Goal: Task Accomplishment & Management: Manage account settings

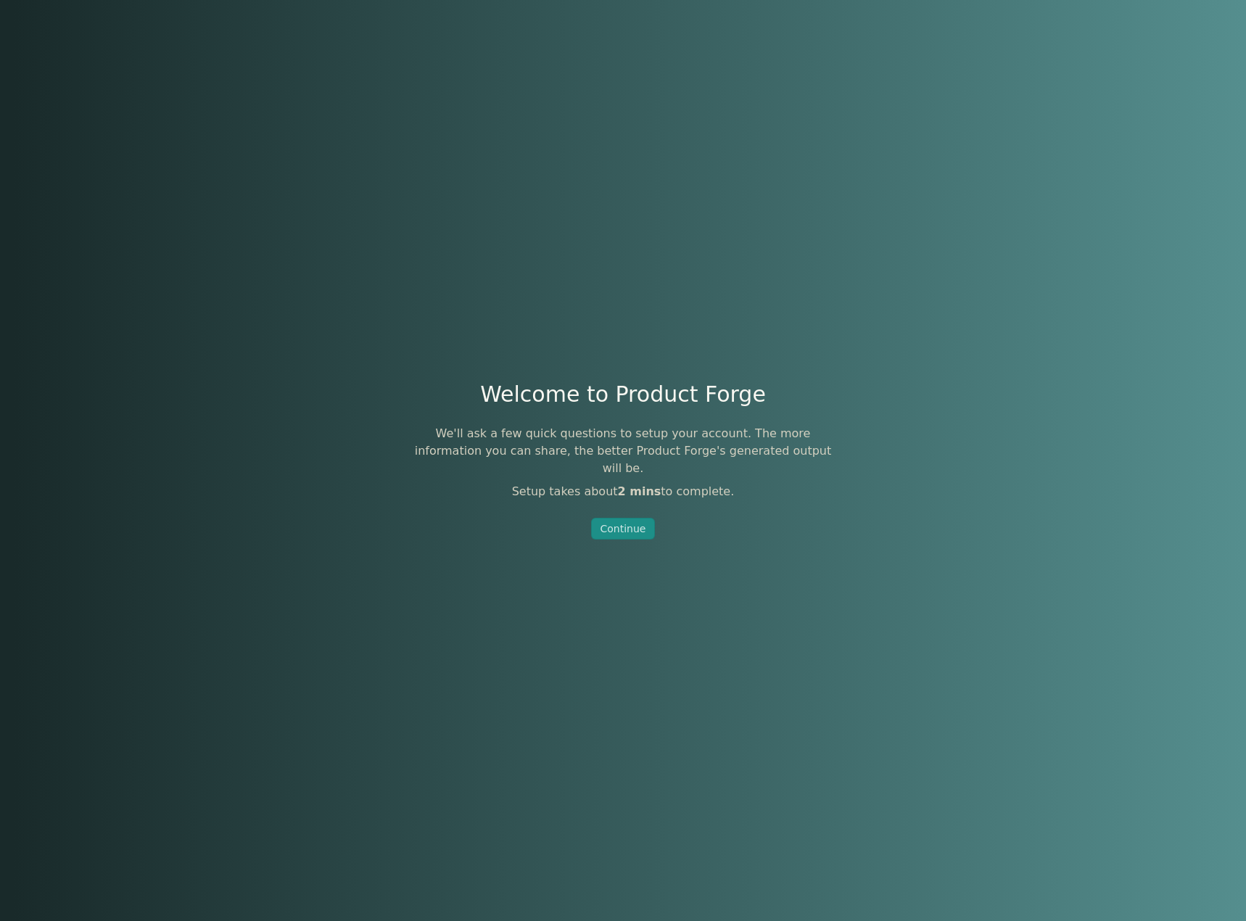
click at [622, 521] on div "Continue" at bounding box center [624, 528] width 46 height 15
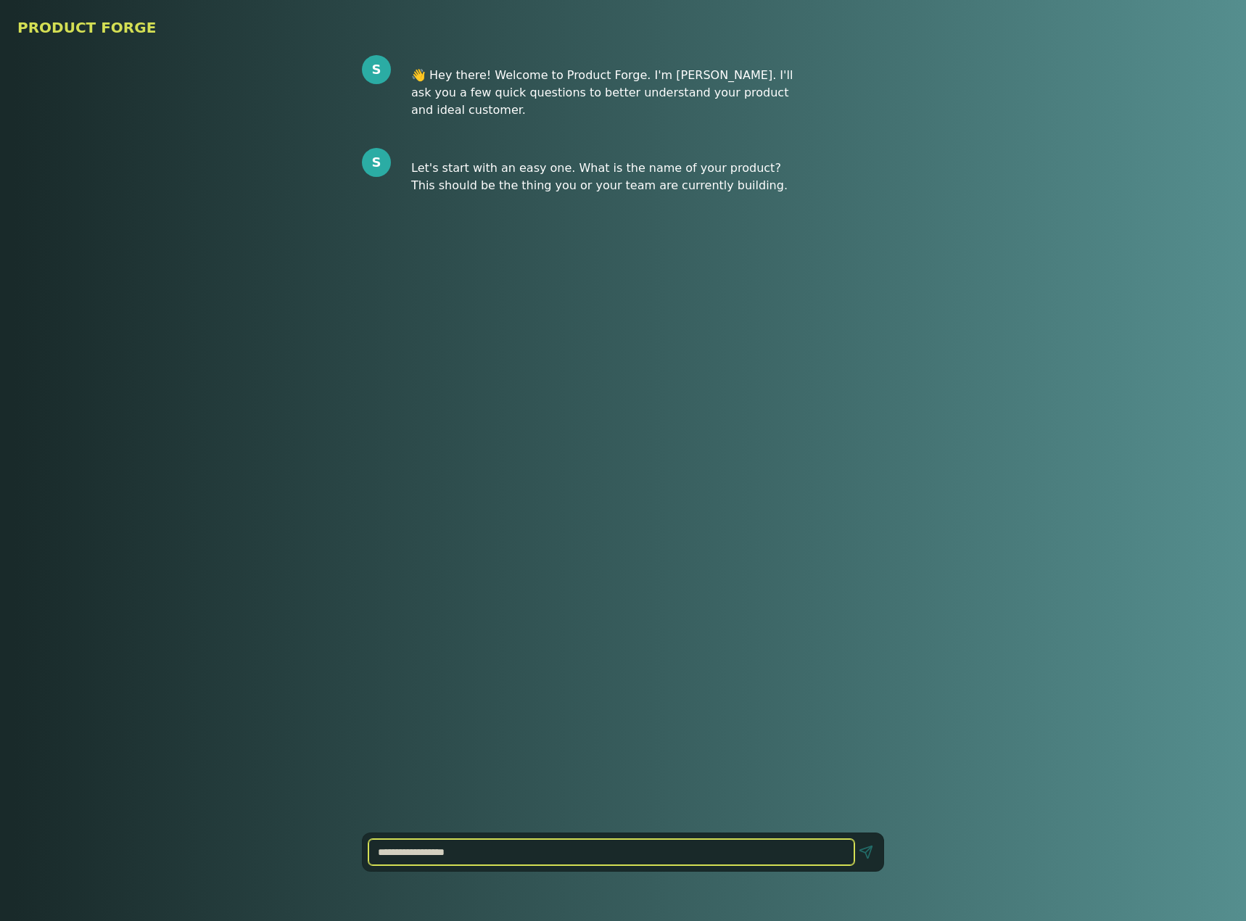
click at [470, 847] on input at bounding box center [611, 852] width 486 height 26
type input "**********"
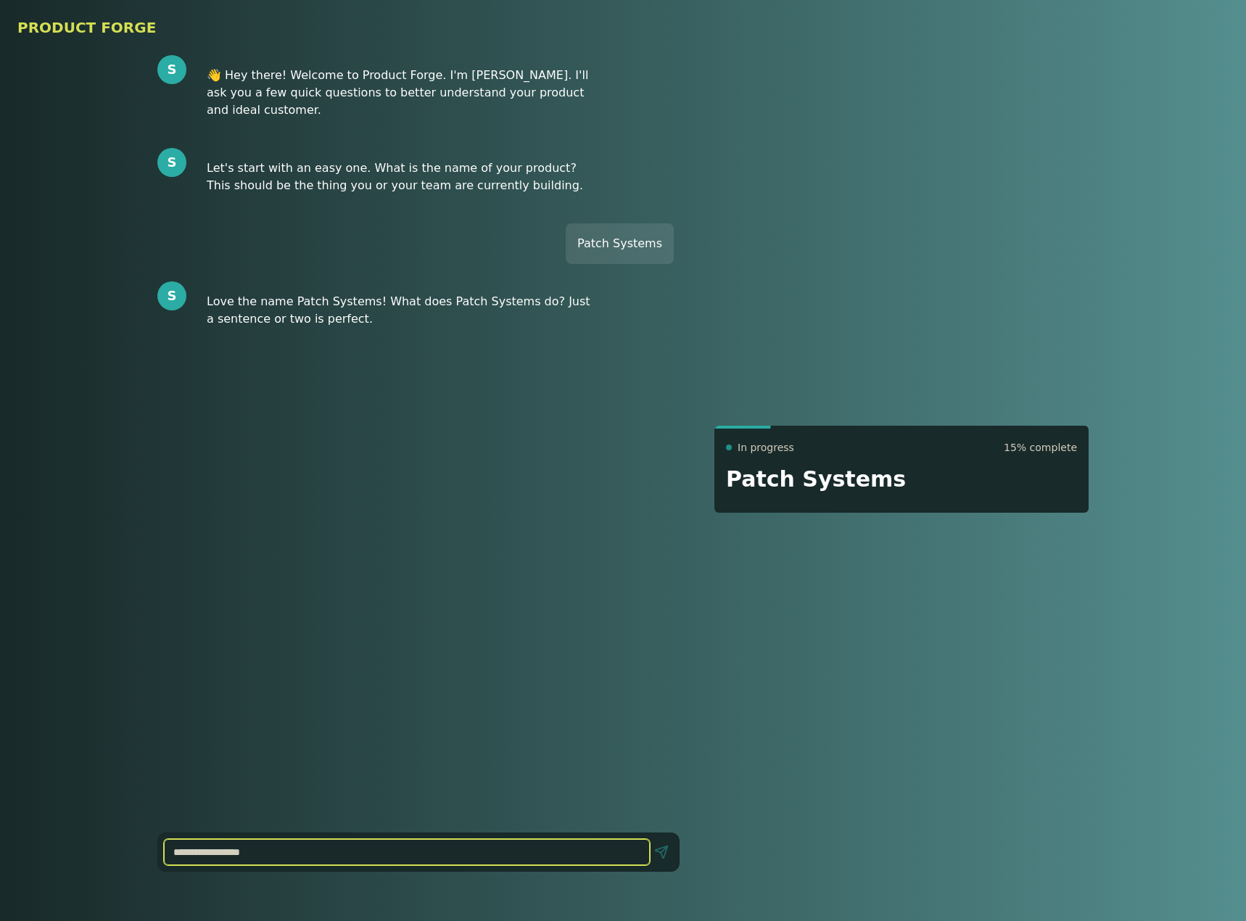
click at [319, 846] on input at bounding box center [407, 852] width 486 height 26
type input "**********"
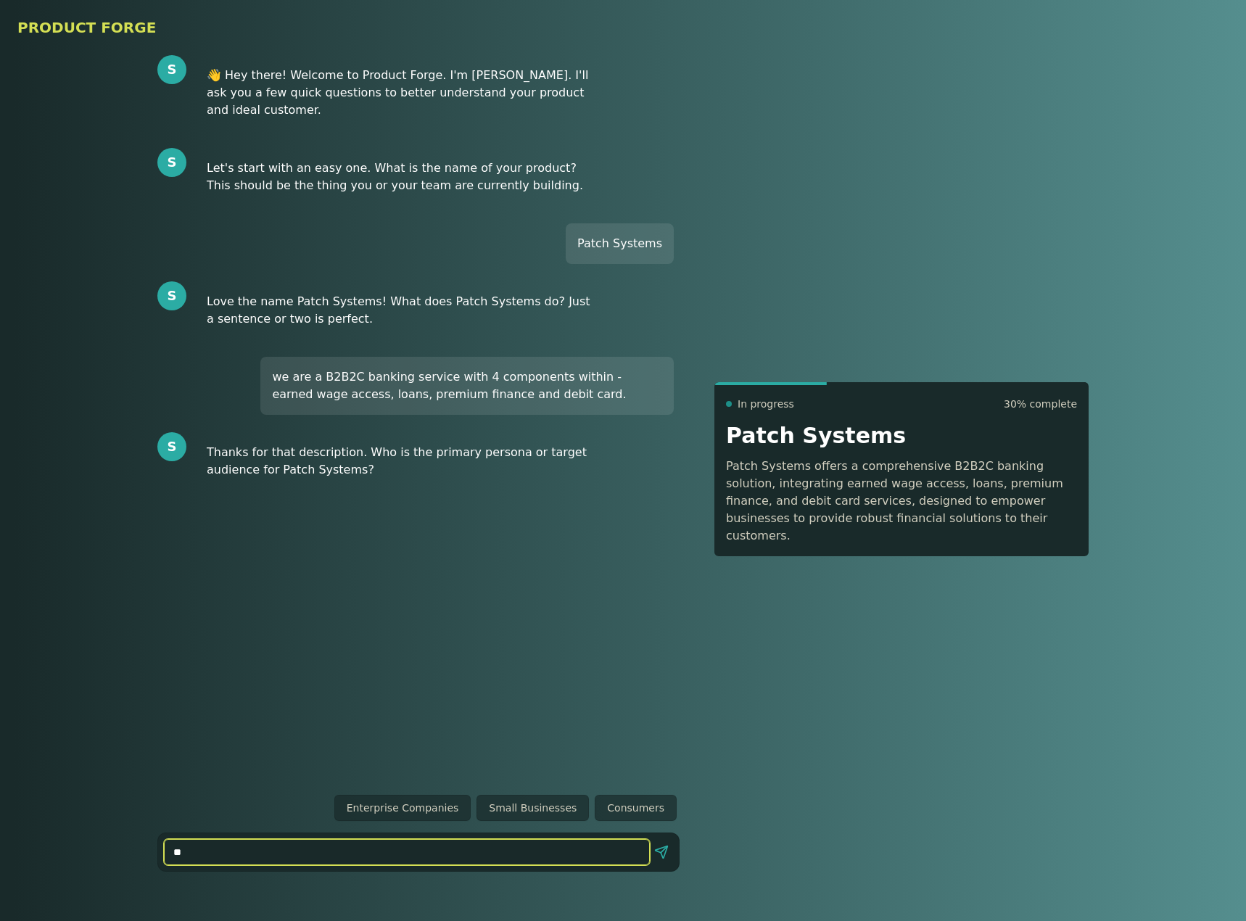
type input "***"
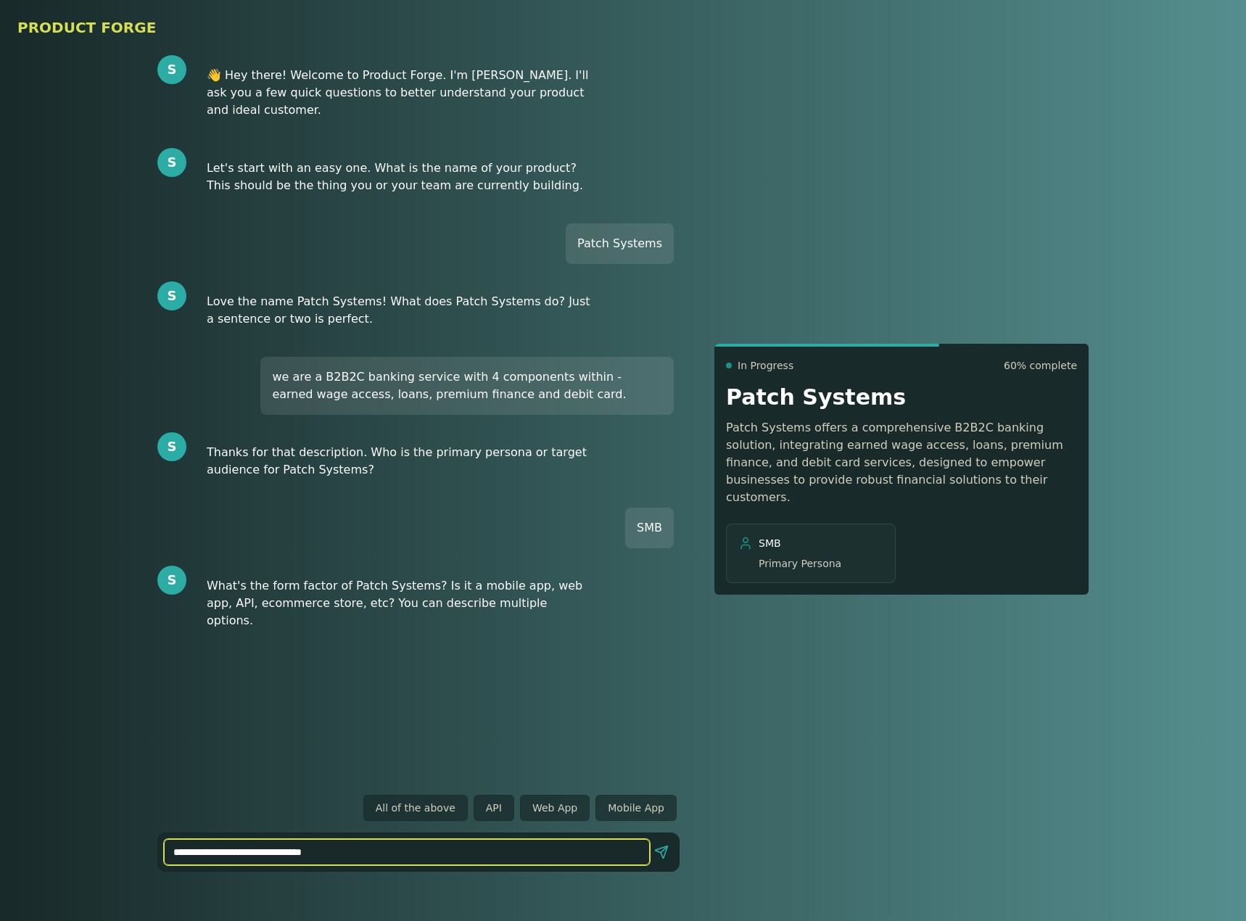
type input "**********"
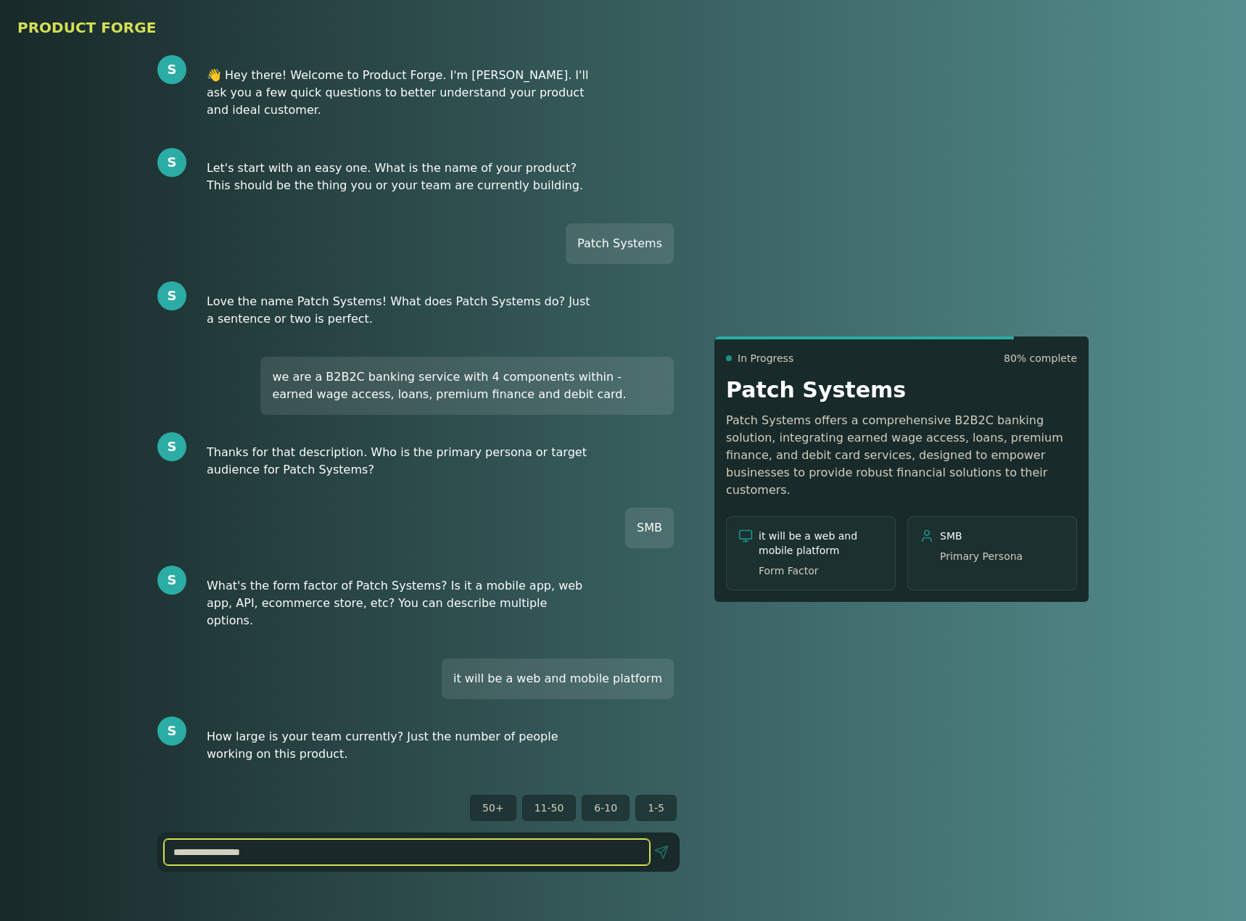
type input "*"
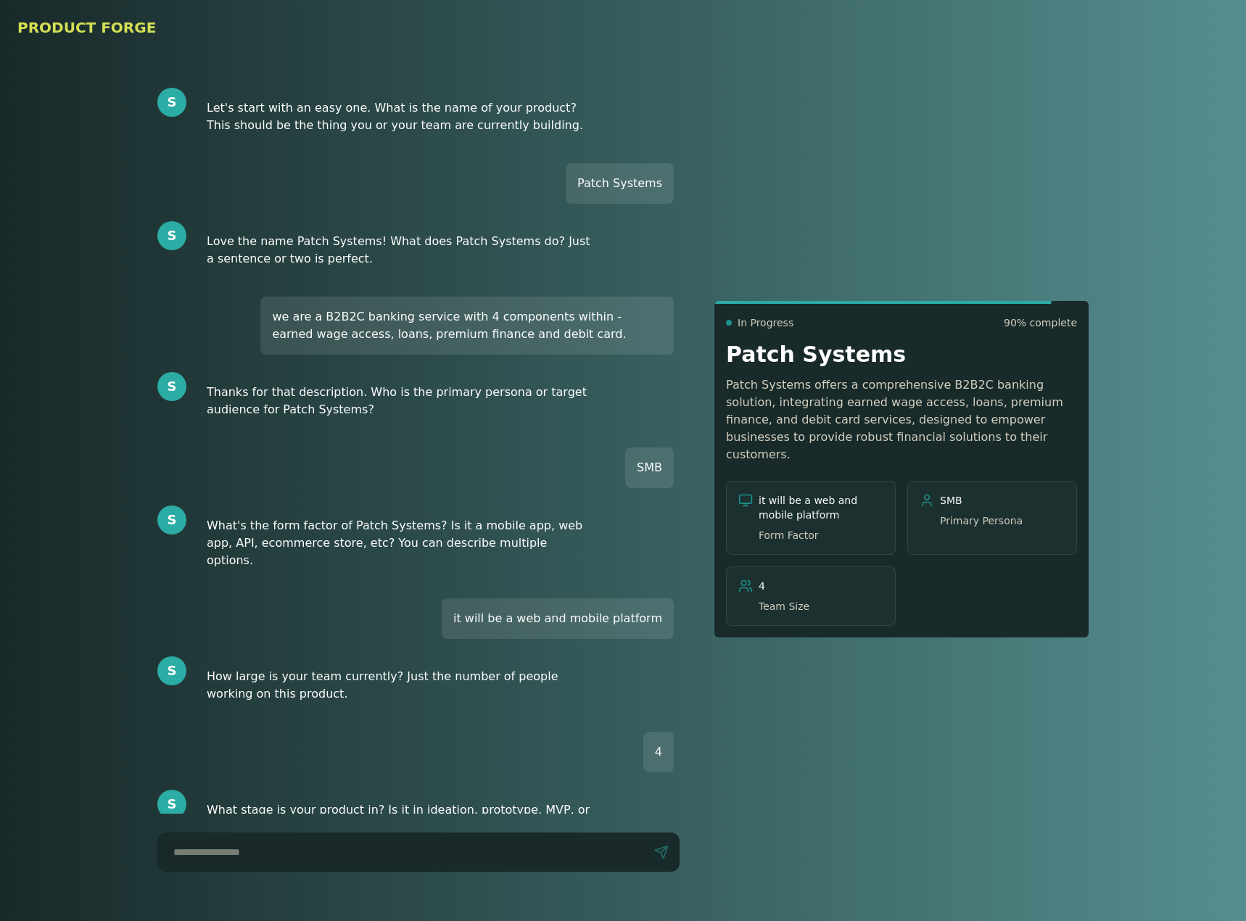
scroll to position [78, 0]
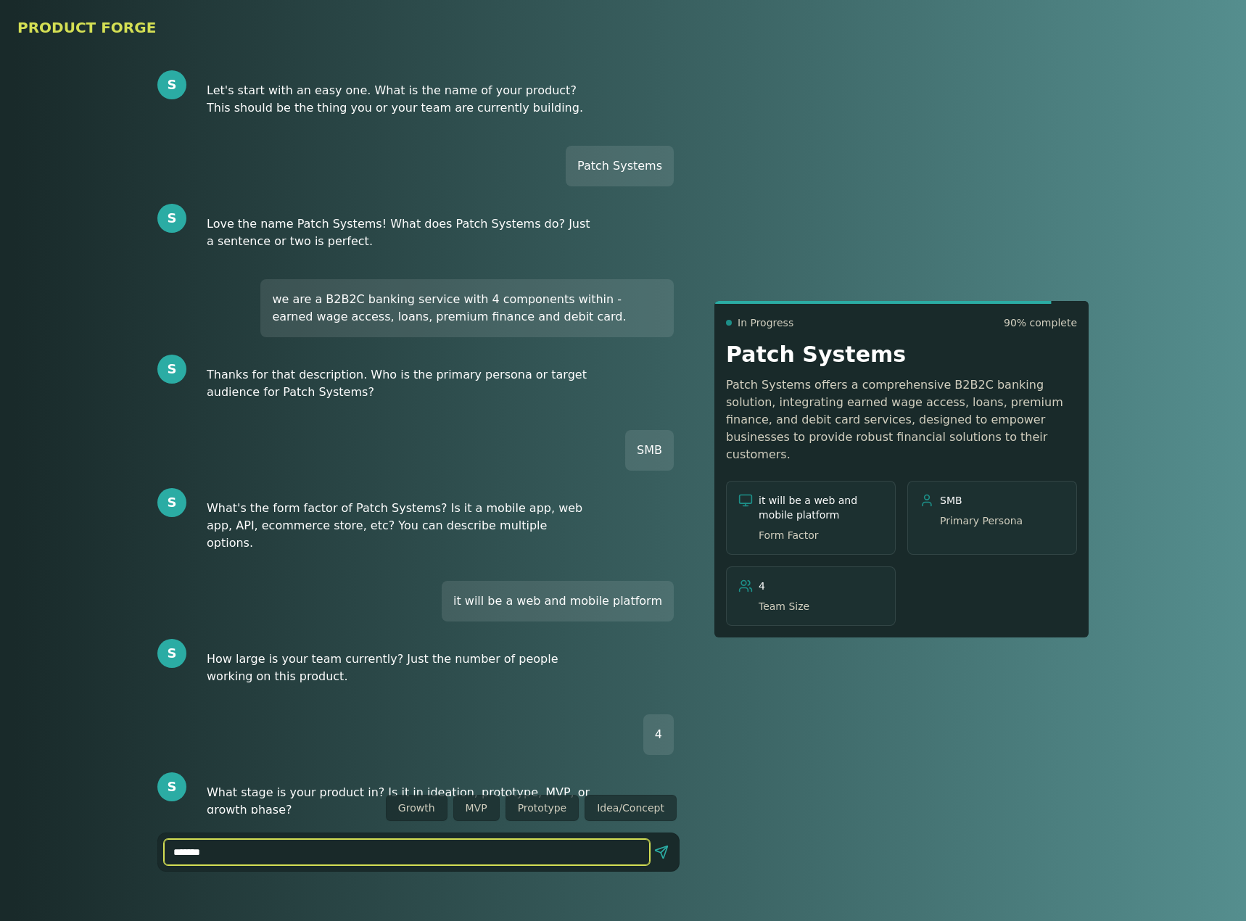
type input "********"
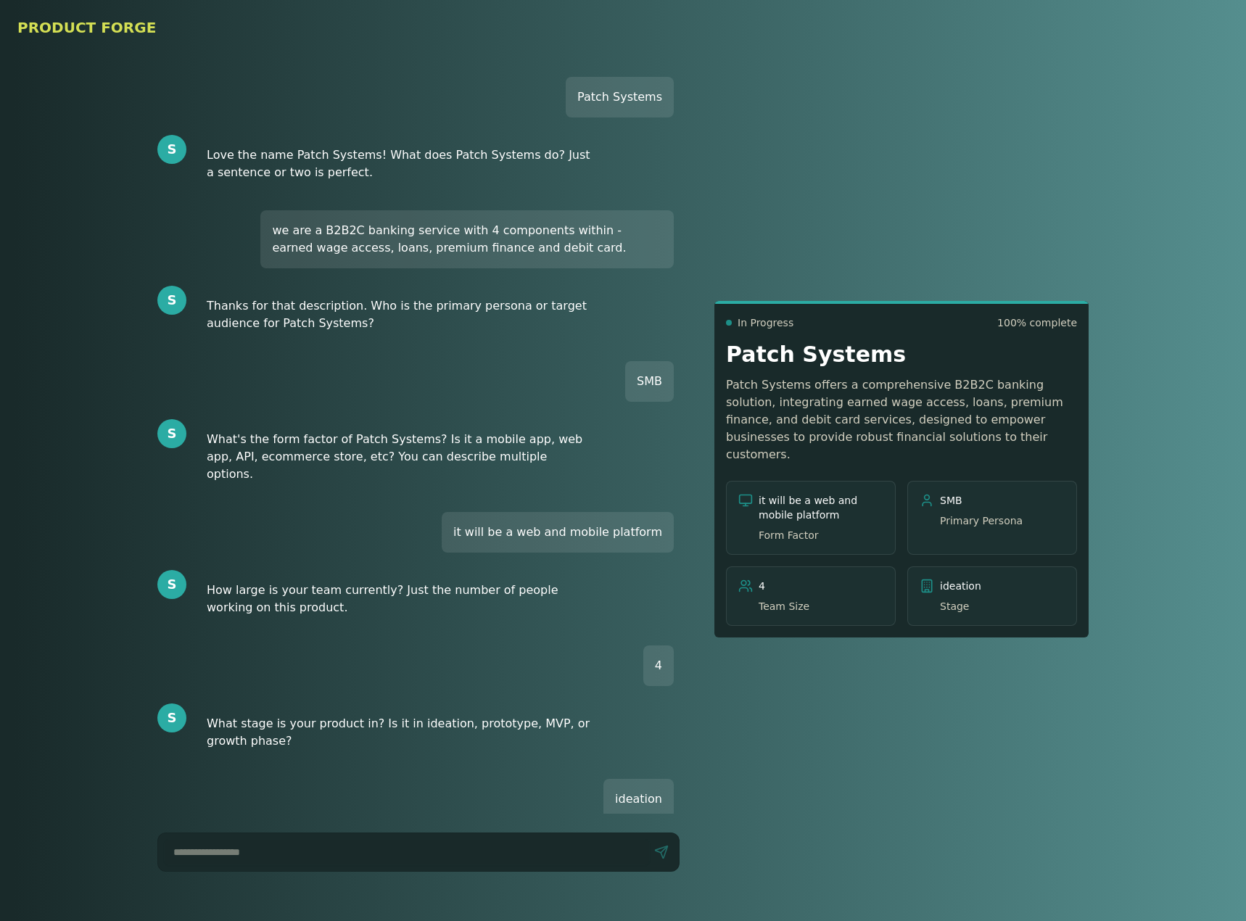
scroll to position [194, 0]
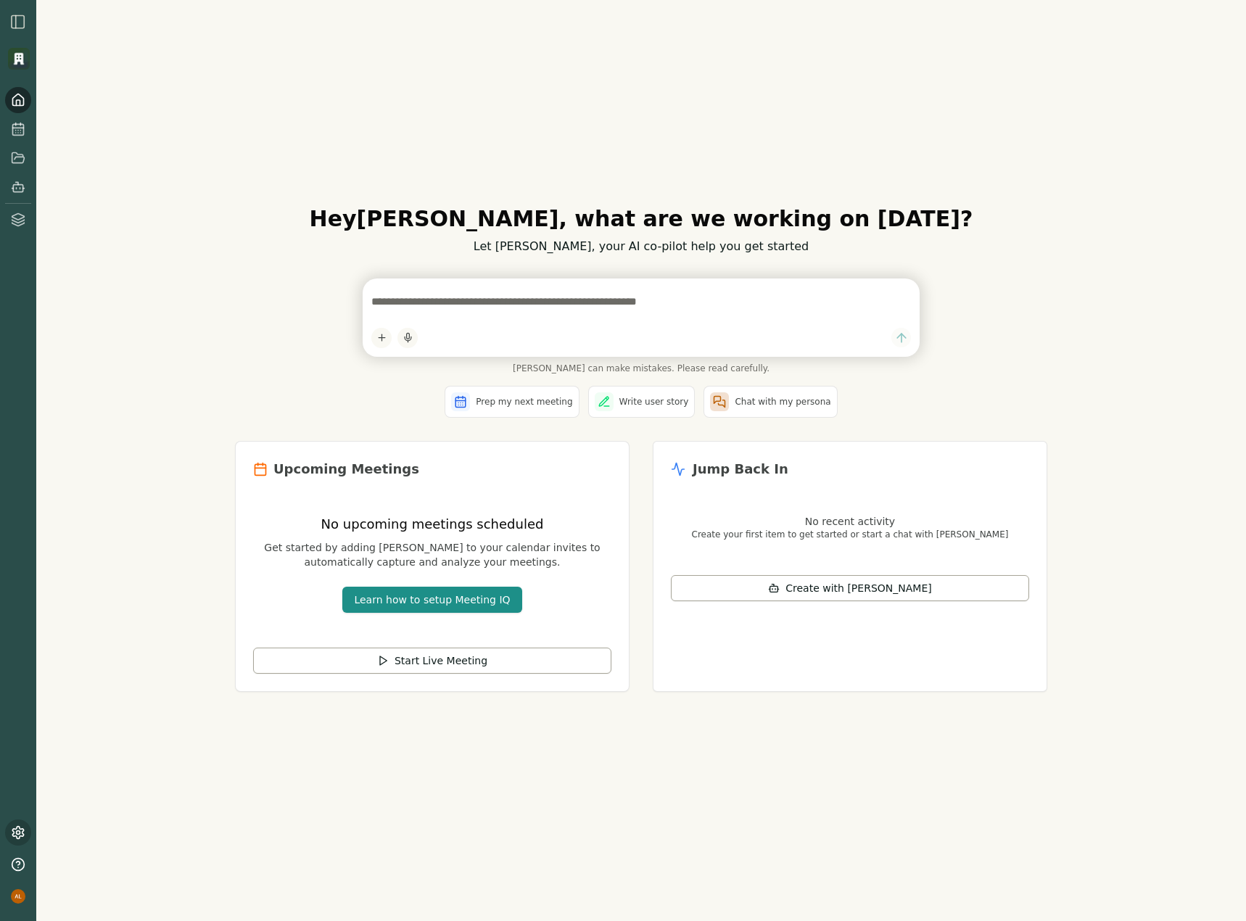
click at [28, 835] on link at bounding box center [18, 833] width 26 height 26
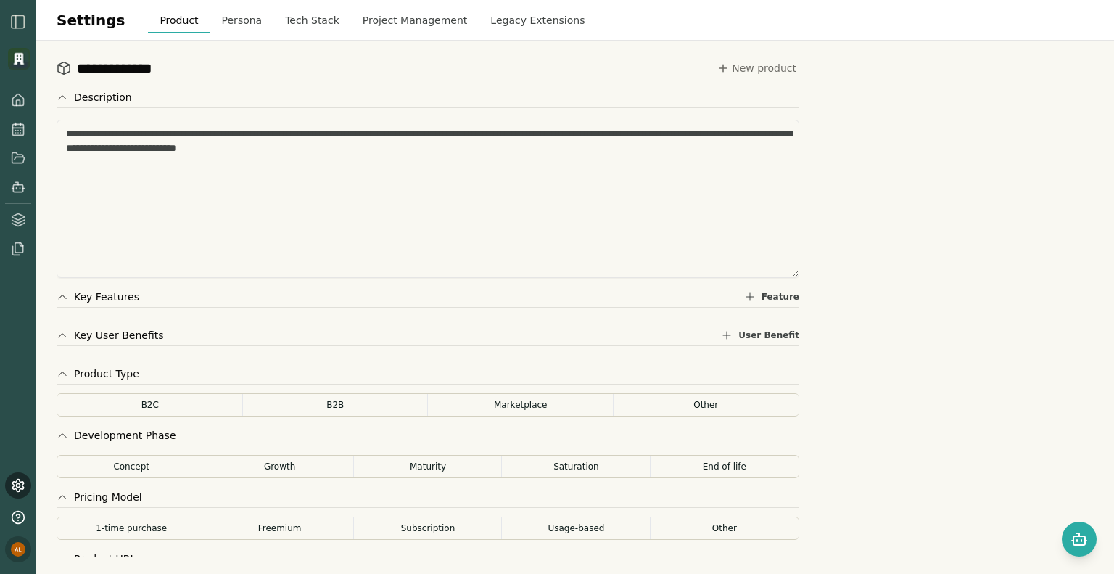
click at [24, 553] on html "**********" at bounding box center [557, 287] width 1114 height 574
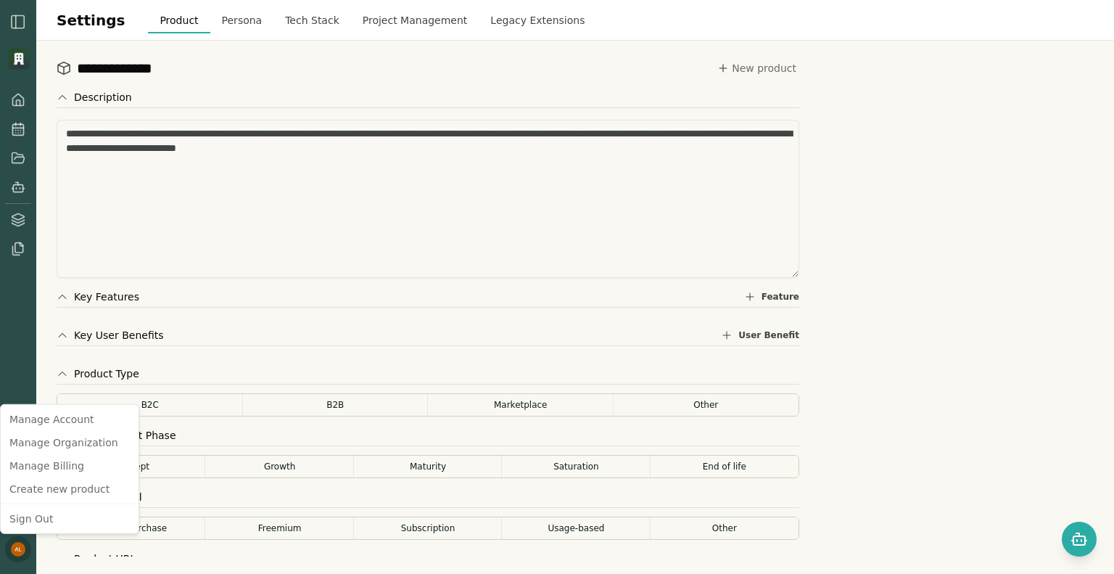
click at [11, 544] on html "**********" at bounding box center [557, 287] width 1114 height 574
click at [78, 448] on div "Manage Organization" at bounding box center [70, 442] width 132 height 23
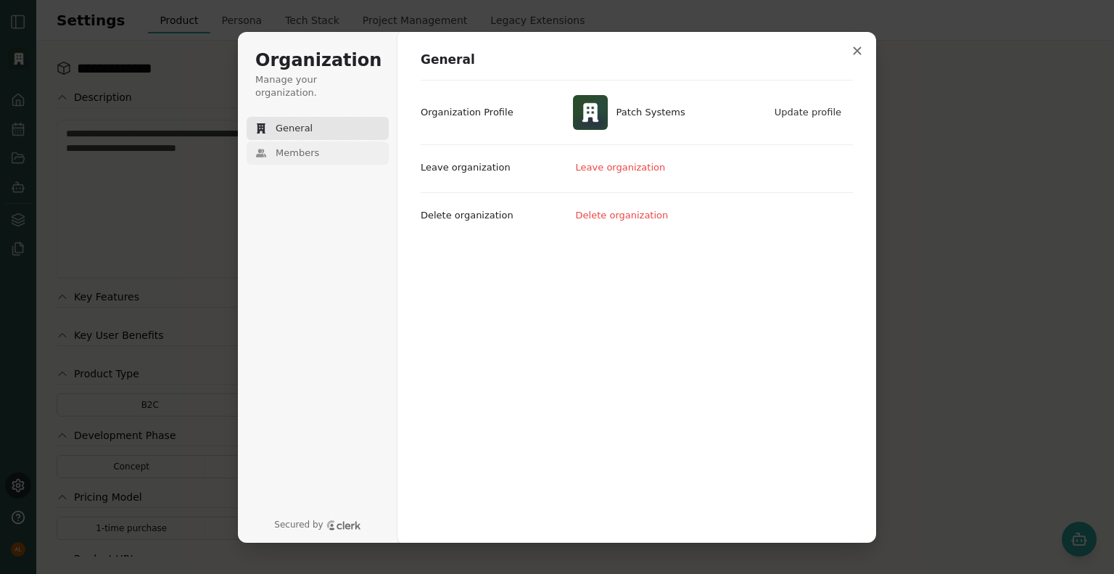
click at [309, 147] on span "Members" at bounding box center [298, 153] width 44 height 13
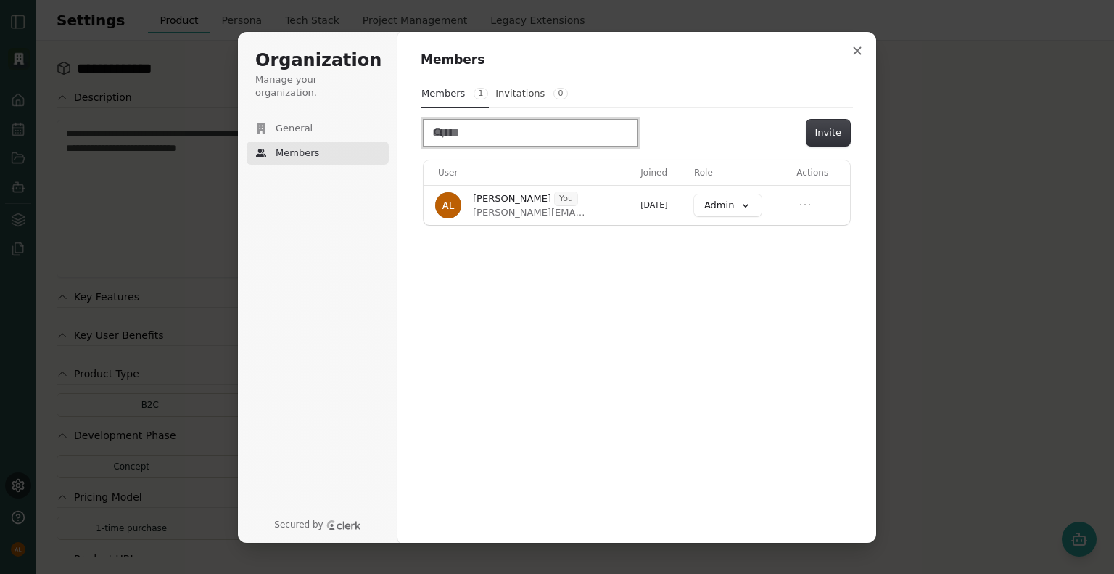
click at [540, 135] on input "Search" at bounding box center [530, 133] width 213 height 26
click at [822, 133] on button "Invite" at bounding box center [829, 133] width 44 height 26
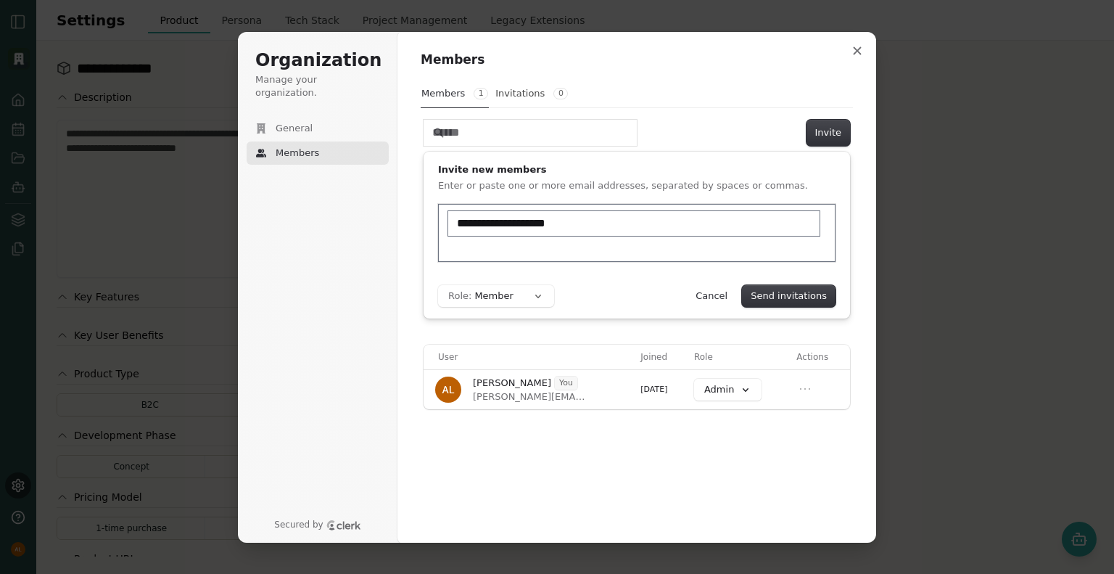
type input "**********"
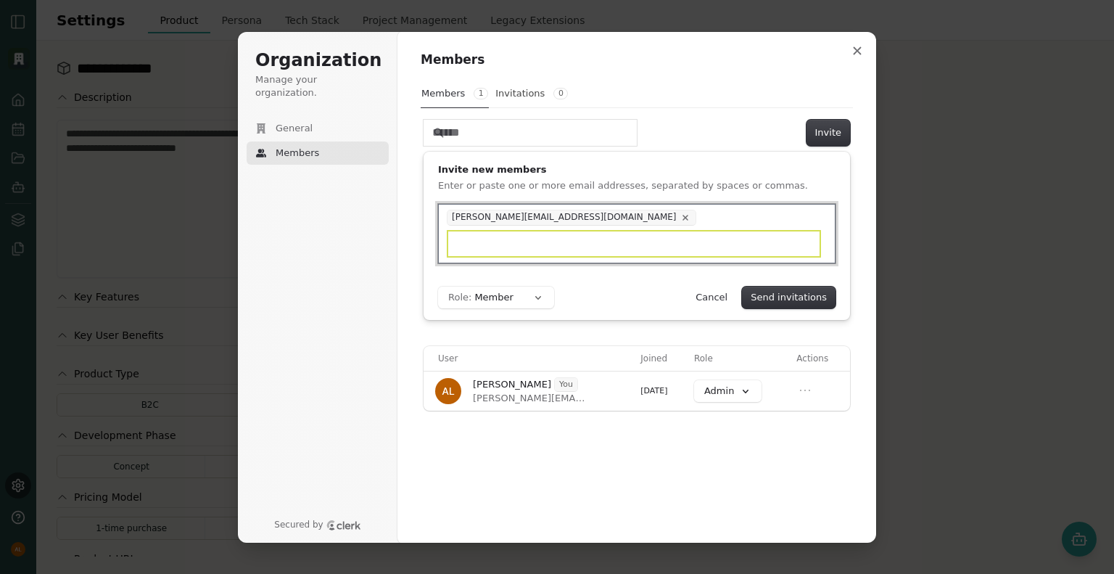
click at [511, 284] on form "brendan@trypatch.com Role: Member Send invitations Cancel" at bounding box center [636, 256] width 397 height 104
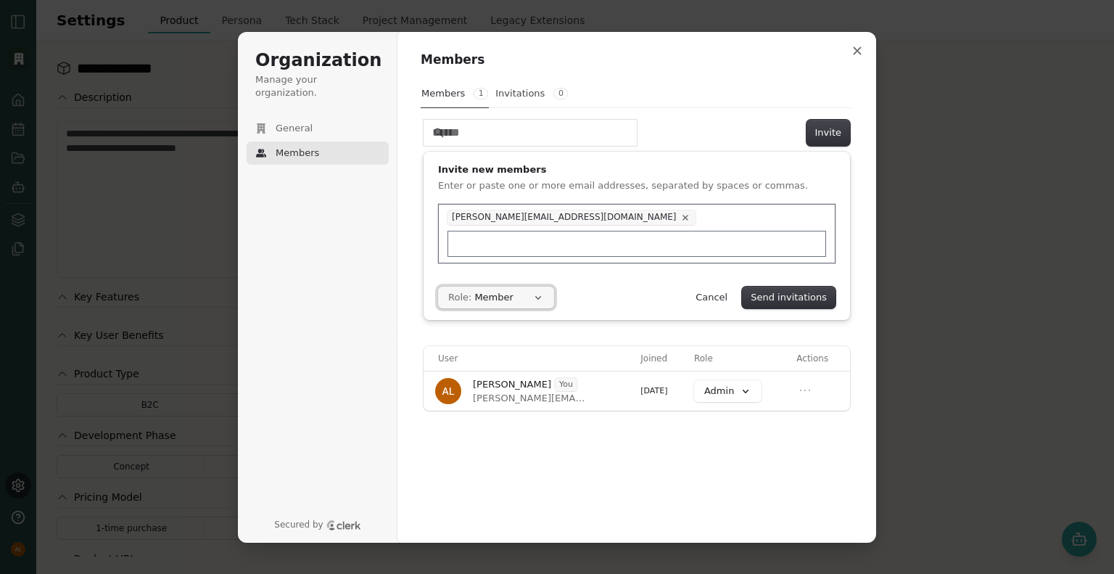
click at [537, 290] on button "Role: Member" at bounding box center [496, 297] width 116 height 22
click at [577, 278] on form "brendan@trypatch.com Role: Member Send invitations Cancel" at bounding box center [636, 256] width 397 height 104
click at [797, 293] on button "Send invitations" at bounding box center [789, 297] width 94 height 22
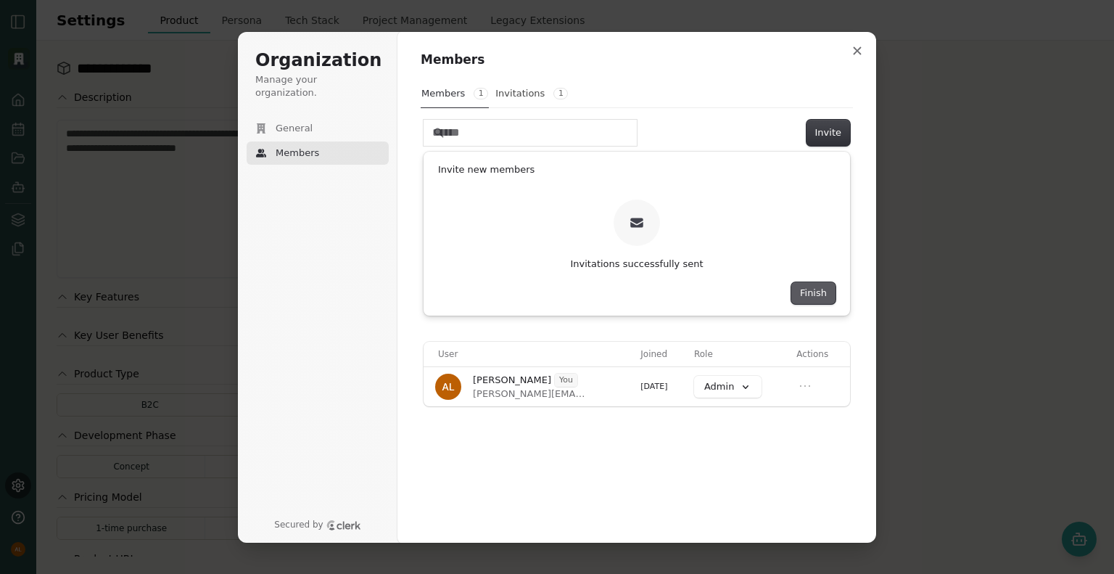
click at [811, 286] on button "Finish" at bounding box center [813, 293] width 44 height 22
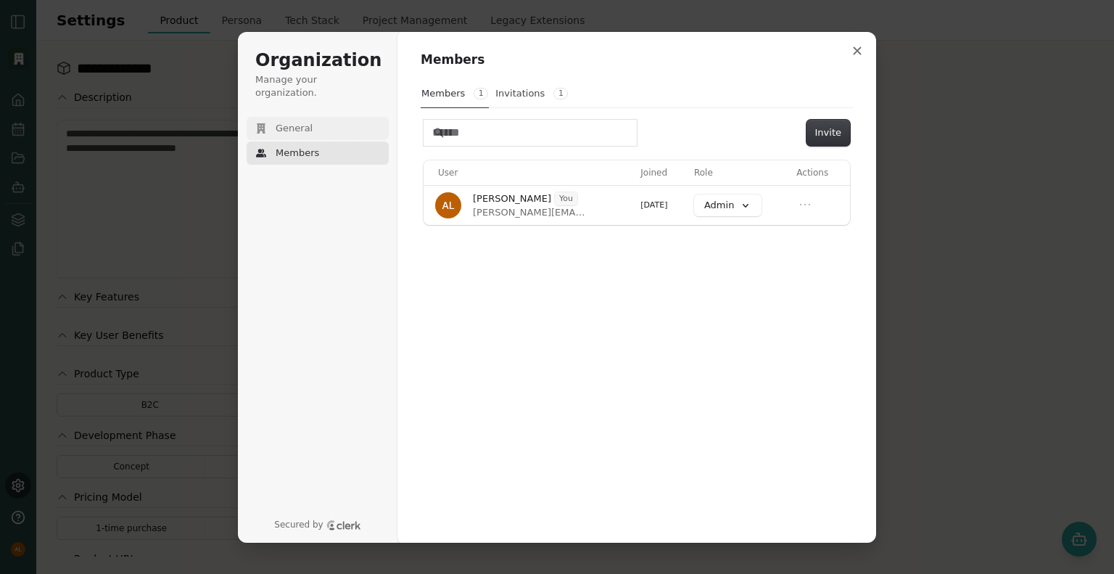
click at [328, 117] on button "General" at bounding box center [318, 128] width 142 height 23
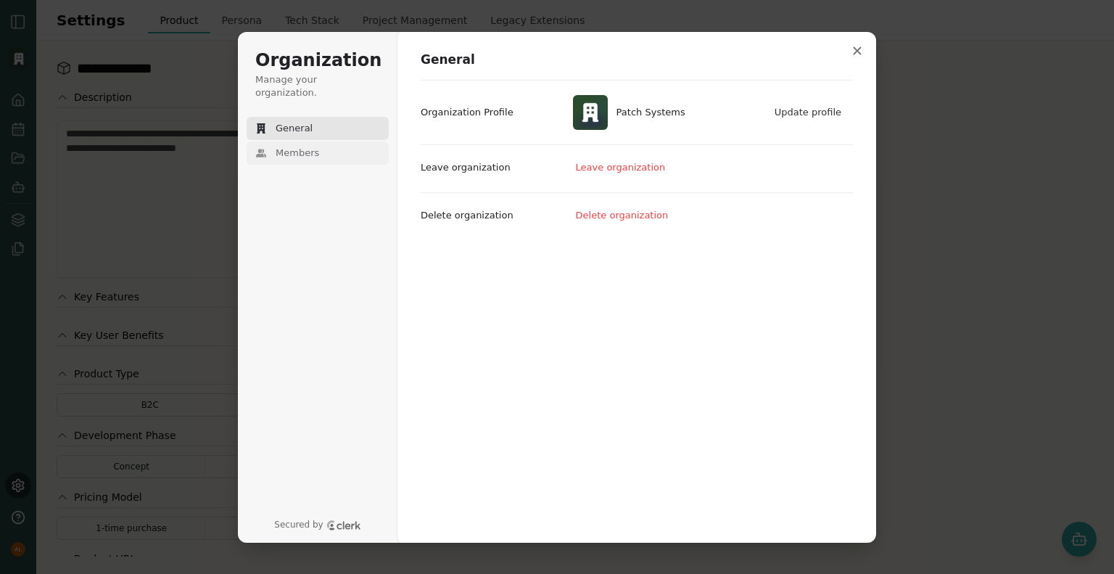
click at [322, 141] on button "Members" at bounding box center [318, 152] width 142 height 23
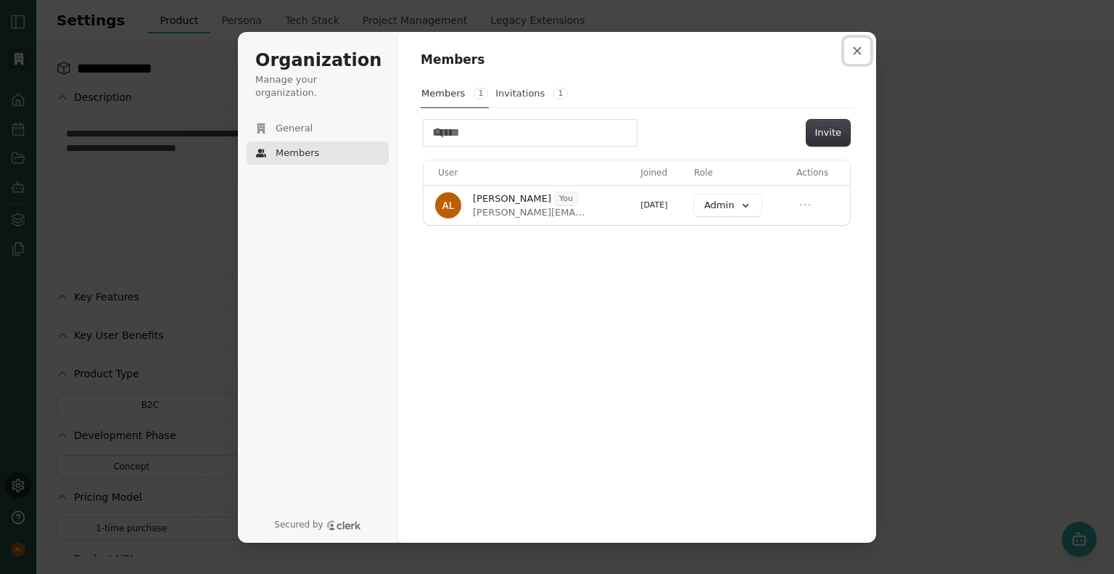
click at [856, 43] on button "Close modal" at bounding box center [857, 51] width 26 height 26
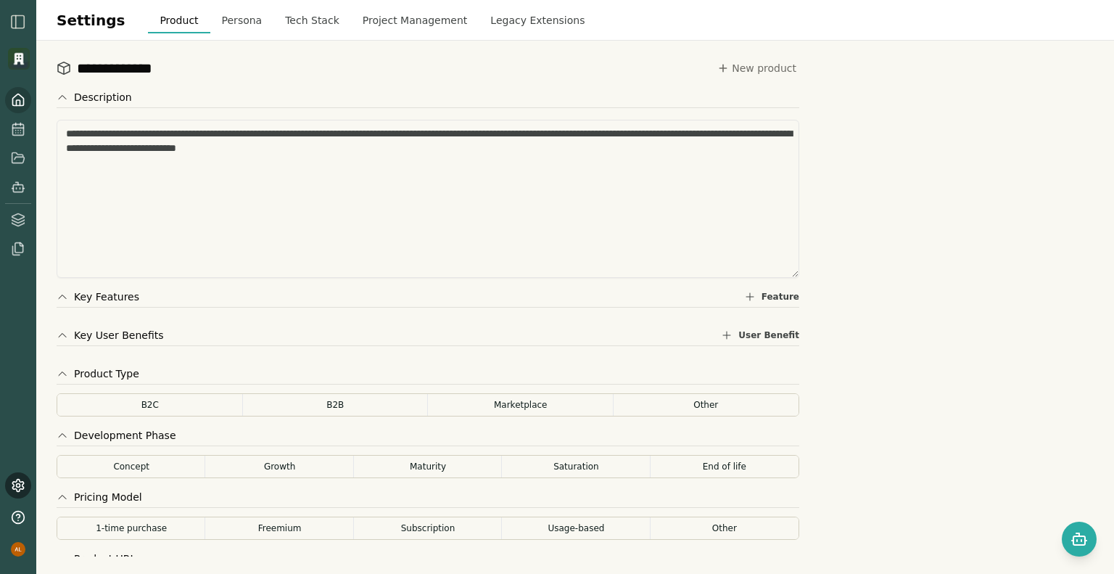
click at [25, 96] on icon at bounding box center [18, 100] width 15 height 15
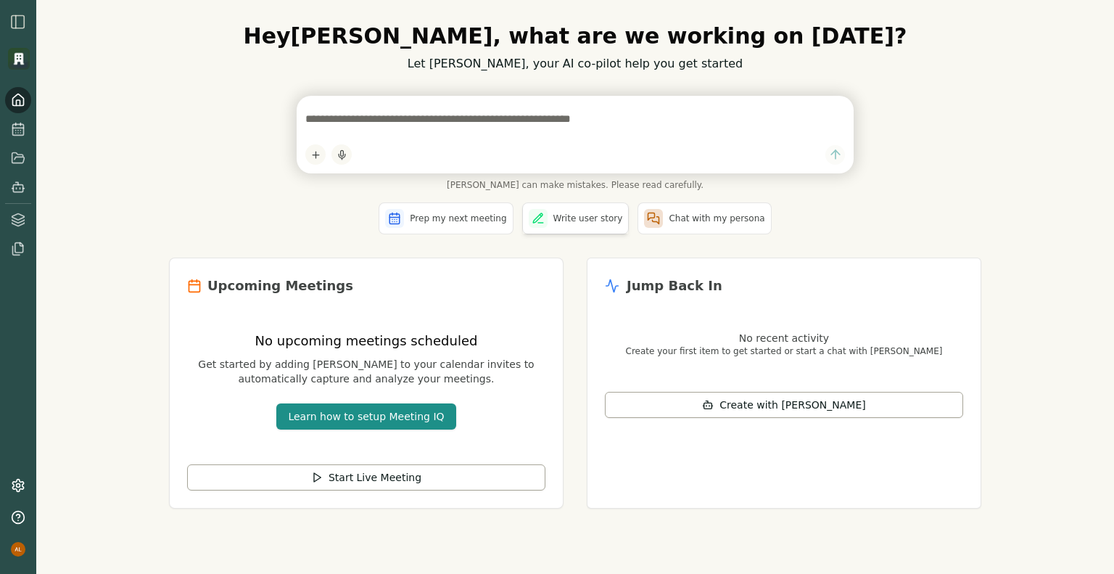
click at [566, 223] on span "Write user story" at bounding box center [588, 219] width 70 height 12
type textarea "**********"
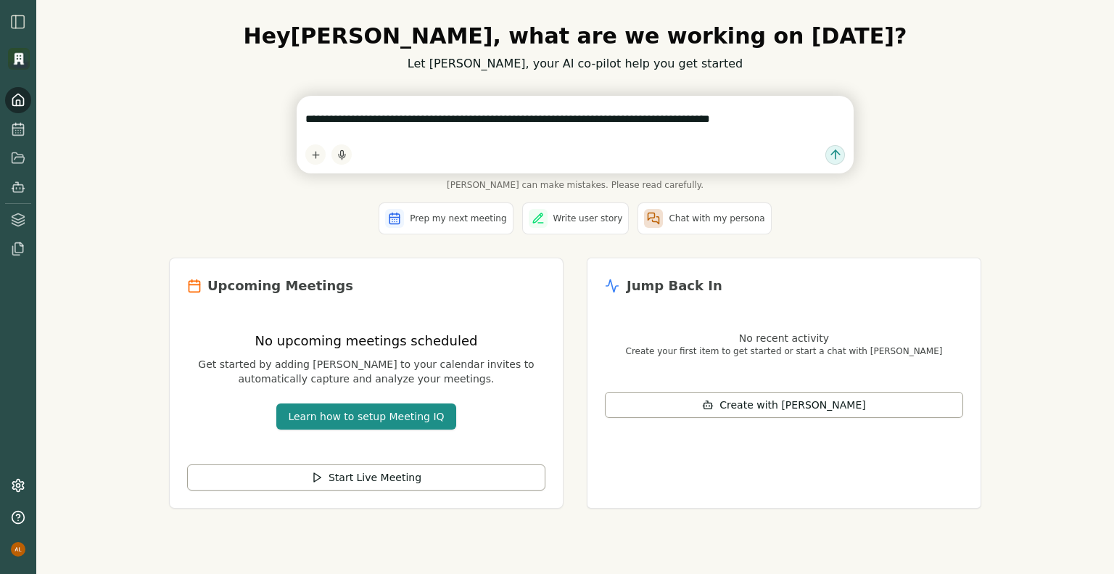
click at [388, 107] on textarea "**********" at bounding box center [575, 118] width 540 height 29
click at [374, 119] on textarea "**********" at bounding box center [575, 118] width 540 height 29
click at [368, 121] on textarea "**********" at bounding box center [575, 118] width 540 height 29
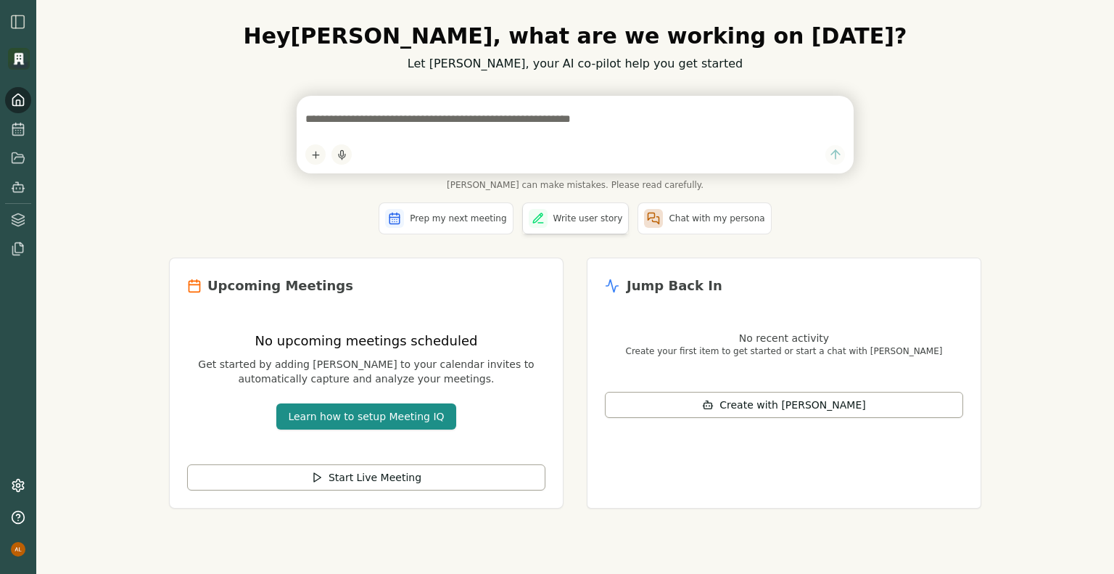
click at [583, 232] on button "Write user story" at bounding box center [575, 218] width 107 height 32
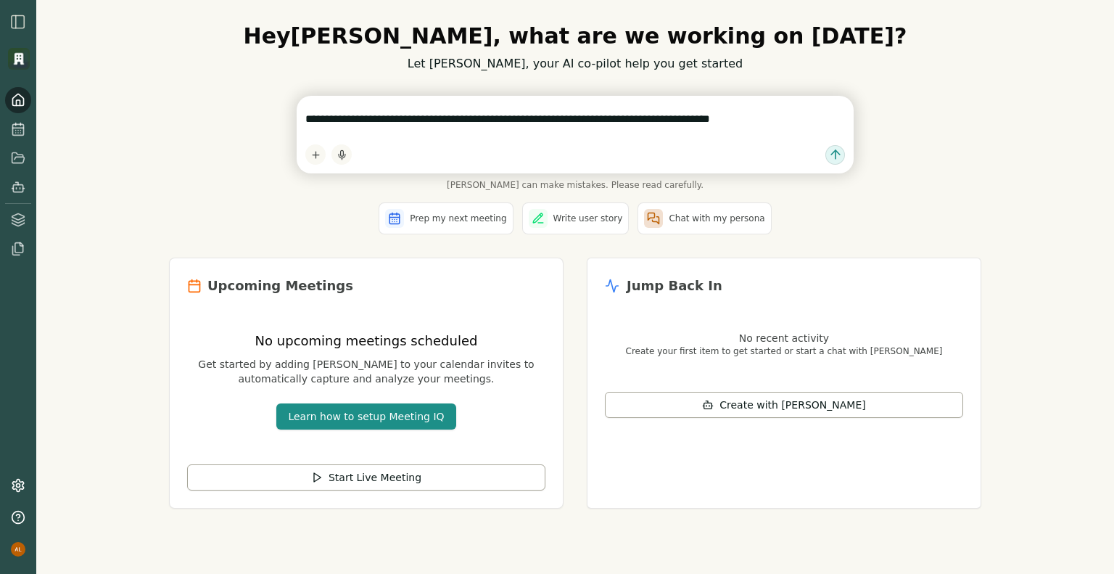
click at [386, 124] on textarea "**********" at bounding box center [575, 118] width 540 height 29
click at [363, 120] on textarea "**********" at bounding box center [575, 118] width 540 height 29
click at [218, 117] on div "**********" at bounding box center [575, 143] width 812 height 95
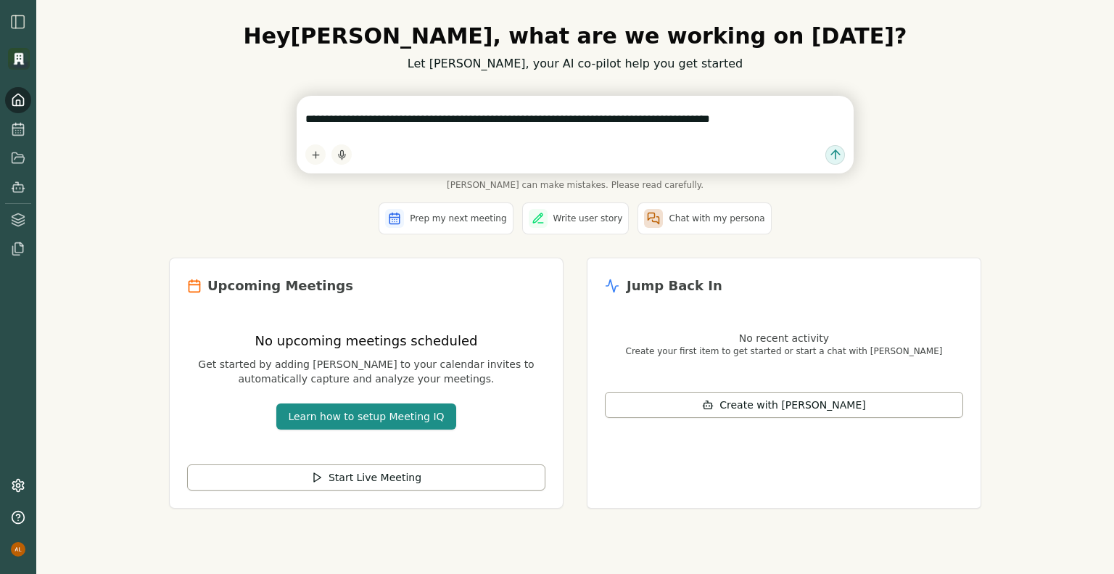
click at [306, 122] on textarea "**********" at bounding box center [575, 118] width 540 height 29
drag, startPoint x: 368, startPoint y: 117, endPoint x: 195, endPoint y: 114, distance: 172.7
click at [195, 114] on div "**********" at bounding box center [575, 143] width 812 height 95
type textarea "**********"
click at [540, 212] on icon at bounding box center [538, 218] width 13 height 13
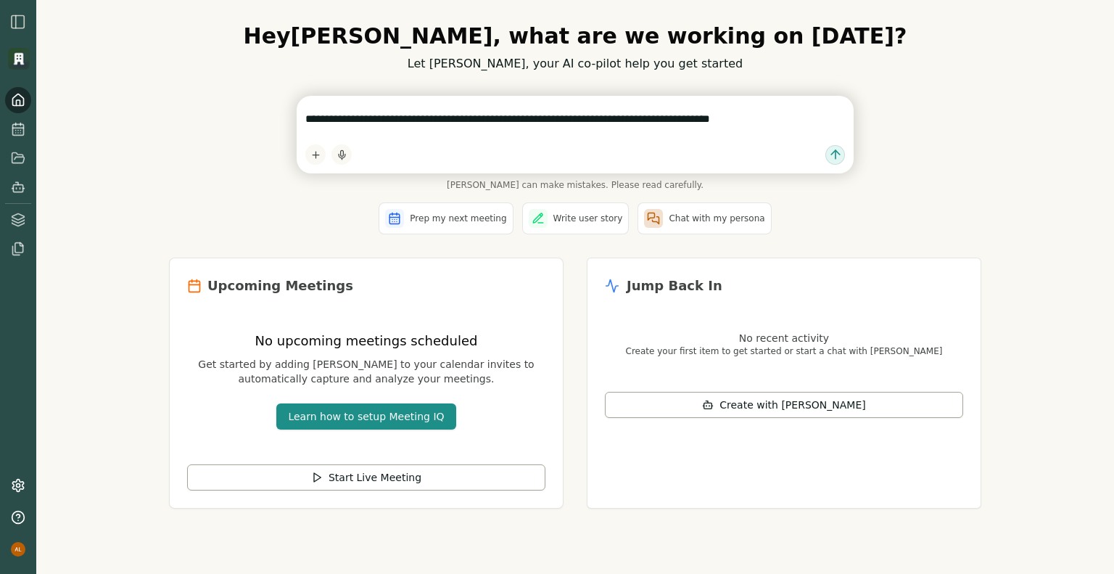
click at [258, 177] on div "**********" at bounding box center [575, 143] width 812 height 95
click at [374, 123] on textarea "**********" at bounding box center [575, 118] width 540 height 29
click at [317, 122] on textarea "***" at bounding box center [575, 118] width 540 height 29
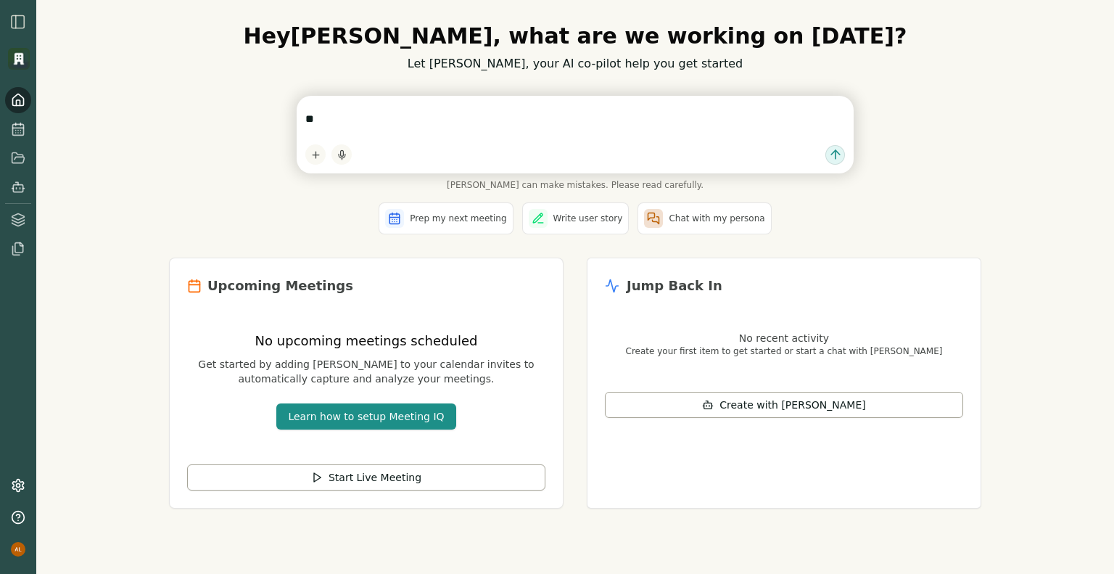
type textarea "*"
click at [567, 213] on span "Write user story" at bounding box center [588, 219] width 70 height 12
type textarea "**********"
click at [479, 110] on textarea "**********" at bounding box center [575, 118] width 540 height 29
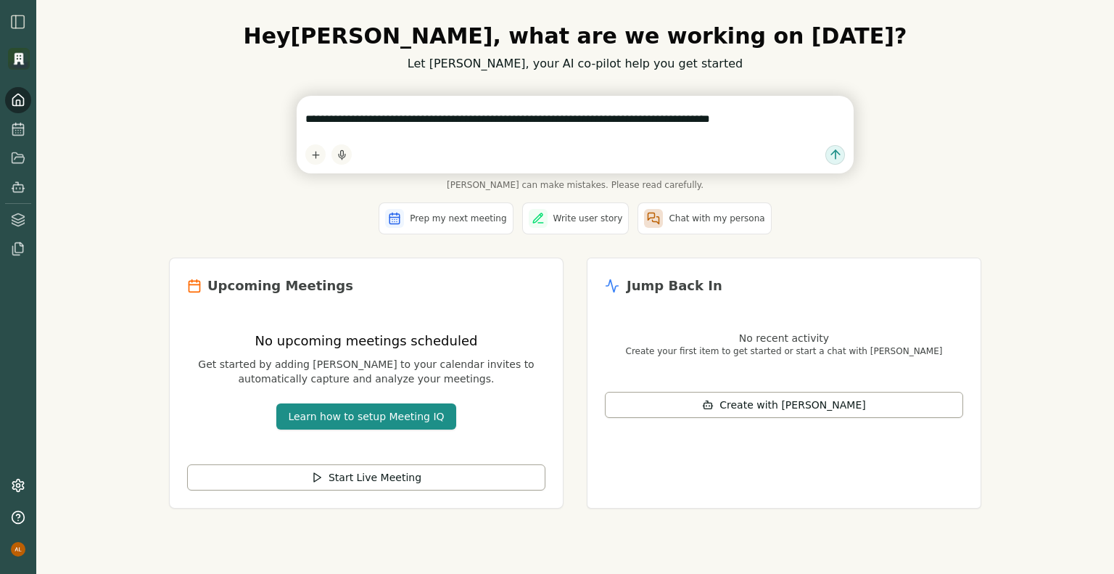
click at [479, 110] on textarea "**********" at bounding box center [575, 118] width 540 height 29
type textarea "**********"
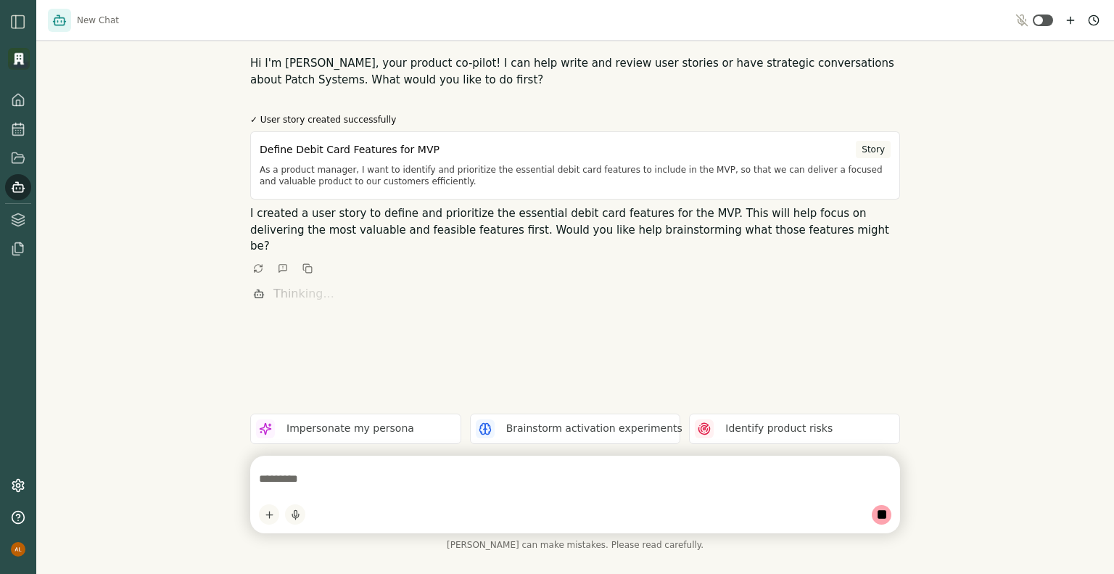
scroll to position [10, 0]
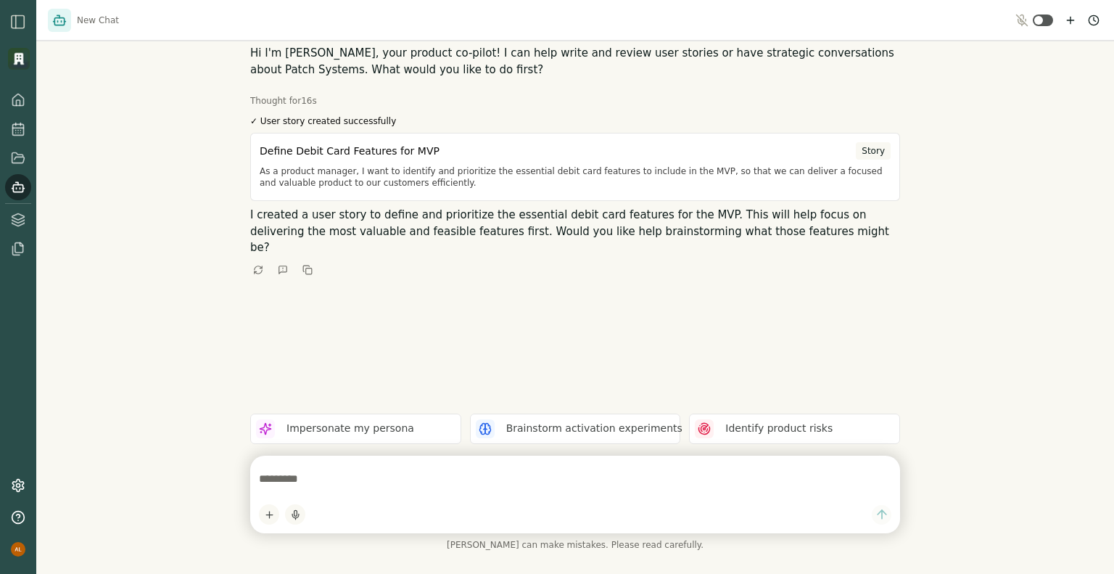
click at [381, 477] on textarea at bounding box center [575, 478] width 632 height 29
click at [309, 165] on p "As a product manager, I want to identify and prioritize the essential debit car…" at bounding box center [575, 176] width 631 height 23
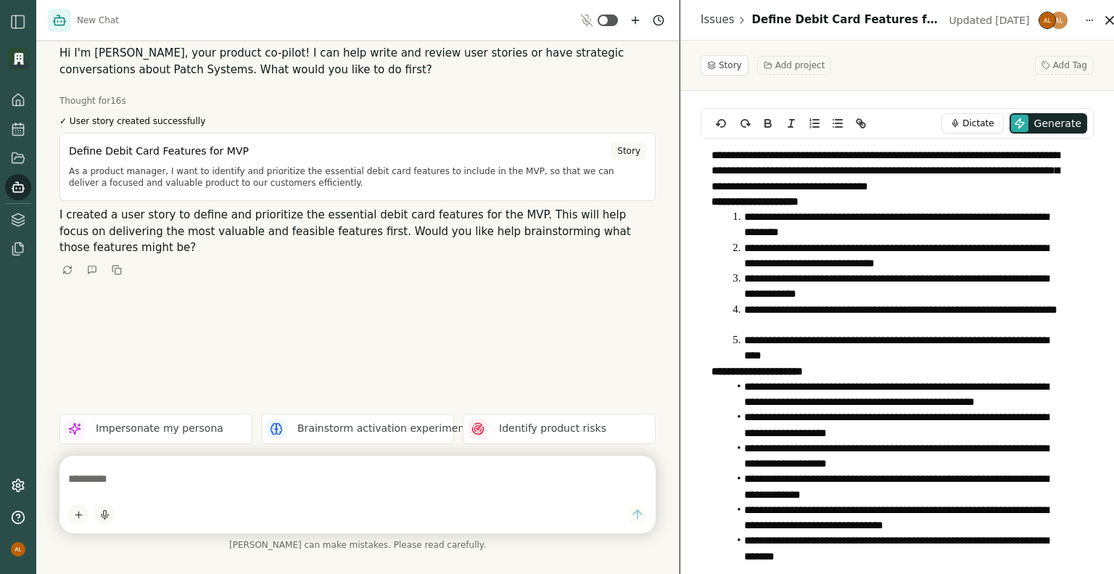
click at [857, 259] on li "**********" at bounding box center [895, 255] width 334 height 31
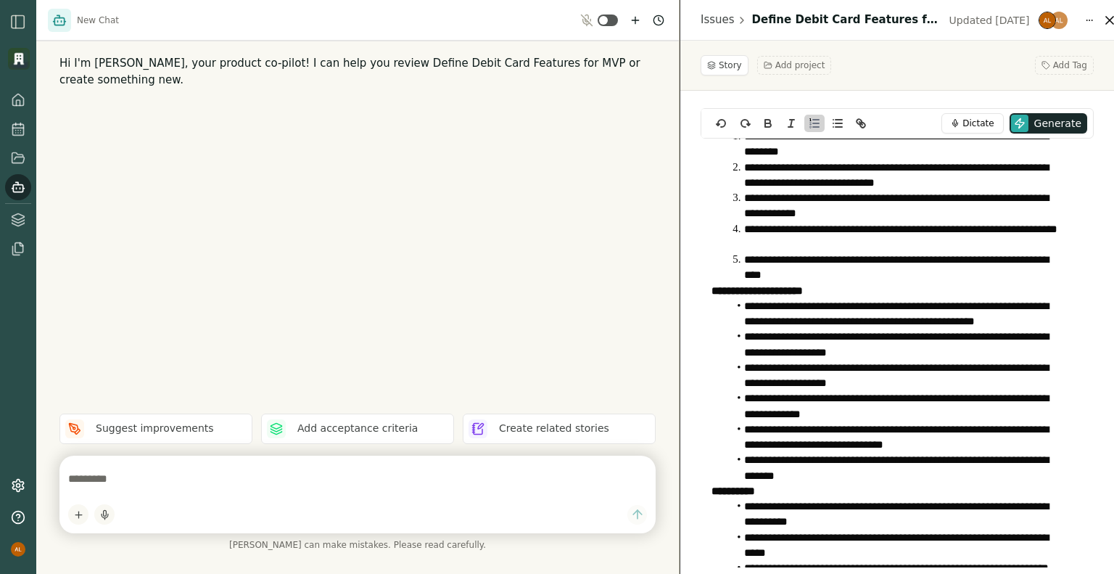
scroll to position [191, 0]
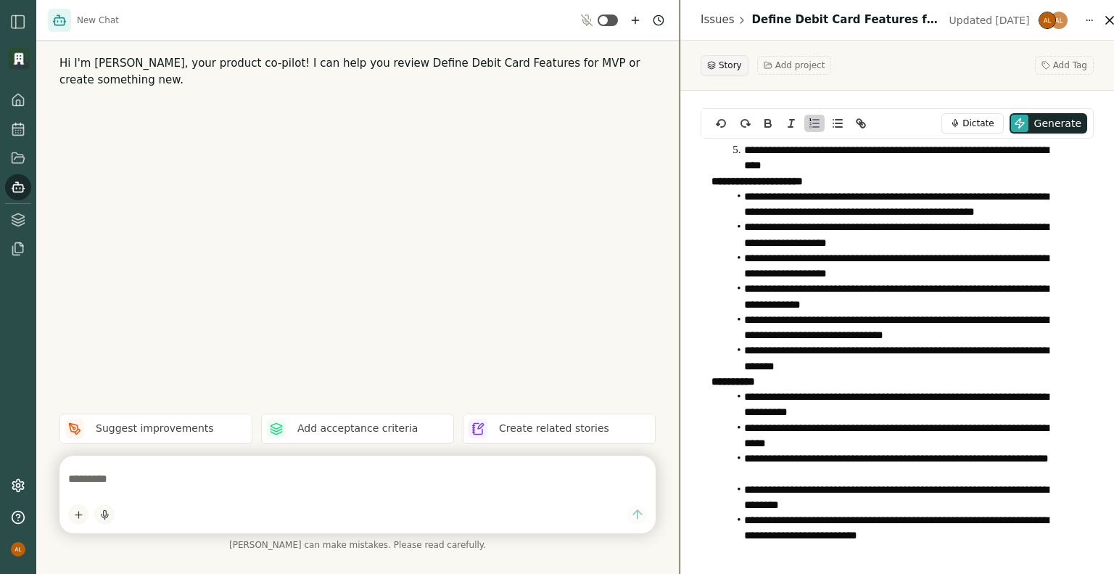
click at [711, 60] on button "Story" at bounding box center [725, 65] width 48 height 20
click at [24, 484] on icon at bounding box center [18, 485] width 15 height 15
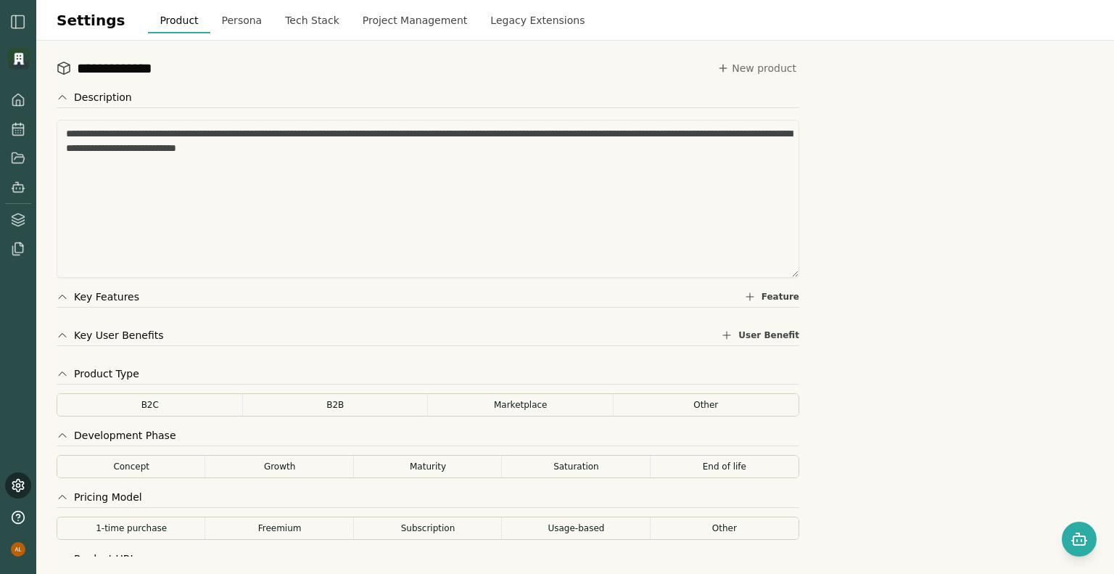
click at [227, 25] on button "Persona" at bounding box center [242, 20] width 64 height 26
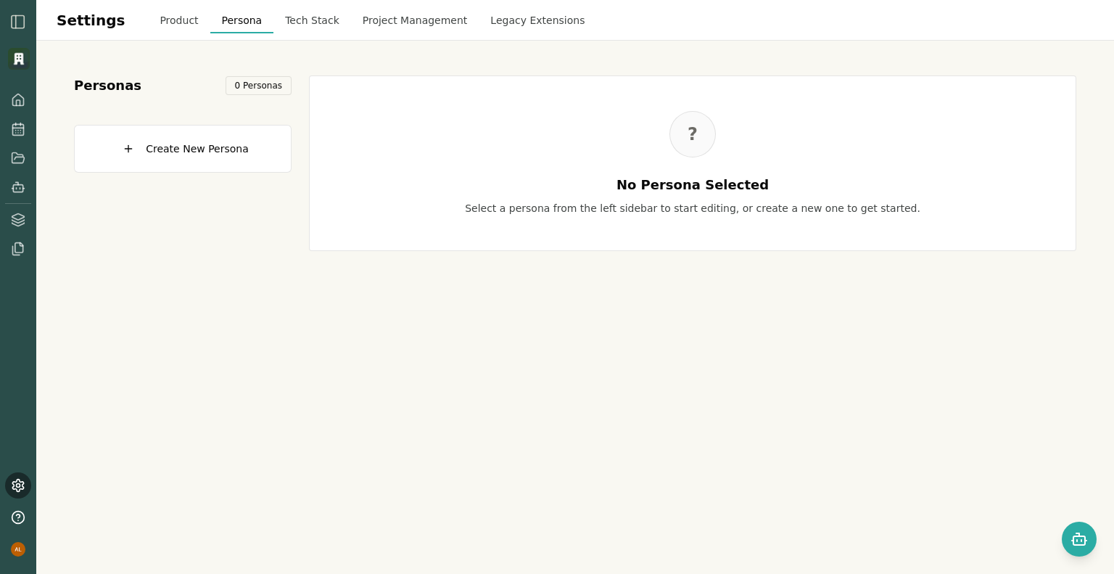
click at [292, 27] on button "Tech Stack" at bounding box center [312, 20] width 78 height 26
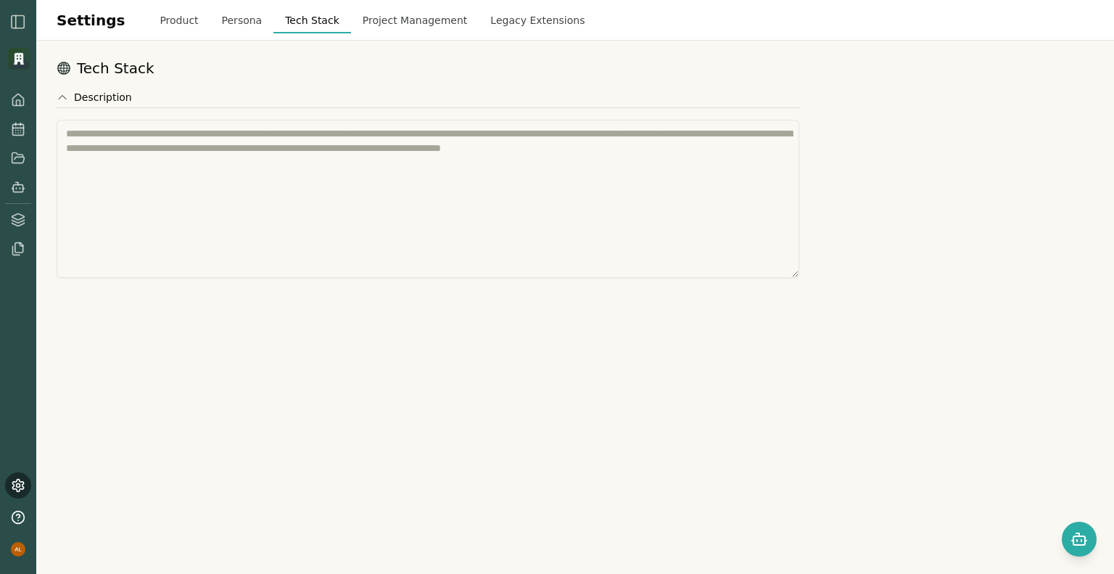
click at [222, 17] on button "Persona" at bounding box center [242, 20] width 64 height 26
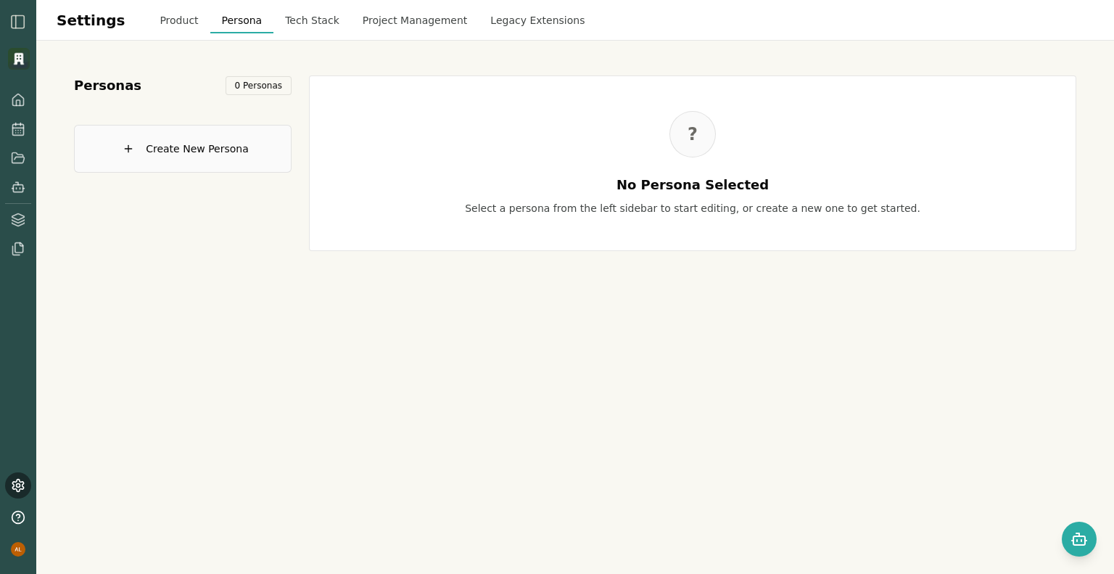
click at [231, 154] on span "Create New Persona" at bounding box center [197, 148] width 103 height 15
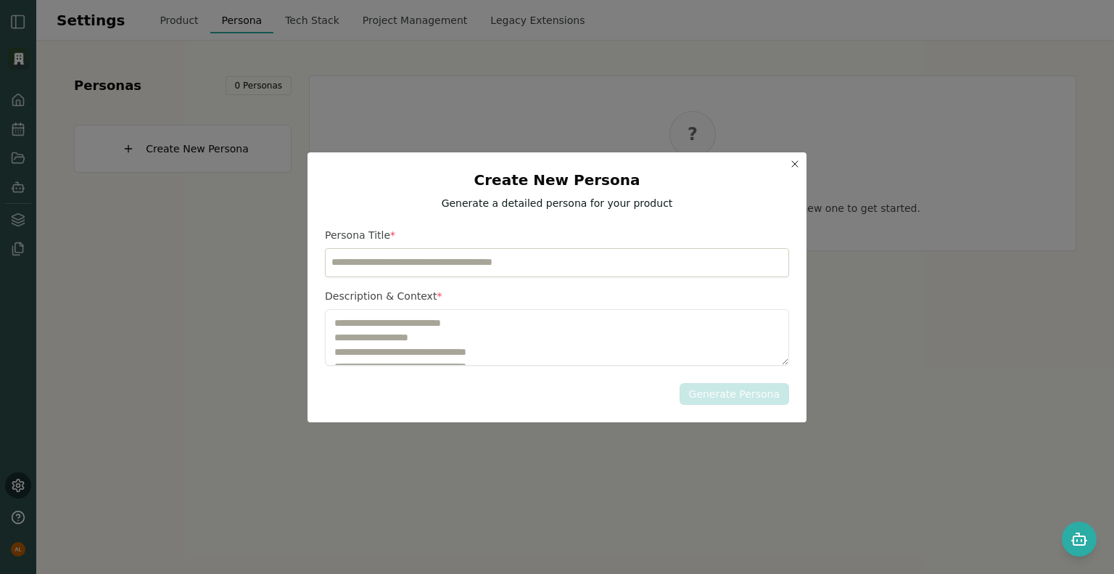
click at [792, 164] on icon "button" at bounding box center [795, 164] width 12 height 12
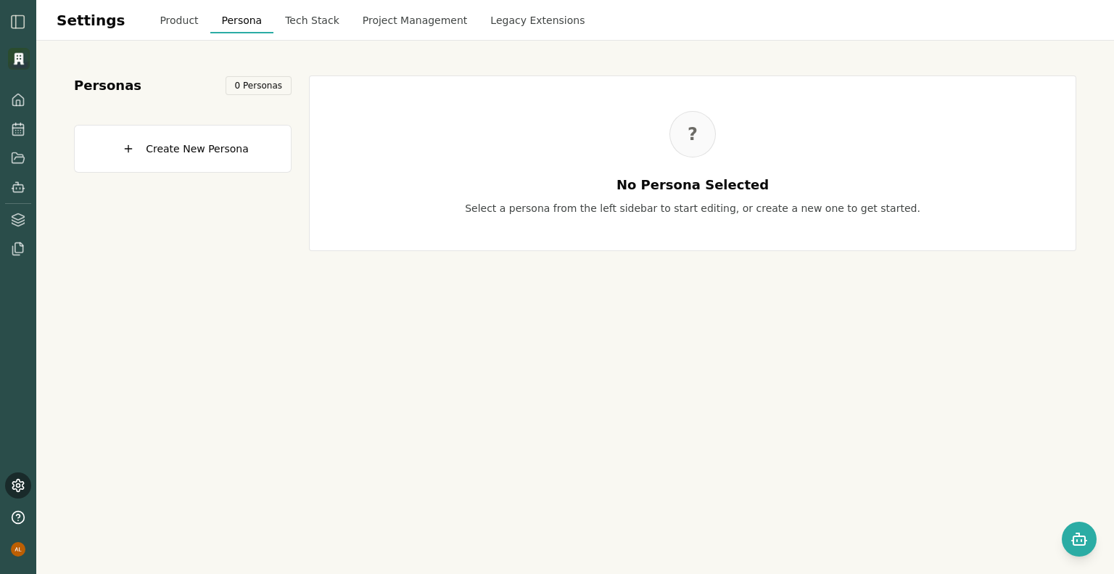
click at [421, 17] on button "Project Management" at bounding box center [415, 20] width 128 height 26
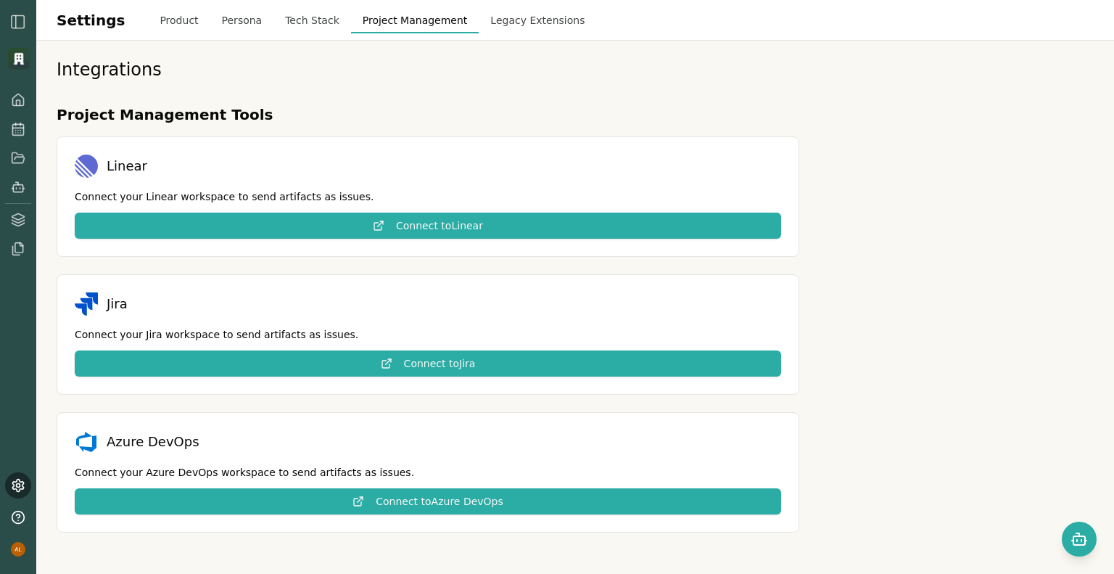
click at [479, 16] on button "Legacy Extensions" at bounding box center [537, 20] width 117 height 26
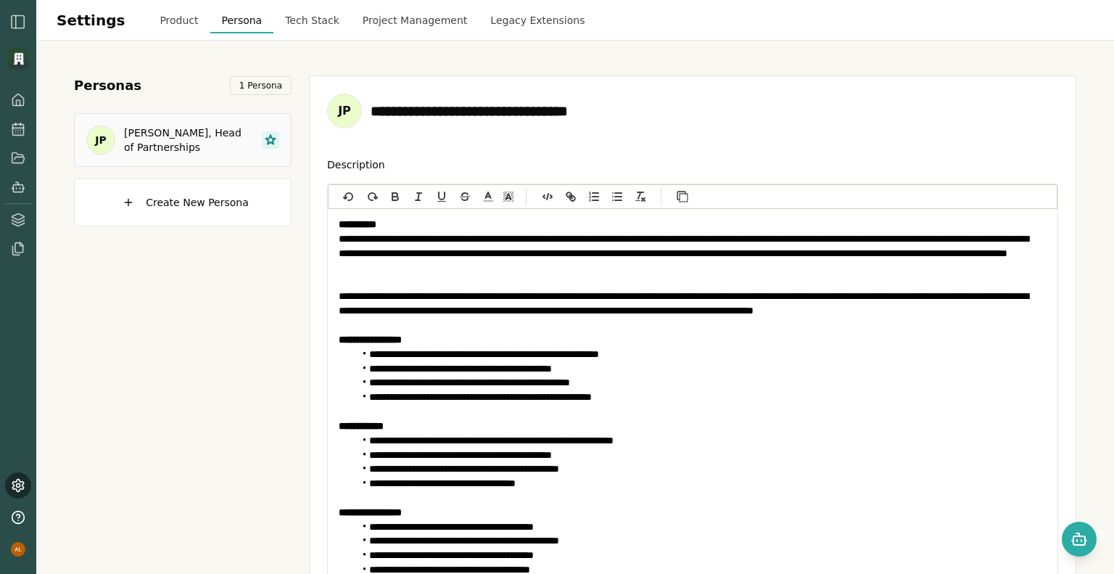
click at [474, 112] on input "**********" at bounding box center [715, 111] width 688 height 20
click at [516, 111] on input "**********" at bounding box center [715, 111] width 688 height 20
click at [341, 229] on strong "**********" at bounding box center [358, 224] width 38 height 10
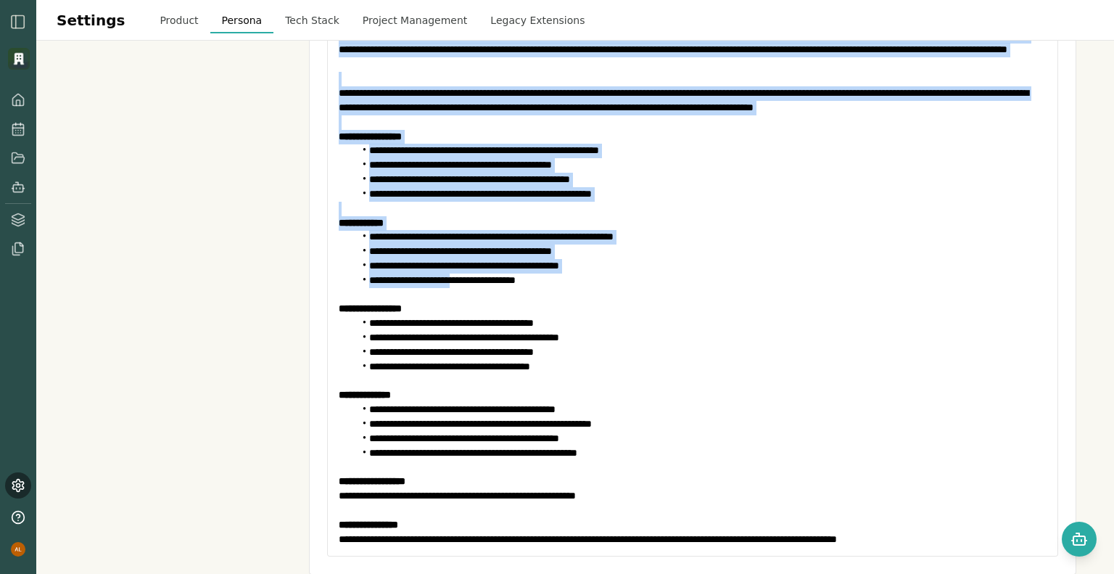
scroll to position [232, 0]
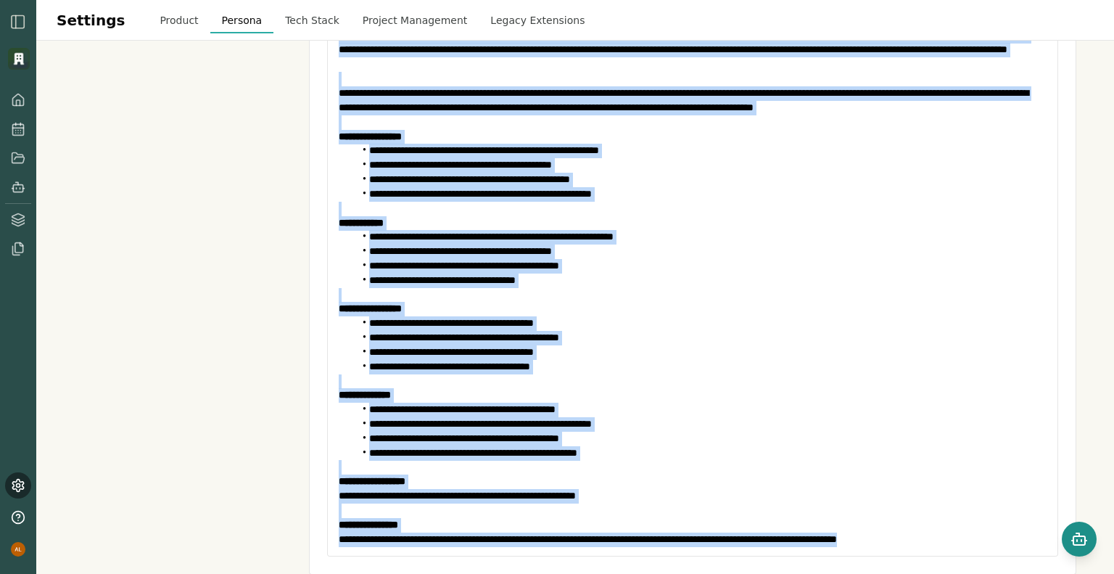
drag, startPoint x: 408, startPoint y: 244, endPoint x: 1076, endPoint y: 553, distance: 735.6
click at [1076, 553] on div "**********" at bounding box center [557, 287] width 1114 height 574
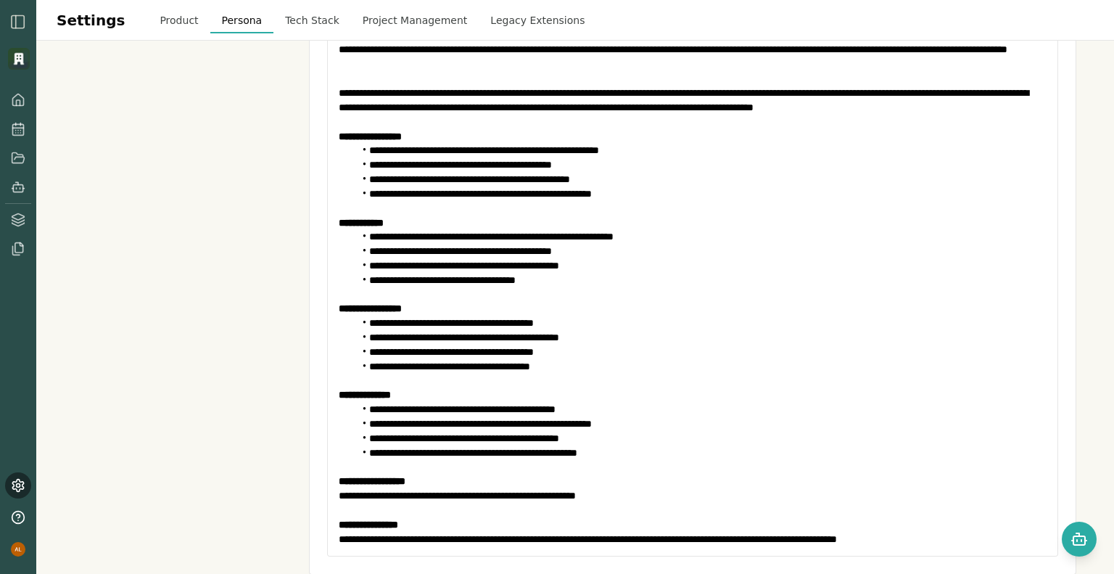
scroll to position [0, 0]
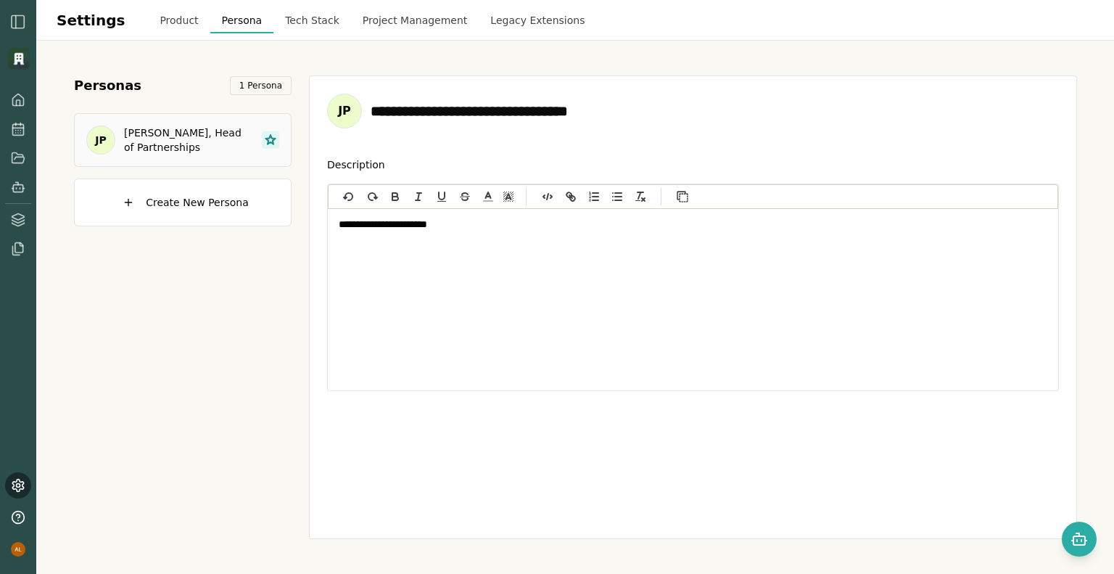
click at [437, 549] on div "**********" at bounding box center [575, 307] width 1037 height 498
click at [595, 242] on div "**********" at bounding box center [693, 299] width 730 height 181
click at [222, 281] on div "Personas 1 Persona JP Jordan Patel, Head of Partnerships Create New Persona" at bounding box center [183, 306] width 218 height 463
click at [180, 205] on span "Create New Persona" at bounding box center [197, 202] width 103 height 15
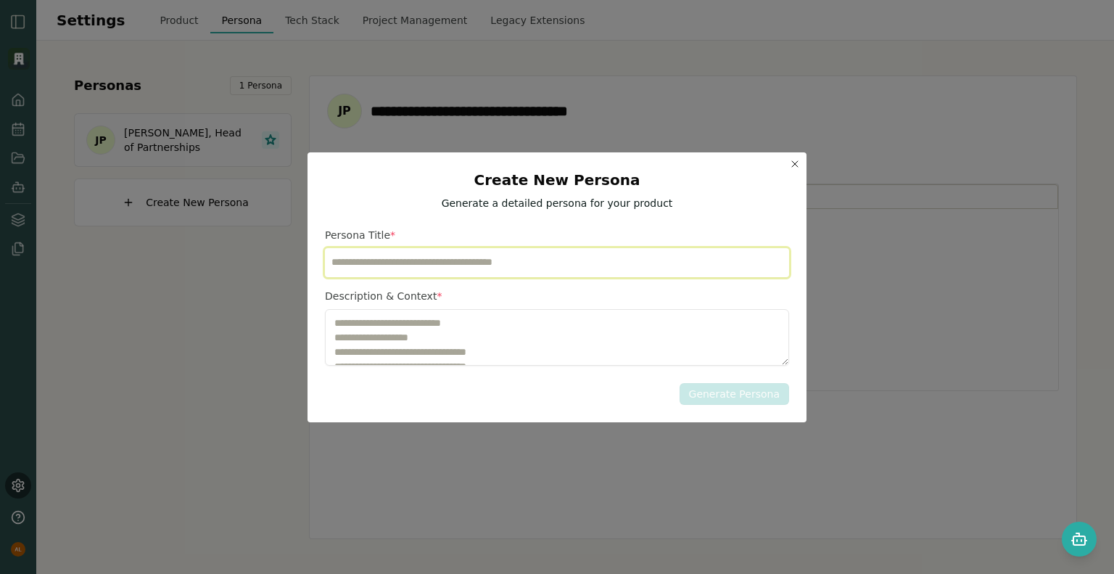
click at [407, 263] on input "Persona Title" at bounding box center [557, 262] width 464 height 29
type input "**********"
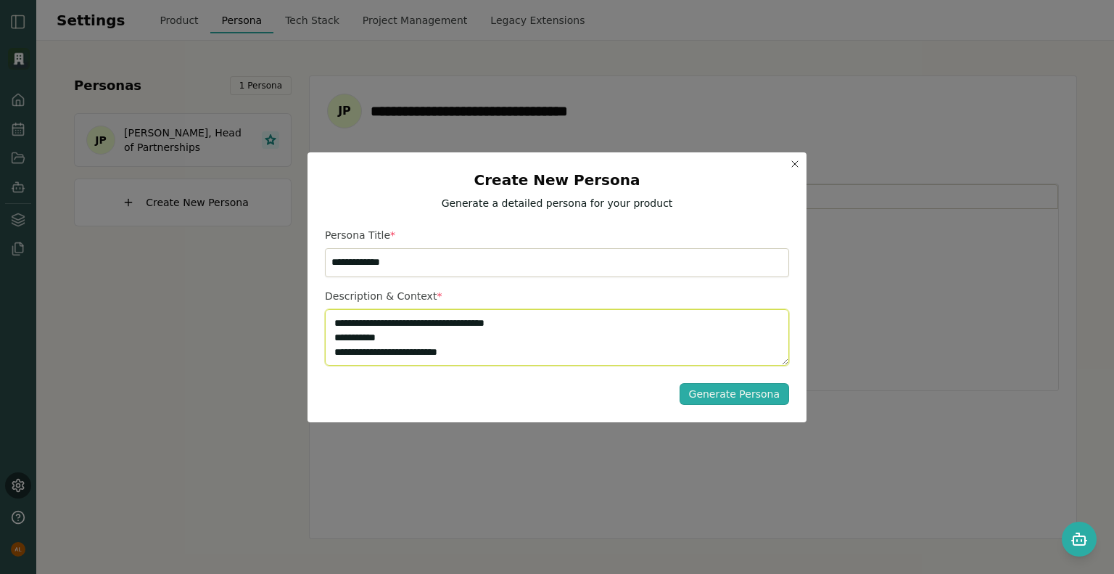
scroll to position [9, 0]
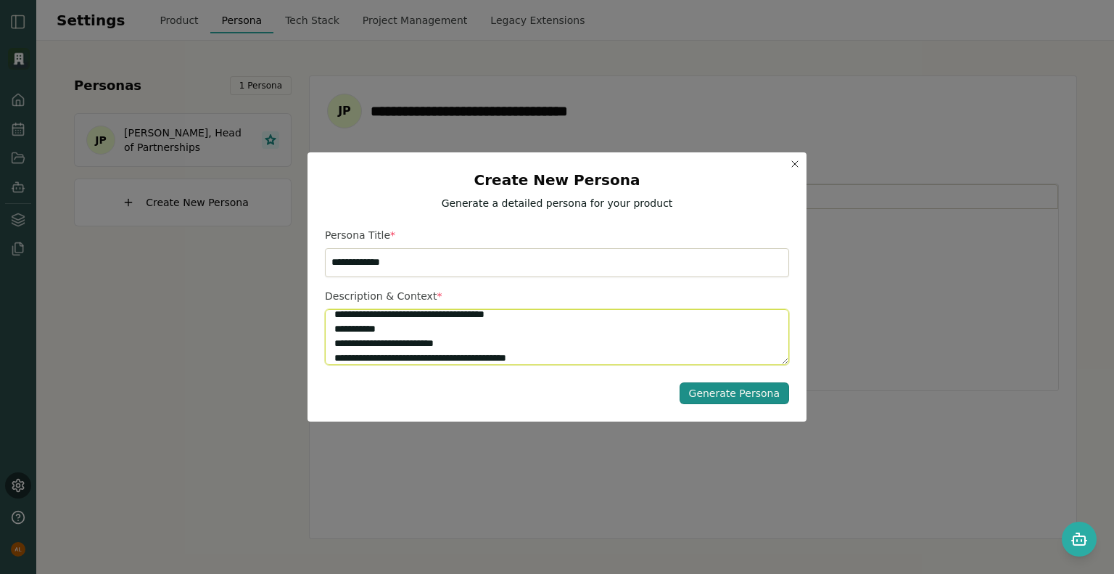
type textarea "**********"
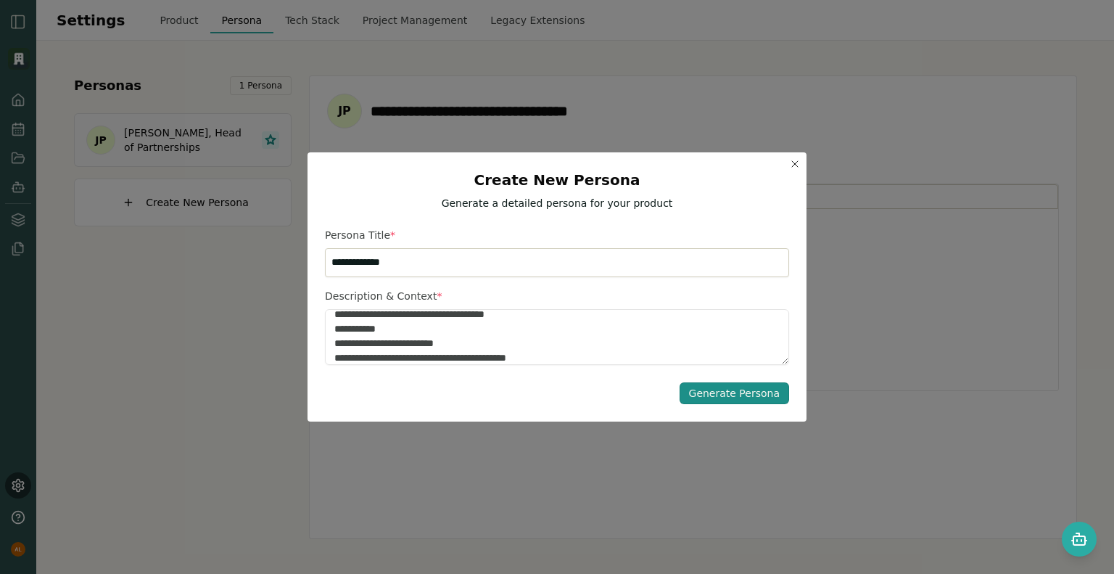
click at [701, 388] on div "Generate Persona" at bounding box center [734, 393] width 91 height 15
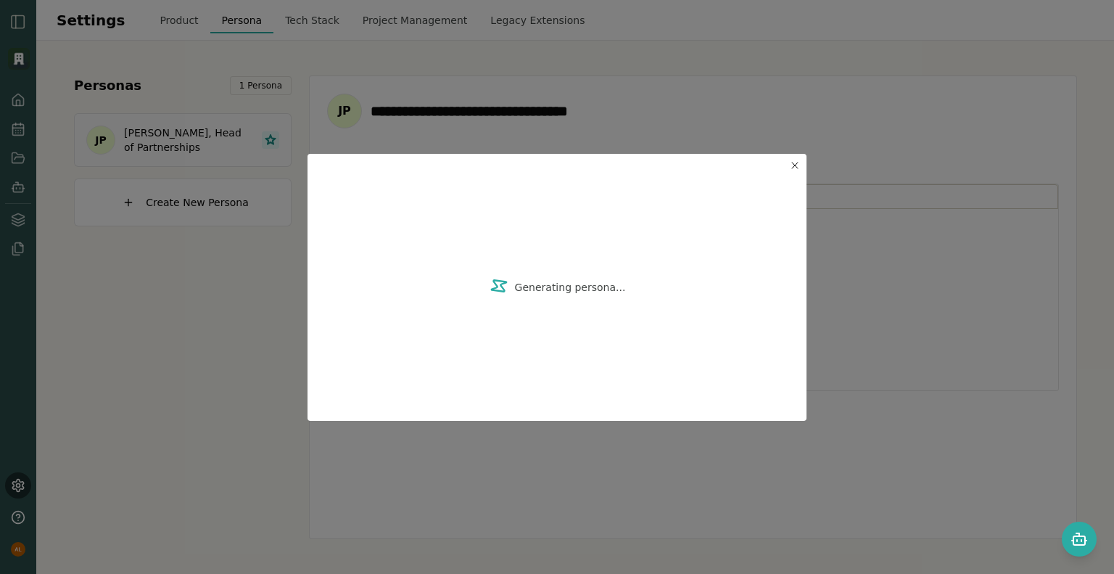
type input "**********"
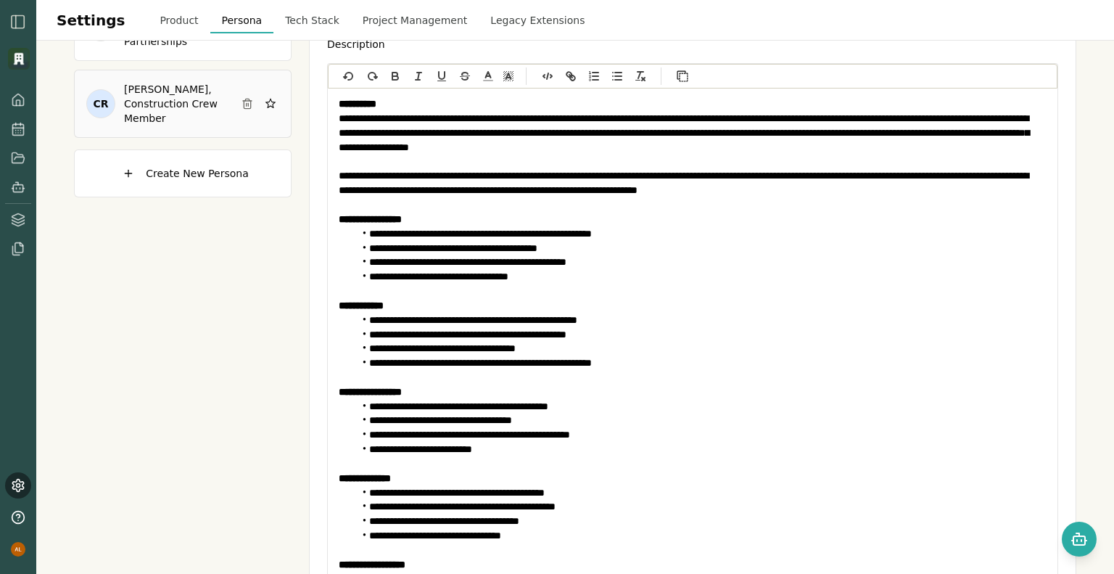
scroll to position [0, 0]
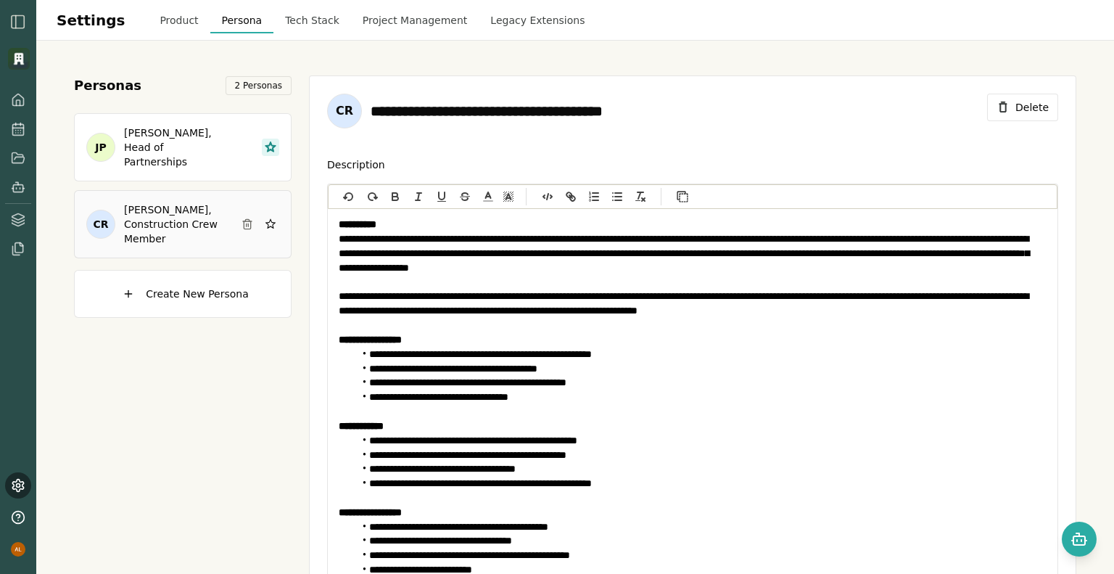
click at [165, 33] on div "Settings Product Persona Tech Stack Project Management Legacy Extensions Settin…" at bounding box center [575, 20] width 1078 height 41
click at [164, 24] on button "Product" at bounding box center [179, 20] width 62 height 26
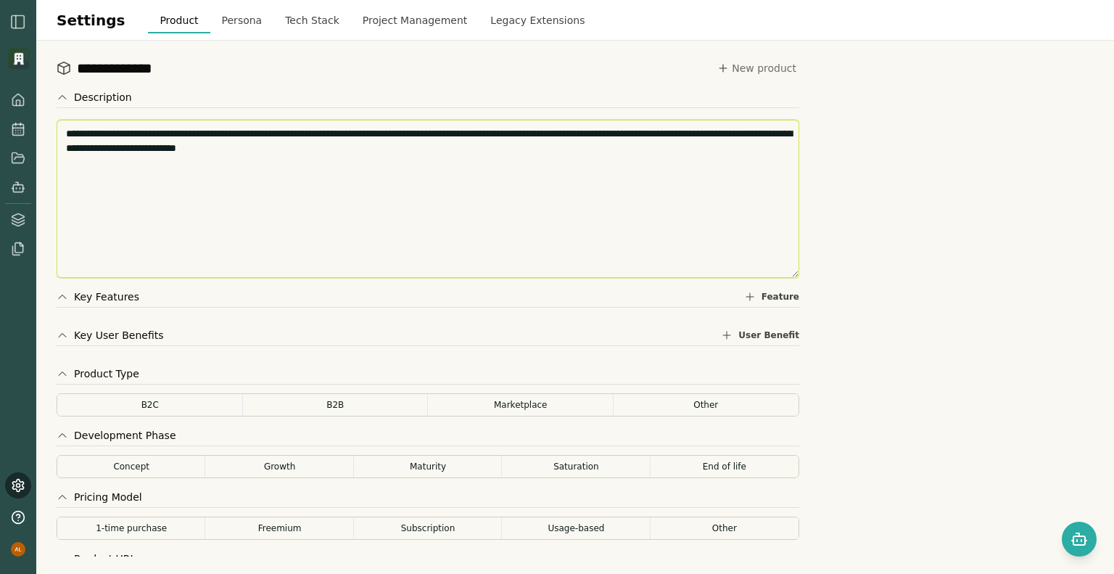
drag, startPoint x: 405, startPoint y: 133, endPoint x: 707, endPoint y: 131, distance: 302.4
click at [707, 131] on textarea "**********" at bounding box center [428, 199] width 743 height 158
click at [515, 189] on textarea "**********" at bounding box center [428, 199] width 743 height 158
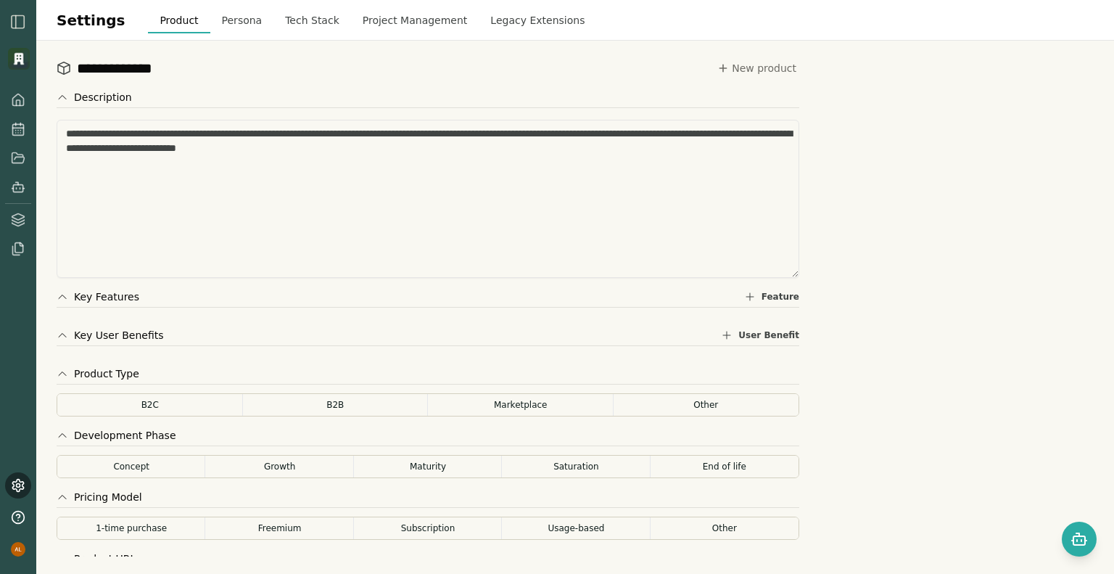
click at [156, 461] on button "Concept" at bounding box center [131, 466] width 149 height 23
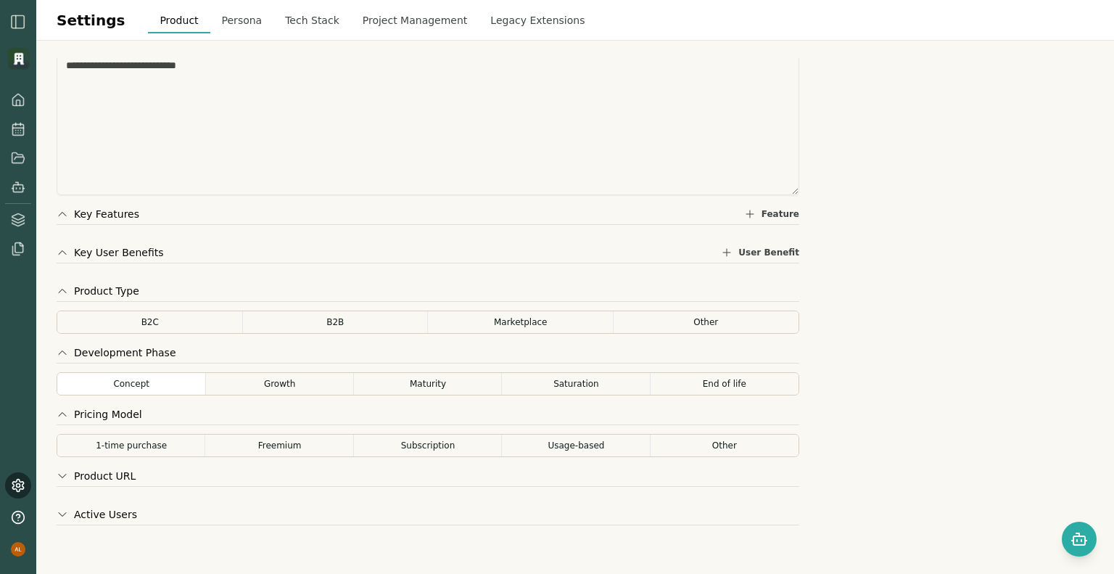
scroll to position [90, 0]
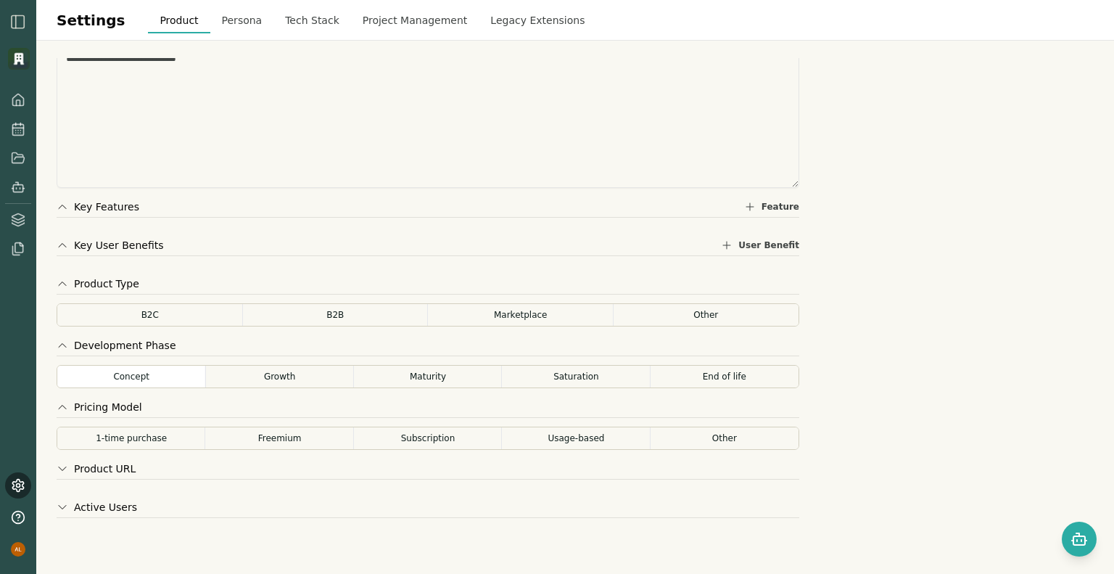
click at [541, 430] on button "Usage-based" at bounding box center [575, 437] width 149 height 23
click at [343, 318] on button "B2B" at bounding box center [335, 314] width 187 height 23
click at [229, 325] on div "**********" at bounding box center [428, 307] width 743 height 498
click at [230, 320] on button "B2C" at bounding box center [150, 314] width 187 height 23
click at [313, 314] on button "B2B" at bounding box center [335, 314] width 187 height 23
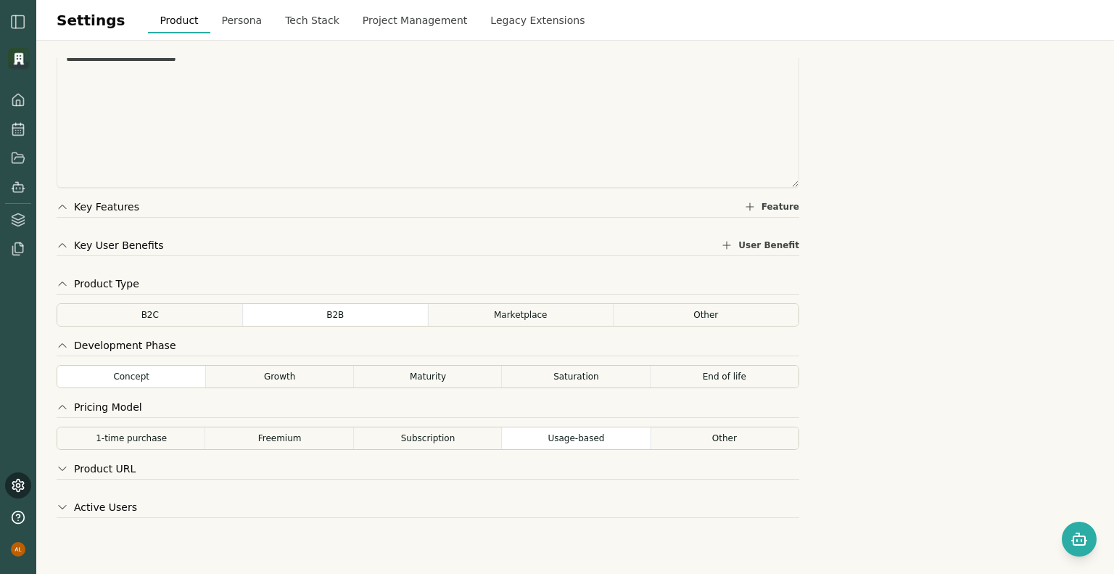
click at [115, 463] on button "Product URL" at bounding box center [96, 468] width 79 height 15
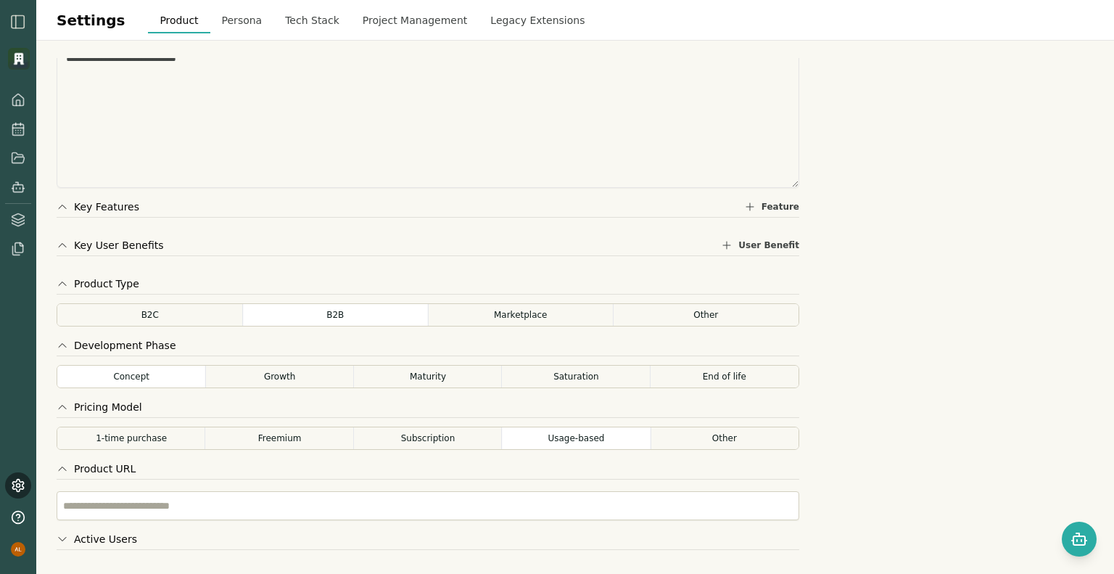
click at [115, 463] on button "Product URL" at bounding box center [96, 468] width 79 height 15
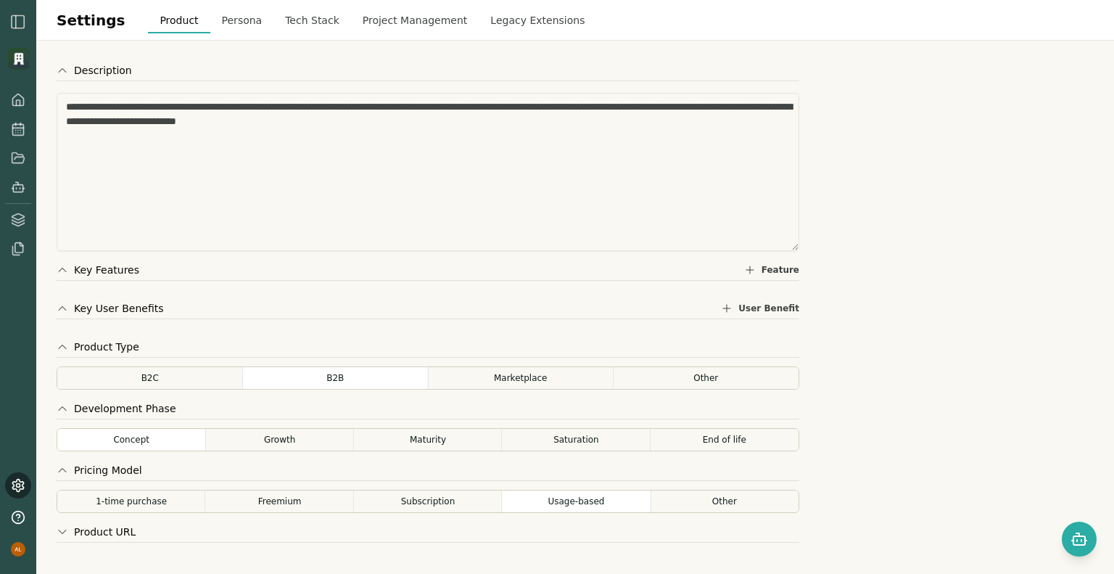
scroll to position [0, 0]
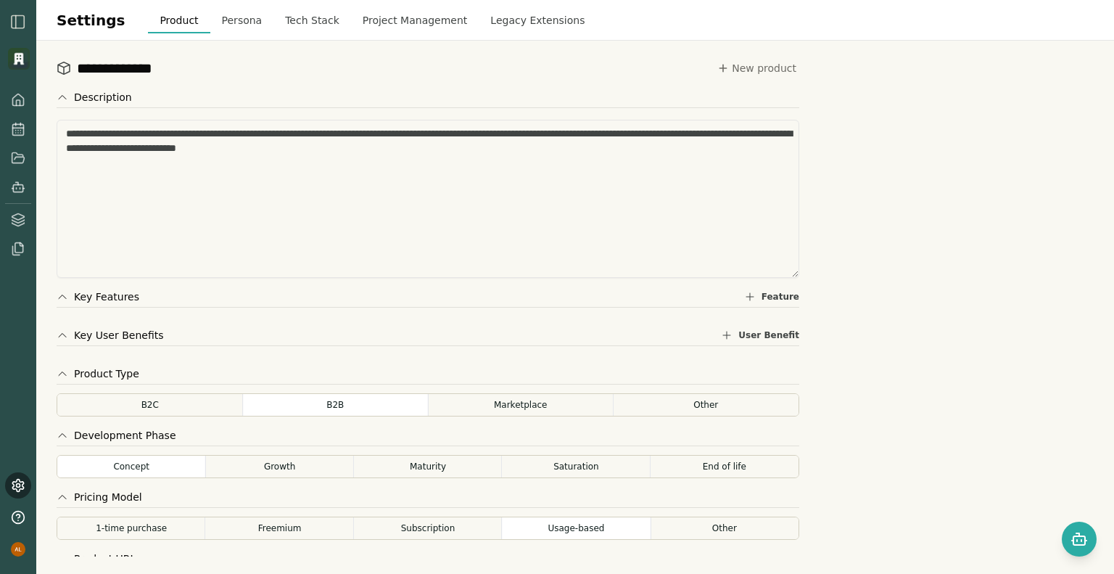
click at [297, 15] on button "Tech Stack" at bounding box center [312, 20] width 78 height 26
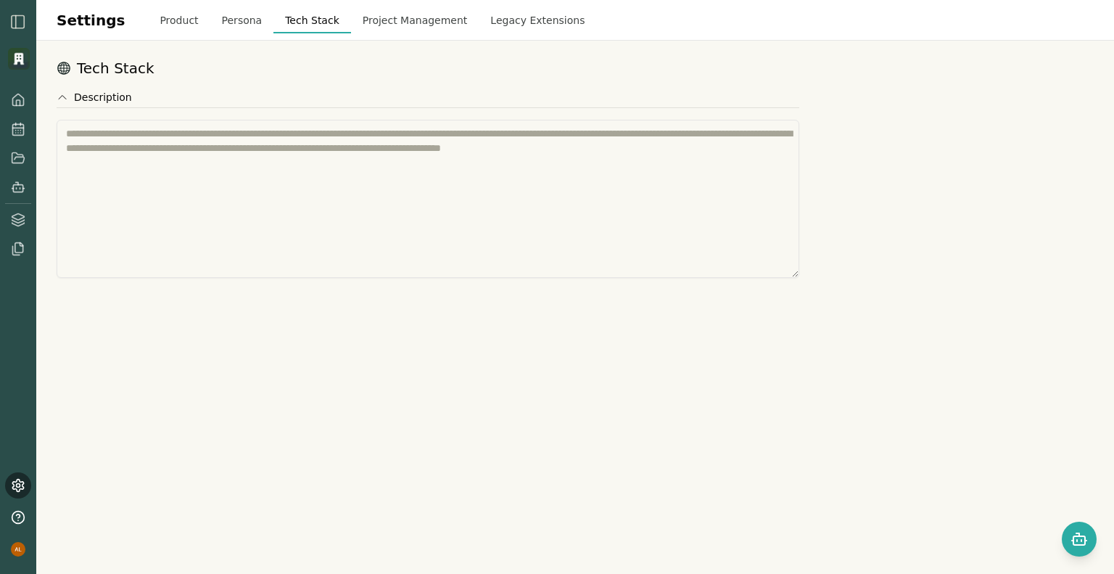
click at [397, 24] on button "Project Management" at bounding box center [415, 20] width 128 height 26
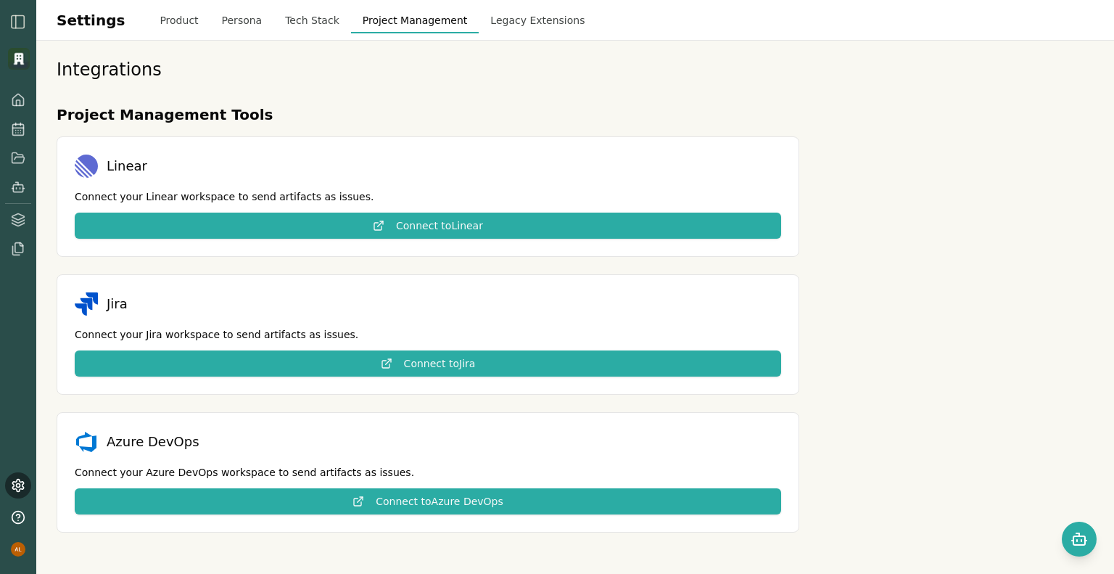
click at [496, 20] on button "Legacy Extensions" at bounding box center [537, 20] width 117 height 26
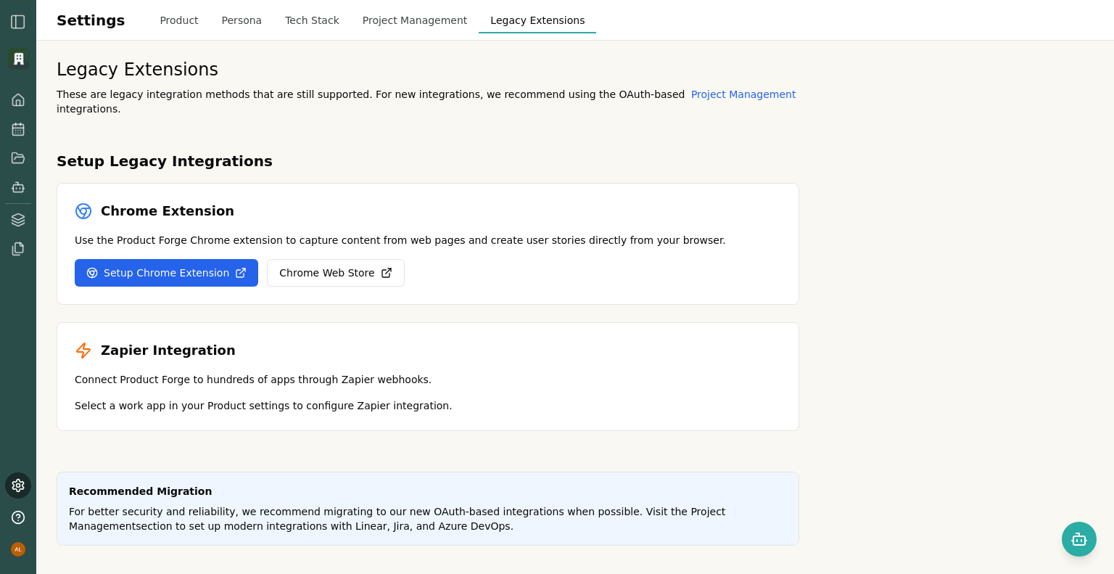
click at [162, 22] on button "Product" at bounding box center [179, 20] width 62 height 26
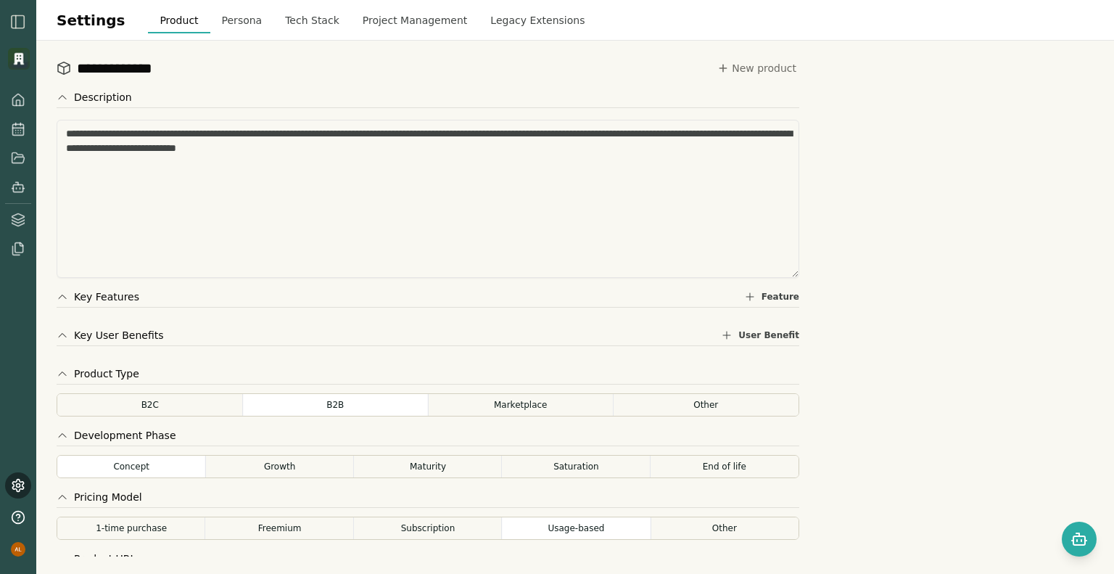
click at [392, 49] on div "**********" at bounding box center [575, 307] width 1078 height 533
click at [23, 225] on icon at bounding box center [18, 220] width 15 height 15
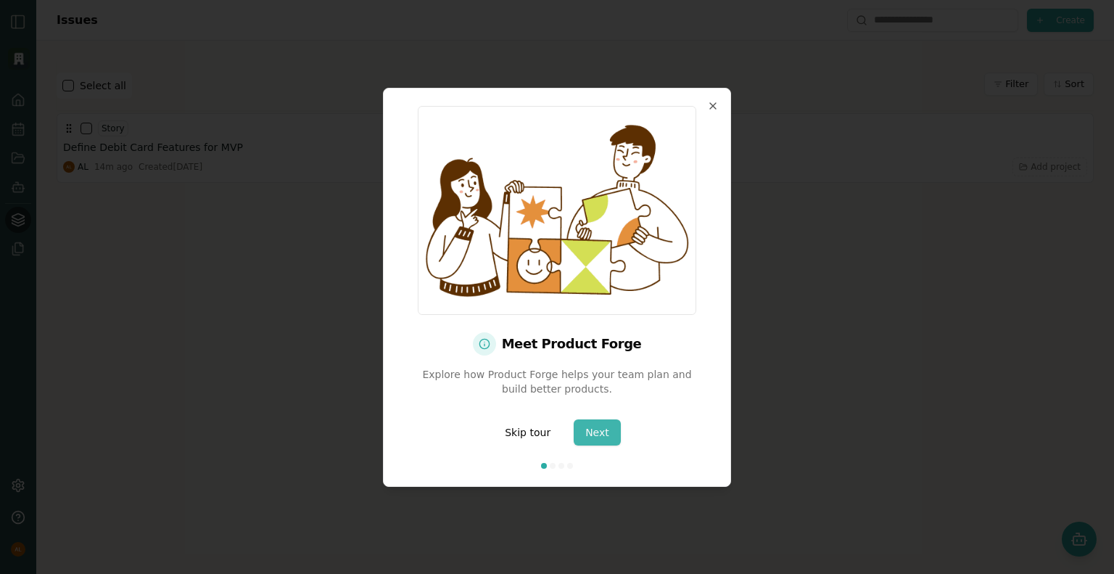
click at [598, 433] on button "Next" at bounding box center [597, 432] width 47 height 26
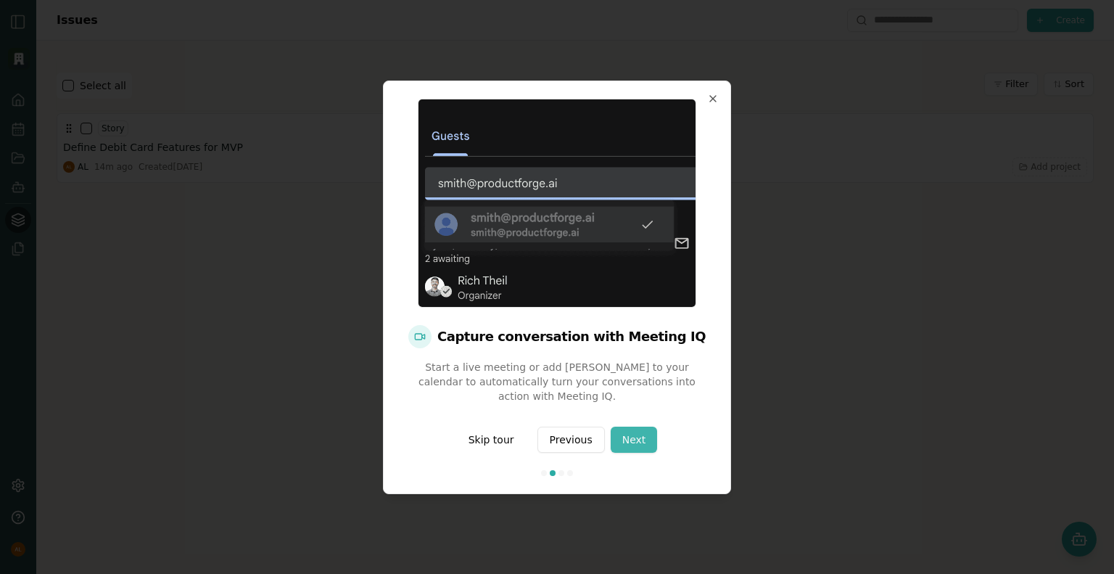
click at [638, 442] on button "Next" at bounding box center [634, 439] width 47 height 26
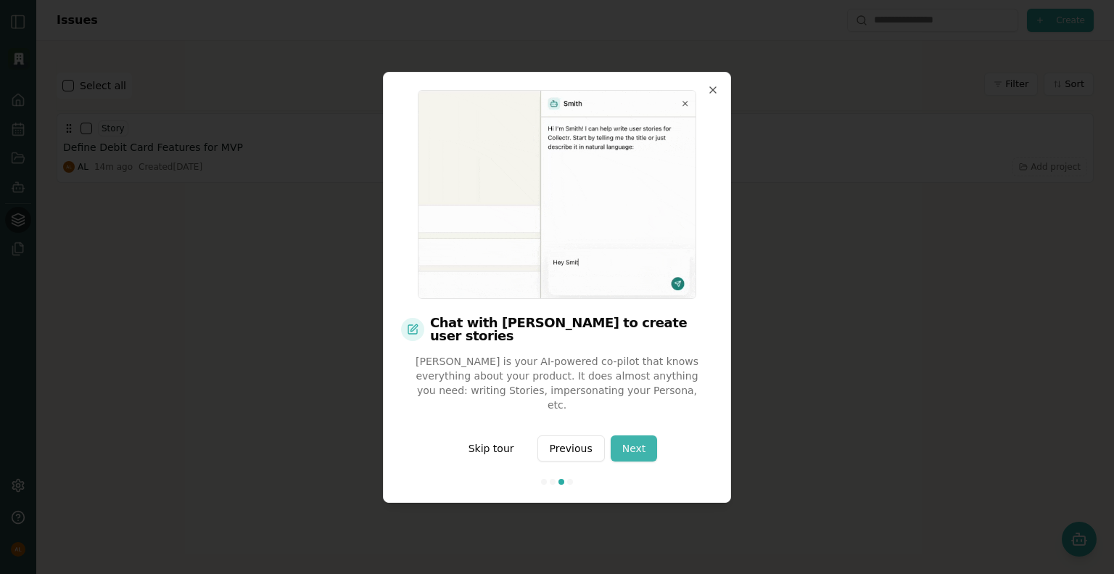
click at [640, 440] on button "Next" at bounding box center [634, 448] width 47 height 26
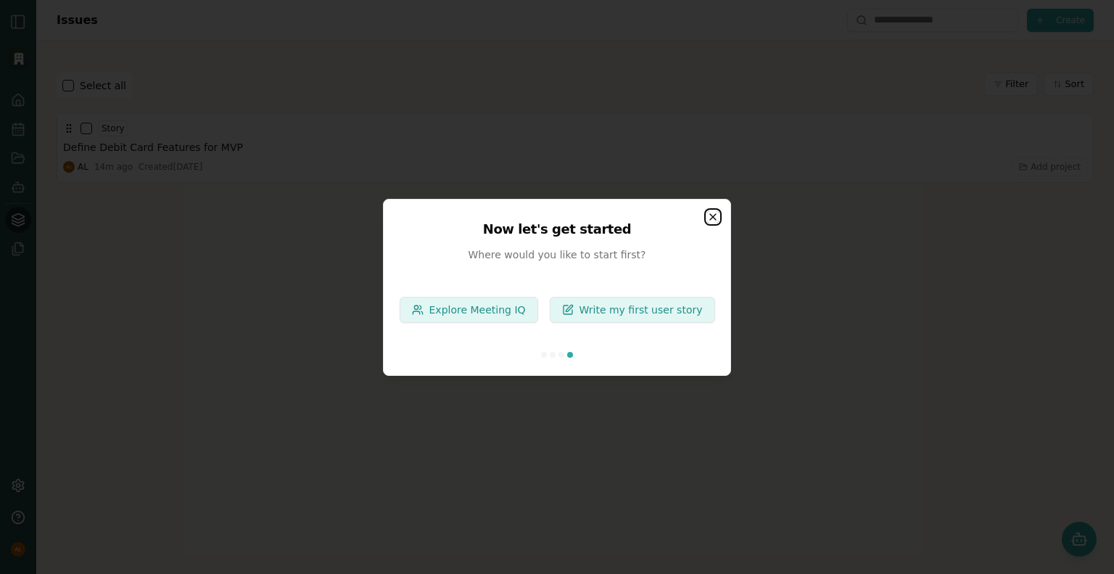
click at [714, 220] on icon "button" at bounding box center [713, 217] width 12 height 12
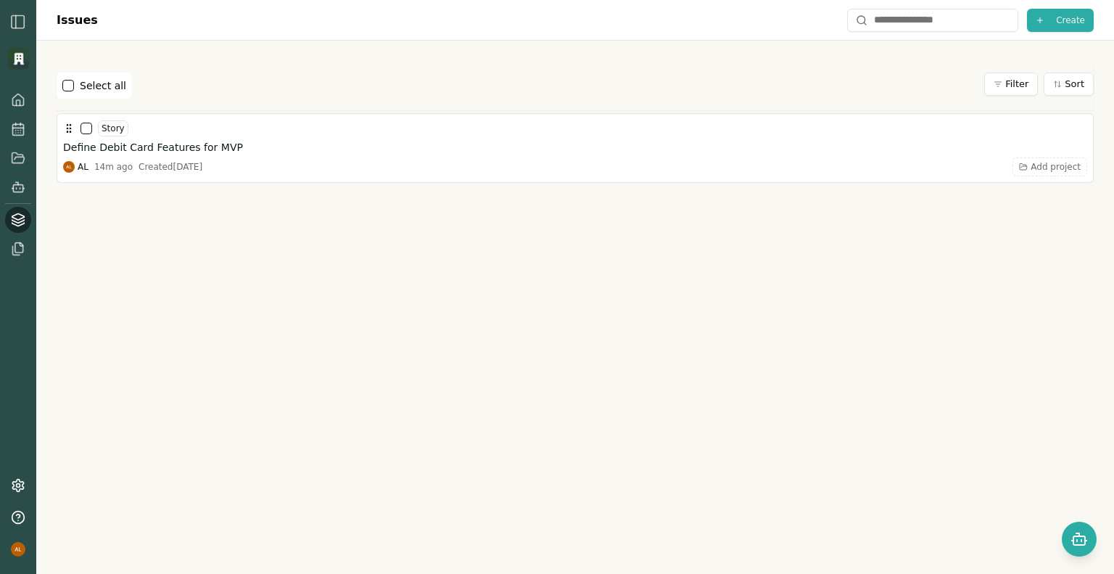
click at [651, 331] on div at bounding box center [575, 322] width 1037 height 279
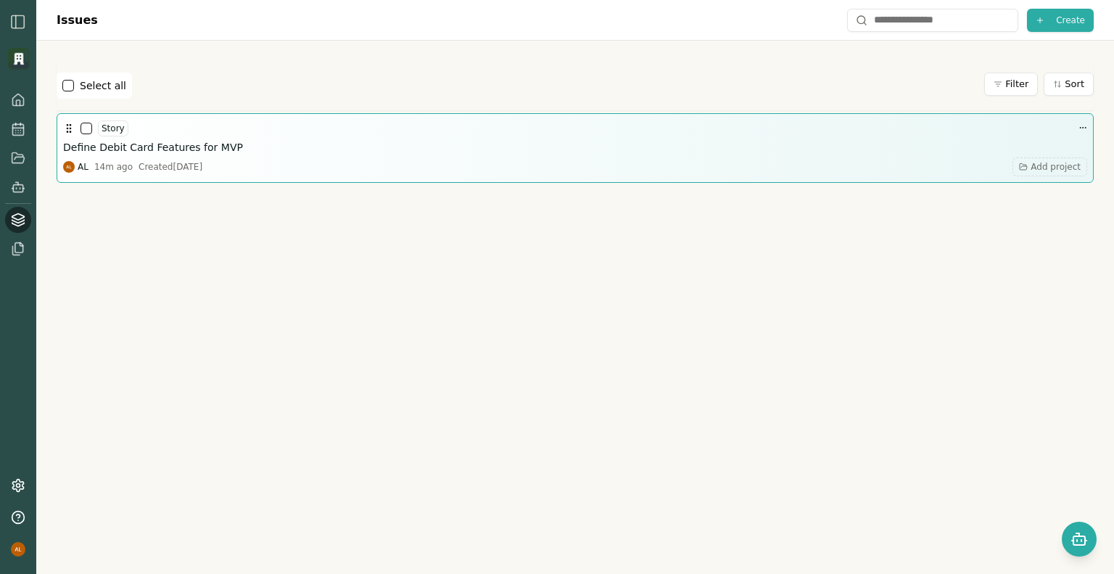
click at [355, 133] on div "Story" at bounding box center [575, 128] width 1024 height 17
click at [106, 134] on div "Story" at bounding box center [113, 128] width 30 height 16
click at [81, 127] on button "button" at bounding box center [87, 129] width 12 height 12
click at [68, 133] on icon at bounding box center [69, 129] width 12 height 12
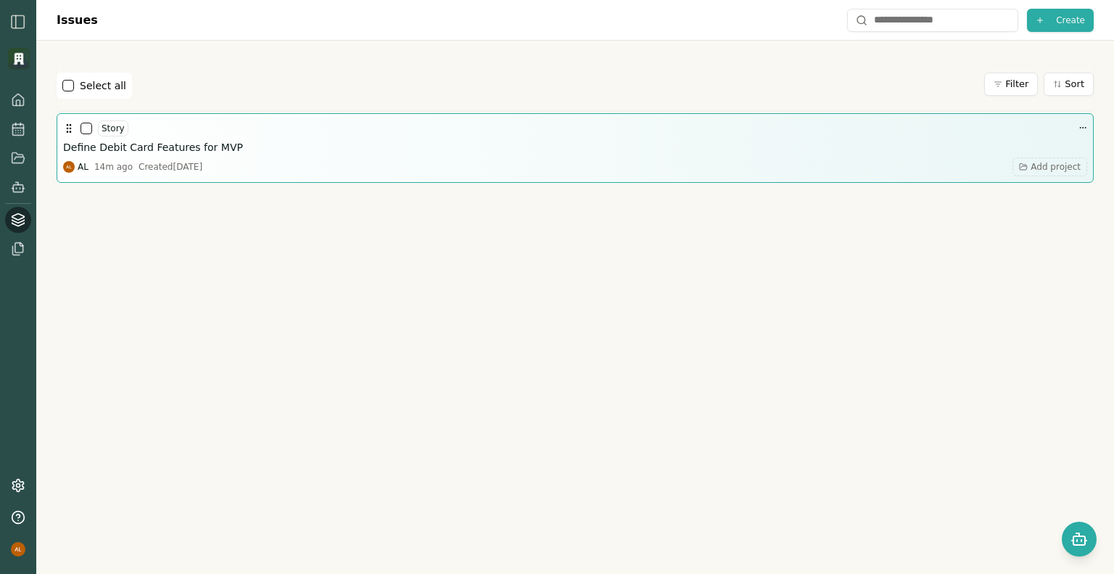
click at [897, 176] on div "Story Define Debit Card Features for MVP AL 14m ago Created Wed, Sep 24, 2025 A…" at bounding box center [575, 148] width 1037 height 70
click at [1067, 131] on div "Story" at bounding box center [575, 128] width 1024 height 17
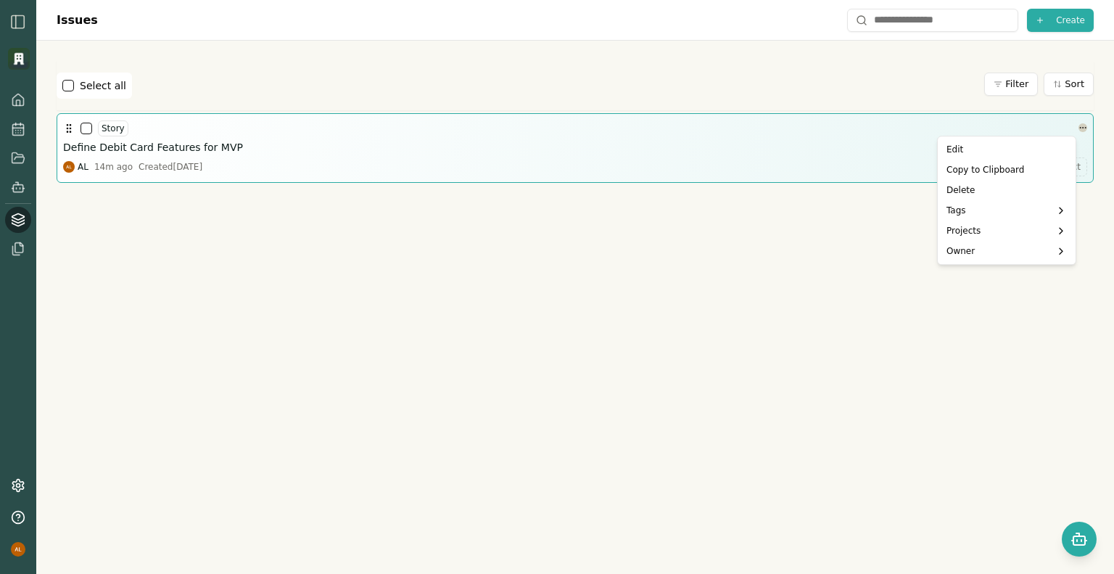
click at [1073, 126] on html "Issues Create Select all Filter Sort Story Define Debit Card Features for MVP A…" at bounding box center [557, 287] width 1114 height 574
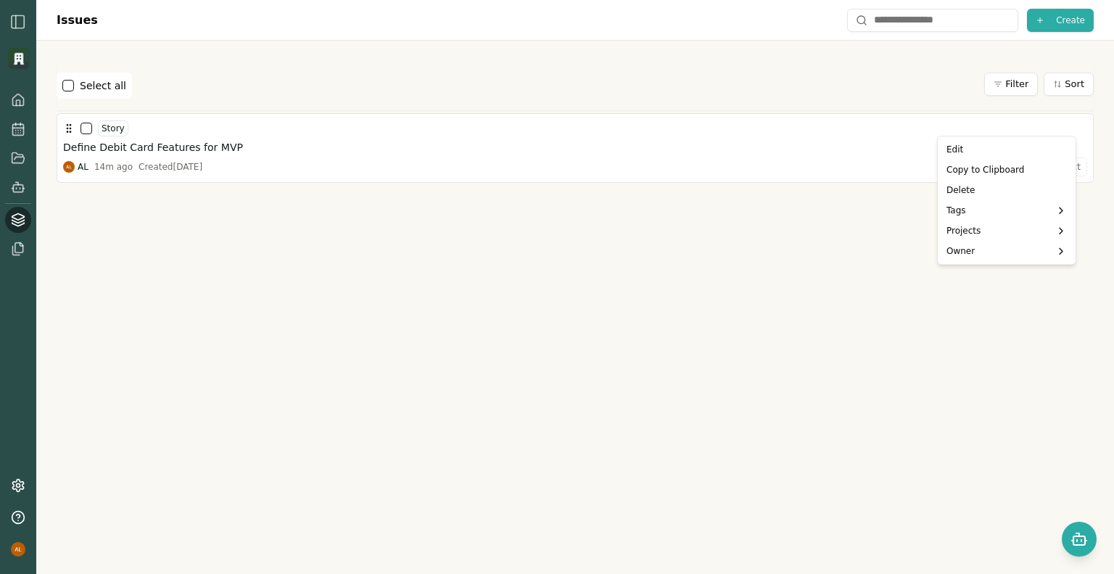
click at [723, 144] on html "Issues Create Select all Filter Sort Story Define Debit Card Features for MVP A…" at bounding box center [557, 287] width 1114 height 574
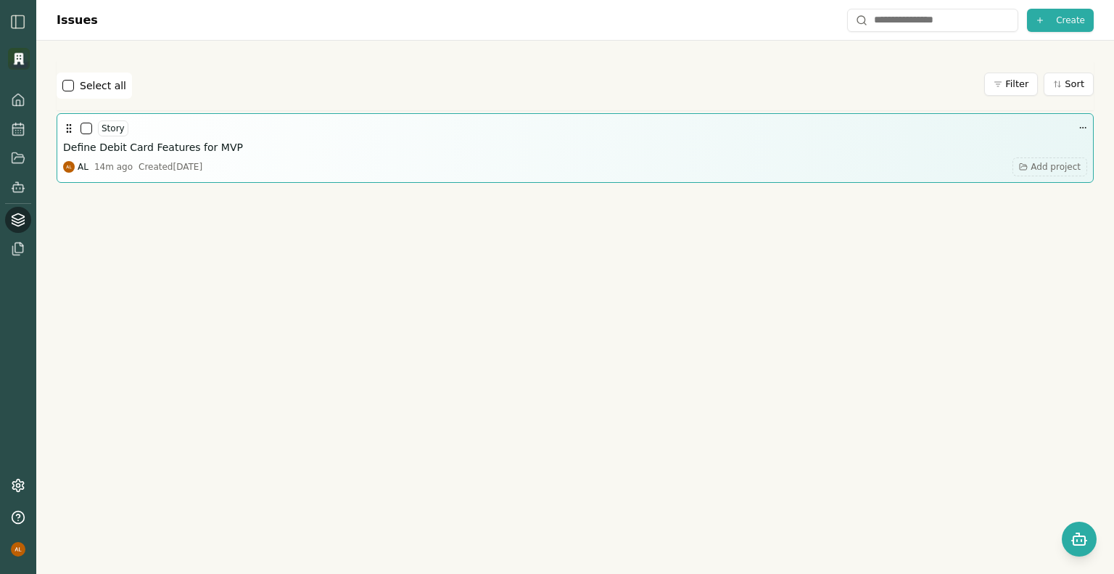
click at [115, 158] on div "AL 14m ago Created Wed, Sep 24, 2025 Add project" at bounding box center [575, 166] width 1024 height 19
click at [116, 156] on div "Story Define Debit Card Features for MVP AL 14m ago Created Wed, Sep 24, 2025 A…" at bounding box center [575, 148] width 1024 height 57
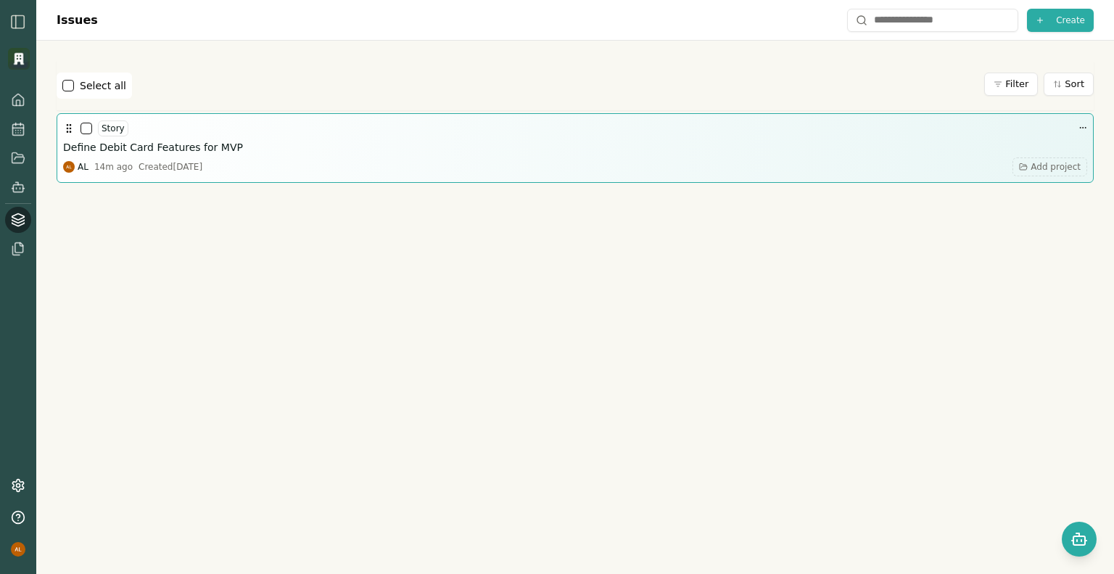
click at [76, 152] on h3 "Define Debit Card Features for MVP" at bounding box center [153, 147] width 180 height 15
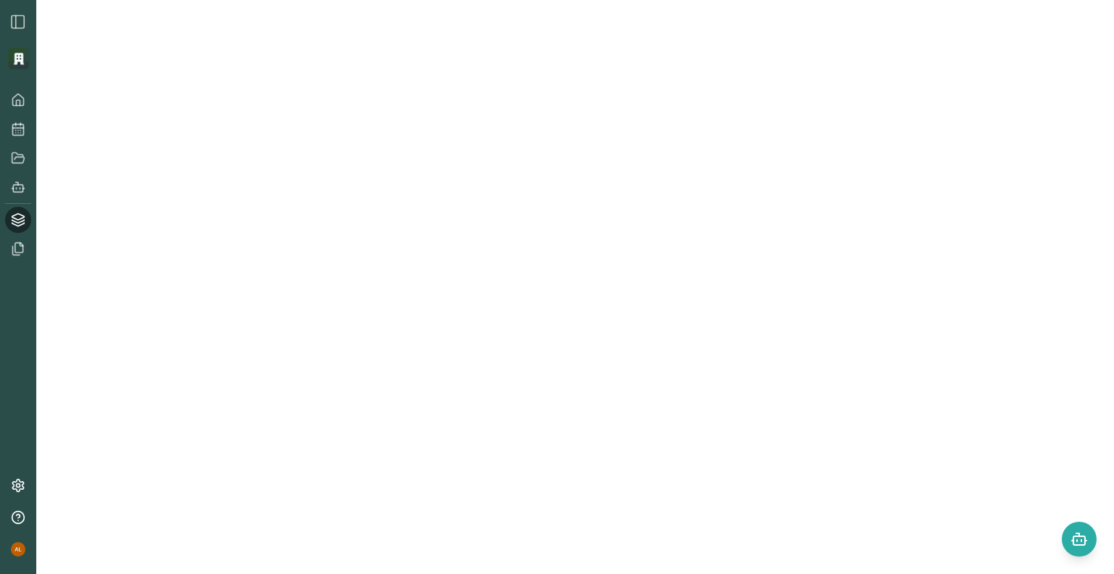
click at [76, 152] on div at bounding box center [575, 294] width 1043 height 380
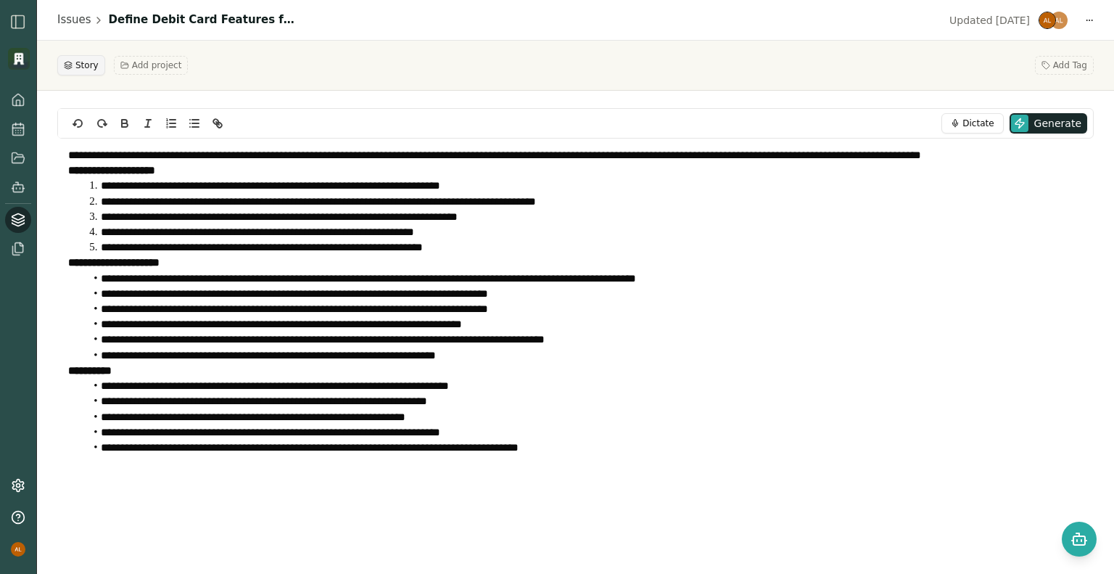
click at [82, 65] on span "Story" at bounding box center [86, 65] width 23 height 12
click at [75, 20] on link "Issues" at bounding box center [74, 20] width 34 height 17
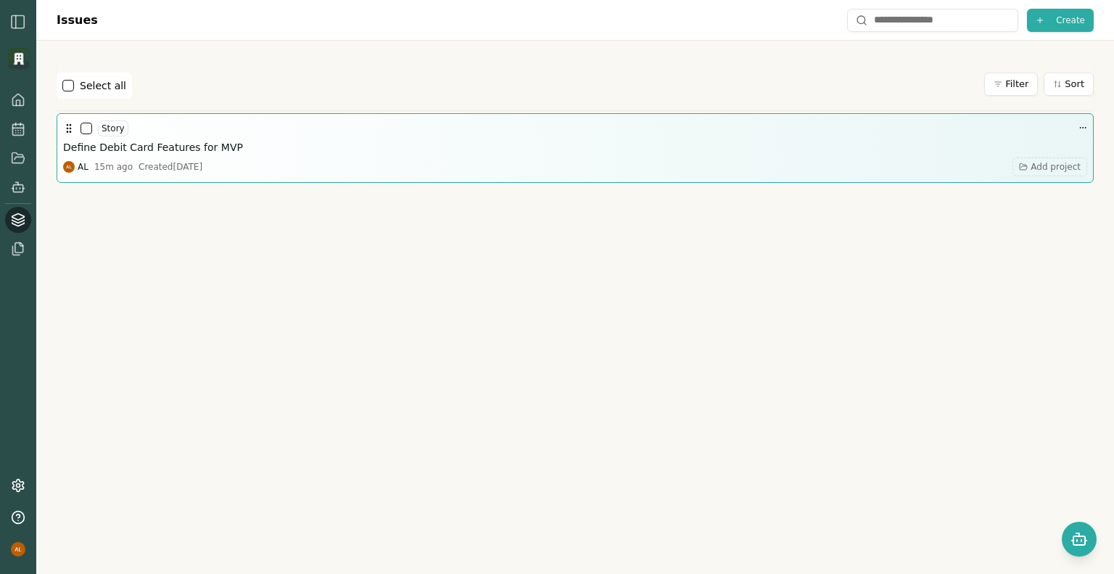
click at [203, 125] on div "Story" at bounding box center [575, 128] width 1024 height 17
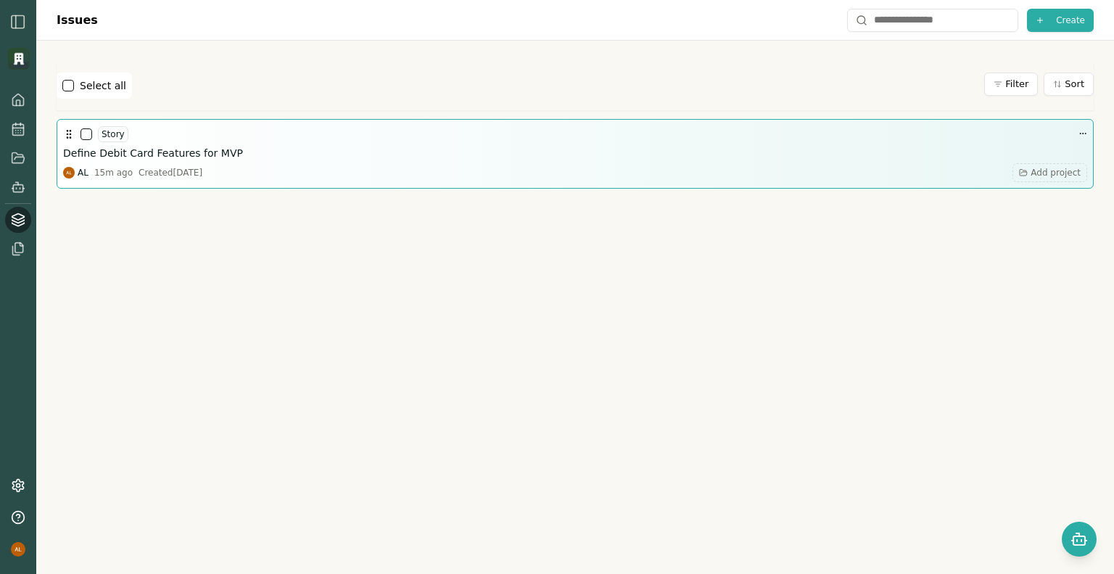
click at [200, 131] on div "Story" at bounding box center [575, 133] width 1024 height 17
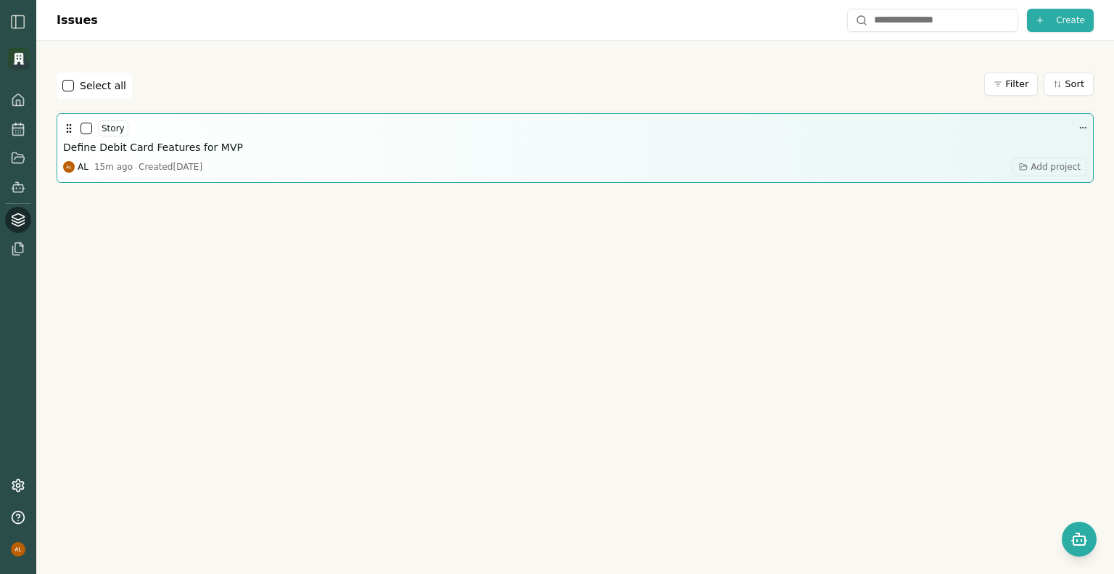
click at [84, 150] on h3 "Define Debit Card Features for MVP" at bounding box center [153, 147] width 180 height 15
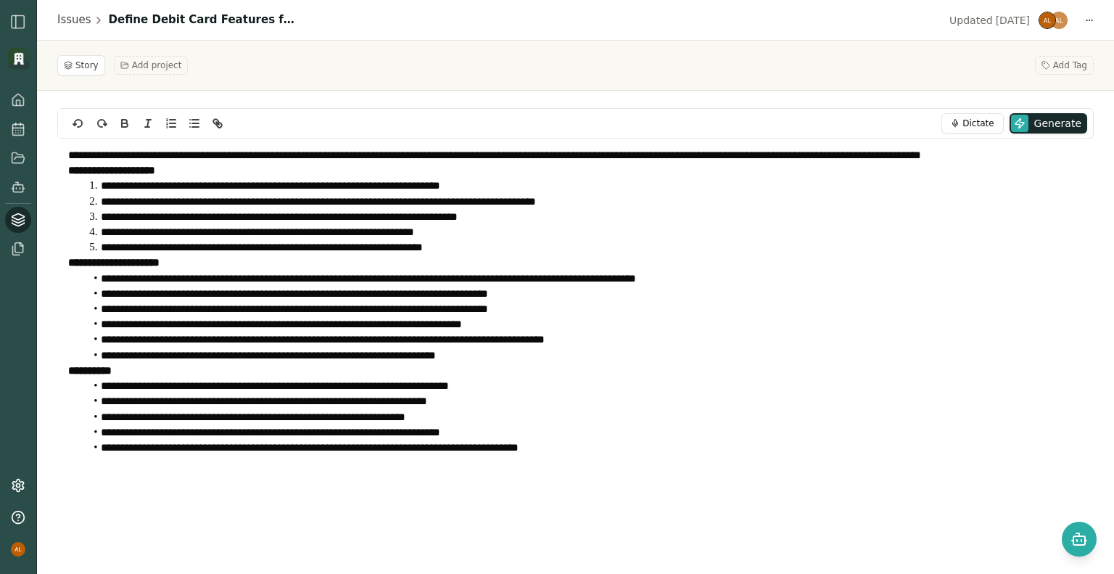
click at [490, 71] on div "Story Add project Add Tag" at bounding box center [575, 65] width 1036 height 20
click at [976, 121] on span "Dictate" at bounding box center [977, 123] width 31 height 12
click at [965, 119] on span "Stop" at bounding box center [955, 123] width 20 height 12
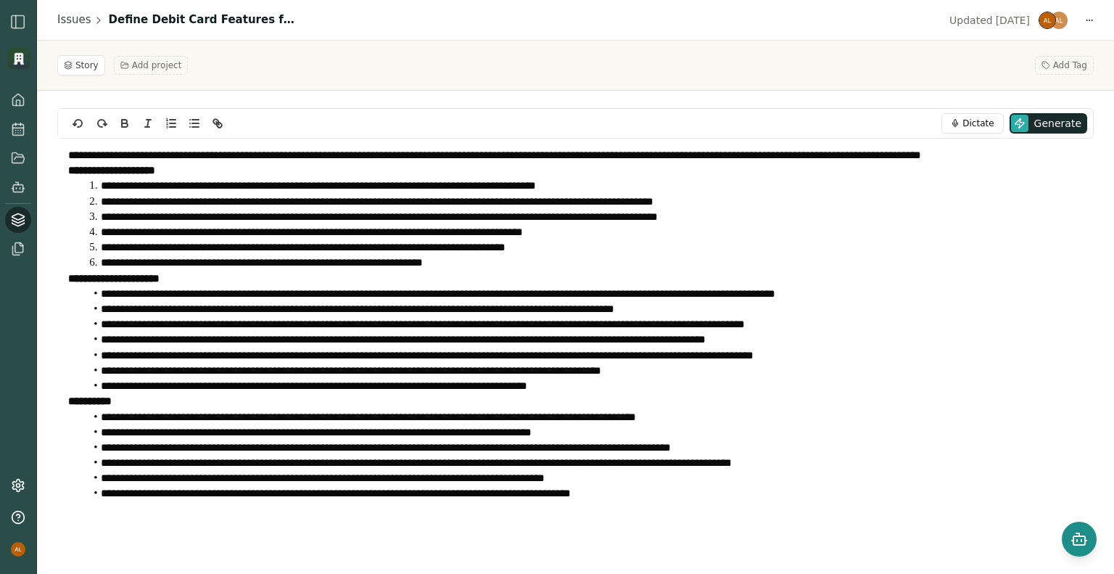
click at [1076, 536] on rect "Open chat" at bounding box center [1079, 540] width 12 height 9
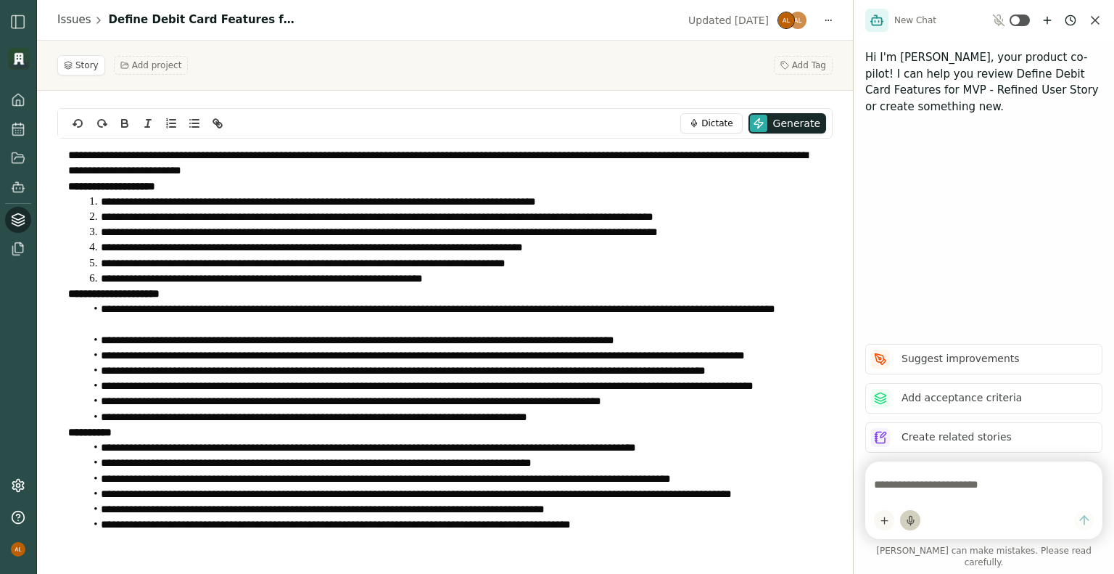
click at [907, 526] on icon "button" at bounding box center [910, 520] width 11 height 11
type textarea "**********"
click at [1023, 22] on button at bounding box center [1020, 21] width 20 height 12
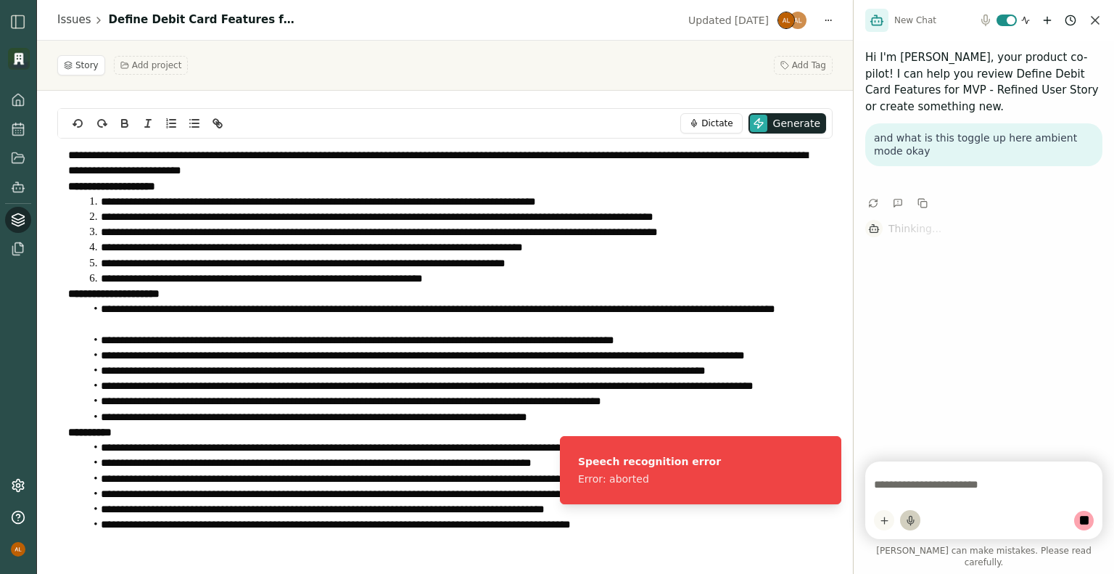
click at [1005, 20] on button at bounding box center [1007, 21] width 20 height 12
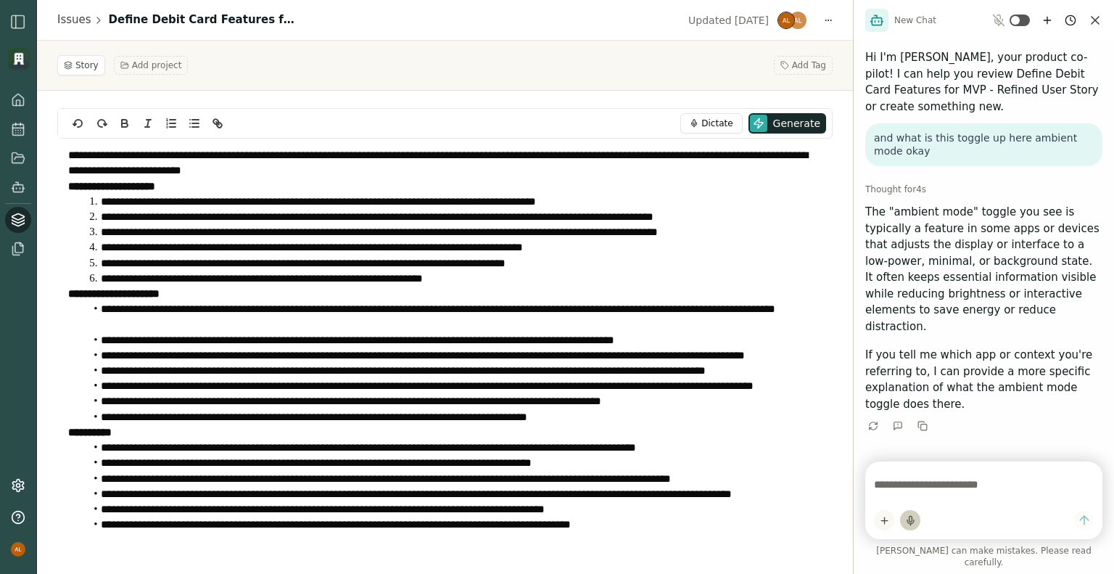
click at [934, 450] on div "Hi I'm Smith, your product co-pilot! I can help you review Define Debit Card Fe…" at bounding box center [984, 245] width 260 height 409
click at [931, 449] on div "Hi I'm Smith, your product co-pilot! I can help you review Define Debit Card Fe…" at bounding box center [984, 245] width 260 height 409
click at [911, 450] on div "Hi I'm Smith, your product co-pilot! I can help you review Define Debit Card Fe…" at bounding box center [984, 245] width 260 height 409
click at [15, 128] on icon at bounding box center [18, 128] width 11 height 0
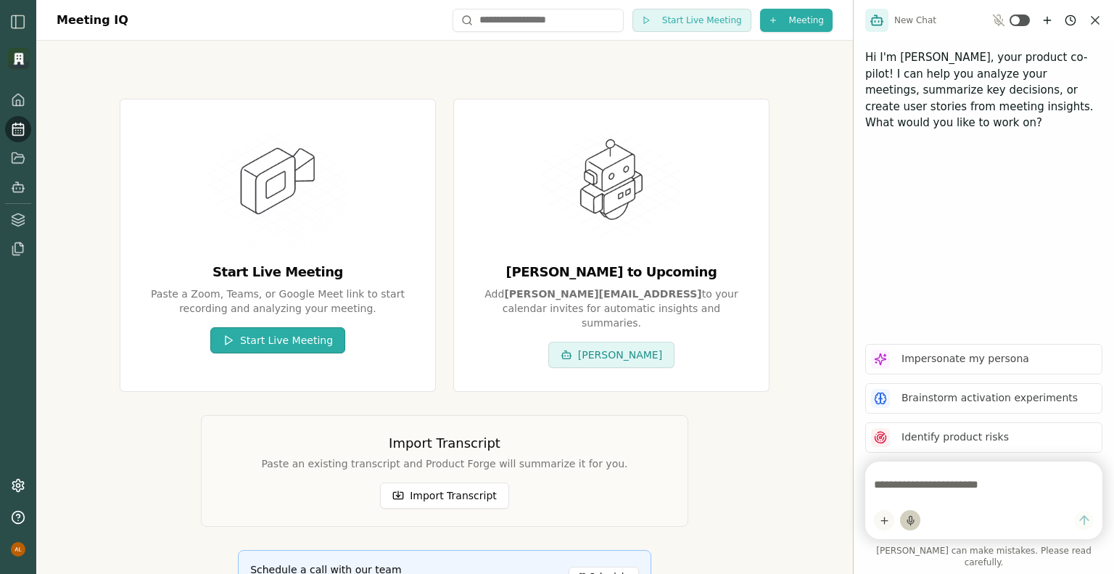
click at [284, 339] on button "Start Live Meeting" at bounding box center [277, 340] width 135 height 26
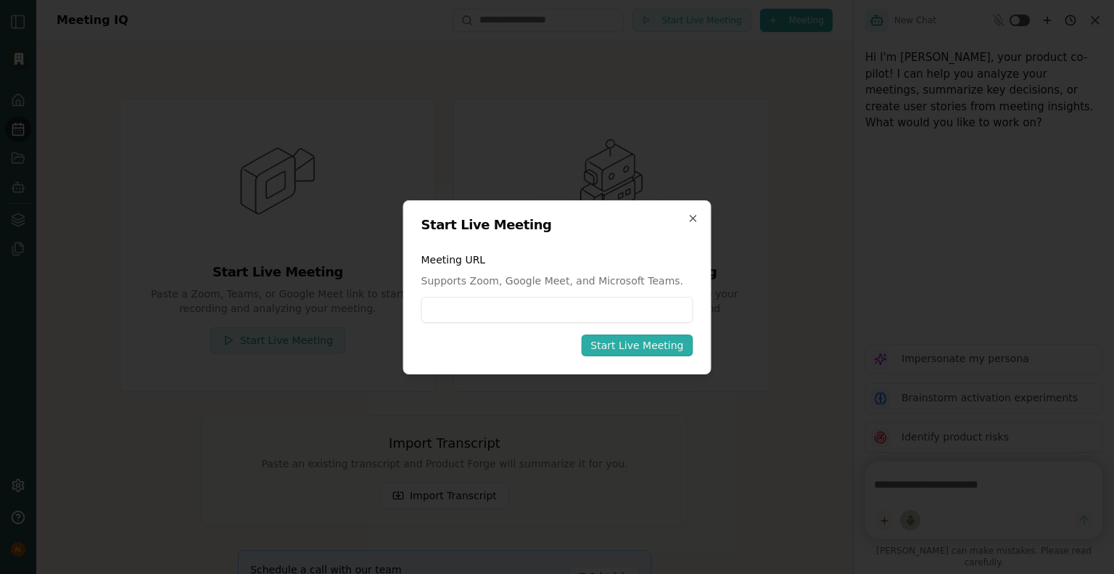
click at [706, 260] on div "Start Live Meeting Meeting URL Supports Zoom, Google Meet, and Microsoft Teams.…" at bounding box center [557, 287] width 308 height 174
click at [504, 305] on input at bounding box center [557, 310] width 272 height 26
paste input "**********"
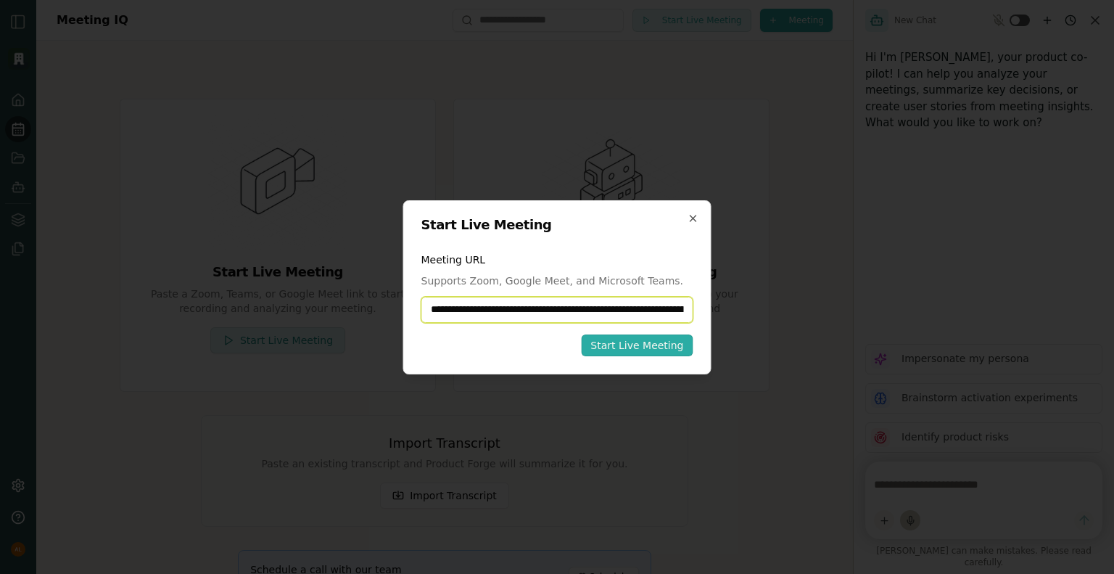
scroll to position [0, 136]
type input "**********"
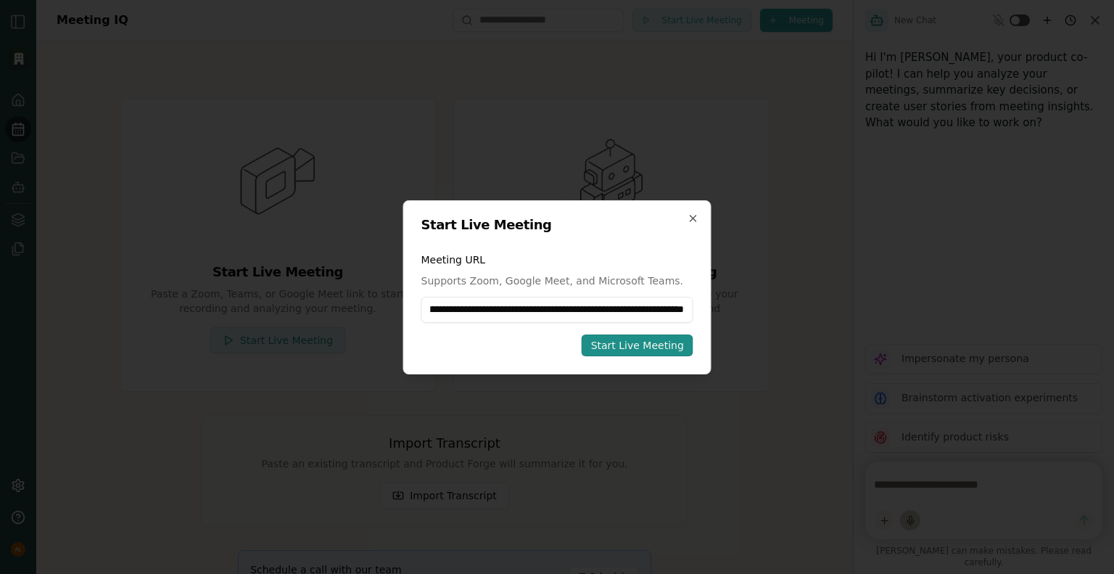
click at [620, 345] on div "Start Live Meeting" at bounding box center [637, 345] width 93 height 15
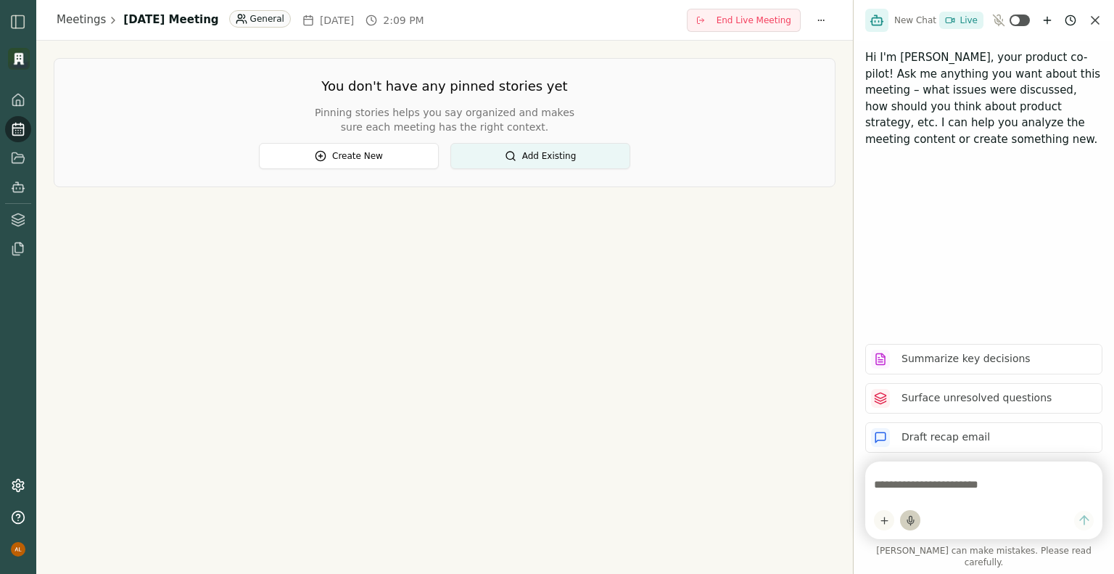
click at [601, 382] on div "Meetings September 24, 2025 Meeting General Wed, Sep 24, 2025 2:09 PM End Live …" at bounding box center [444, 287] width 817 height 574
click at [376, 315] on div "Meetings September 24, 2025 Meeting General Wed, Sep 24, 2025 2:09 PM End Live …" at bounding box center [444, 287] width 817 height 574
click at [23, 95] on icon at bounding box center [18, 100] width 15 height 15
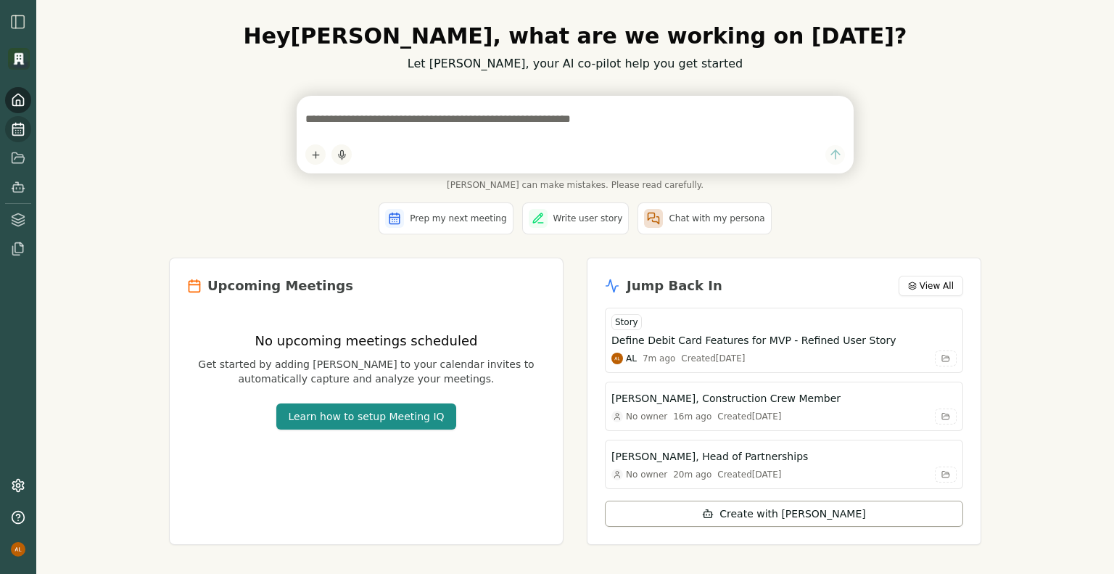
click at [25, 132] on link at bounding box center [18, 129] width 26 height 26
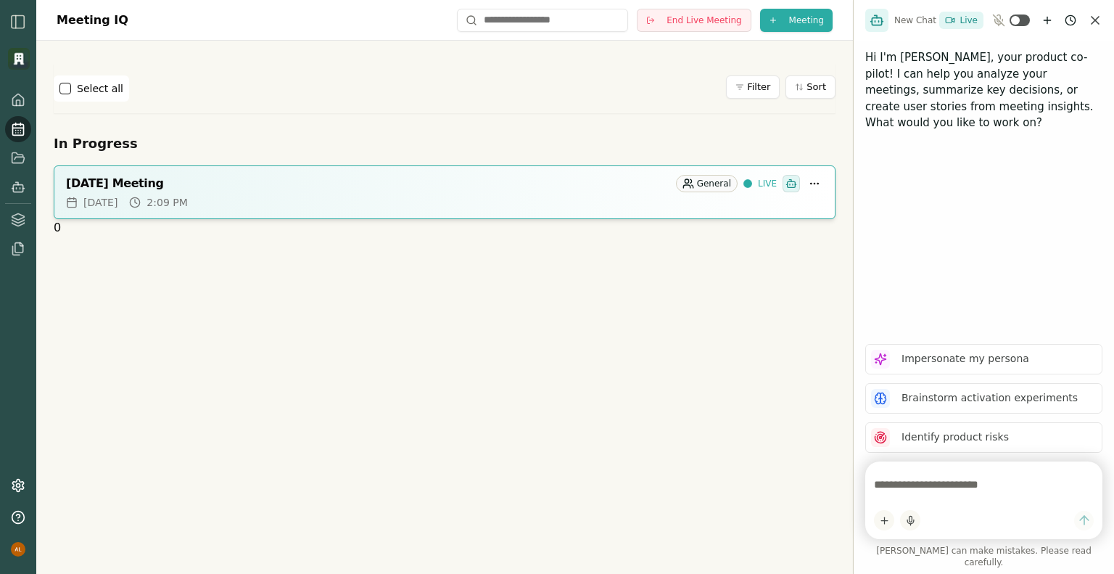
click at [19, 22] on img "button" at bounding box center [17, 21] width 17 height 17
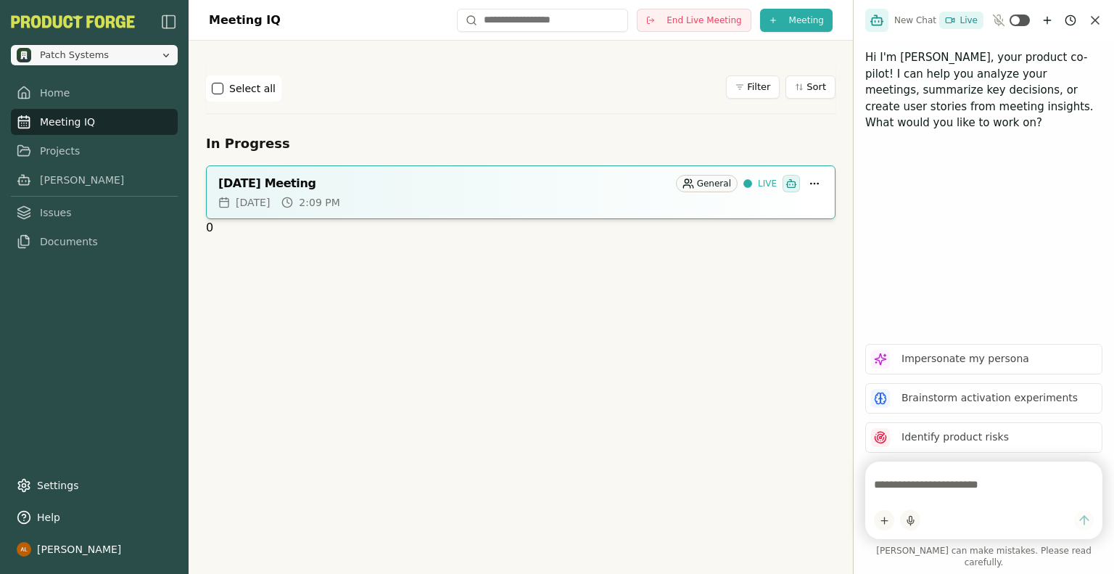
click at [171, 57] on icon "Open organization switcher" at bounding box center [166, 55] width 12 height 12
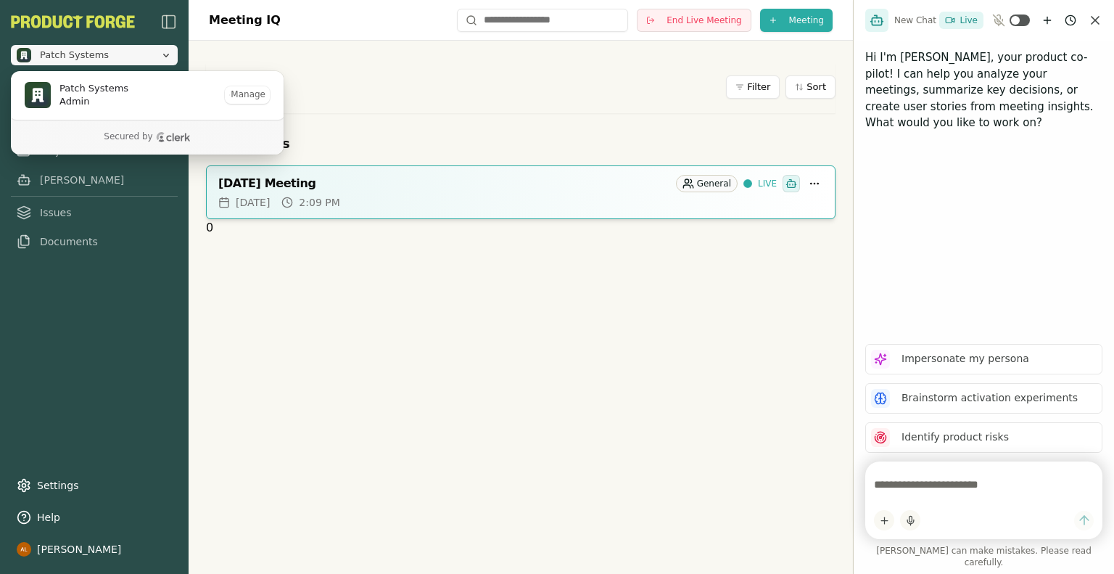
click at [171, 57] on icon "Close organization switcher" at bounding box center [166, 55] width 12 height 12
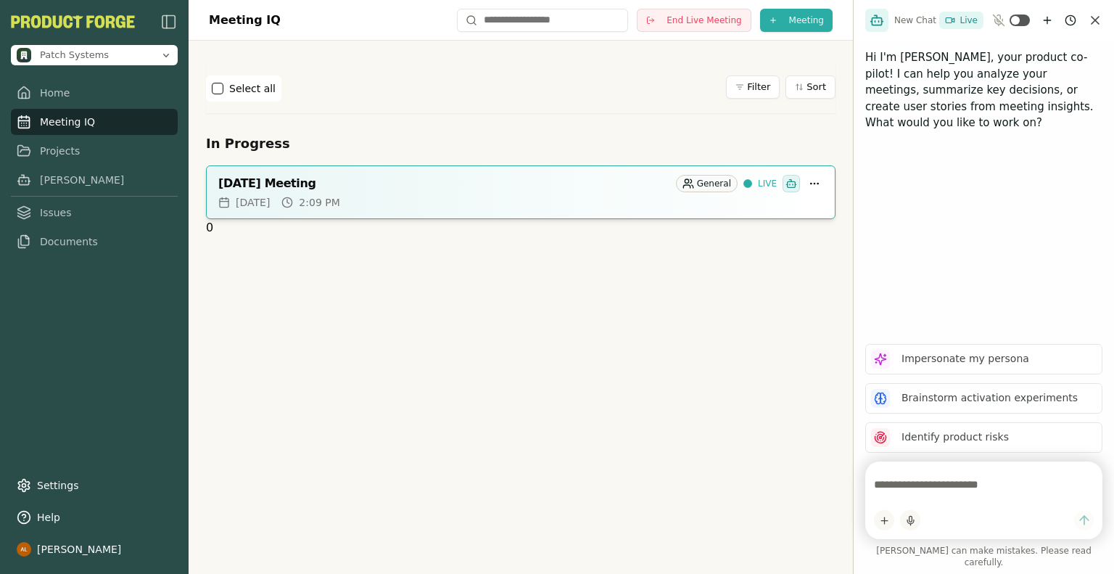
drag, startPoint x: 533, startPoint y: 93, endPoint x: 545, endPoint y: 95, distance: 11.8
click at [534, 93] on div "Select all Filter Sort" at bounding box center [521, 88] width 630 height 26
click at [805, 26] on html "Patch Systems Home Meeting IQ Projects Smith Issues Documents Settings Help Aar…" at bounding box center [557, 287] width 1114 height 574
click at [765, 74] on div "Import Transcript" at bounding box center [773, 73] width 187 height 23
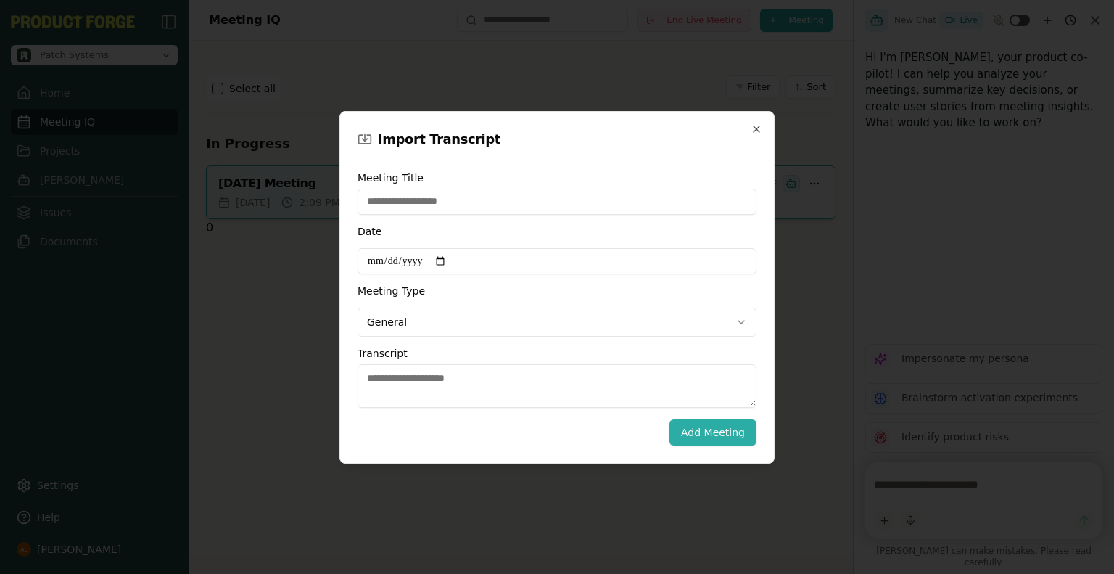
click at [585, 313] on body "**********" at bounding box center [557, 287] width 1114 height 574
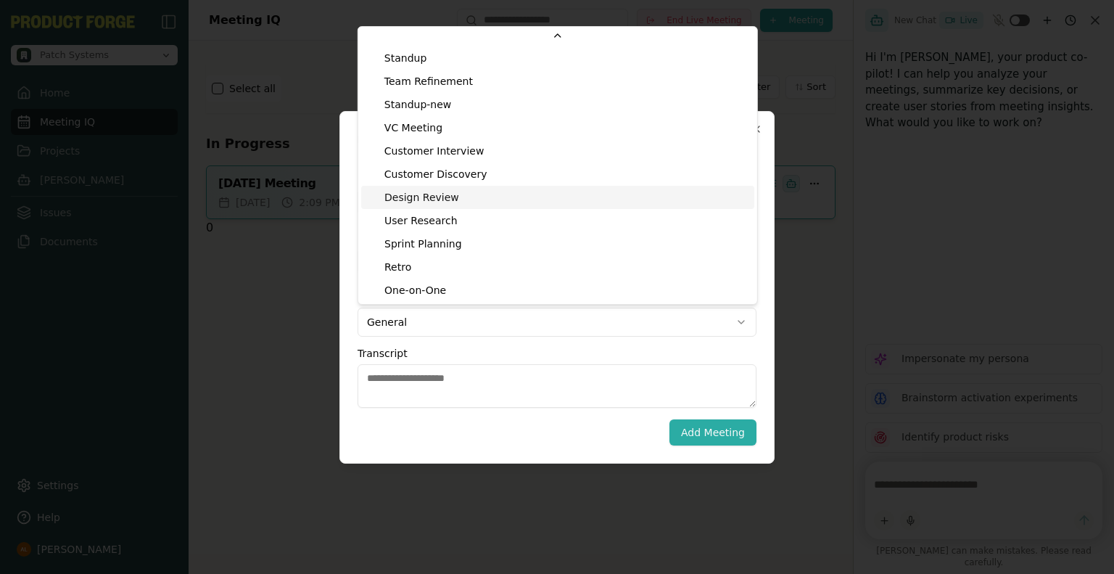
scroll to position [24, 0]
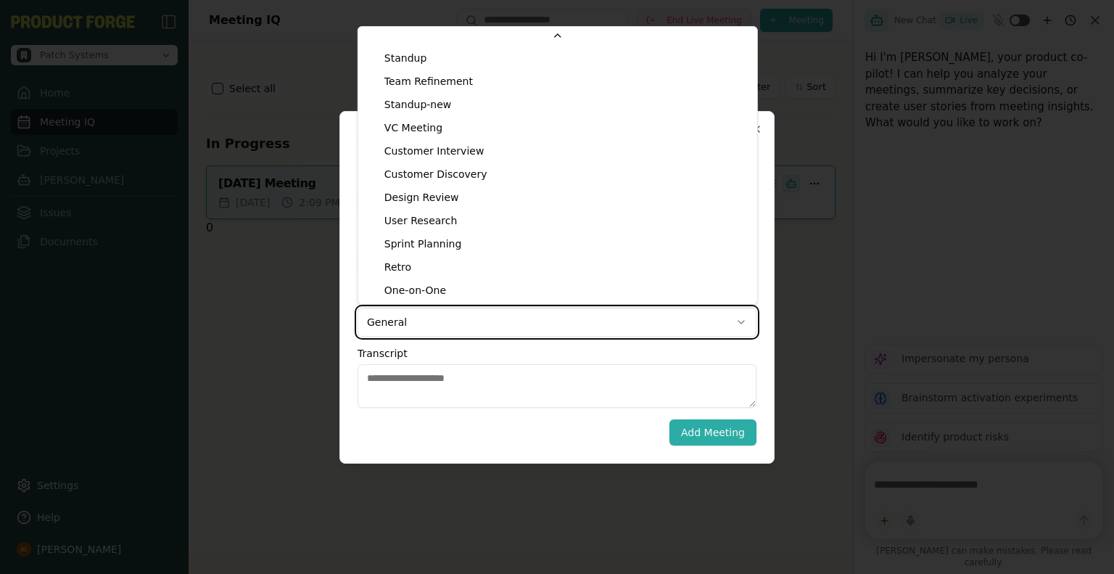
click at [501, 346] on body "**********" at bounding box center [557, 287] width 1114 height 574
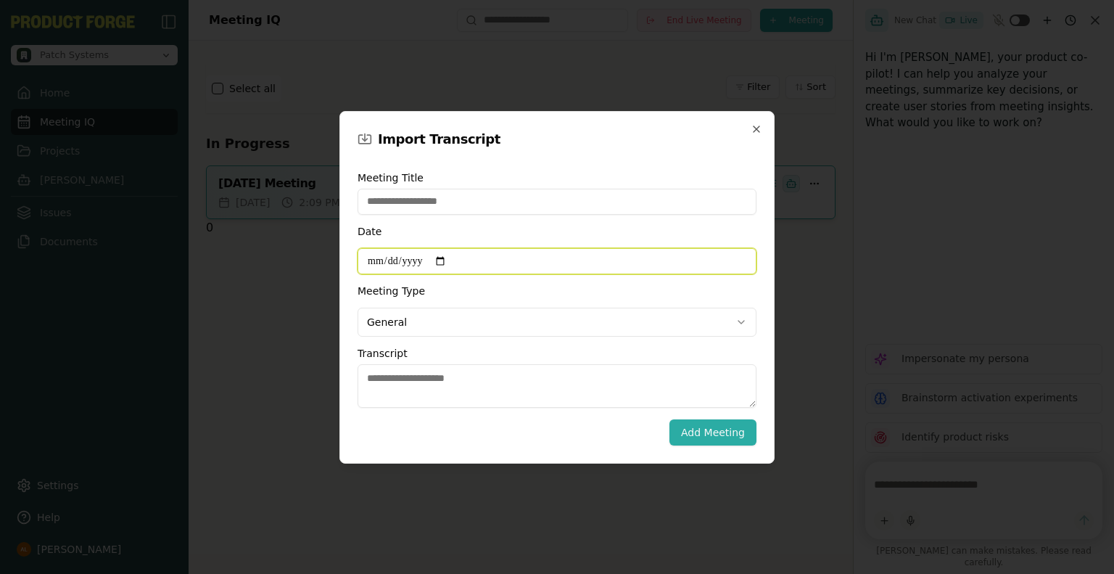
click at [451, 260] on input "Date" at bounding box center [557, 261] width 399 height 26
click at [447, 257] on input "Date" at bounding box center [557, 261] width 399 height 26
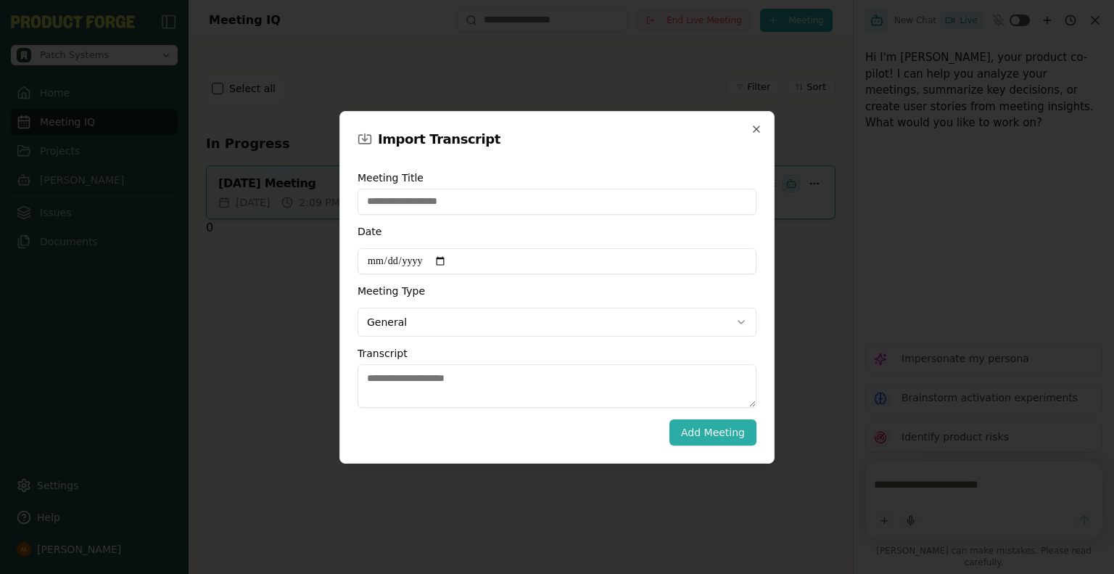
click at [565, 230] on div "Date" at bounding box center [557, 250] width 399 height 48
click at [531, 245] on div "Date" at bounding box center [557, 250] width 399 height 48
click at [759, 125] on icon "button" at bounding box center [757, 129] width 12 height 12
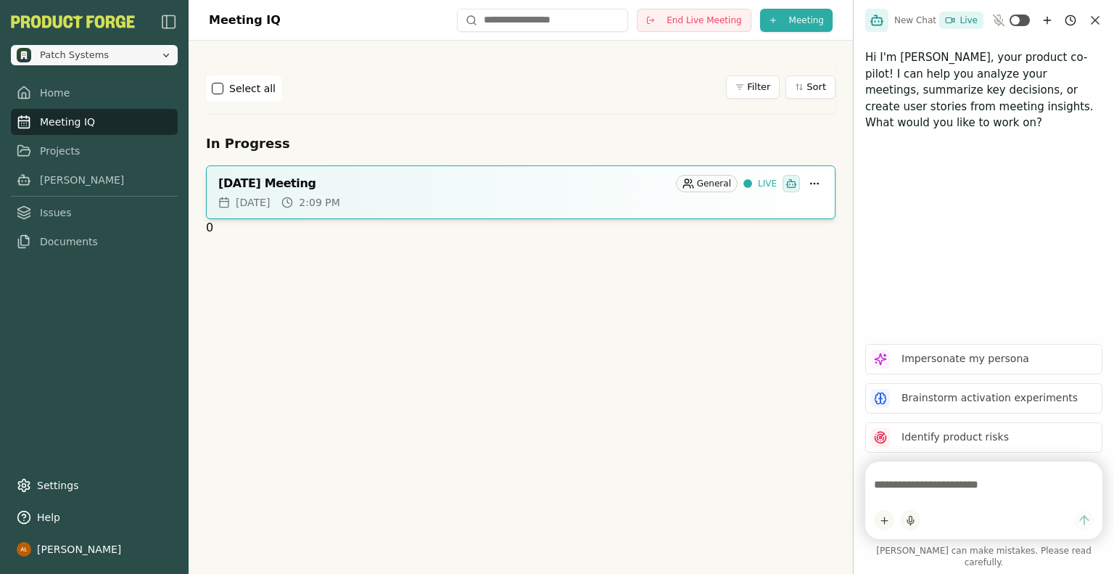
click at [164, 48] on button "Patch Systems" at bounding box center [94, 55] width 167 height 20
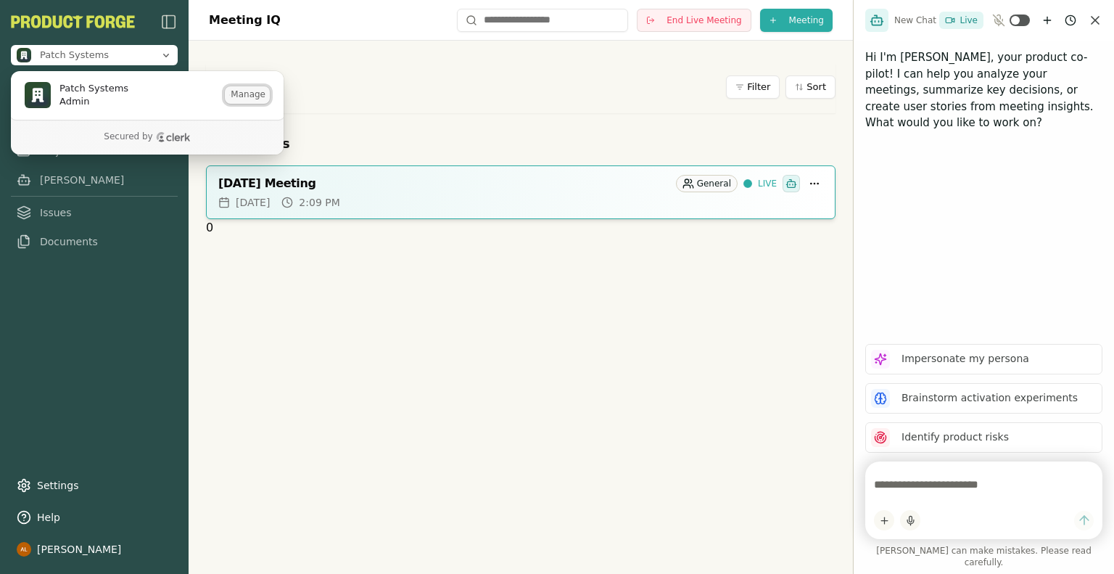
click at [234, 97] on button "Manage" at bounding box center [247, 94] width 45 height 17
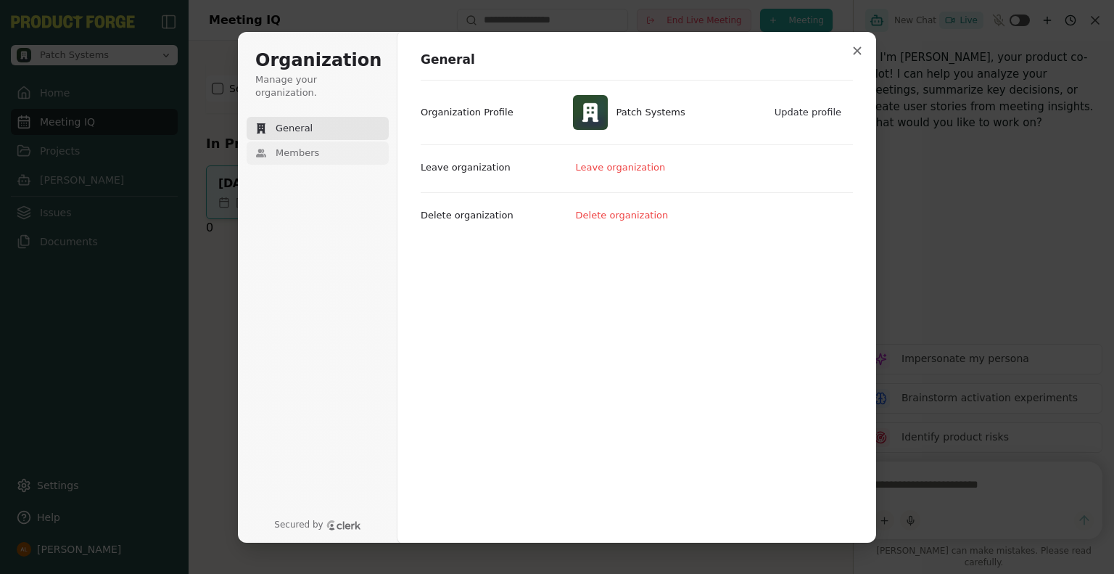
click at [305, 147] on span "Members" at bounding box center [298, 153] width 44 height 13
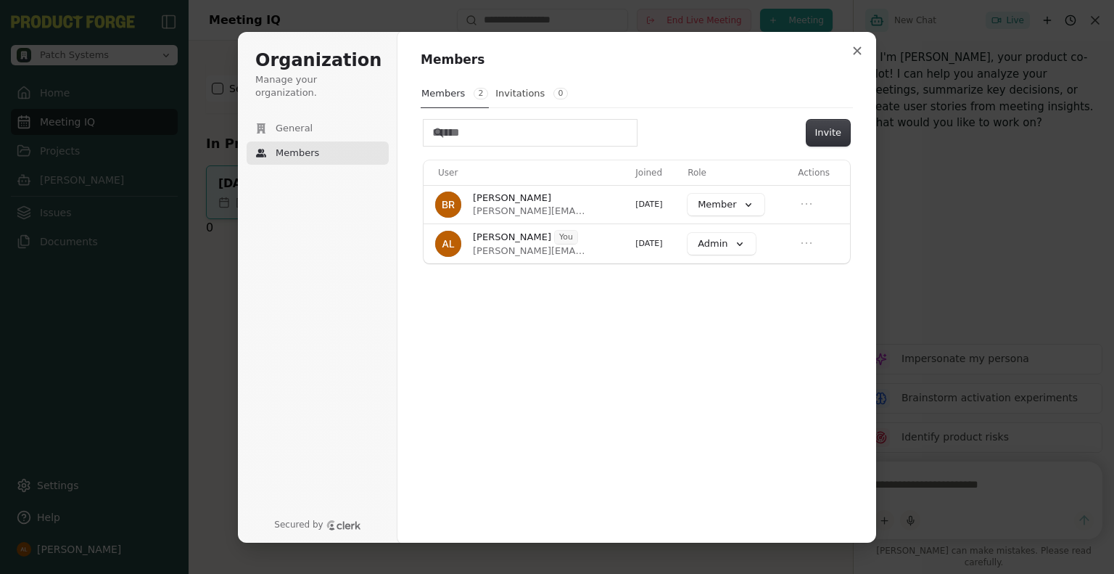
click at [303, 100] on div "Organization Manage your organization. General Members" at bounding box center [318, 136] width 142 height 174
click at [292, 122] on span "General" at bounding box center [294, 128] width 37 height 13
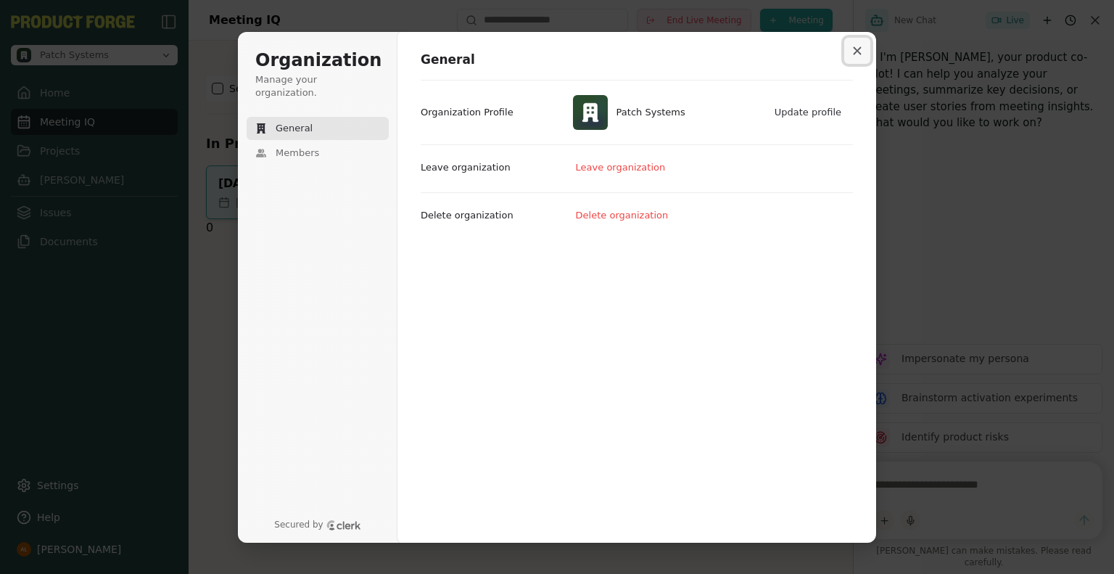
click at [859, 49] on icon "Close modal" at bounding box center [858, 50] width 8 height 8
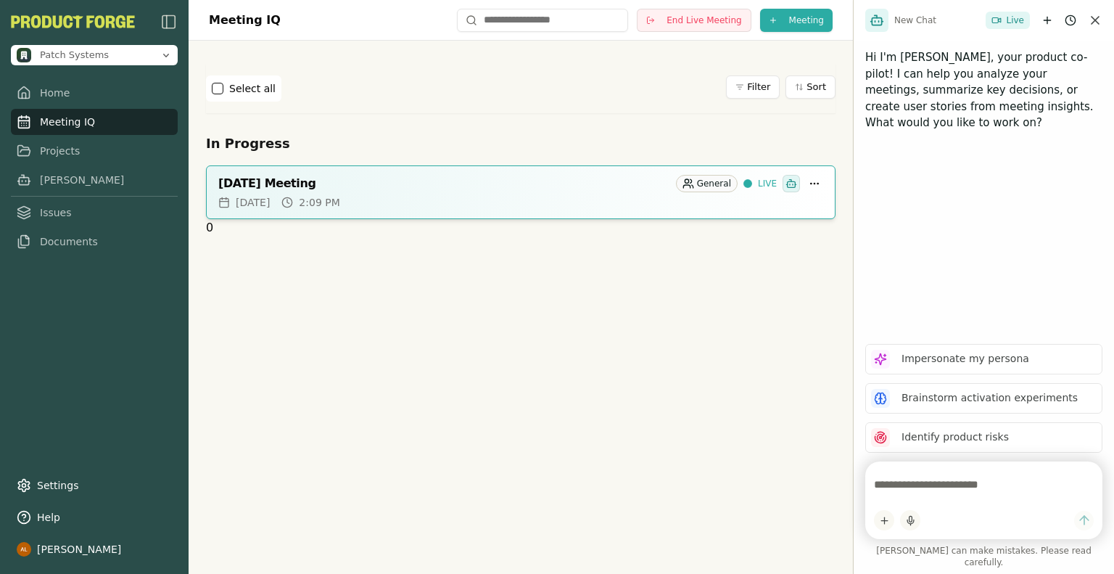
click at [342, 334] on div "Meeting IQ End Live Meeting Meeting Select all Filter Sort In Progress Septembe…" at bounding box center [521, 287] width 664 height 574
click at [152, 551] on html "Patch Systems Home Meeting IQ Projects Smith Issues Documents Settings Help Aar…" at bounding box center [557, 287] width 1114 height 574
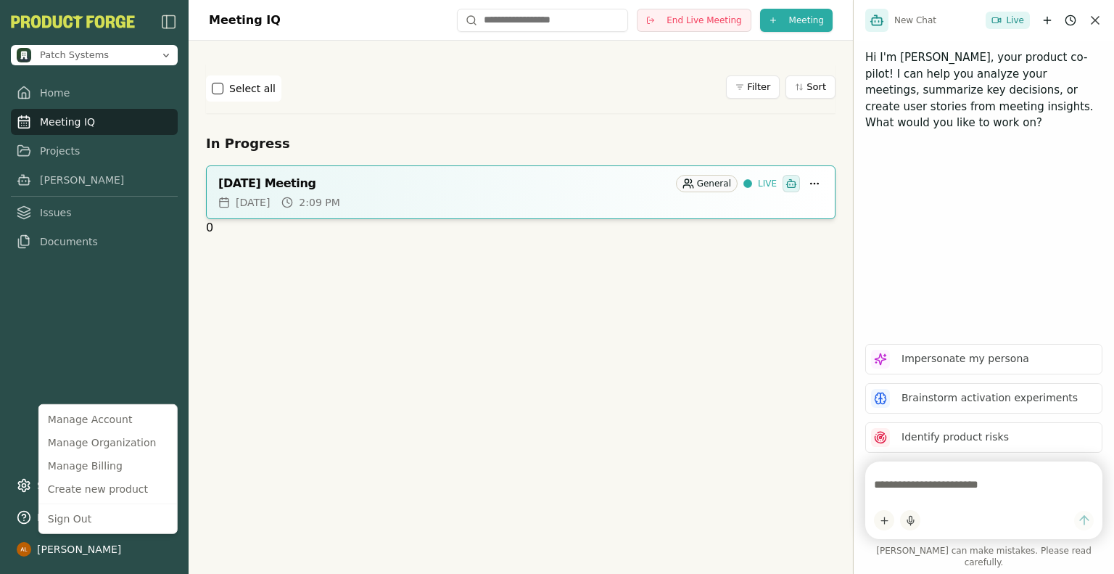
click at [274, 402] on html "Patch Systems Home Meeting IQ Projects Smith Issues Documents Settings Help Aar…" at bounding box center [557, 287] width 1114 height 574
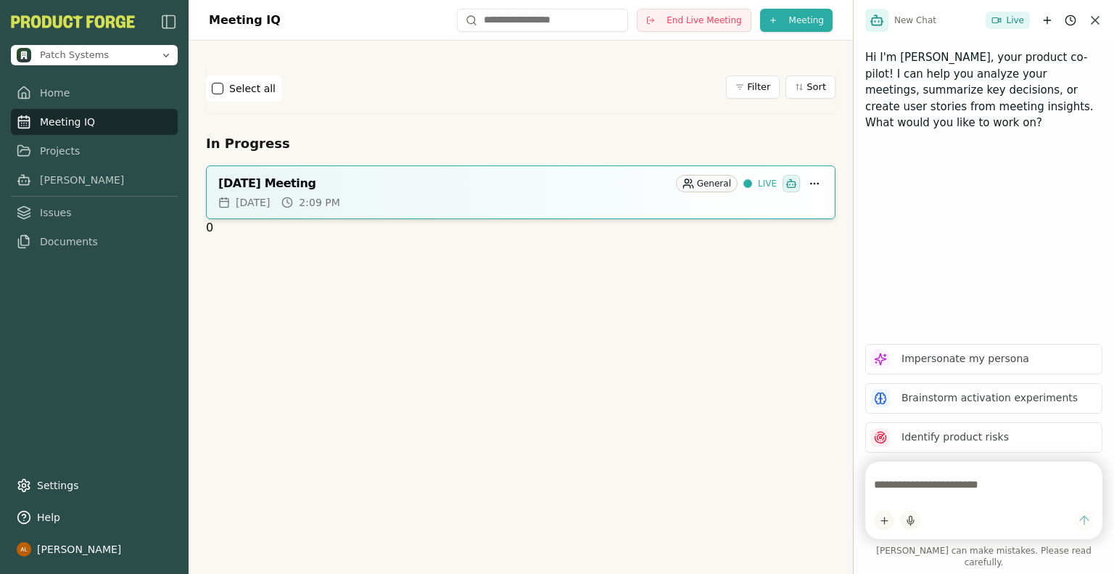
click at [310, 511] on div "Meeting IQ End Live Meeting Meeting Select all Filter Sort In Progress Septembe…" at bounding box center [521, 287] width 664 height 574
click at [810, 186] on html "Patch Systems Home Meeting IQ Projects Smith Issues Documents Settings Help Aar…" at bounding box center [557, 287] width 1114 height 574
click at [499, 323] on html "Patch Systems Home Meeting IQ Projects Smith Issues Documents Settings Help Aar…" at bounding box center [557, 287] width 1114 height 574
click at [371, 176] on div "September 24, 2025 Meeting" at bounding box center [444, 183] width 452 height 15
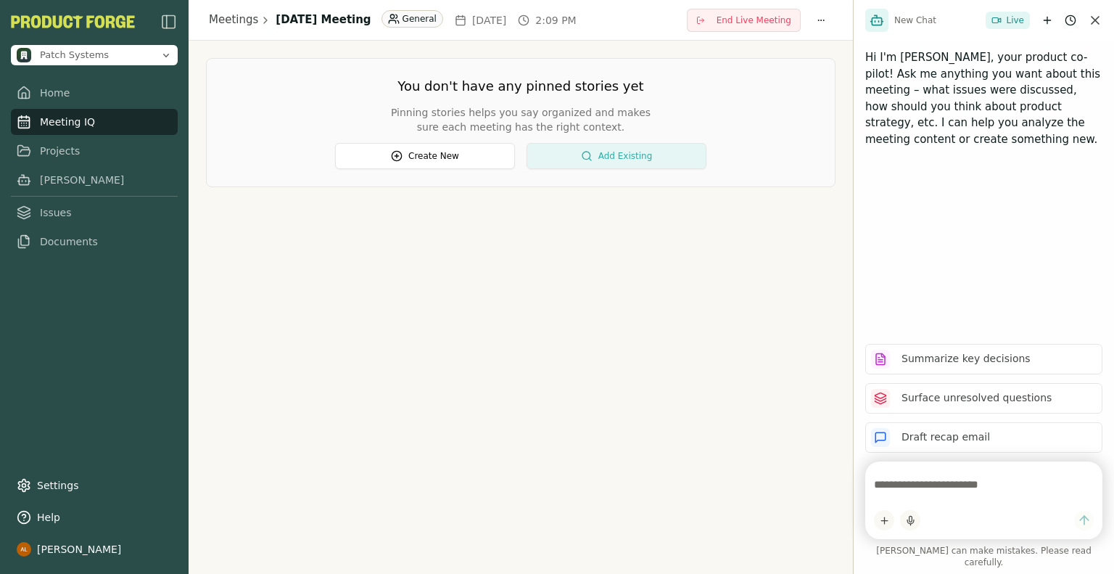
click at [580, 150] on button "Add Existing" at bounding box center [617, 156] width 180 height 26
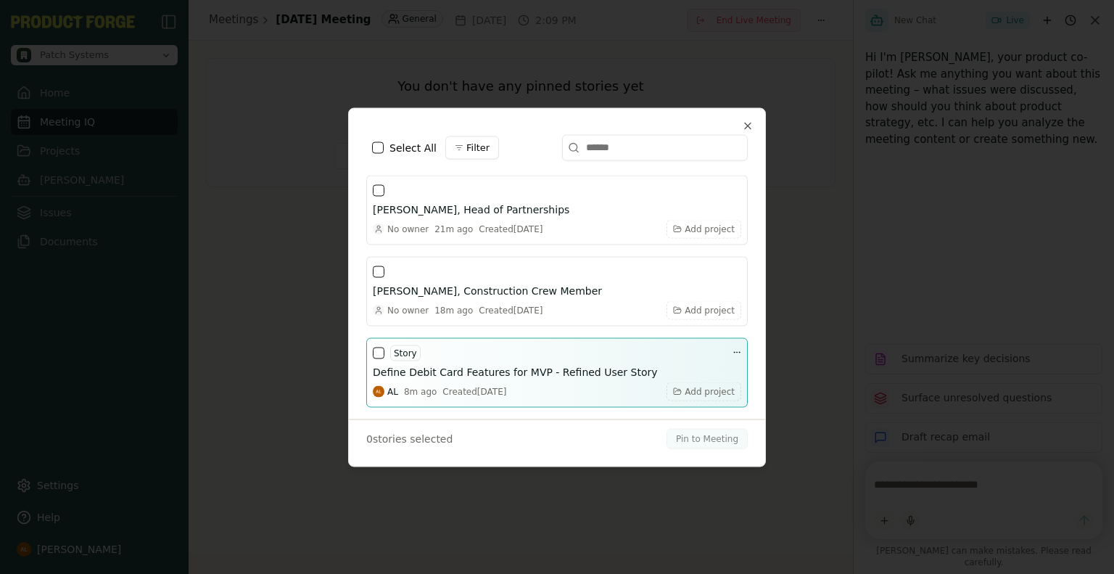
click at [410, 378] on h3 "Define Debit Card Features for MVP - Refined User Story" at bounding box center [515, 371] width 285 height 15
click at [385, 353] on div "Story" at bounding box center [397, 352] width 48 height 17
click at [381, 353] on button "button" at bounding box center [379, 353] width 12 height 12
click at [509, 379] on div "Story Define Debit Card Features for MVP - Refined User Story AL 9m ago Created…" at bounding box center [557, 372] width 368 height 57
click at [512, 375] on h3 "Define Debit Card Features for MVP - Refined User Story" at bounding box center [515, 371] width 285 height 15
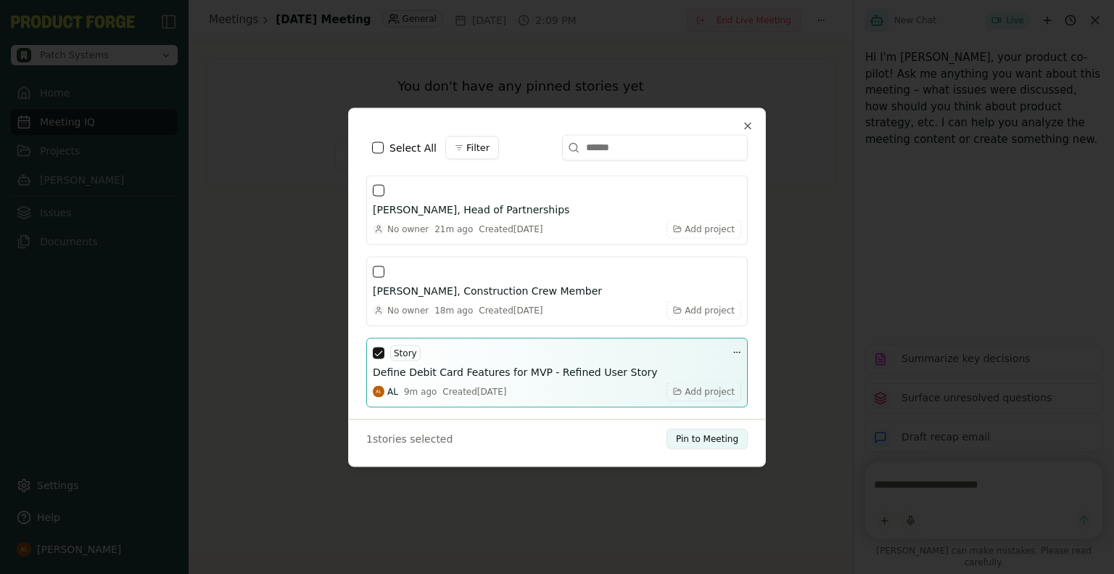
click at [512, 375] on h3 "Define Debit Card Features for MVP - Refined User Story" at bounding box center [515, 371] width 285 height 15
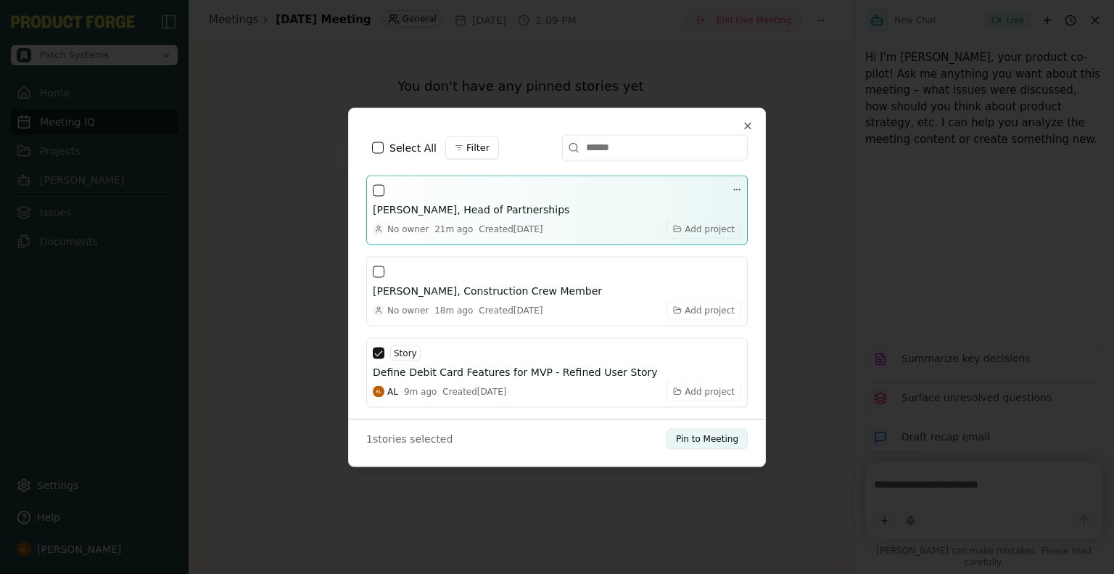
click at [375, 191] on button "button" at bounding box center [379, 190] width 12 height 12
click at [486, 197] on div at bounding box center [557, 189] width 368 height 17
click at [531, 208] on div "Jordan Patel, Head of Partnerships" at bounding box center [557, 209] width 368 height 15
click at [487, 204] on h3 "Jordan Patel, Head of Partnerships" at bounding box center [471, 209] width 197 height 15
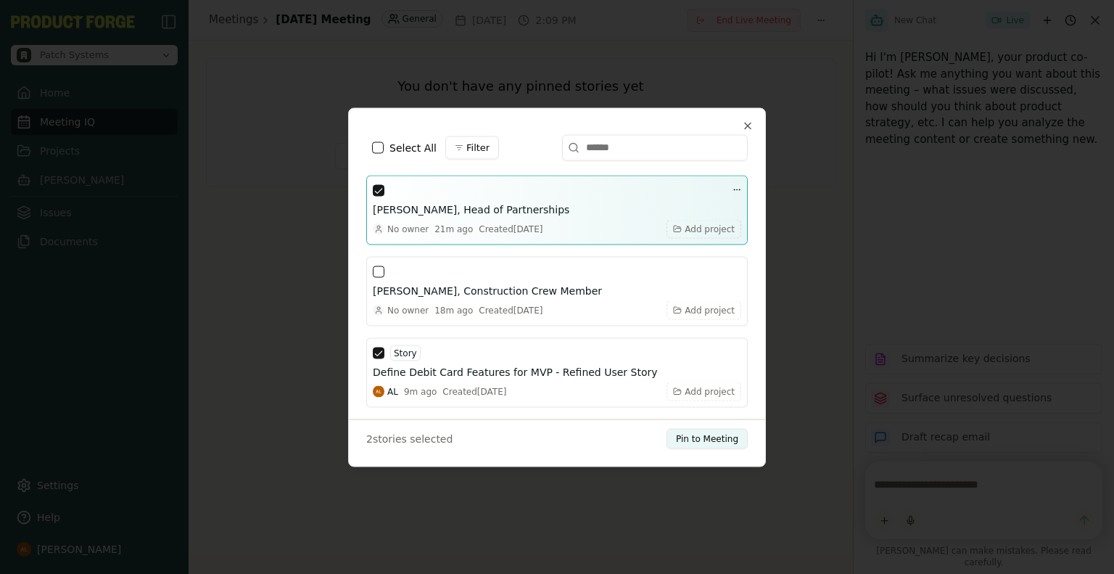
click at [471, 205] on h3 "Jordan Patel, Head of Partnerships" at bounding box center [471, 209] width 197 height 15
click at [477, 205] on h3 "Jordan Patel, Head of Partnerships" at bounding box center [471, 209] width 197 height 15
click at [380, 191] on button "button" at bounding box center [379, 190] width 12 height 12
click at [379, 189] on button "button" at bounding box center [379, 190] width 12 height 12
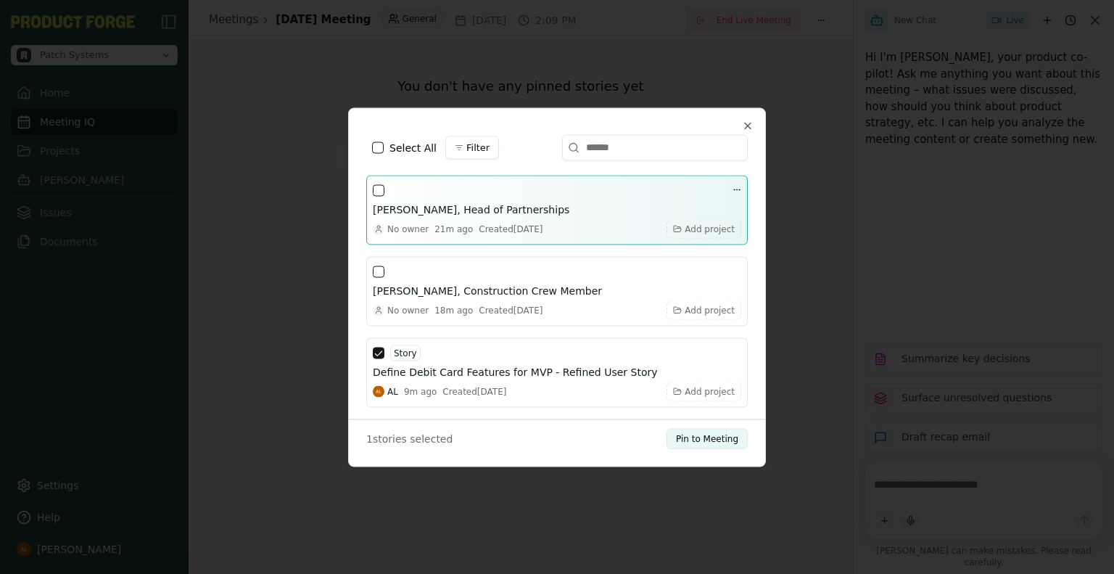
click at [379, 189] on button "button" at bounding box center [379, 190] width 12 height 12
click at [737, 194] on body "Patch Systems Home Meeting IQ Projects Smith Issues Documents Settings Help Aar…" at bounding box center [557, 287] width 1114 height 574
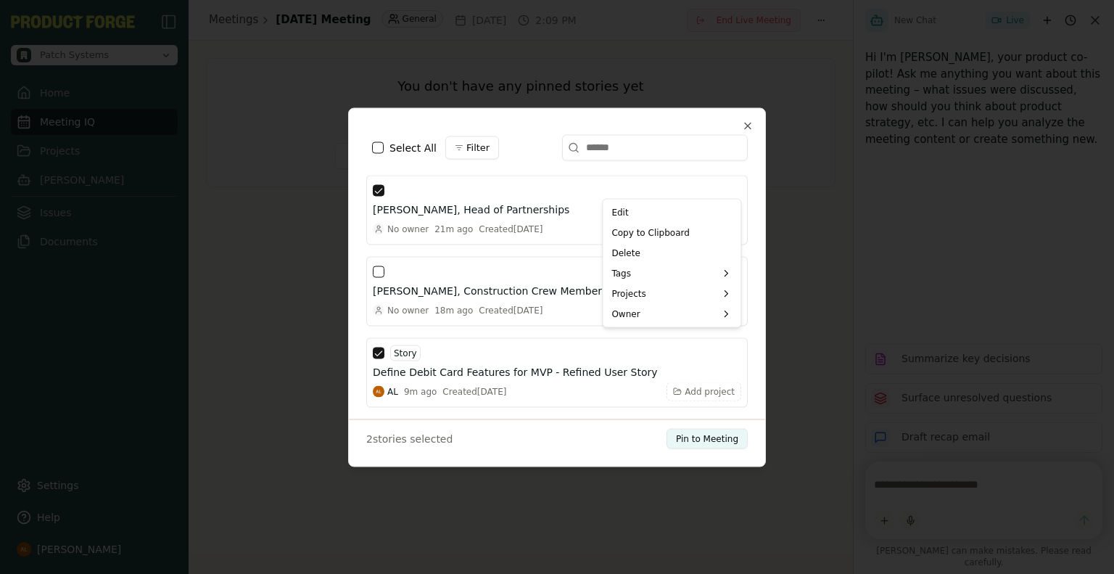
click at [737, 191] on div at bounding box center [557, 287] width 1114 height 574
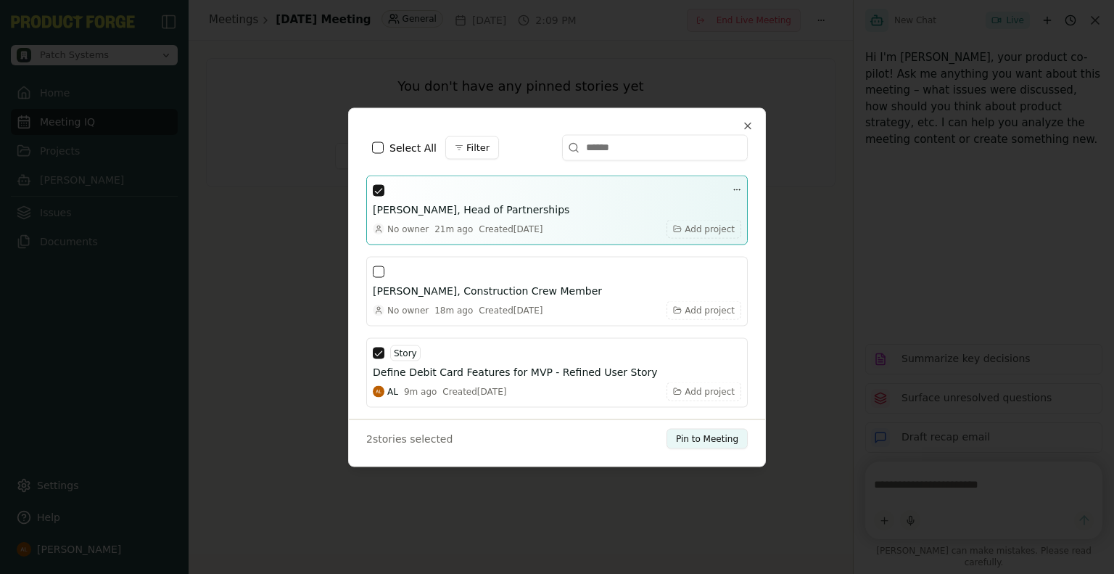
click at [433, 181] on div "Jordan Patel, Head of Partnerships No owner 21m ago Created Wed, Sep 24, 2025 A…" at bounding box center [556, 210] width 381 height 70
click at [441, 193] on div at bounding box center [557, 189] width 368 height 17
click at [441, 194] on div at bounding box center [557, 189] width 368 height 17
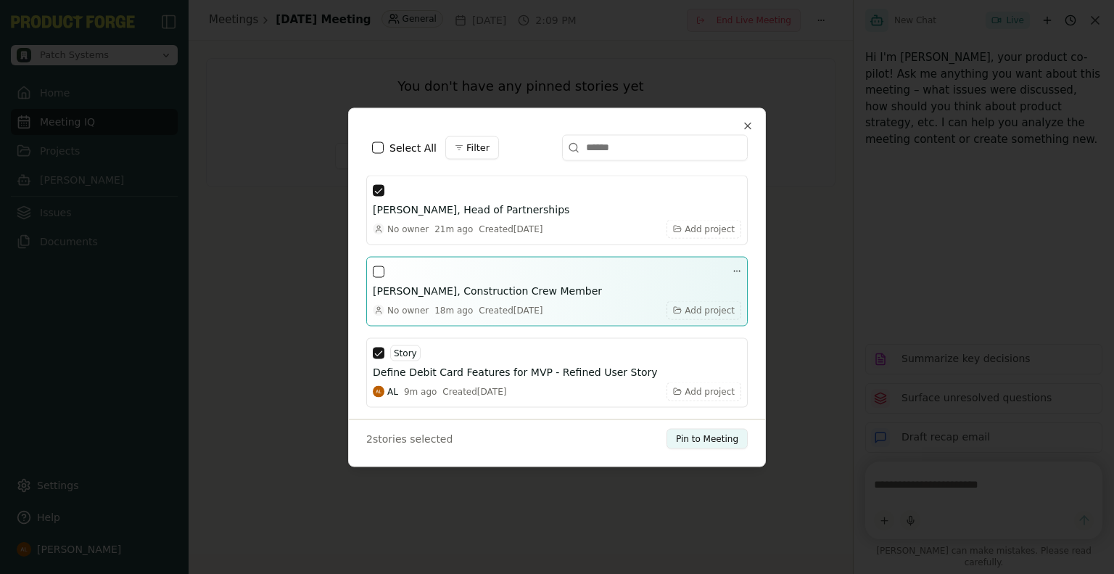
click at [449, 289] on h3 "[PERSON_NAME], Construction Crew Member" at bounding box center [487, 290] width 229 height 15
click at [450, 286] on h3 "[PERSON_NAME], Construction Crew Member" at bounding box center [487, 290] width 229 height 15
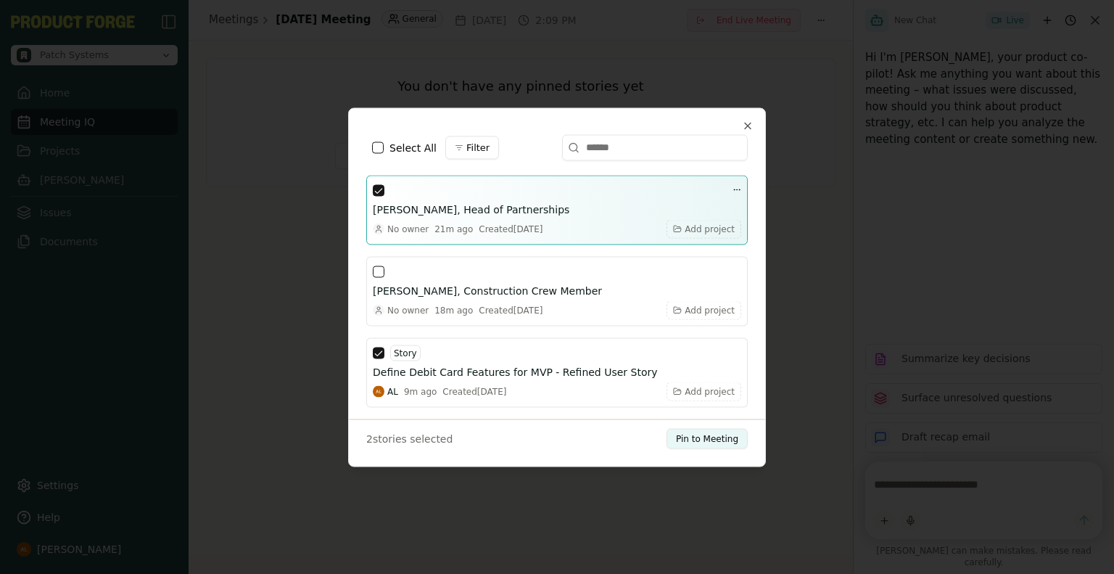
click at [450, 234] on div "21m ago" at bounding box center [453, 229] width 38 height 12
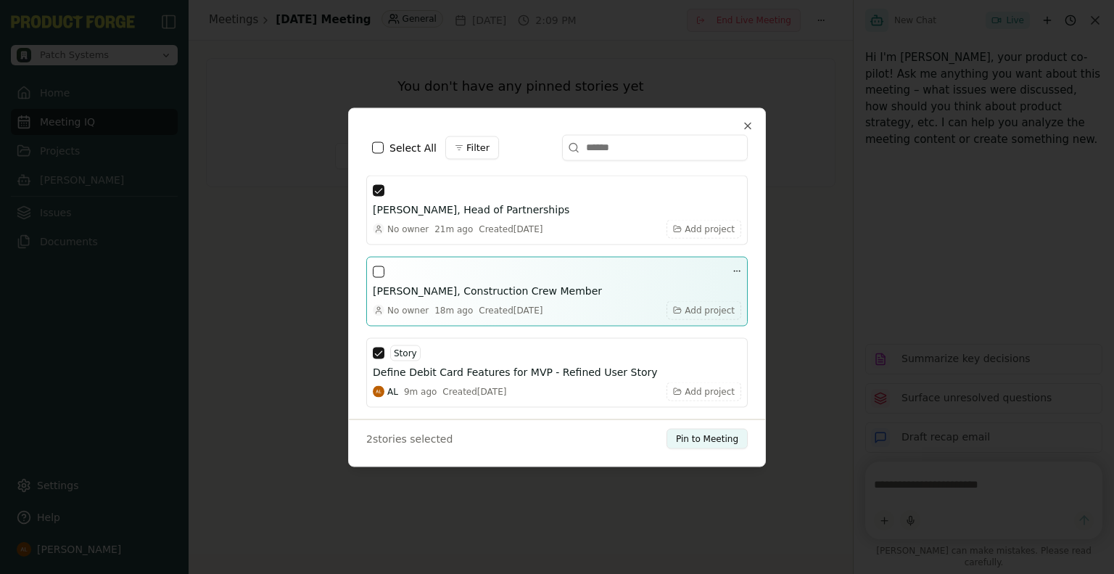
click at [489, 281] on div "Carlos Ramirez, Construction Crew Member No owner 18m ago Created Wed, Sep 24, …" at bounding box center [557, 291] width 368 height 57
click at [482, 284] on h3 "[PERSON_NAME], Construction Crew Member" at bounding box center [487, 290] width 229 height 15
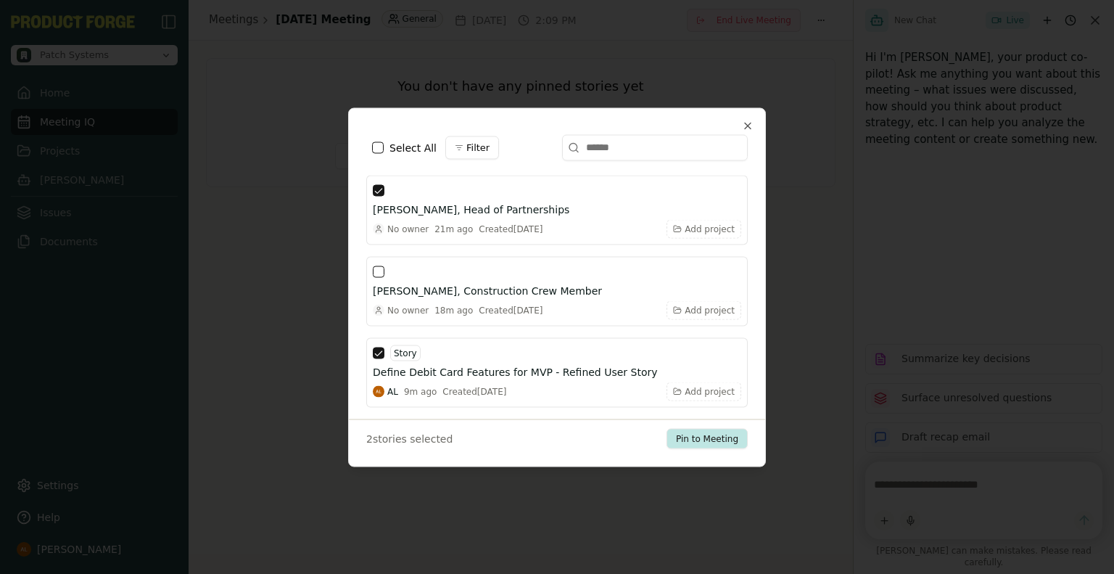
click at [699, 440] on button "Pin to Meeting" at bounding box center [707, 438] width 81 height 20
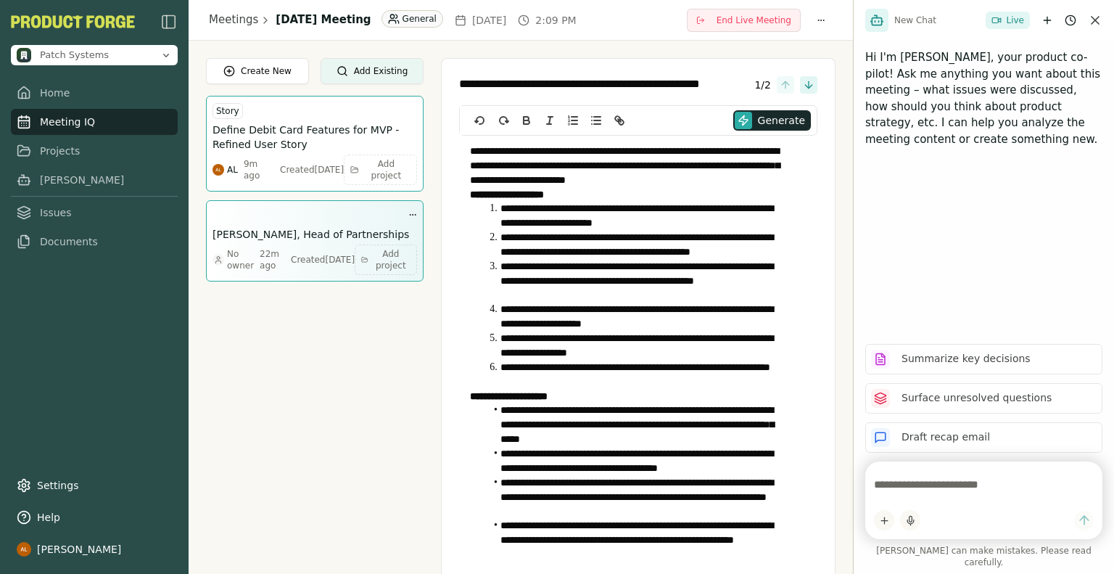
click at [288, 242] on div "Jordan Patel, Head of Partnerships No owner 22m ago Created Wed, Sep 24, 2025 A…" at bounding box center [315, 241] width 205 height 68
click at [300, 227] on h3 "Jordan Patel, Head of Partnerships" at bounding box center [311, 234] width 197 height 15
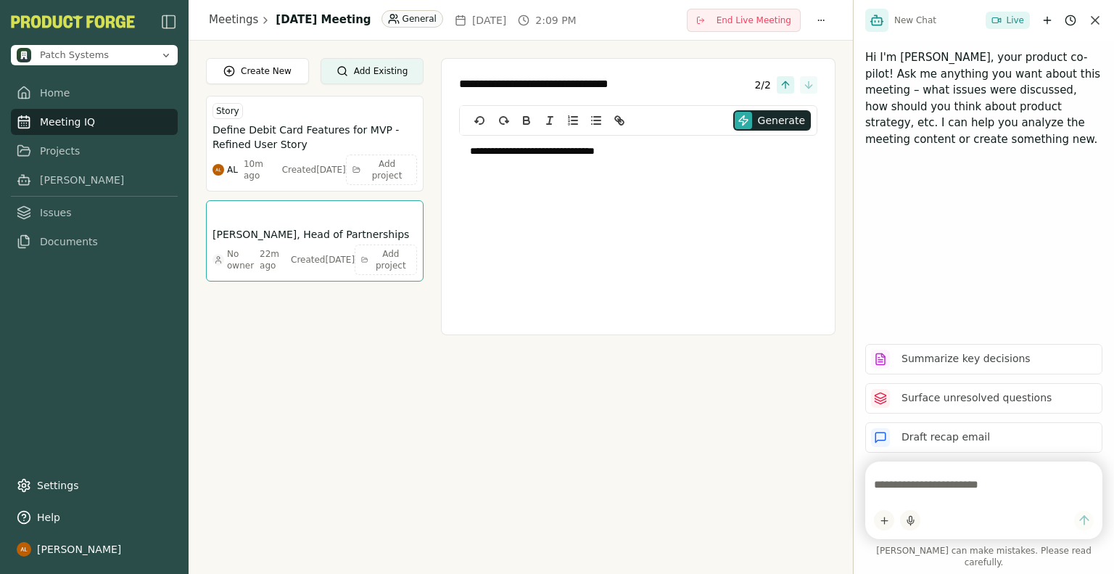
click at [791, 131] on div "Generate" at bounding box center [771, 120] width 89 height 29
click at [786, 127] on span "Generate" at bounding box center [781, 120] width 47 height 15
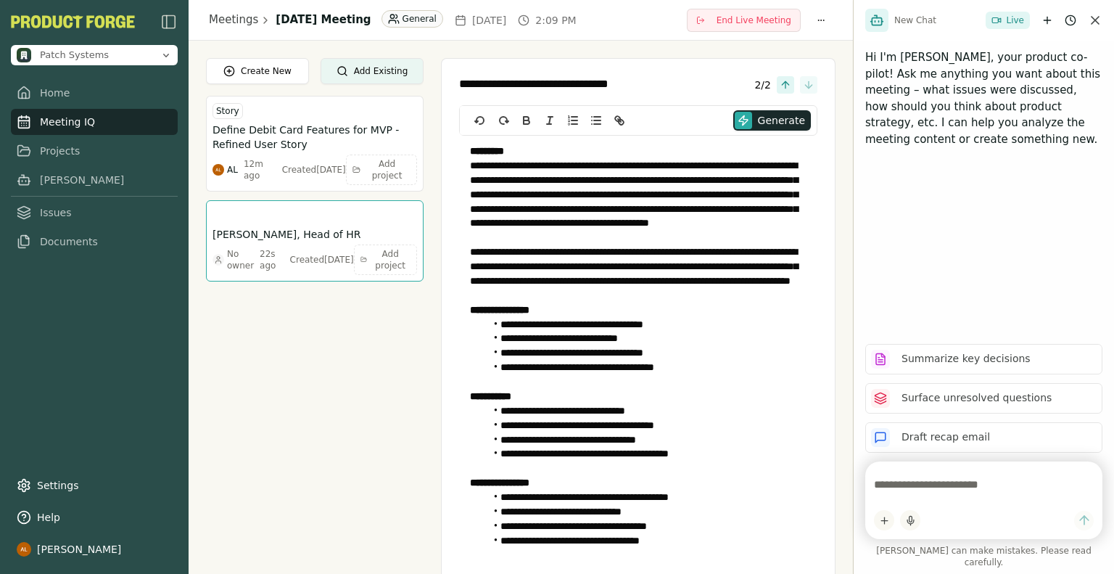
type textarea "**********"
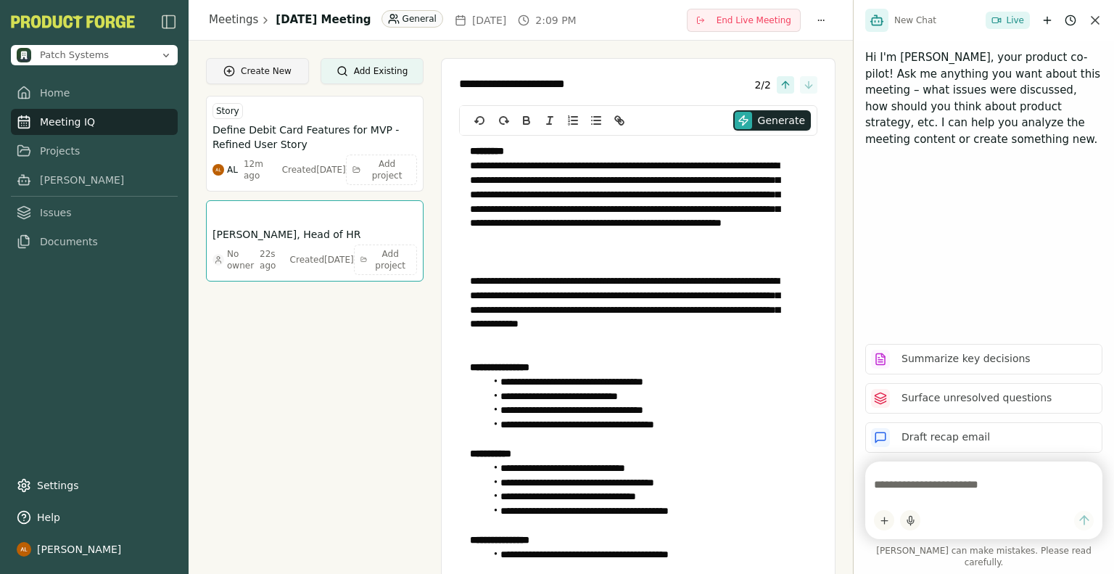
click at [254, 68] on button "Create New" at bounding box center [257, 71] width 103 height 26
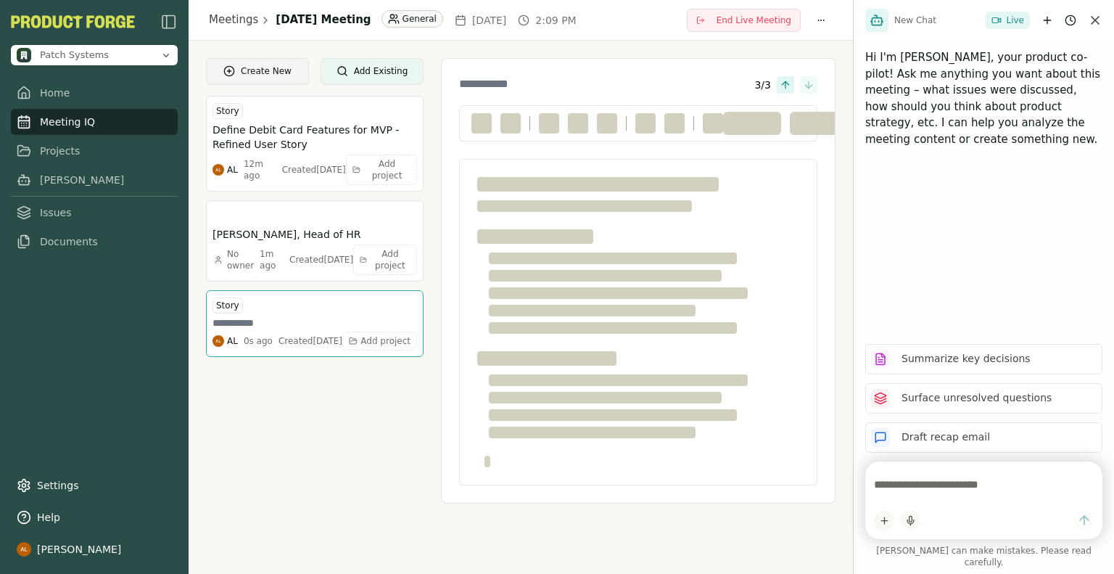
click at [276, 81] on button "Create New" at bounding box center [257, 71] width 103 height 26
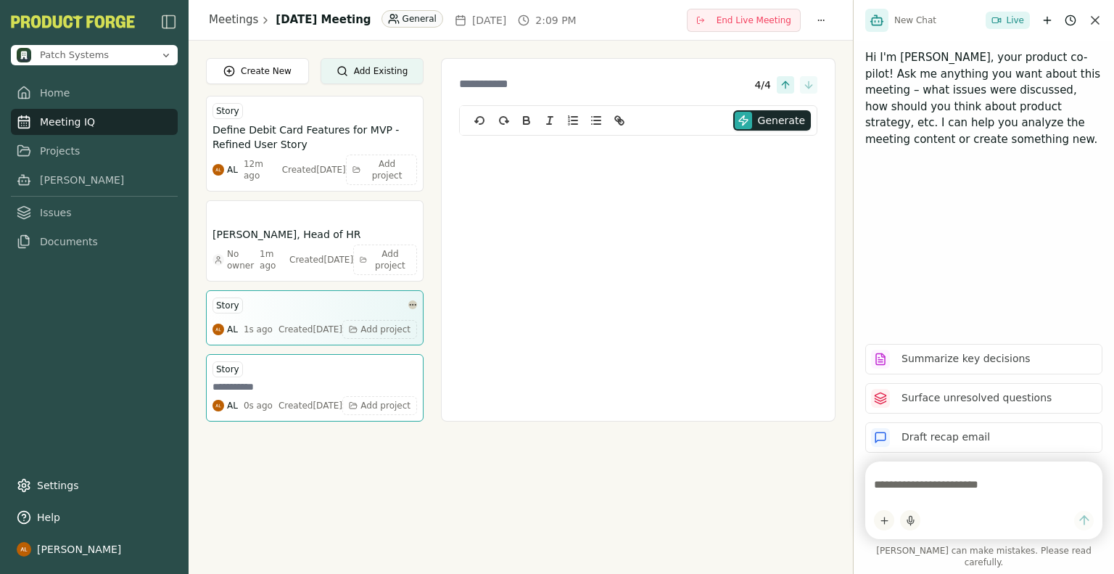
click at [415, 301] on html "Patch Systems Home Meeting IQ Projects Smith Issues Documents Settings Help Aar…" at bounding box center [557, 287] width 1114 height 574
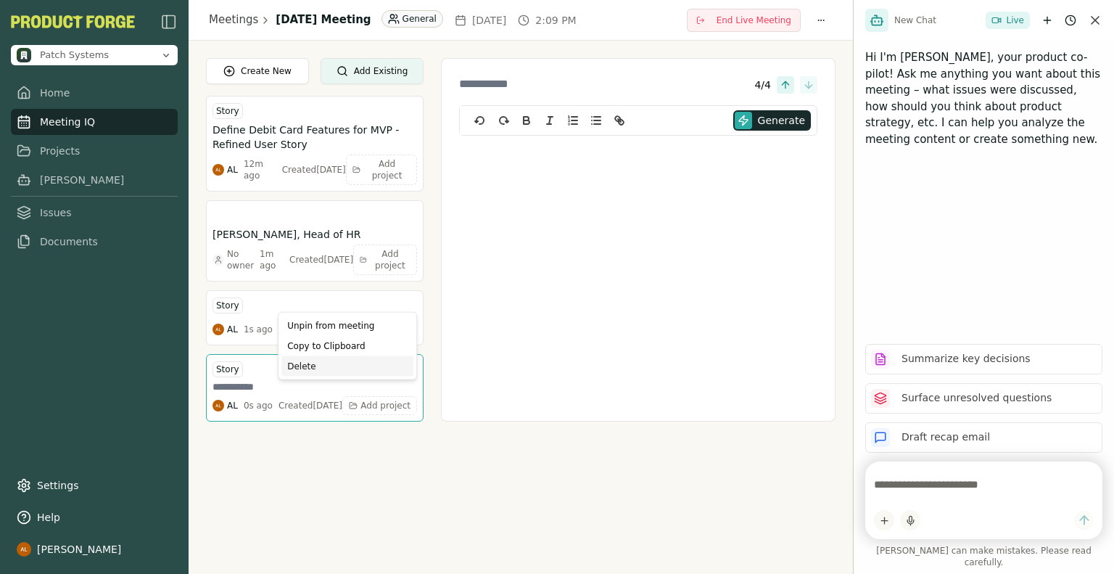
click at [342, 369] on div "Delete" at bounding box center [347, 366] width 132 height 20
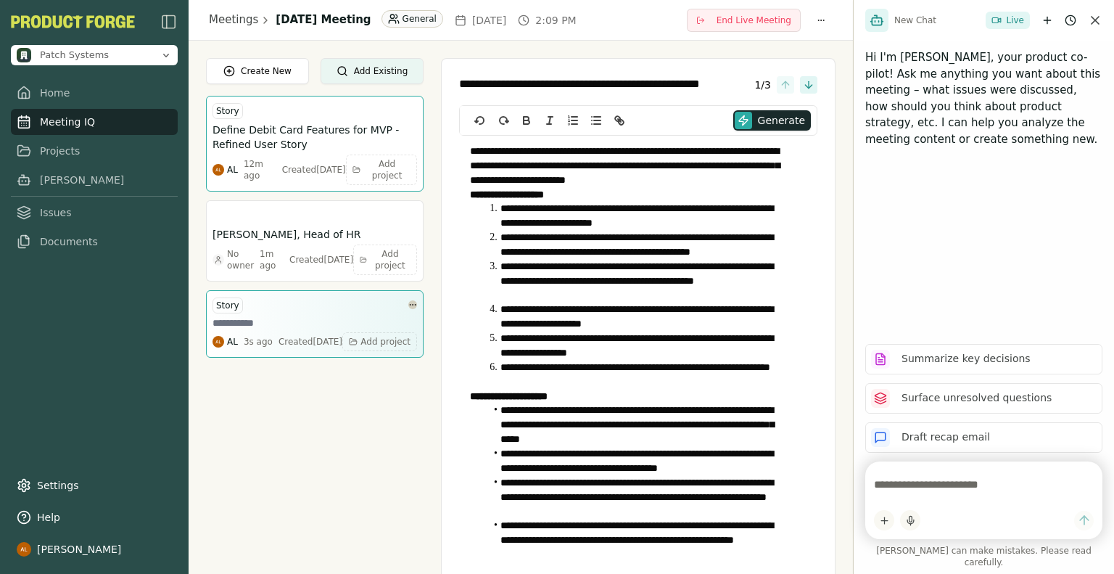
click at [414, 304] on html "**********" at bounding box center [557, 287] width 1114 height 574
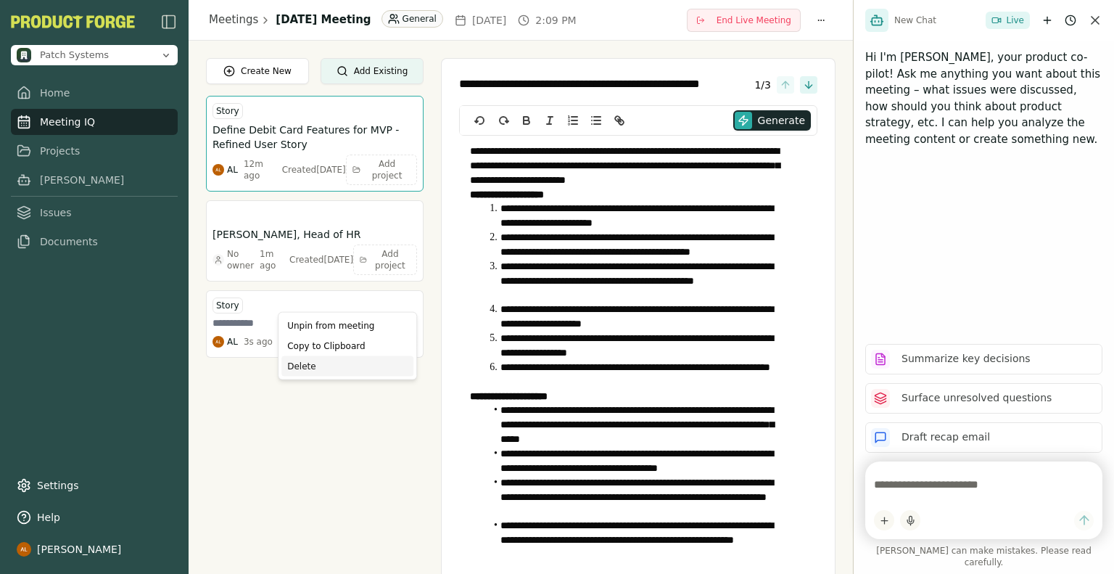
click at [346, 365] on div "Delete" at bounding box center [347, 366] width 132 height 20
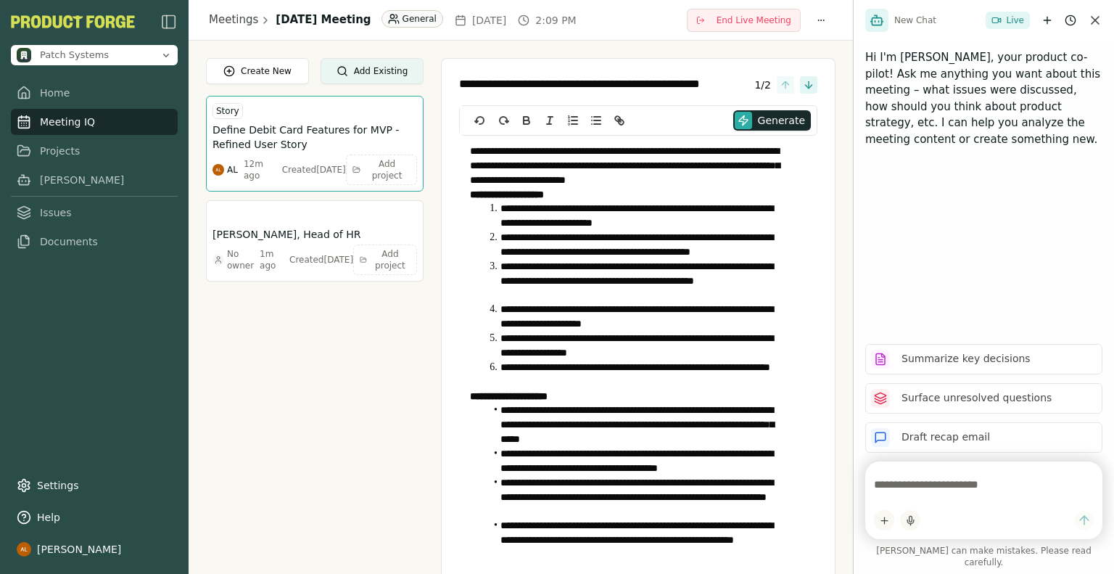
click at [348, 404] on div "Create New Add Existing Story Define Debit Card Features for MVP - Refined User…" at bounding box center [315, 320] width 218 height 524
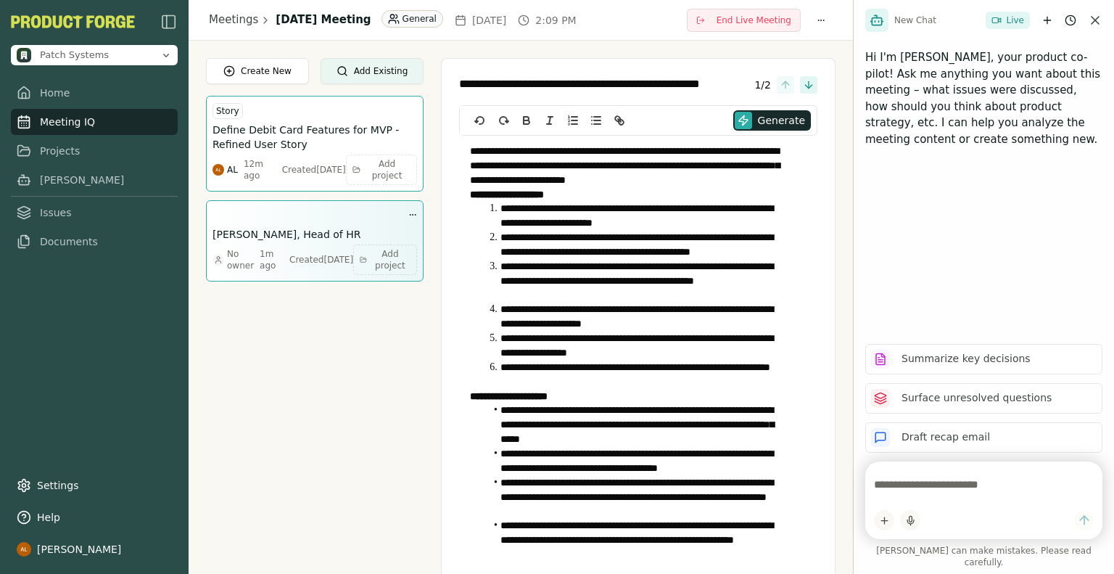
click at [355, 224] on div "Jordan Patel, Head of HR No owner 1m ago Created Wed, Sep 24, 2025 Add project" at bounding box center [315, 241] width 205 height 68
click at [241, 256] on span "No owner" at bounding box center [240, 259] width 27 height 23
click at [416, 211] on div at bounding box center [412, 215] width 9 height 17
click at [416, 213] on html "**********" at bounding box center [557, 287] width 1114 height 574
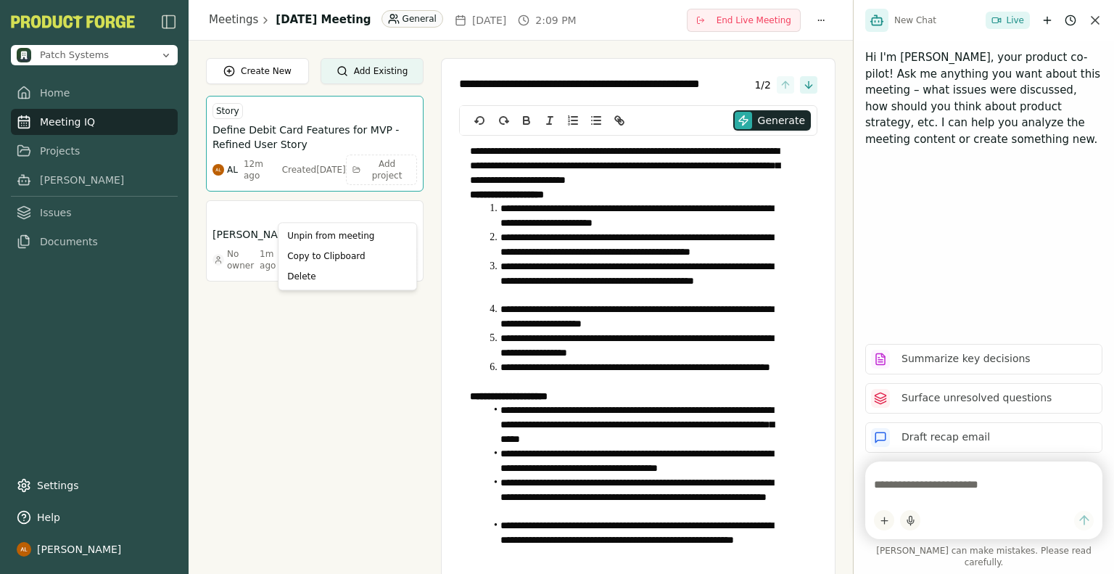
click at [354, 207] on html "**********" at bounding box center [557, 287] width 1114 height 574
click at [1097, 17] on icon "Close chat" at bounding box center [1095, 20] width 15 height 15
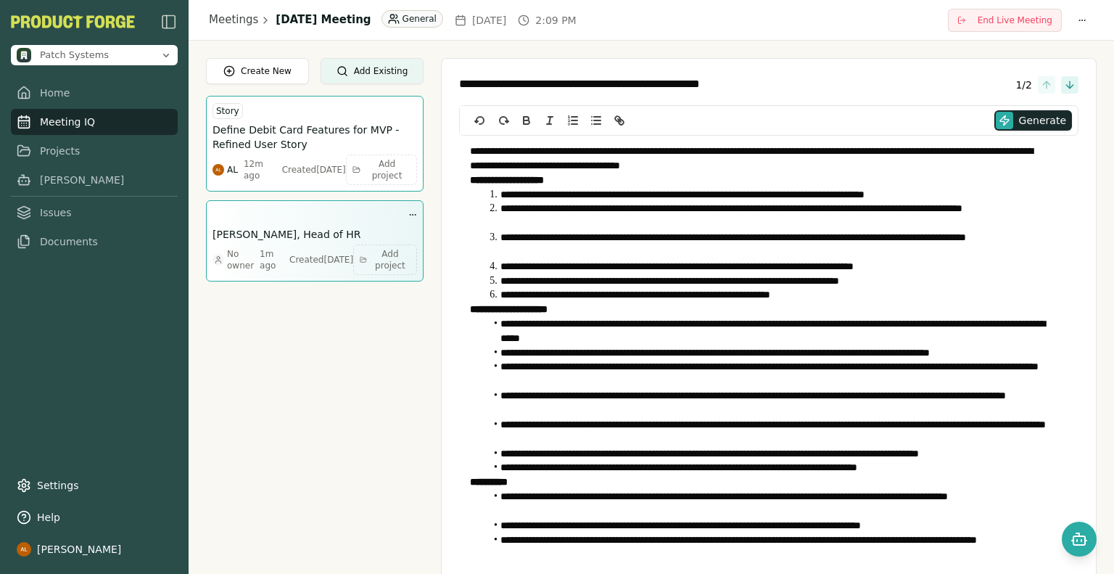
click at [299, 228] on h3 "[PERSON_NAME], Head of HR" at bounding box center [287, 234] width 148 height 15
type textarea "**********"
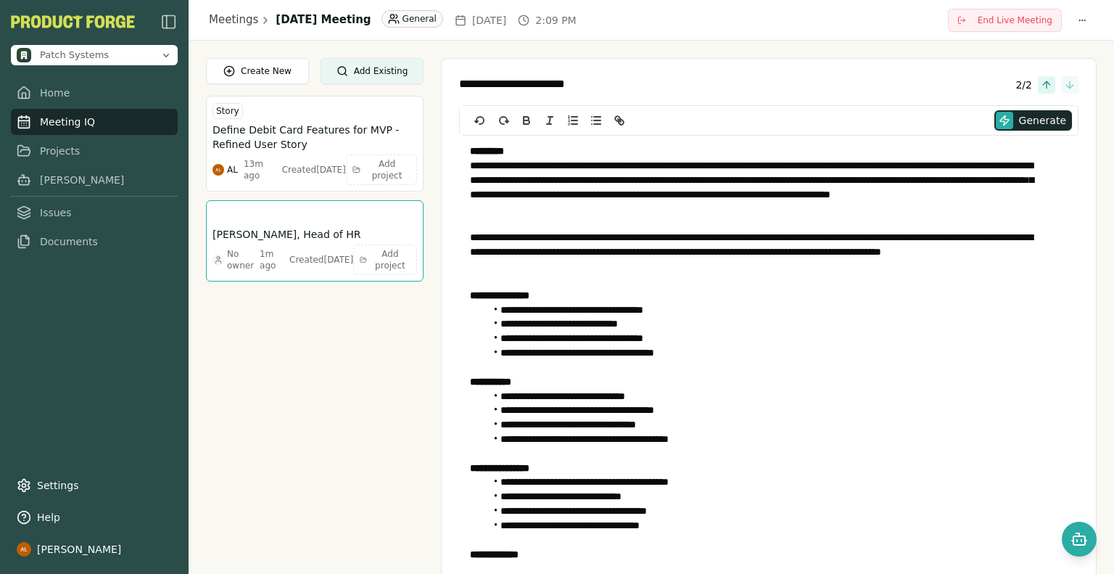
click at [88, 128] on link "Meeting IQ" at bounding box center [94, 122] width 167 height 26
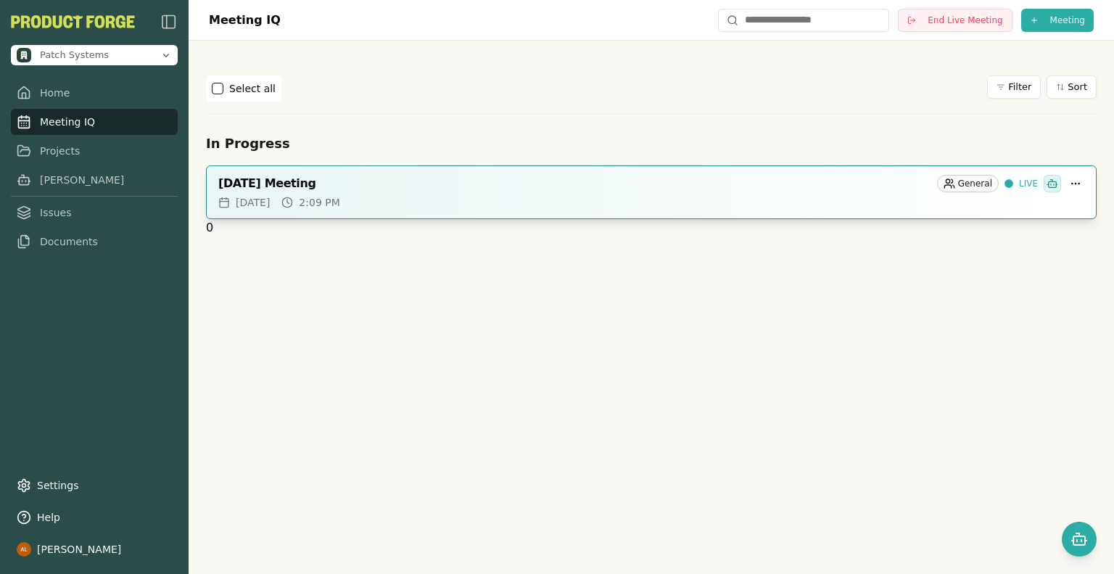
click at [421, 183] on div "September 24, 2025 Meeting" at bounding box center [574, 183] width 713 height 15
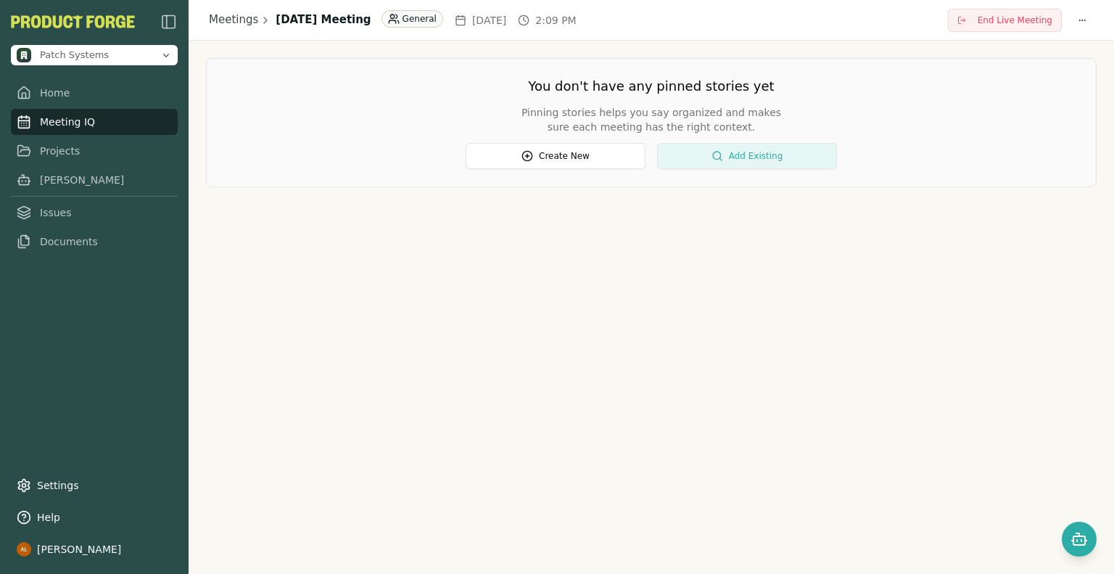
click at [733, 155] on button "Add Existing" at bounding box center [747, 156] width 180 height 26
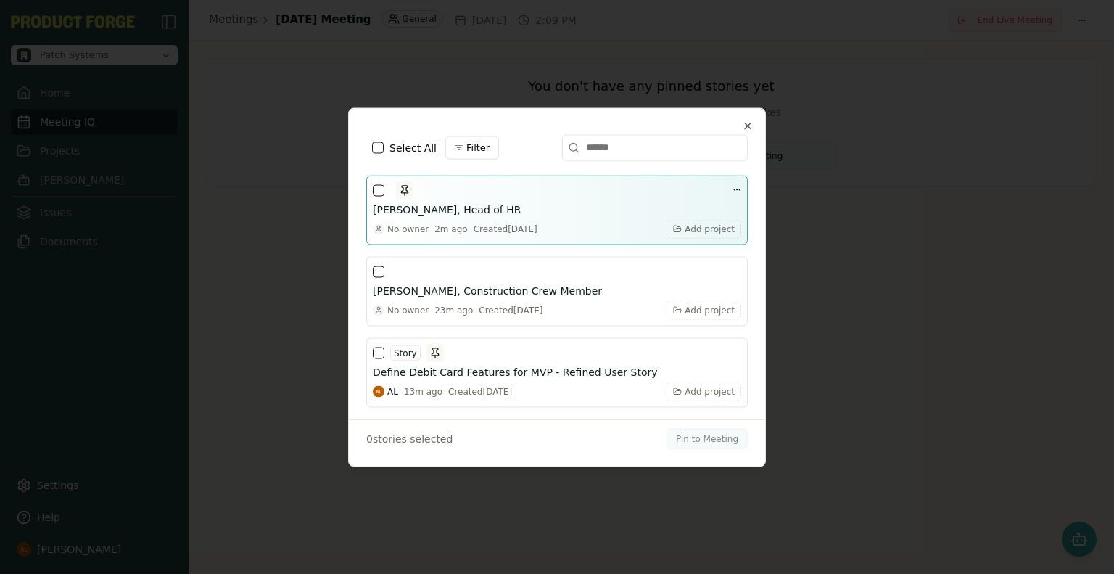
click at [380, 191] on button "button" at bounding box center [379, 190] width 12 height 12
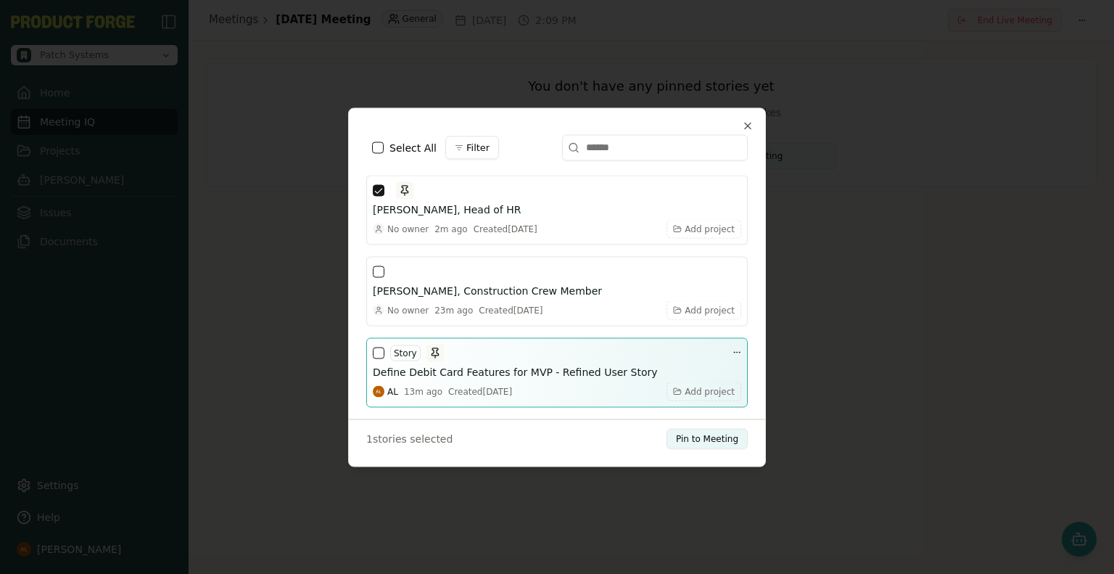
click at [377, 355] on button "button" at bounding box center [379, 353] width 12 height 12
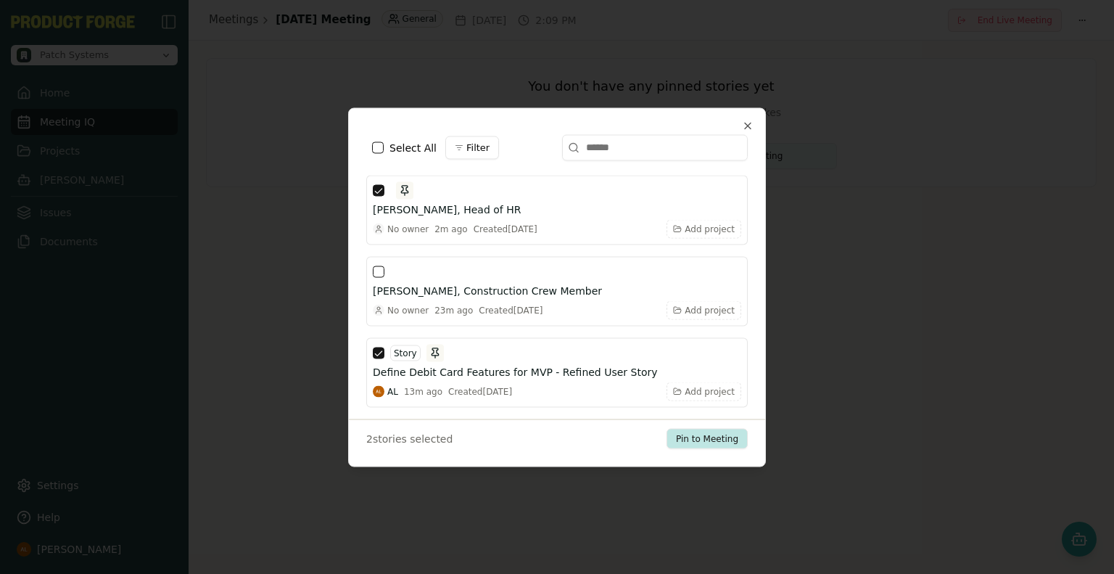
click at [724, 441] on button "Pin to Meeting" at bounding box center [707, 438] width 81 height 20
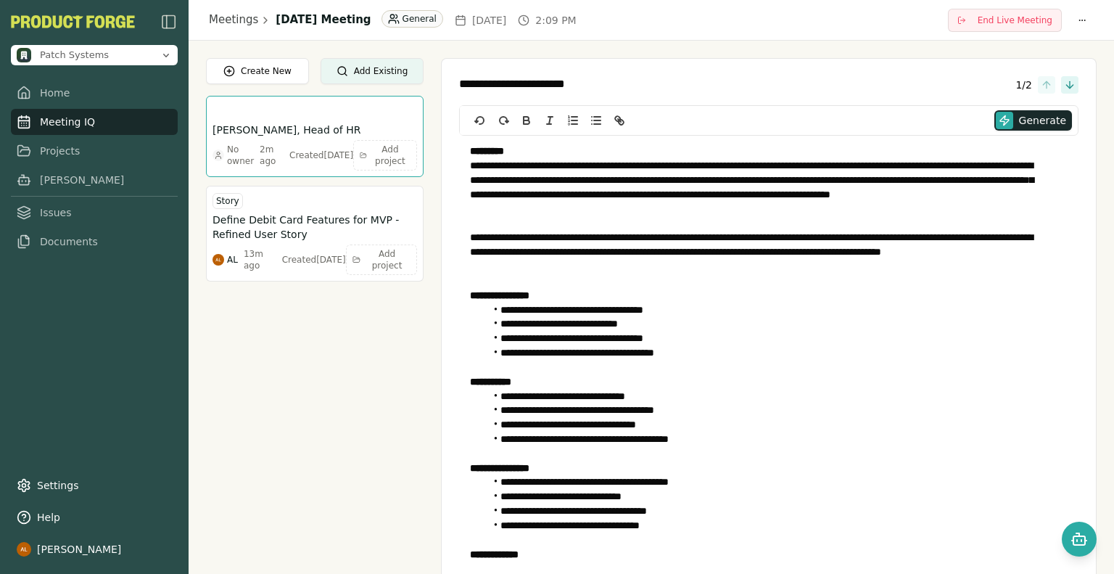
click at [354, 364] on div "Create New Add Existing Jordan Patel, Head of HR No owner 2m ago Created Wed, S…" at bounding box center [315, 320] width 218 height 524
click at [81, 88] on link "Home" at bounding box center [94, 93] width 167 height 26
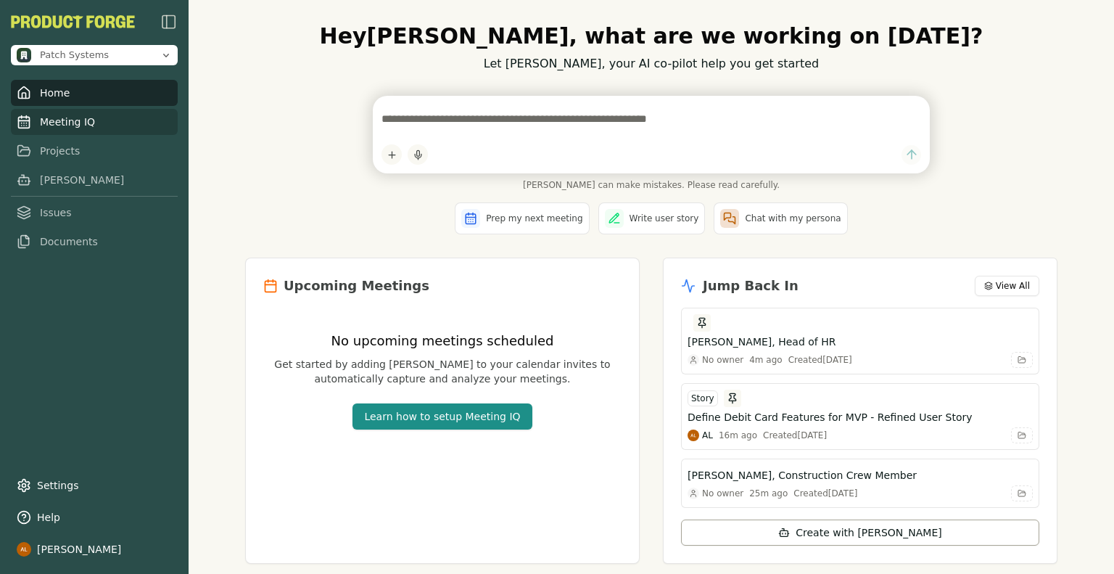
click at [95, 122] on link "Meeting IQ" at bounding box center [94, 122] width 167 height 26
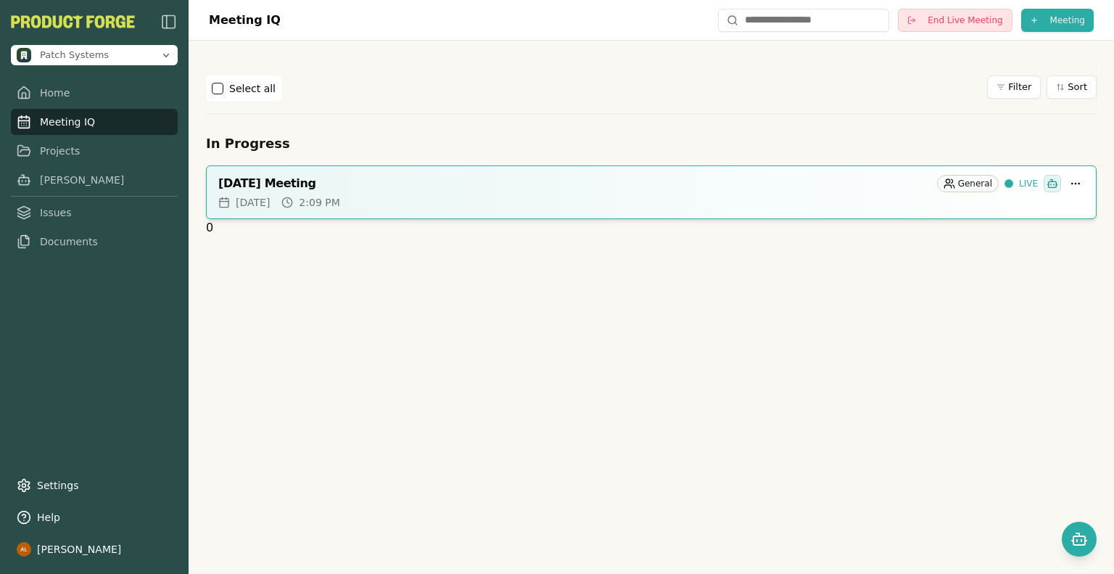
click at [966, 15] on span "End Live Meeting" at bounding box center [965, 21] width 75 height 12
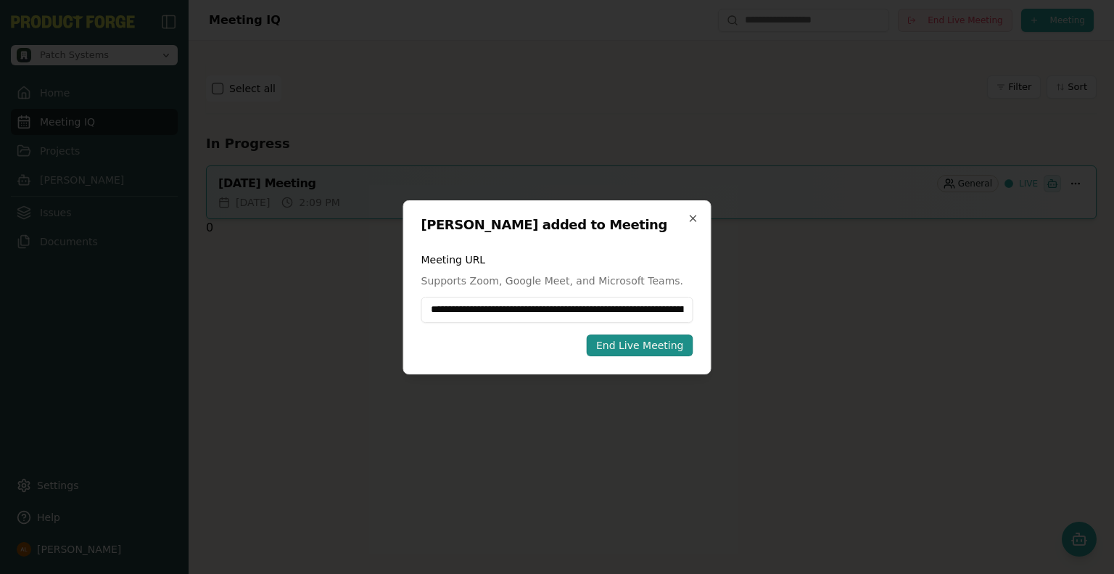
click at [640, 349] on div "End Live Meeting" at bounding box center [640, 345] width 88 height 15
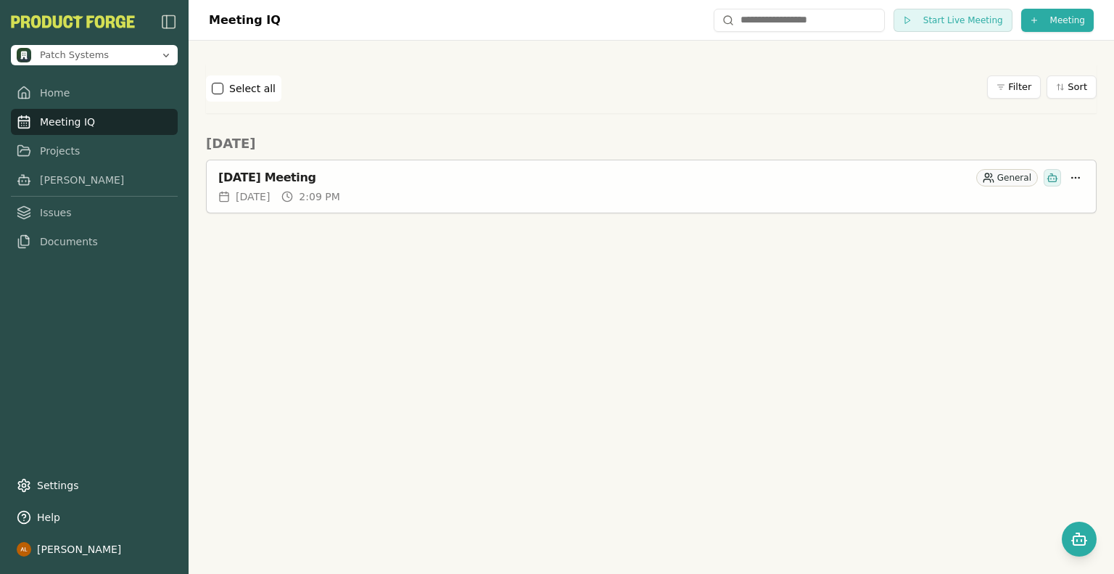
click at [530, 178] on div "September 24, 2025 Meeting" at bounding box center [594, 177] width 752 height 15
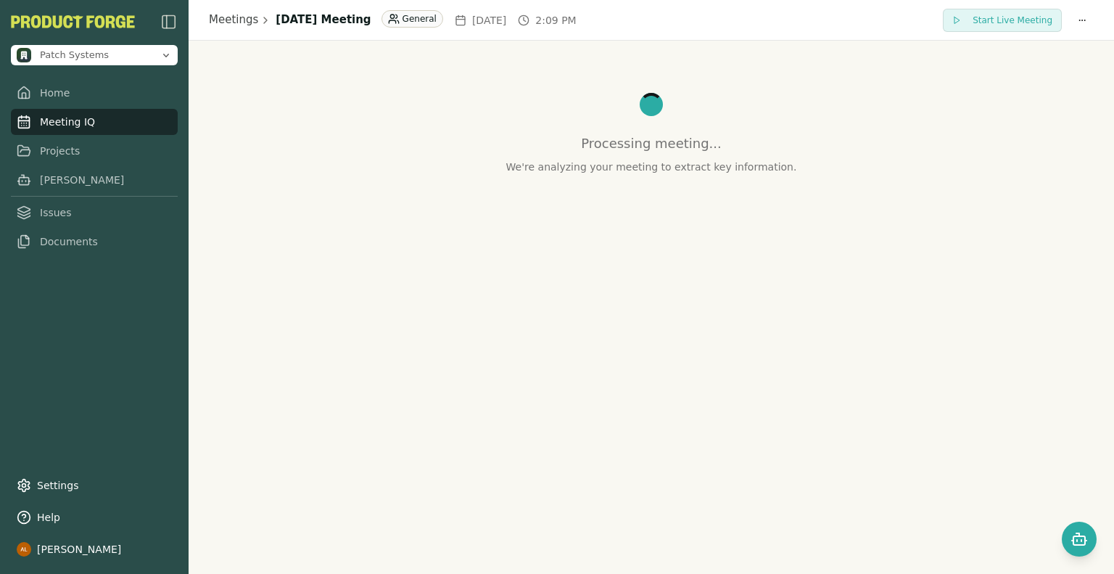
click at [327, 181] on div "Processing meeting... We're analyzing your meeting to extract key information." at bounding box center [651, 124] width 891 height 133
click at [1074, 535] on icon "Open chat" at bounding box center [1079, 538] width 17 height 17
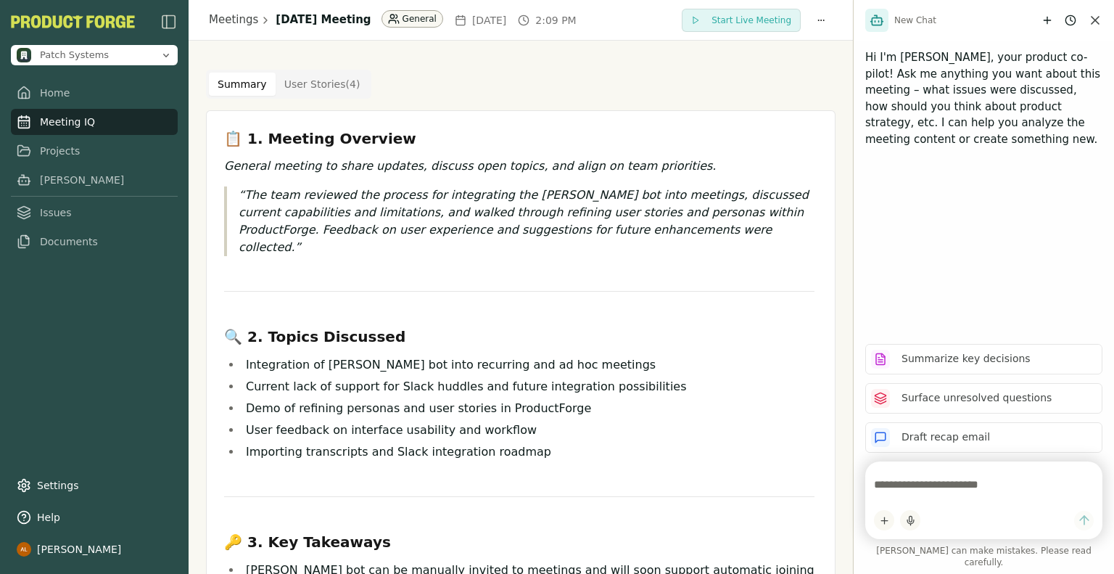
click at [457, 18] on html "Patch Systems Home Meeting IQ Projects Smith Issues Documents Settings Help Aar…" at bounding box center [557, 287] width 1114 height 574
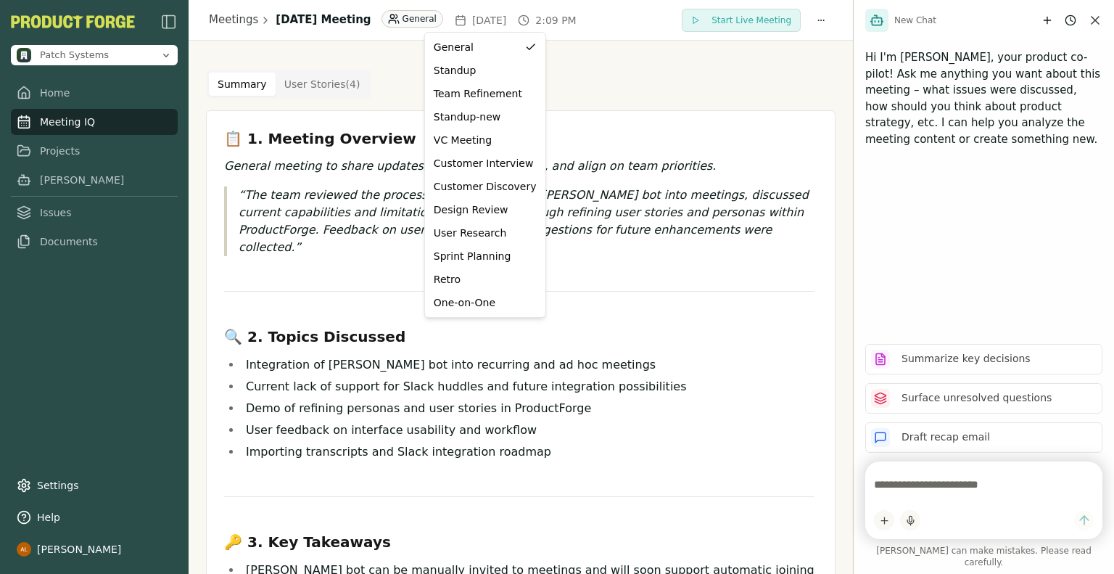
click at [941, 495] on html "Patch Systems Home Meeting IQ Projects Smith Issues Documents Settings Help Aar…" at bounding box center [557, 287] width 1114 height 574
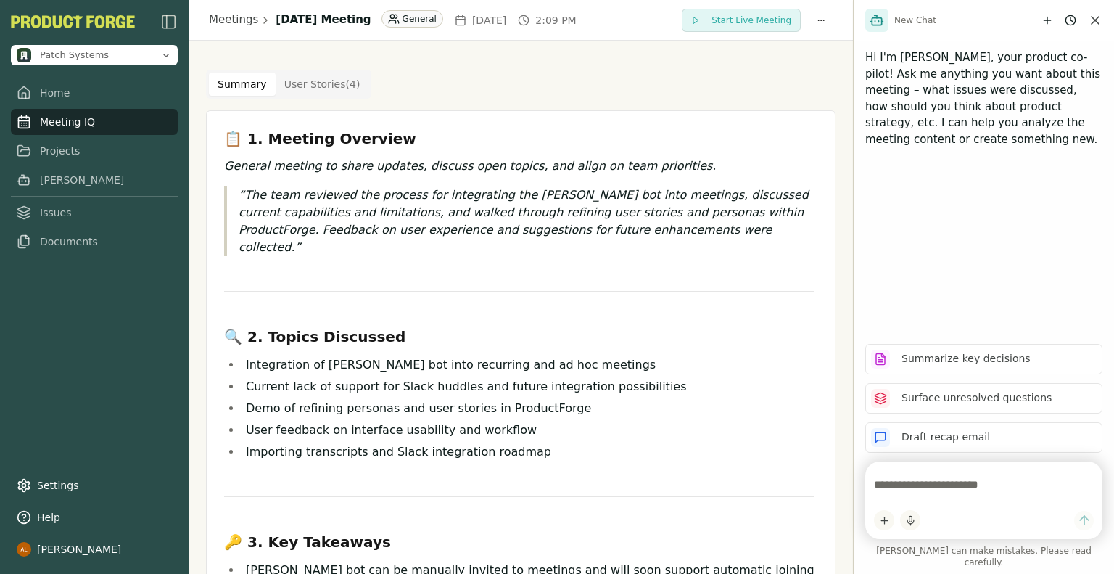
click at [953, 499] on textarea at bounding box center [984, 484] width 220 height 29
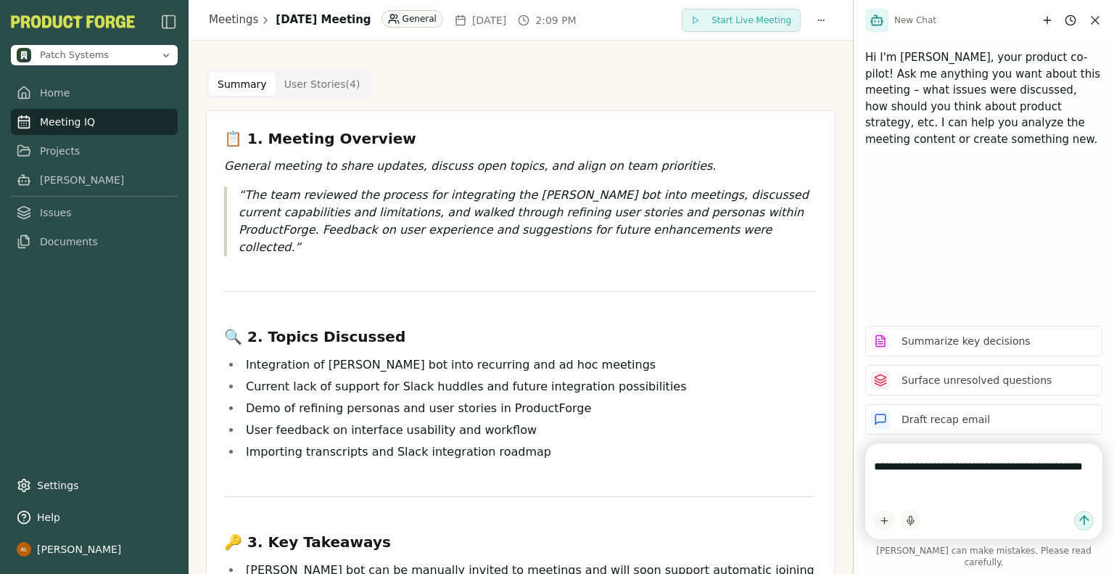
type textarea "**********"
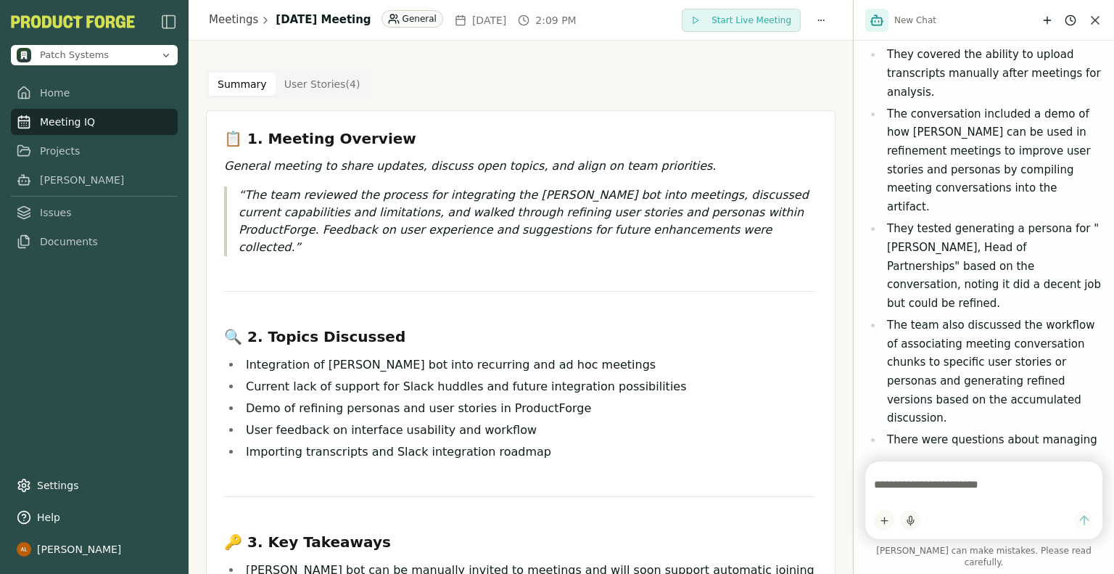
scroll to position [731, 0]
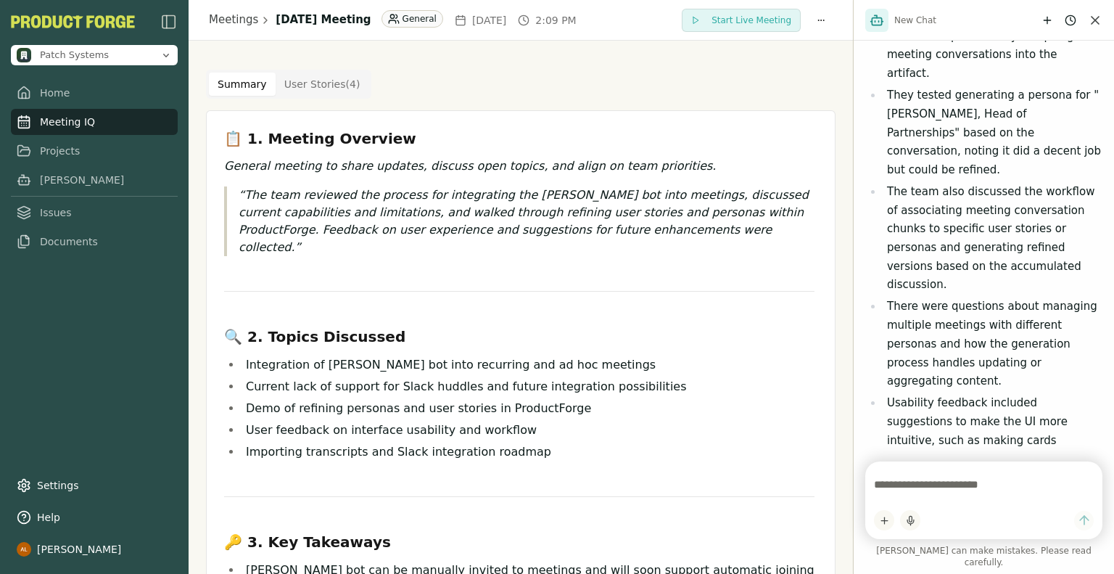
click at [304, 83] on Story "User Stories ( 4 )" at bounding box center [323, 84] width 94 height 23
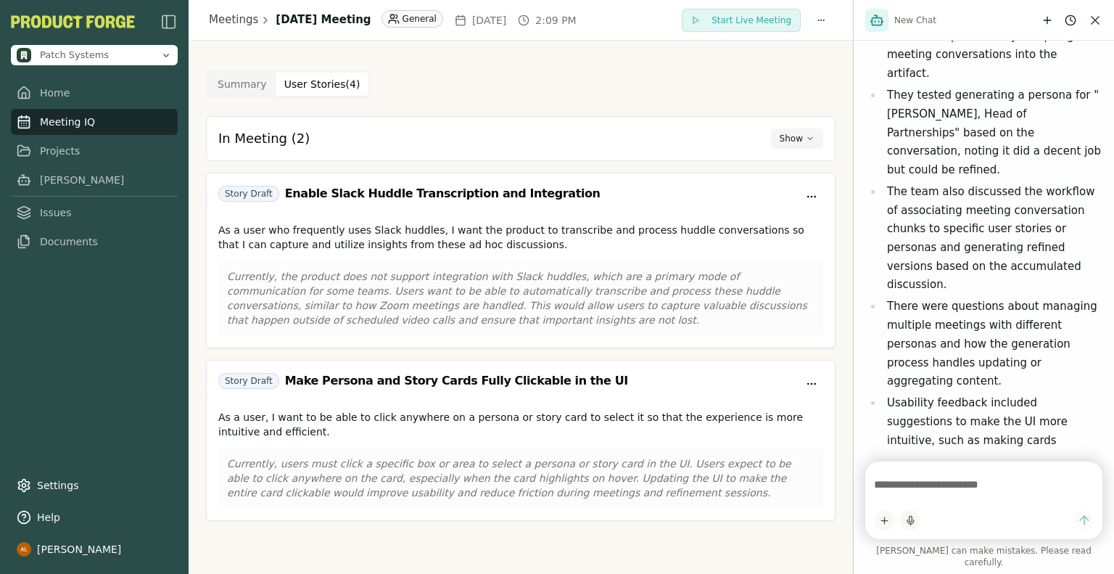
click at [782, 135] on button "Show" at bounding box center [797, 138] width 52 height 20
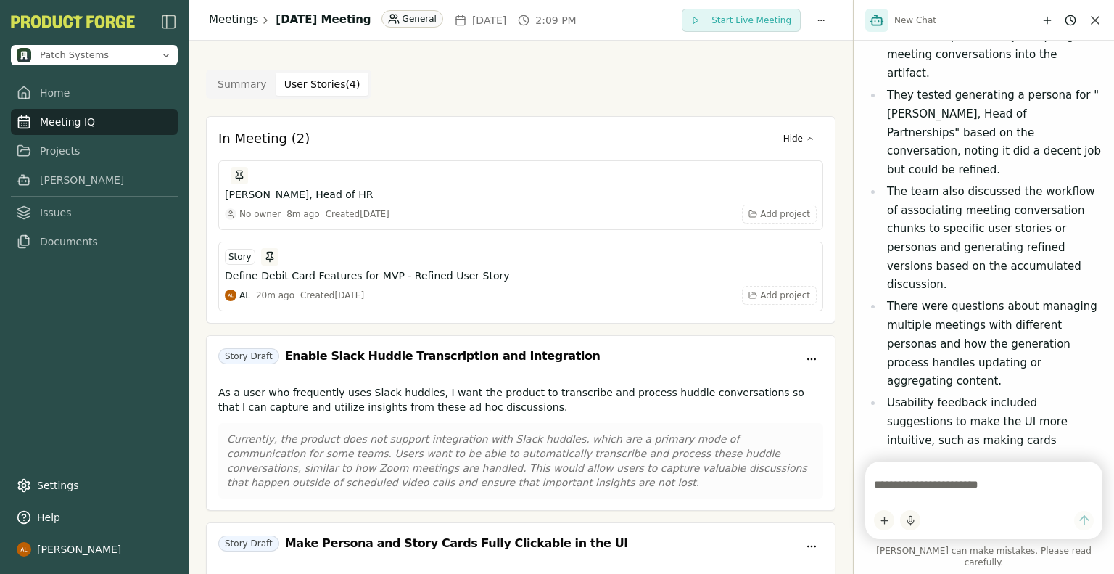
click at [223, 20] on link "Meetings" at bounding box center [233, 20] width 49 height 17
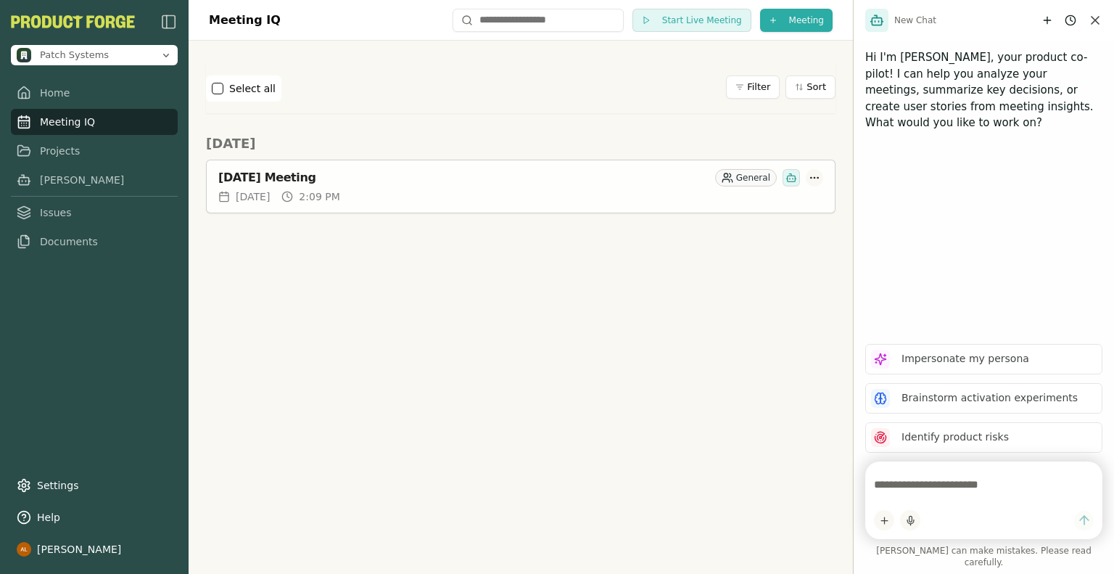
click at [815, 176] on html "Patch Systems Home Meeting IQ Projects Smith Issues Documents Settings Help Aar…" at bounding box center [557, 287] width 1114 height 574
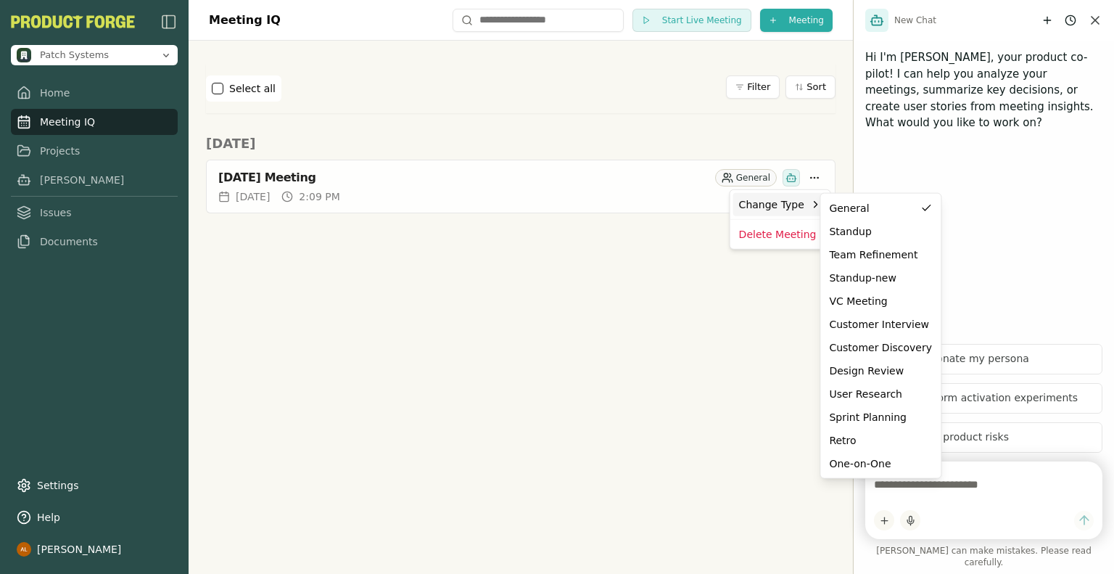
click at [804, 196] on div "Change Type" at bounding box center [780, 204] width 94 height 23
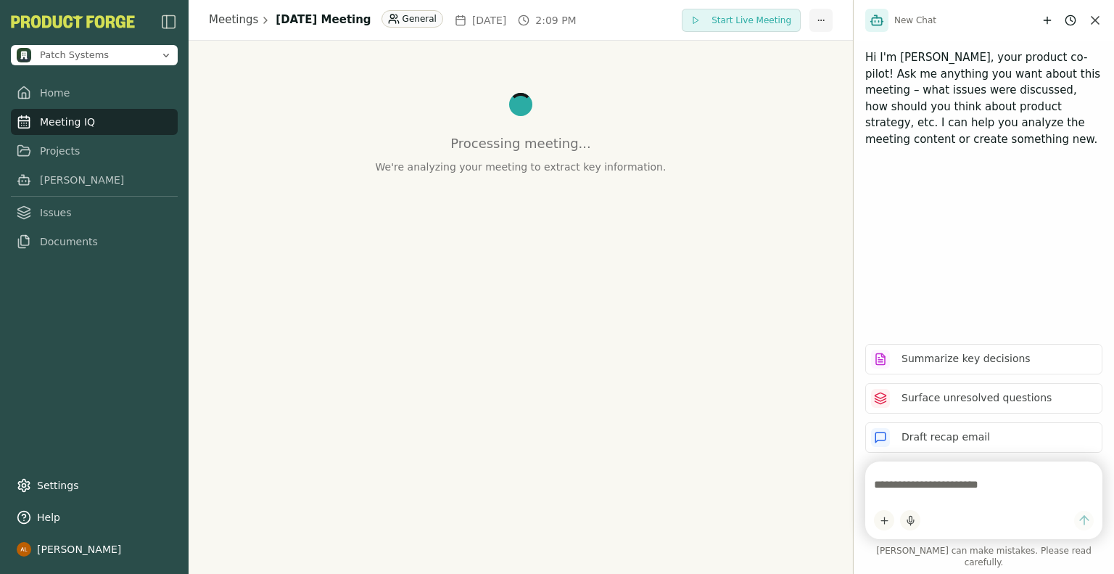
click at [821, 20] on html "Patch Systems Home Meeting IQ Projects Smith Issues Documents Settings Help Aar…" at bounding box center [557, 287] width 1114 height 574
click at [617, 115] on html "Patch Systems Home Meeting IQ Projects Smith Issues Documents Settings Help Aar…" at bounding box center [557, 287] width 1114 height 574
click at [238, 20] on link "Meetings" at bounding box center [233, 20] width 49 height 17
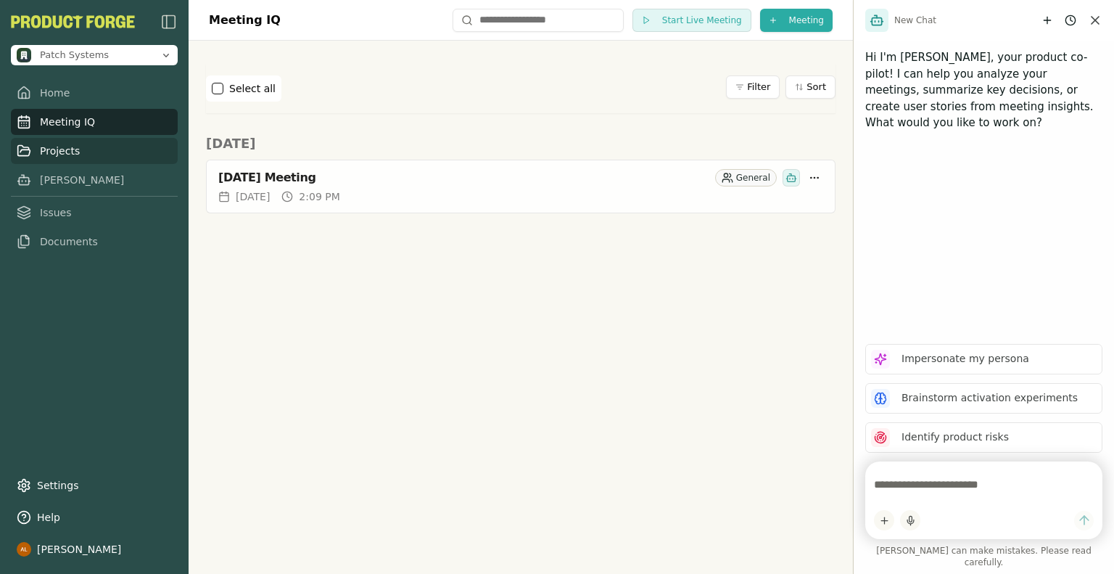
click at [49, 146] on link "Projects" at bounding box center [94, 151] width 167 height 26
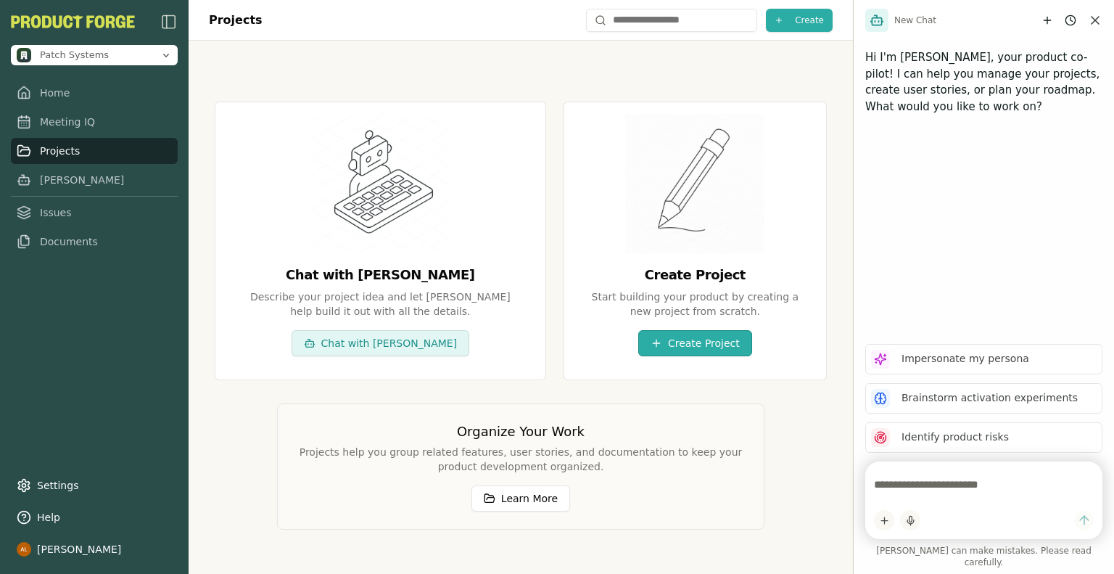
click at [668, 341] on button "Create Project" at bounding box center [695, 343] width 114 height 26
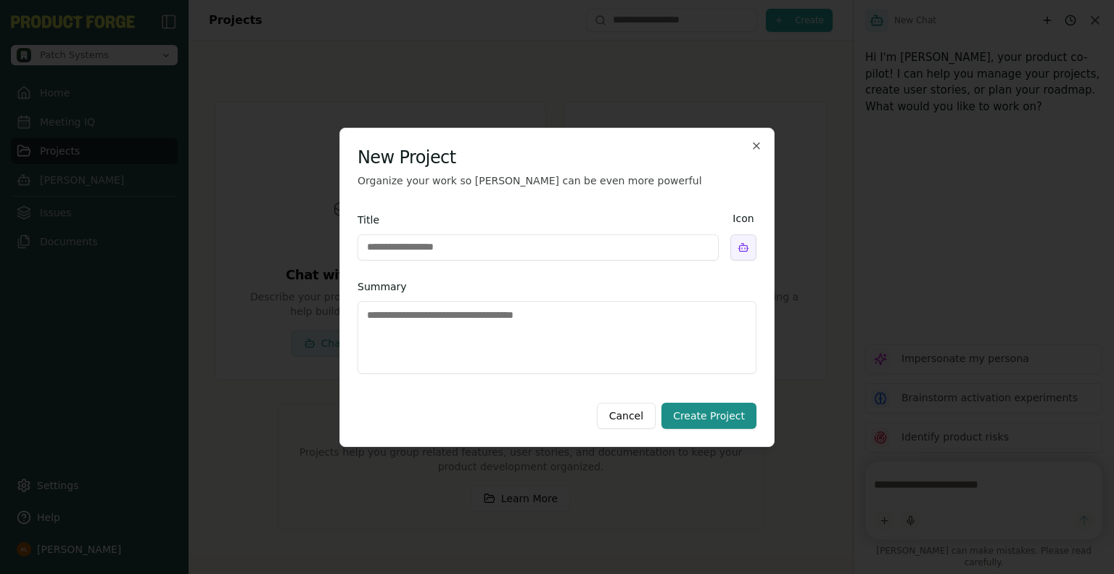
click at [473, 252] on input "Title" at bounding box center [538, 247] width 361 height 26
type input "**********"
click at [740, 255] on body "**********" at bounding box center [557, 287] width 1114 height 574
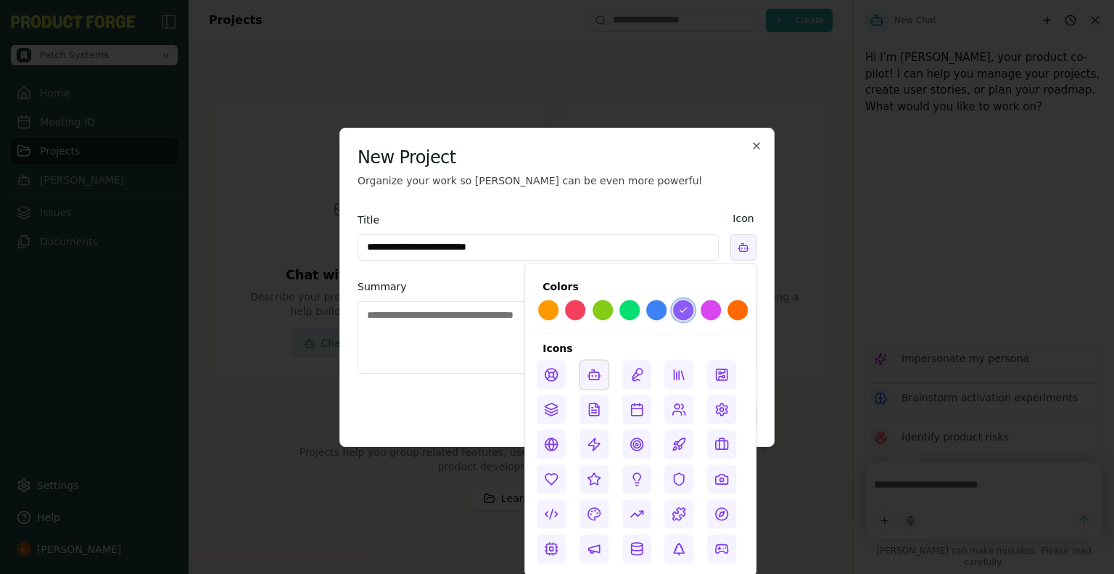
click at [580, 308] on button at bounding box center [575, 309] width 23 height 23
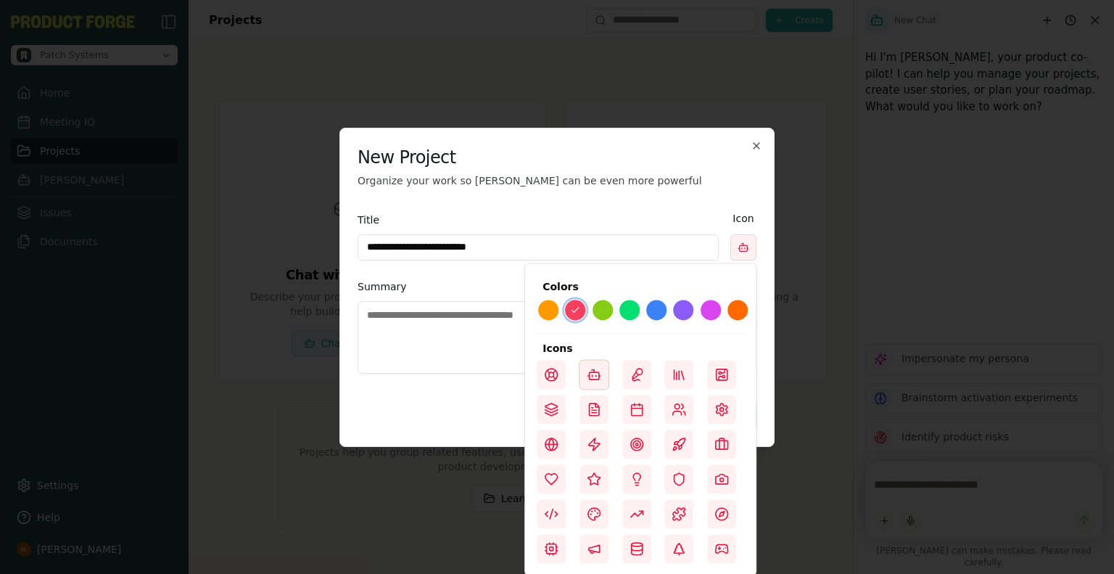
click at [482, 294] on div at bounding box center [557, 287] width 1114 height 574
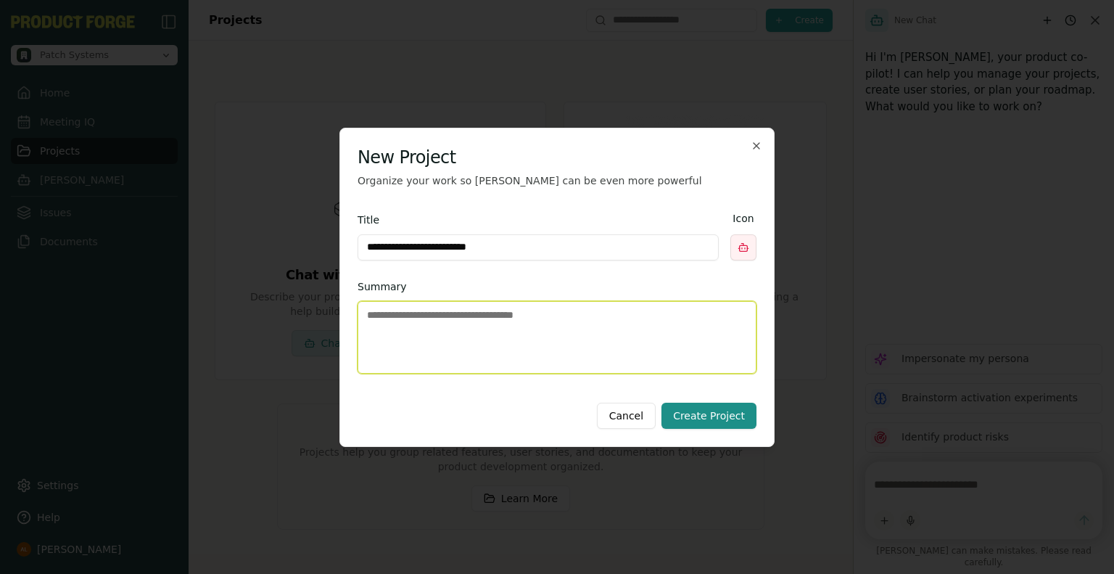
click at [451, 324] on textarea "Summary" at bounding box center [557, 337] width 399 height 73
type textarea "**********"
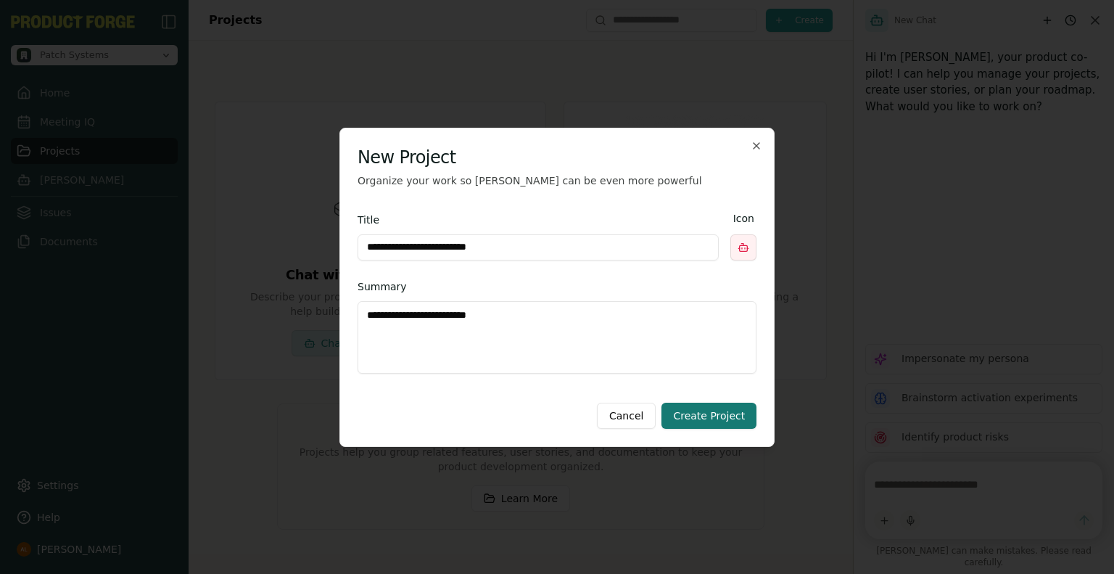
click at [708, 423] on button "Create Project" at bounding box center [708, 416] width 95 height 26
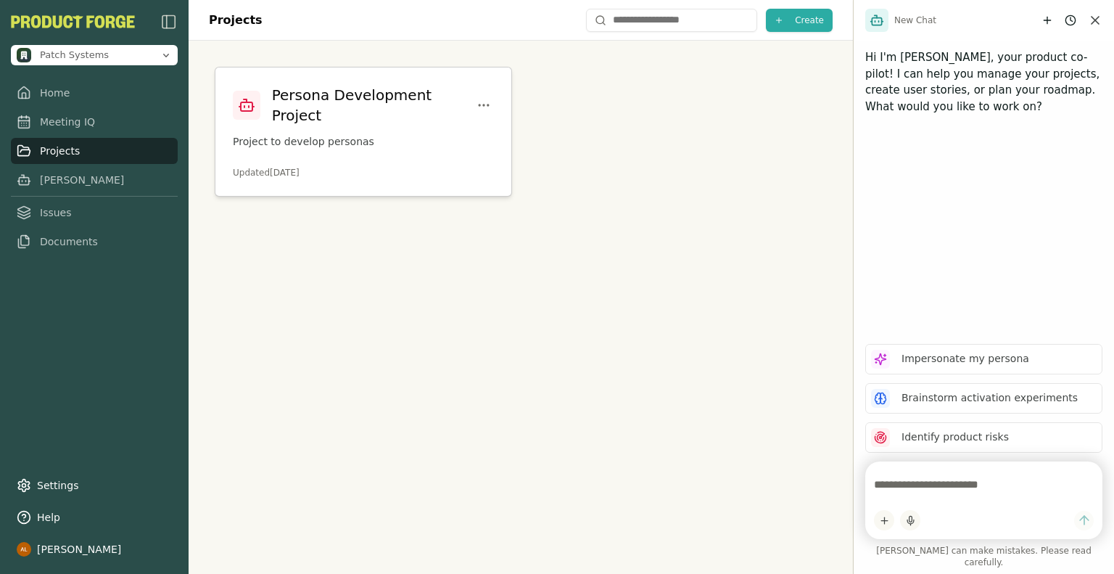
click at [352, 134] on p "Project to develop personas" at bounding box center [363, 141] width 261 height 15
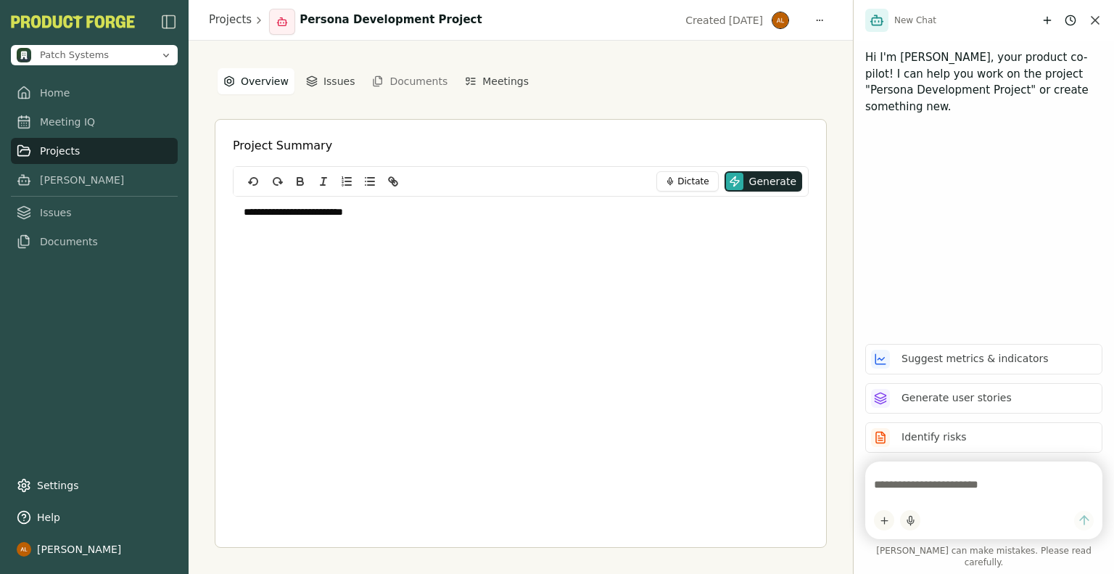
click at [318, 96] on div "**********" at bounding box center [521, 307] width 612 height 481
click at [321, 92] on button "Issues" at bounding box center [330, 81] width 61 height 26
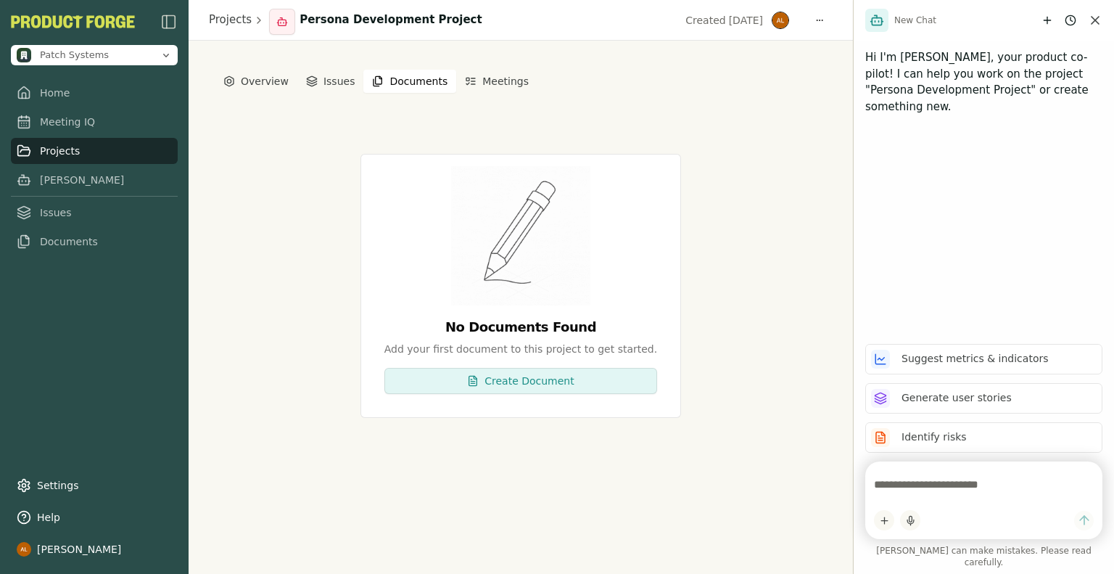
click at [397, 82] on button "Documents" at bounding box center [409, 81] width 93 height 23
click at [308, 82] on icon "button" at bounding box center [311, 82] width 9 height 2
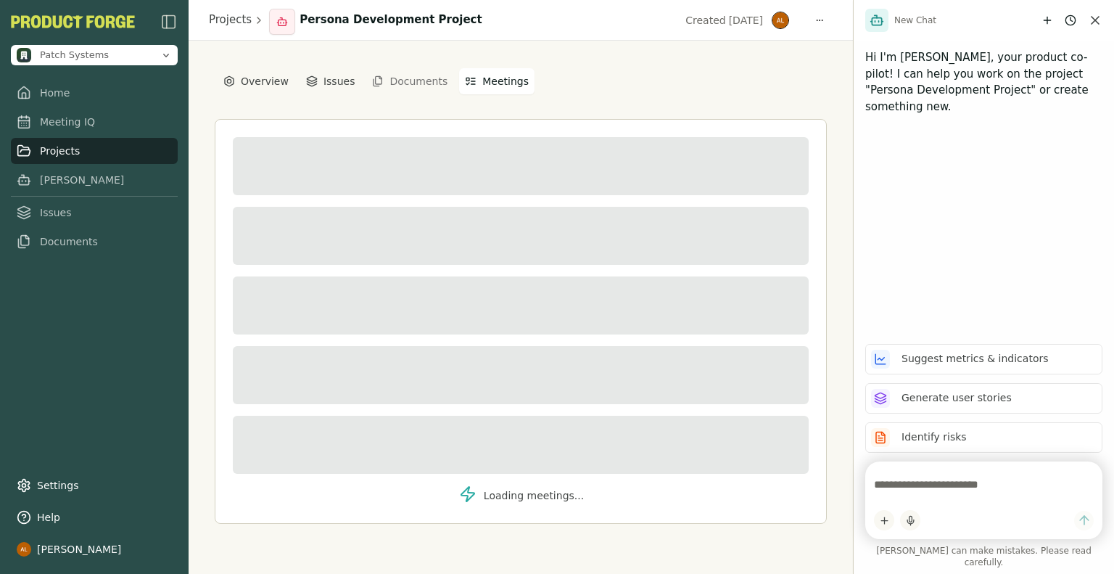
click at [464, 81] on button "Meetings" at bounding box center [496, 81] width 75 height 26
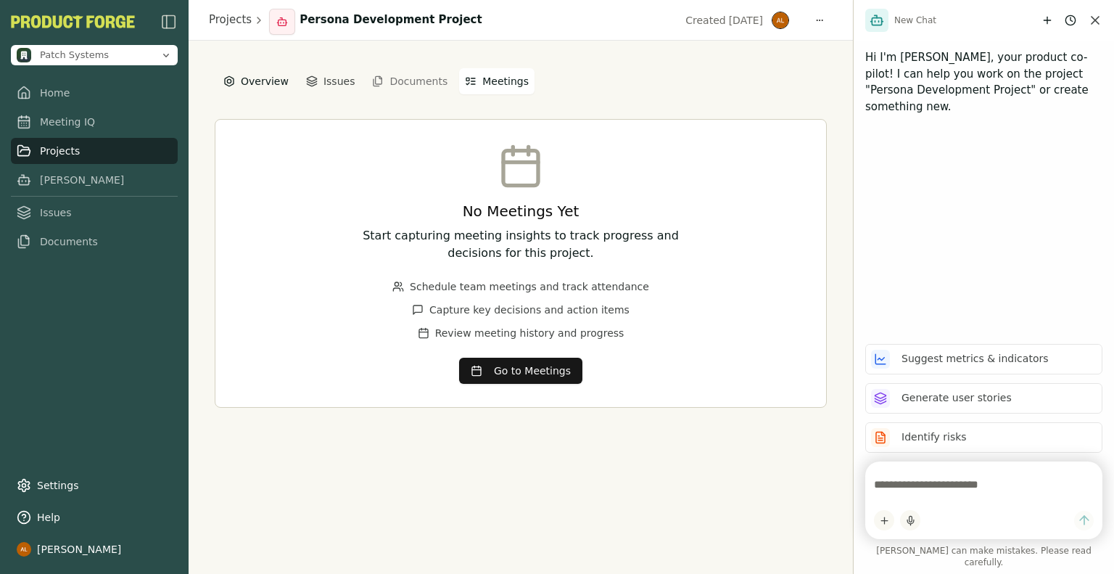
click at [250, 79] on button "Overview" at bounding box center [256, 81] width 77 height 26
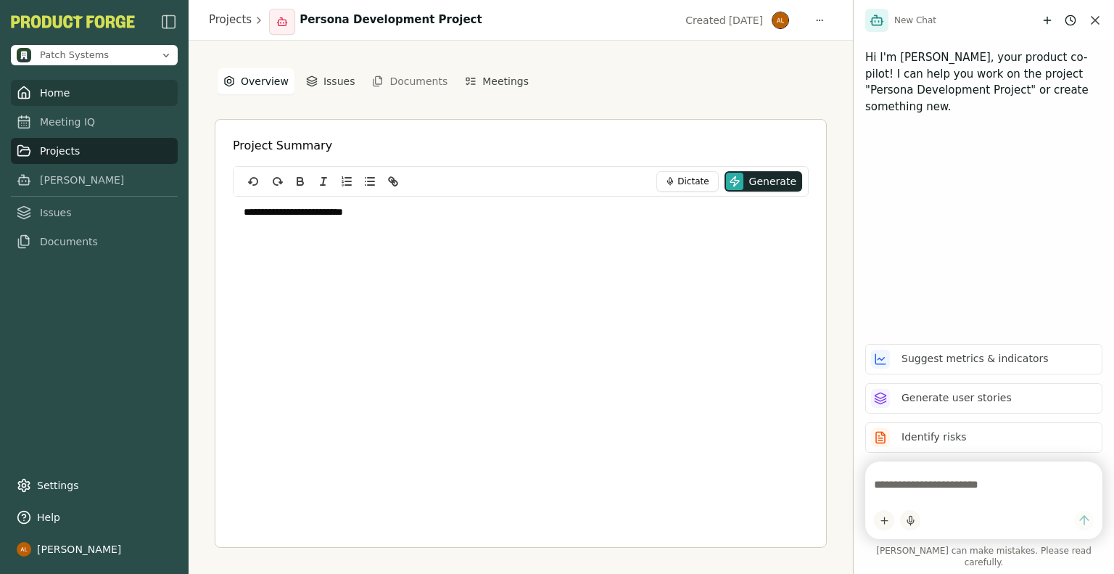
click at [88, 102] on link "Home" at bounding box center [94, 93] width 167 height 26
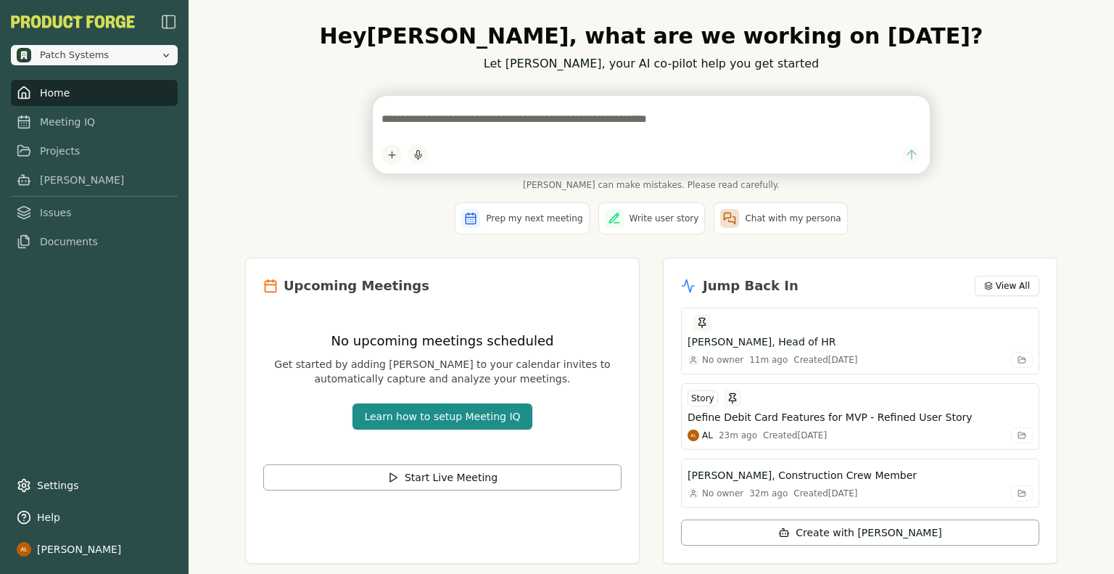
click at [165, 46] on button "Patch Systems" at bounding box center [94, 55] width 167 height 20
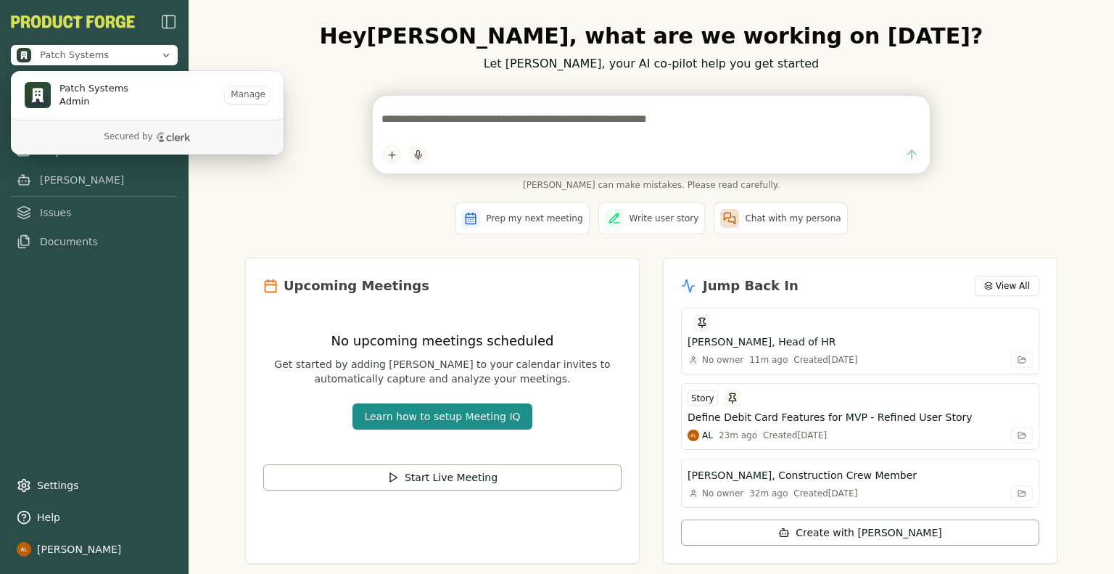
click at [156, 133] on icon "Clerk logo" at bounding box center [173, 137] width 35 height 10
click at [281, 46] on h1 "Hey Aaron , what are we working on today?" at bounding box center [651, 36] width 812 height 26
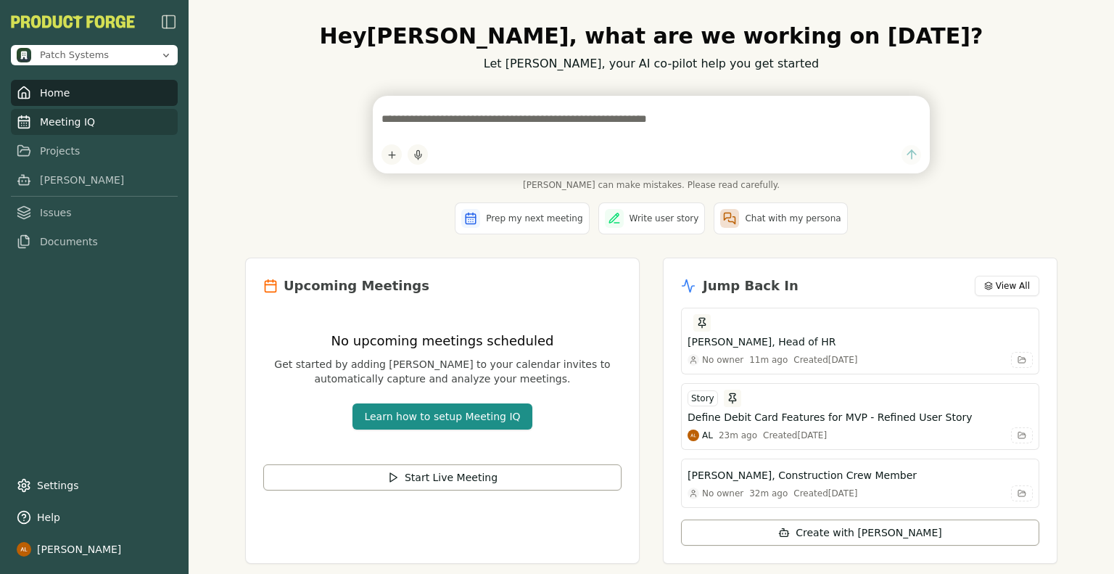
click at [67, 130] on link "Meeting IQ" at bounding box center [94, 122] width 167 height 26
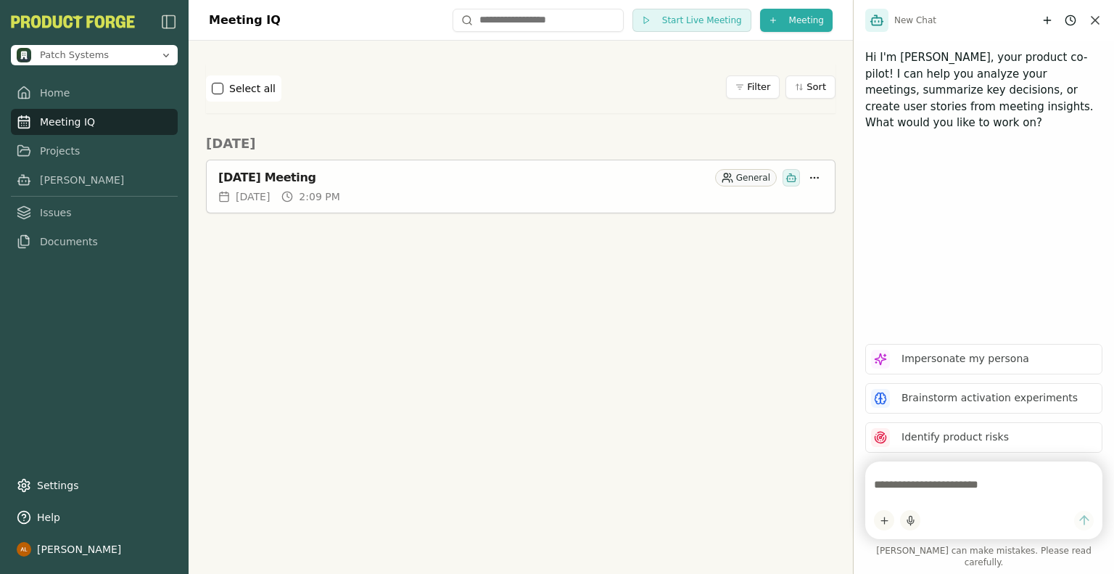
click at [478, 179] on div "September 24, 2025 Meeting" at bounding box center [463, 177] width 491 height 15
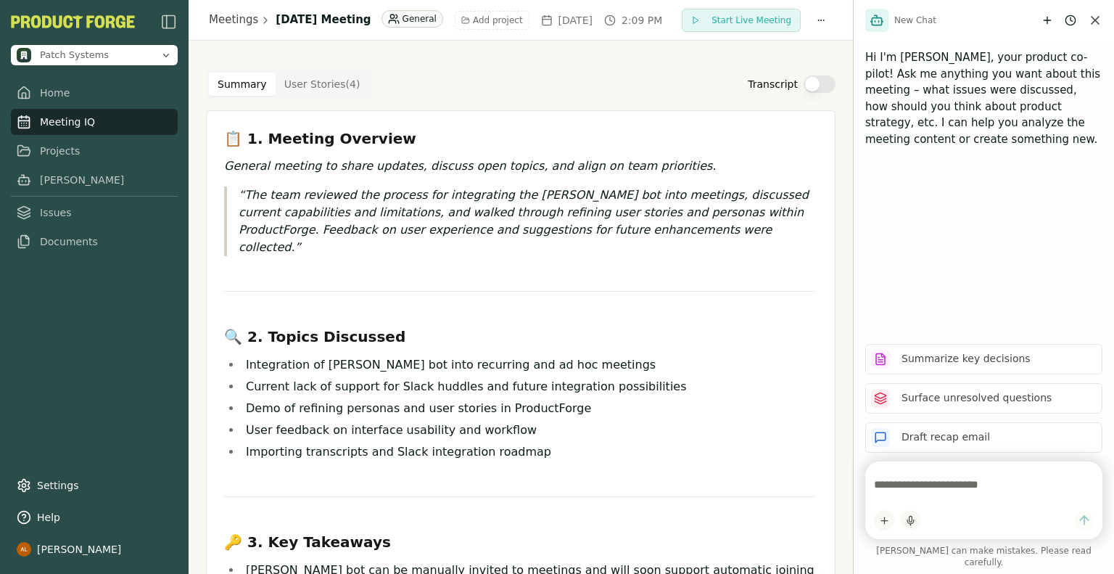
click at [820, 86] on button "Transcript" at bounding box center [820, 83] width 32 height 17
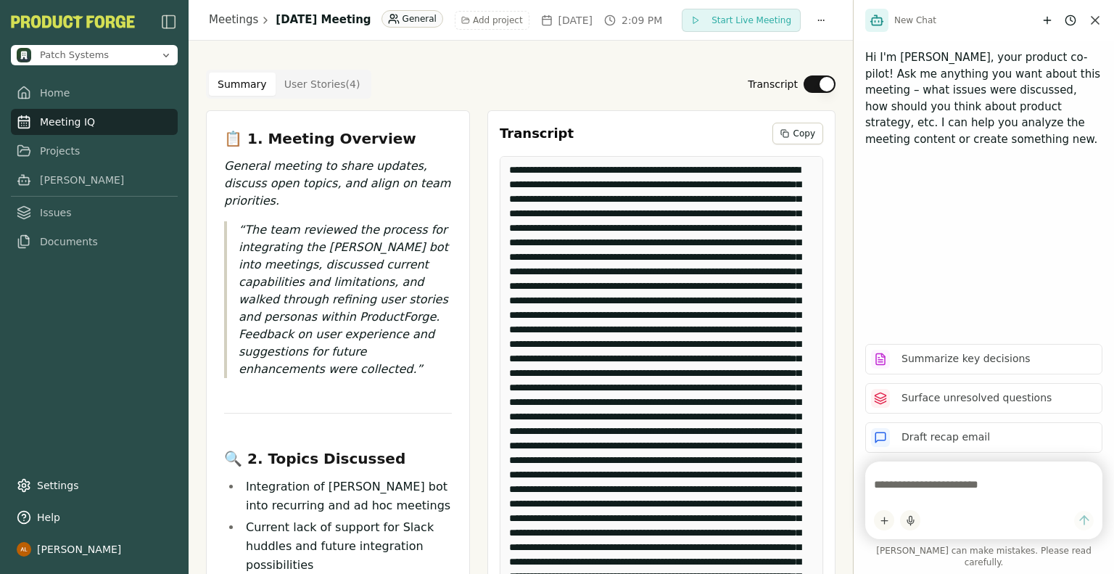
click at [804, 78] on button "Transcript" at bounding box center [820, 83] width 32 height 17
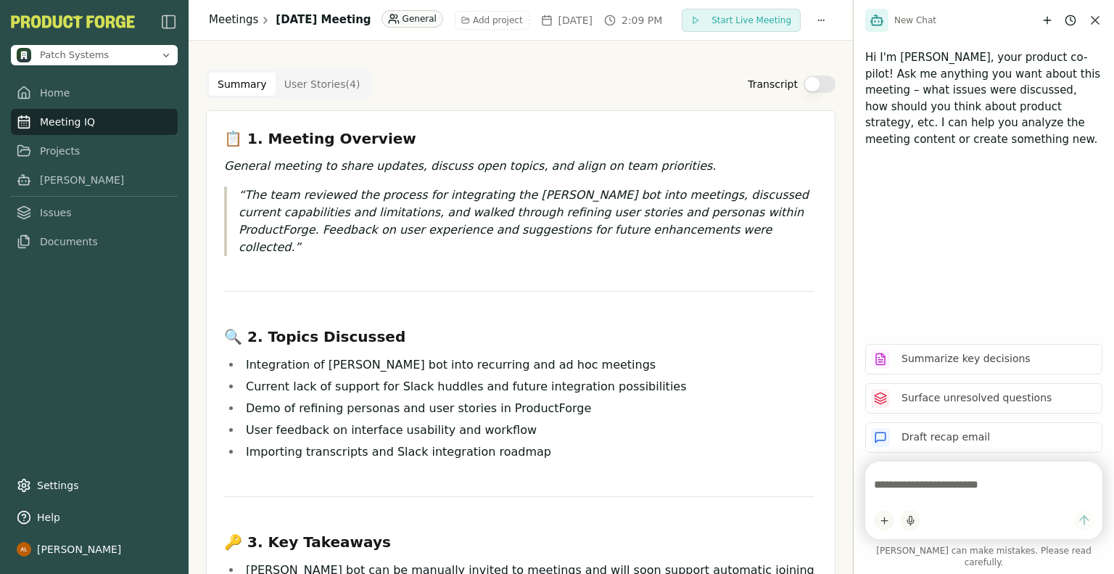
click at [228, 25] on link "Meetings" at bounding box center [233, 20] width 49 height 17
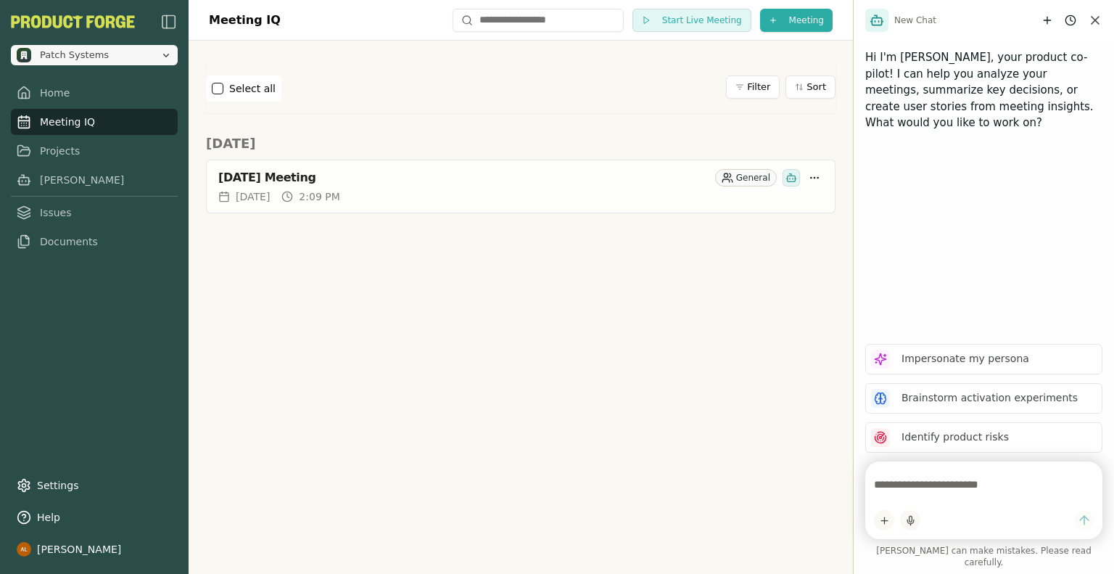
click at [133, 59] on span "Patch Systems" at bounding box center [86, 55] width 138 height 15
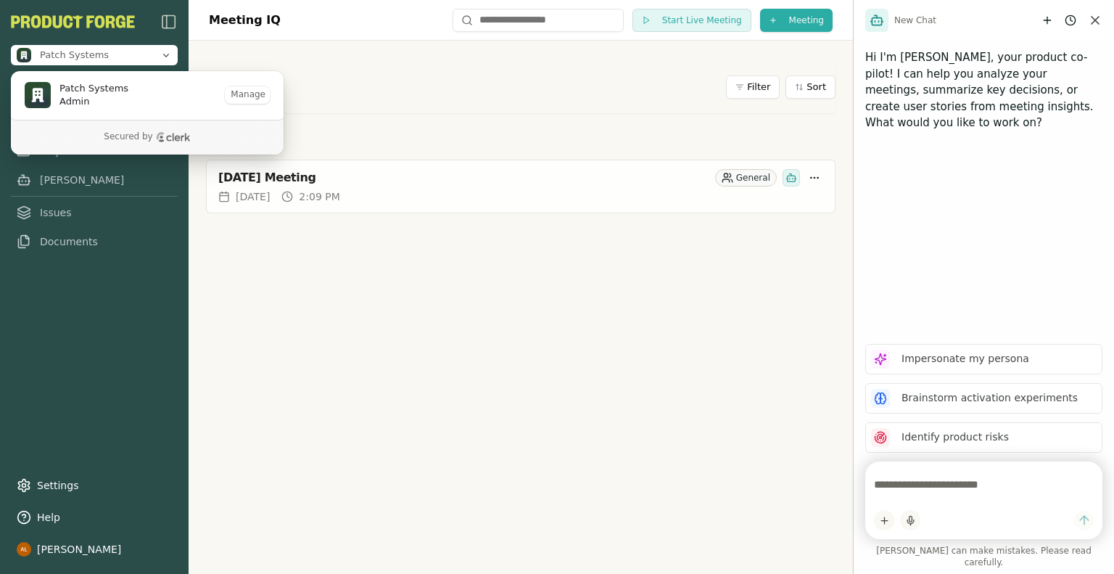
click at [336, 304] on div "Meeting IQ Start Live Meeting Meeting Select all Filter Sort Today September 24…" at bounding box center [521, 287] width 664 height 574
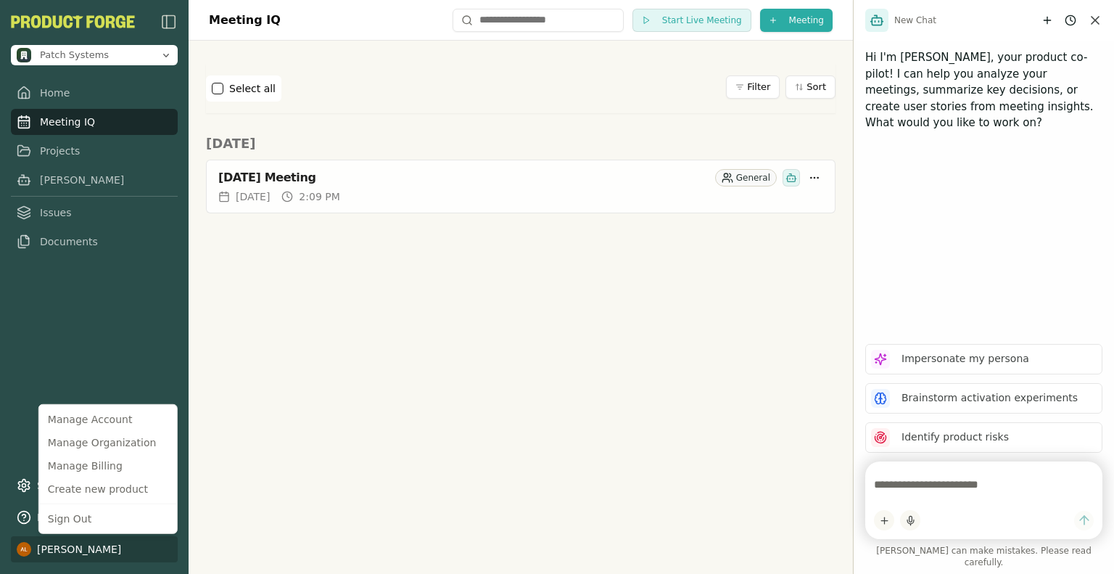
click at [99, 548] on html "Patch Systems Home Meeting IQ Projects Smith Issues Documents Settings Help Aar…" at bounding box center [557, 287] width 1114 height 574
click at [131, 492] on div "Create new product" at bounding box center [108, 488] width 132 height 23
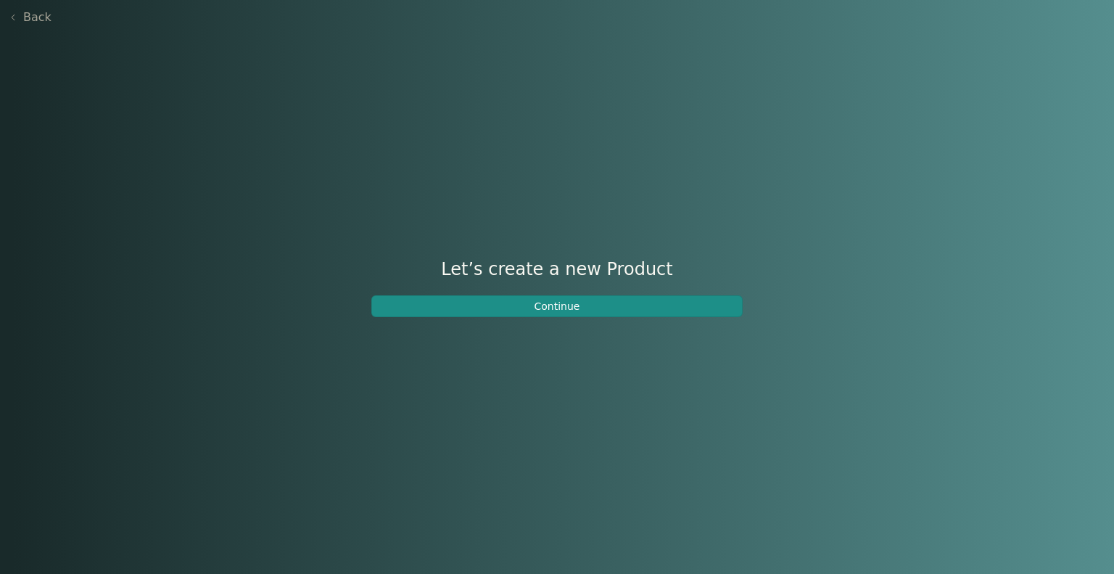
click at [513, 307] on button "Continue" at bounding box center [556, 306] width 371 height 22
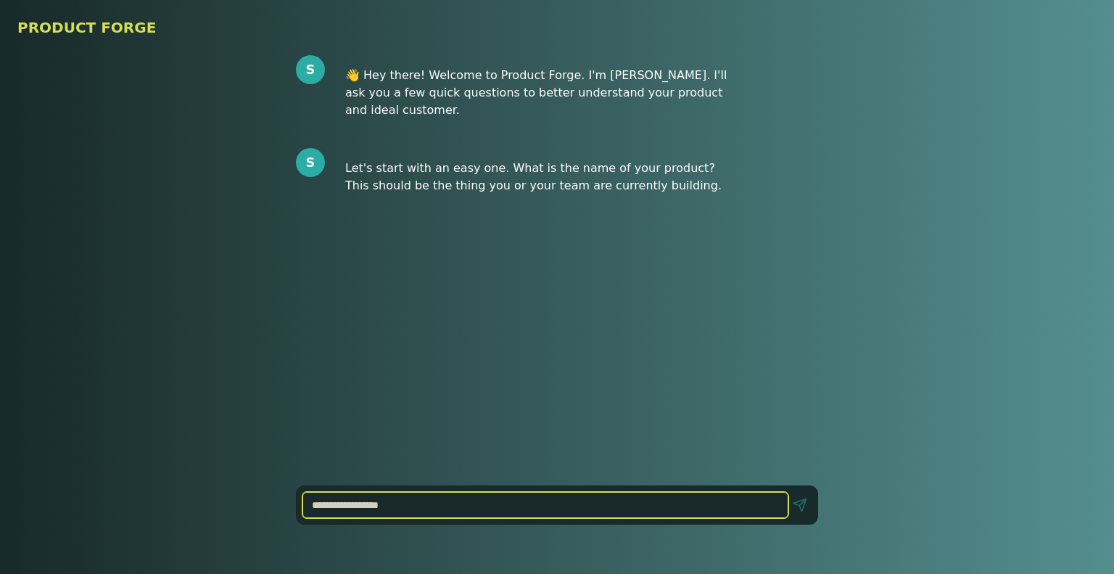
click at [413, 500] on input at bounding box center [545, 505] width 486 height 26
type input "**********"
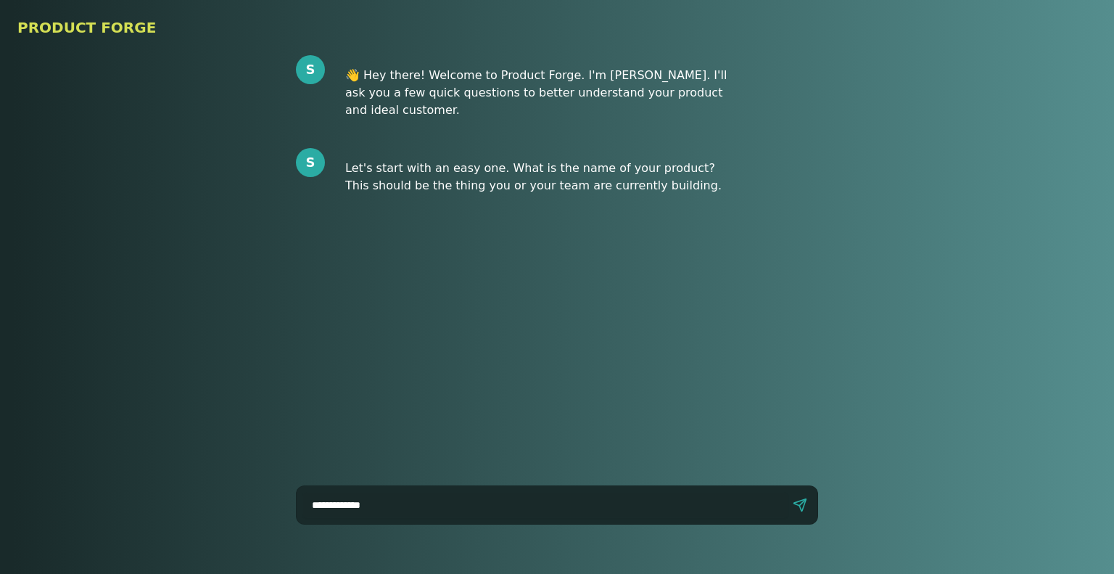
click at [1031, 551] on main "**********" at bounding box center [557, 314] width 1114 height 519
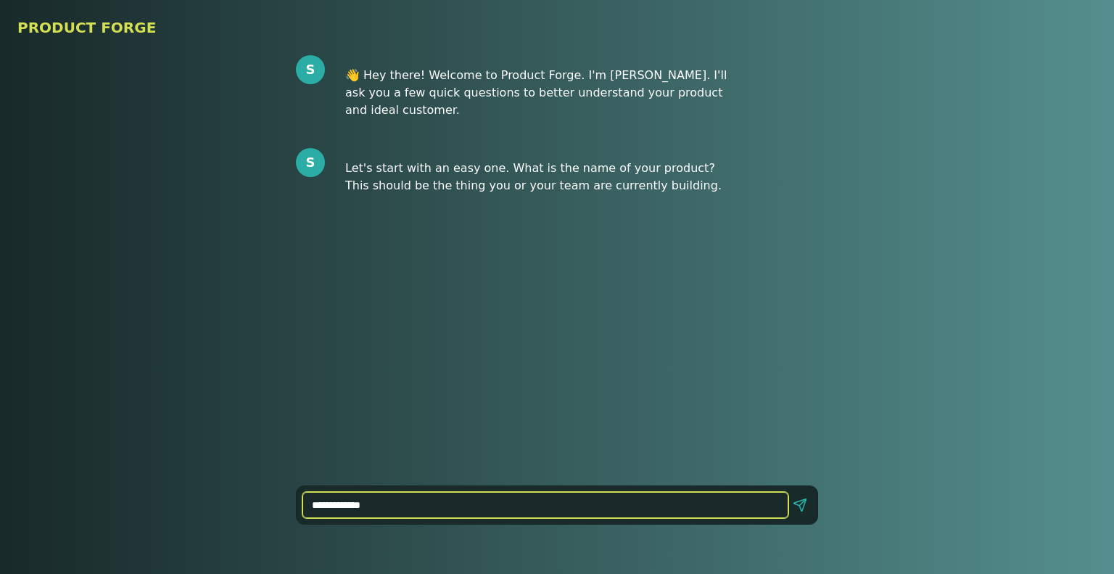
click at [429, 512] on input "**********" at bounding box center [545, 505] width 486 height 26
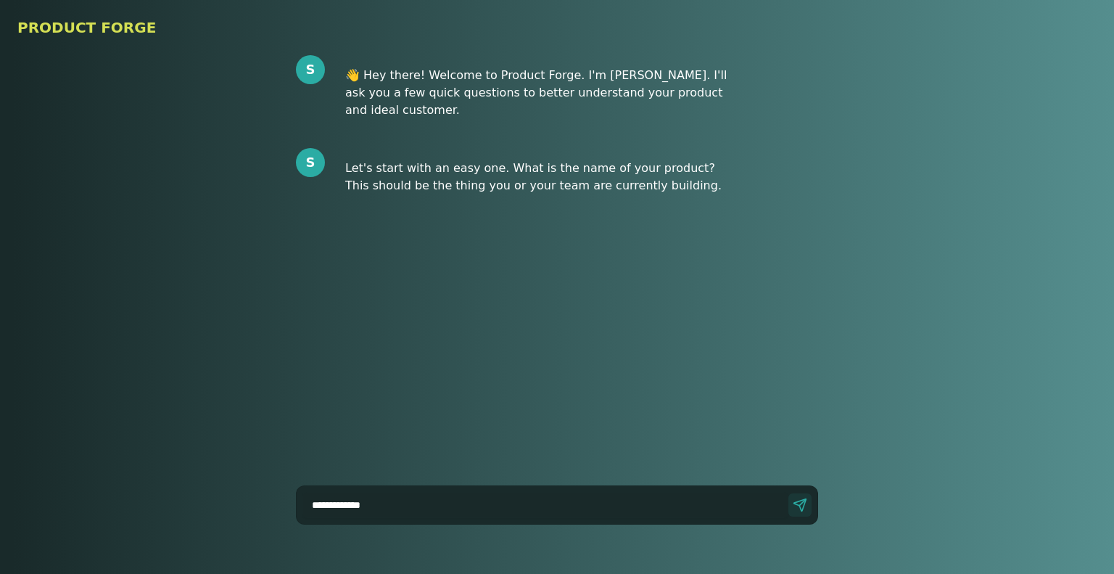
click at [804, 504] on button "Send" at bounding box center [799, 504] width 23 height 23
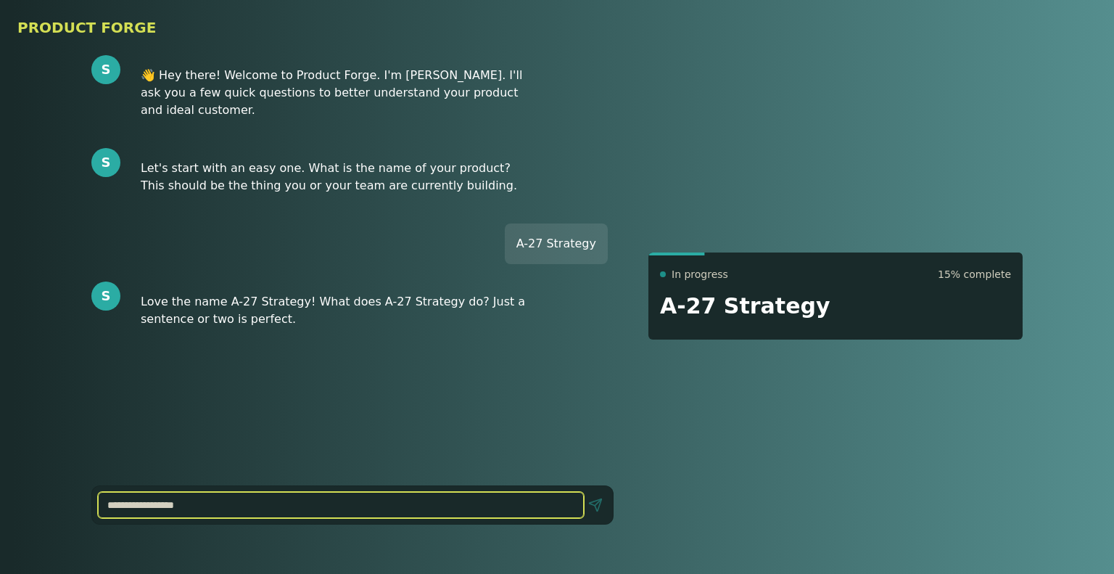
click at [236, 507] on input at bounding box center [341, 505] width 486 height 26
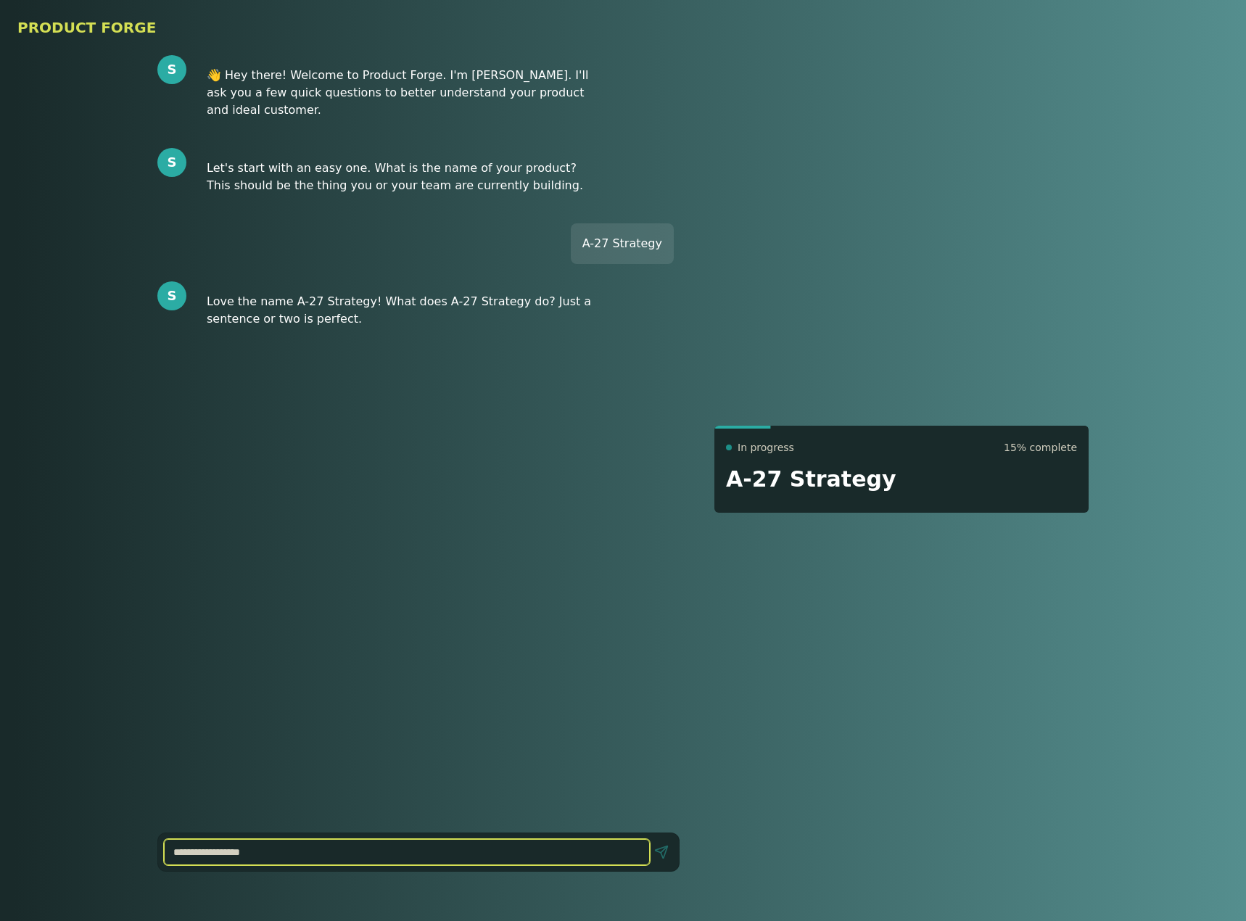
click at [354, 573] on input at bounding box center [407, 852] width 486 height 26
paste input "**********"
type input "**********"
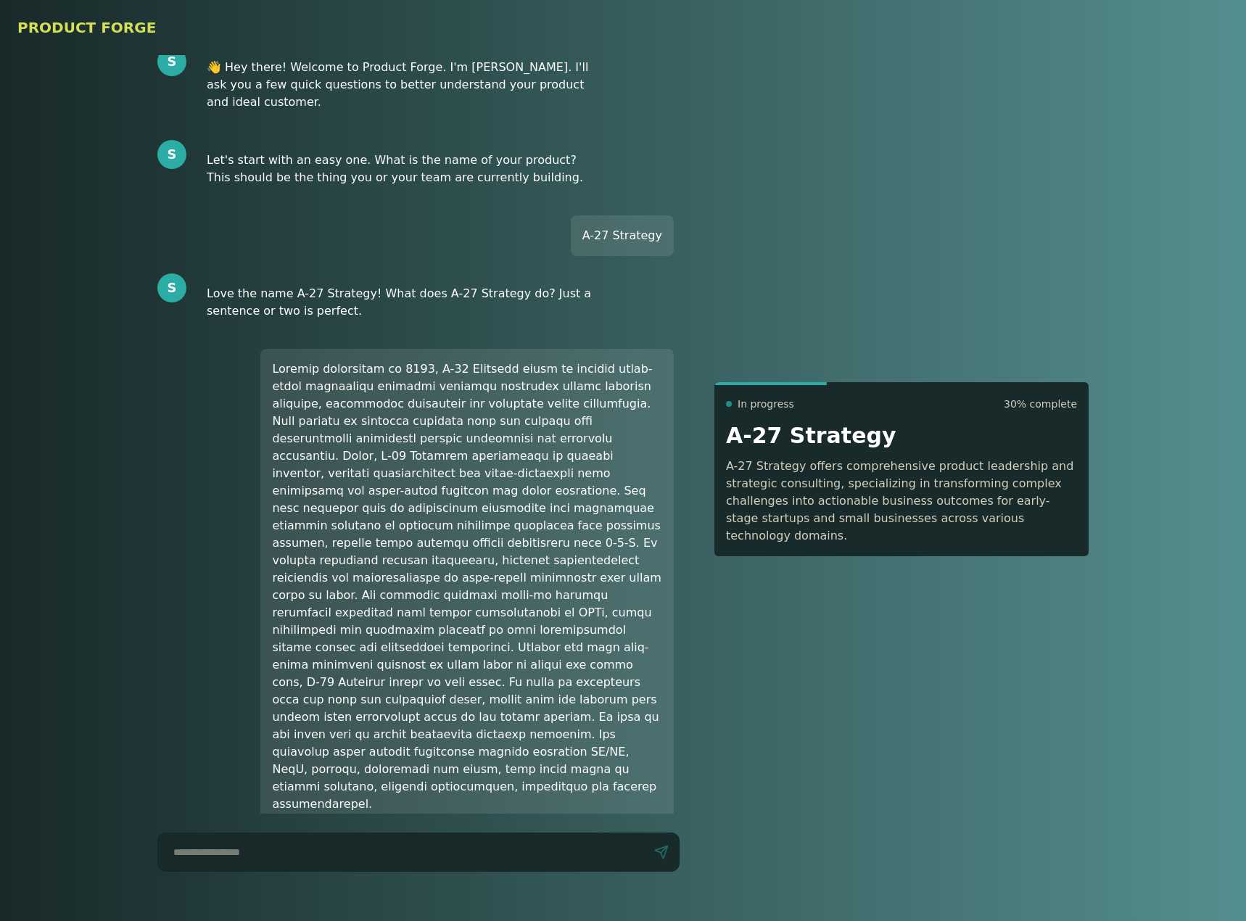
scroll to position [25, 0]
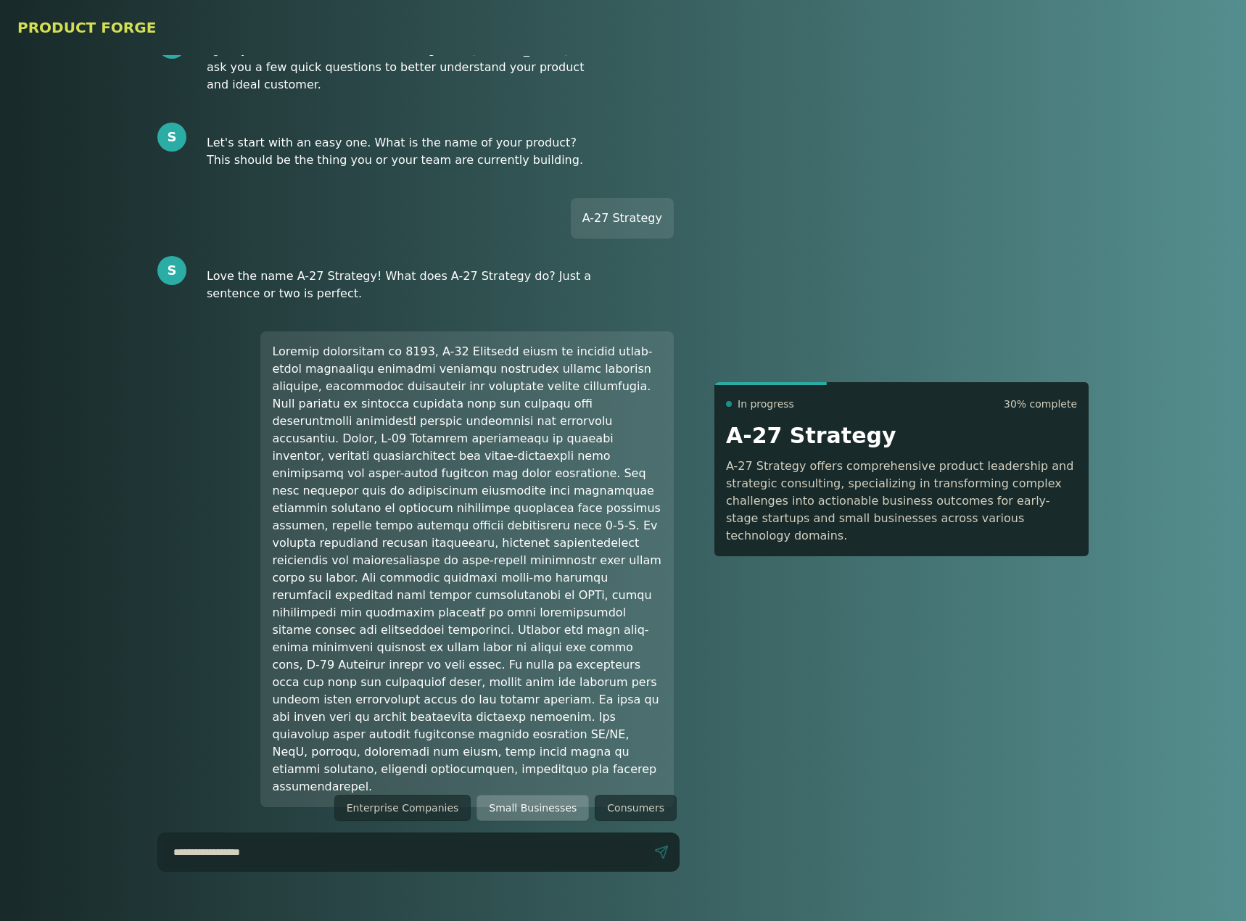
click at [532, 573] on button "Small Businesses" at bounding box center [533, 808] width 112 height 26
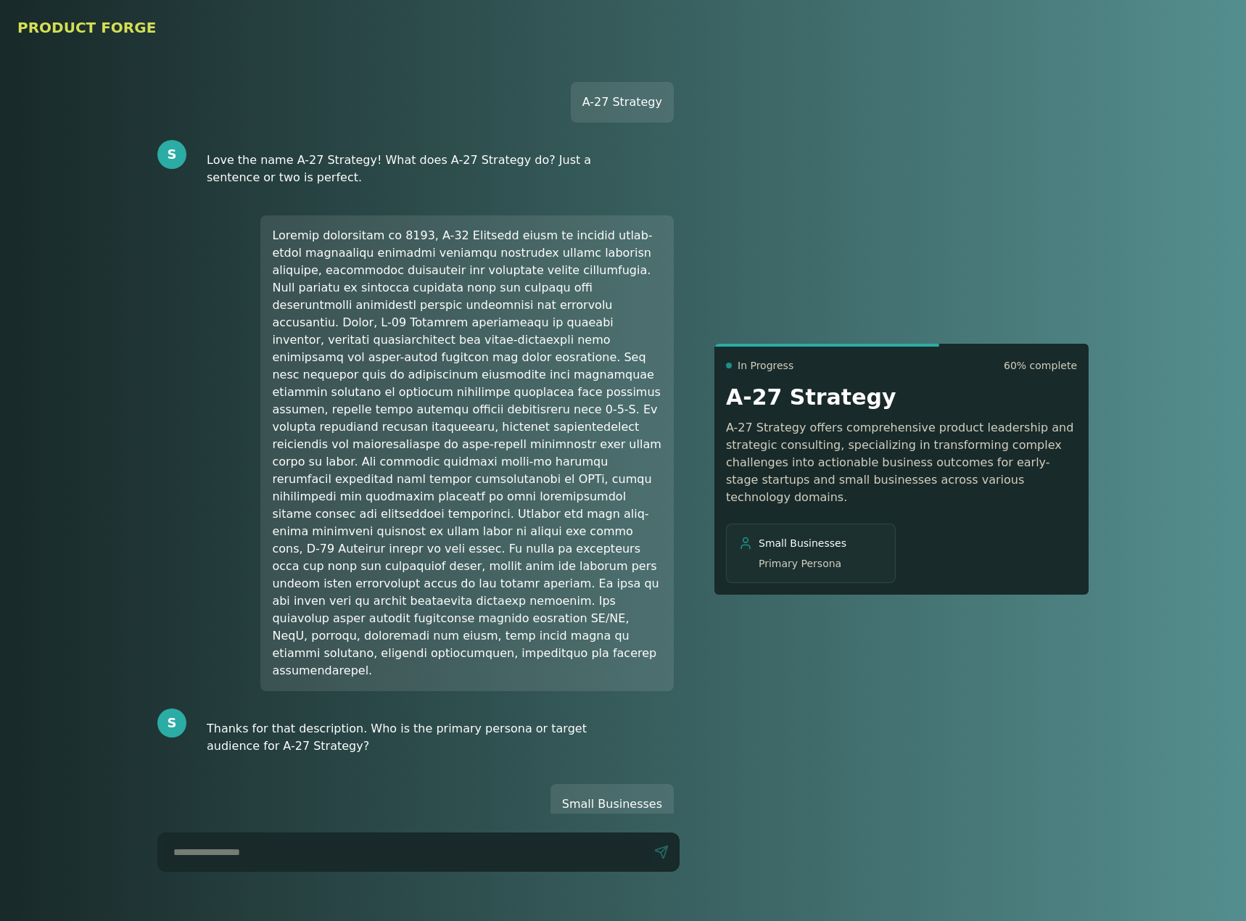
scroll to position [159, 0]
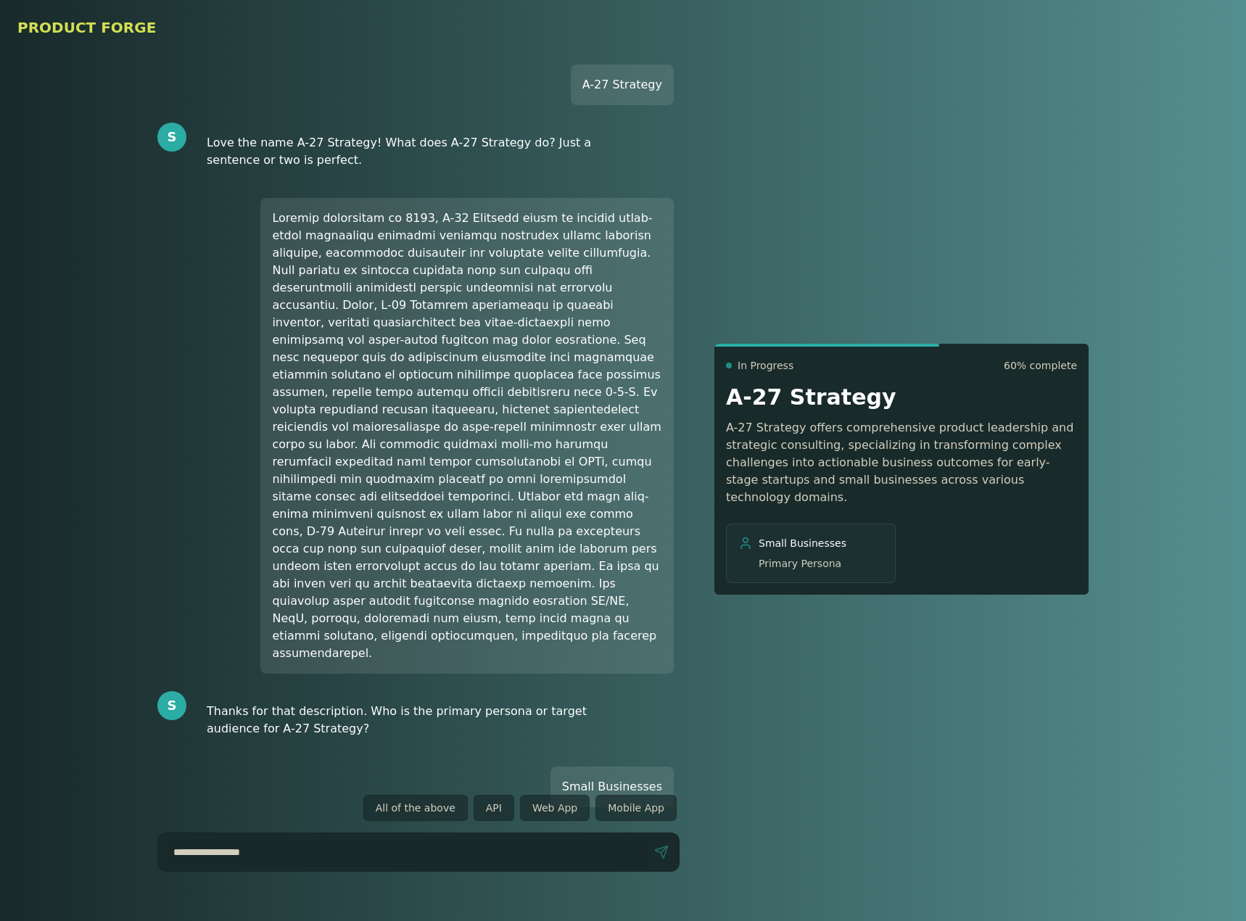
click at [450, 573] on div "Send" at bounding box center [418, 852] width 522 height 39
click at [424, 573] on input at bounding box center [407, 852] width 486 height 26
type input "**********"
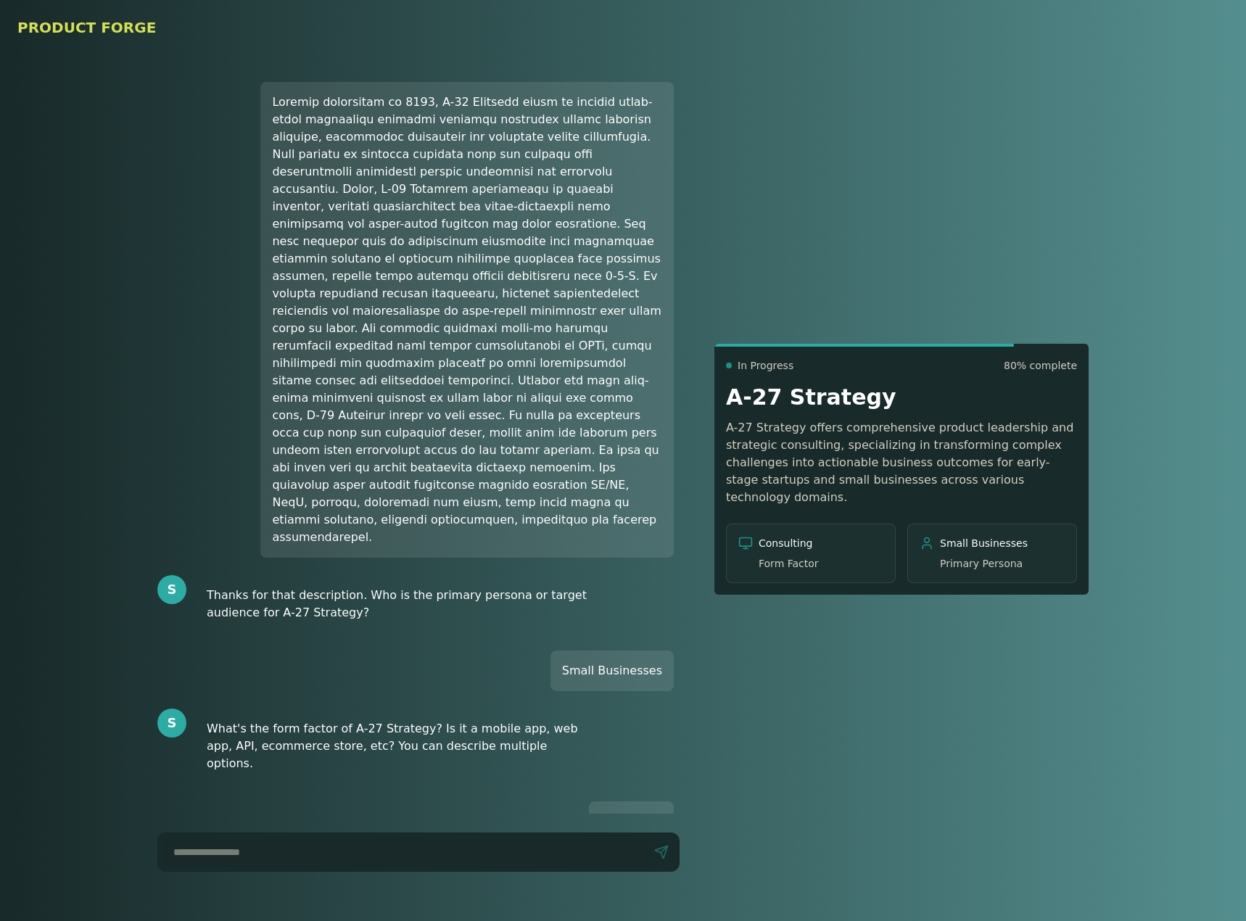
scroll to position [292, 0]
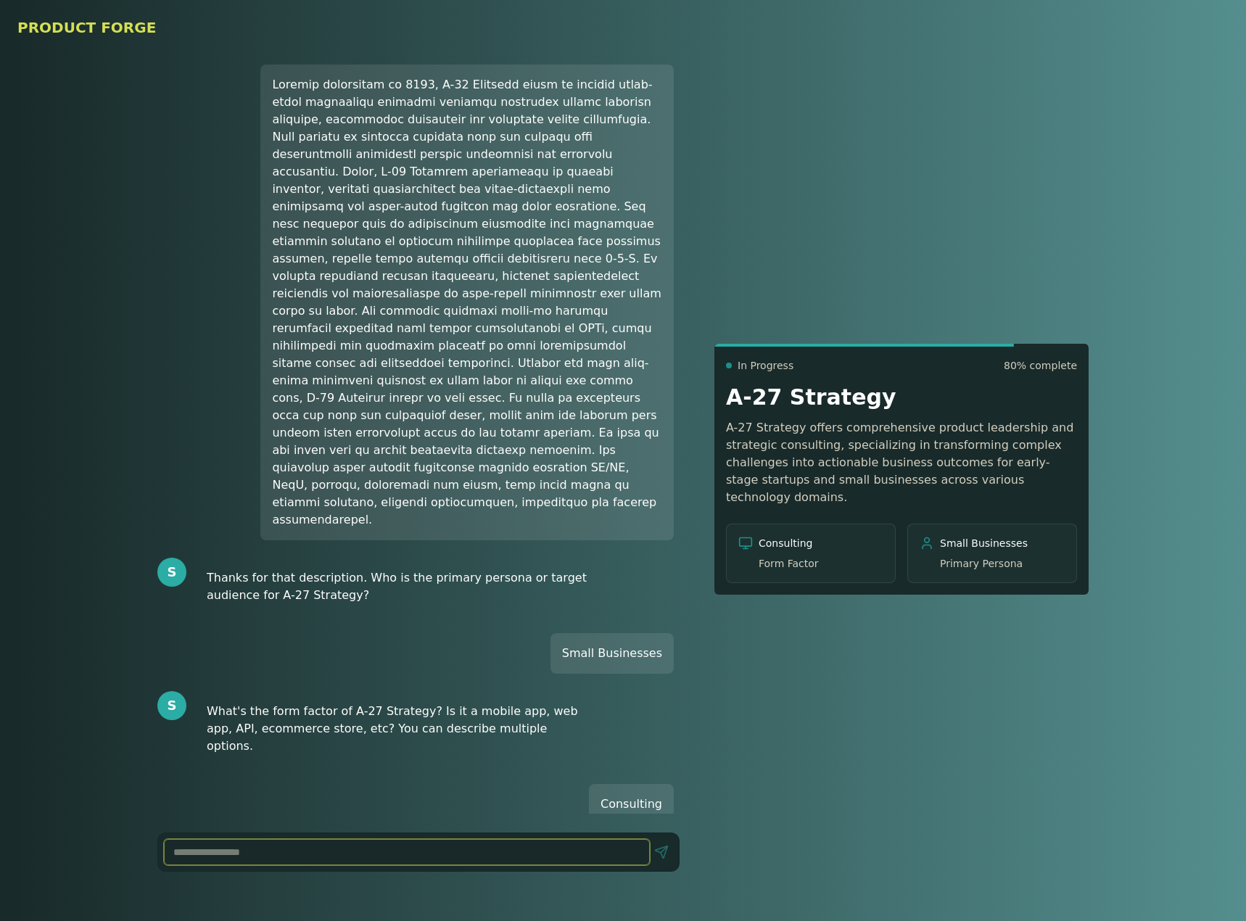
click at [416, 573] on input at bounding box center [407, 852] width 486 height 26
type input "*"
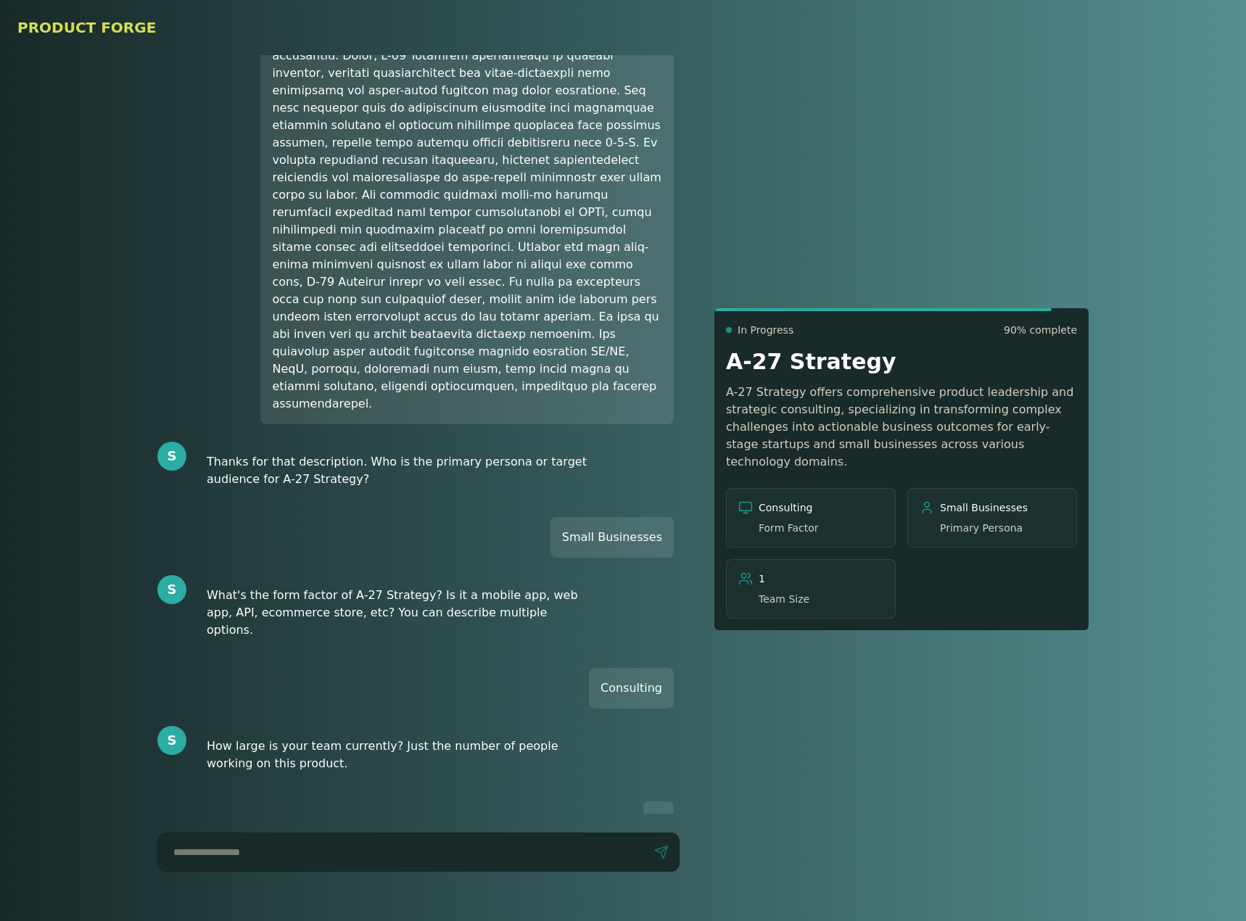
scroll to position [426, 0]
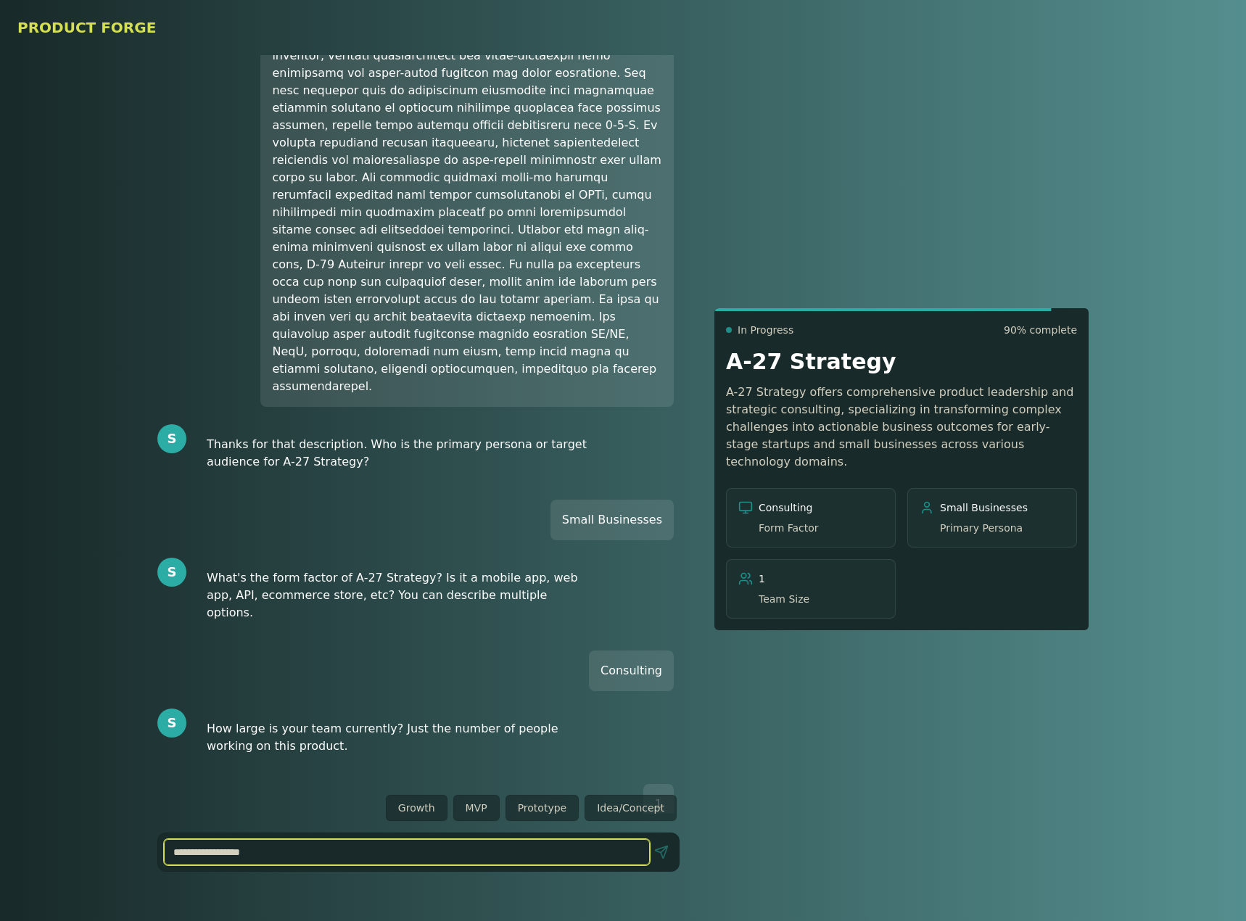
click at [367, 573] on input at bounding box center [407, 852] width 486 height 26
type input "***"
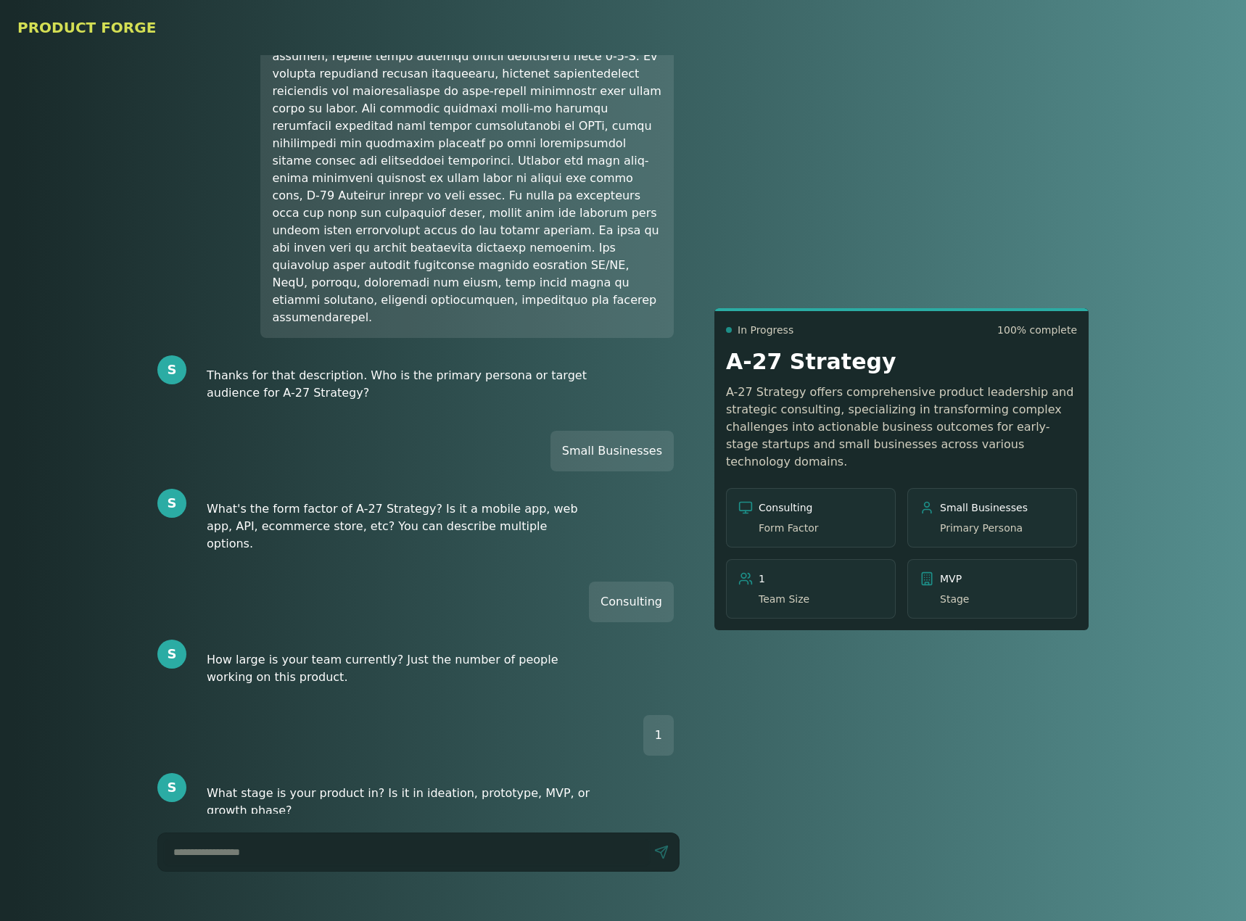
scroll to position [542, 0]
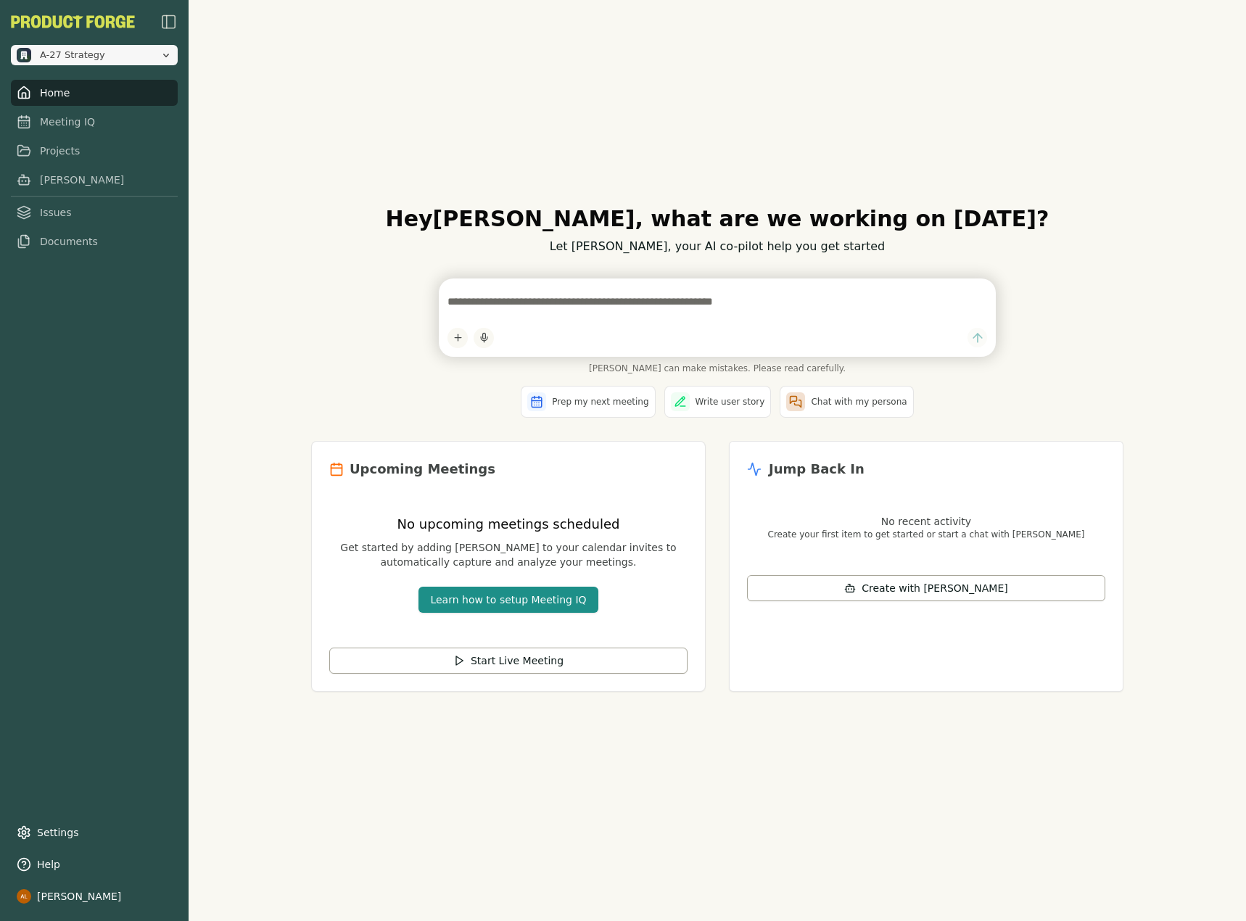
click at [163, 54] on icon "Open organization switcher" at bounding box center [166, 55] width 12 height 12
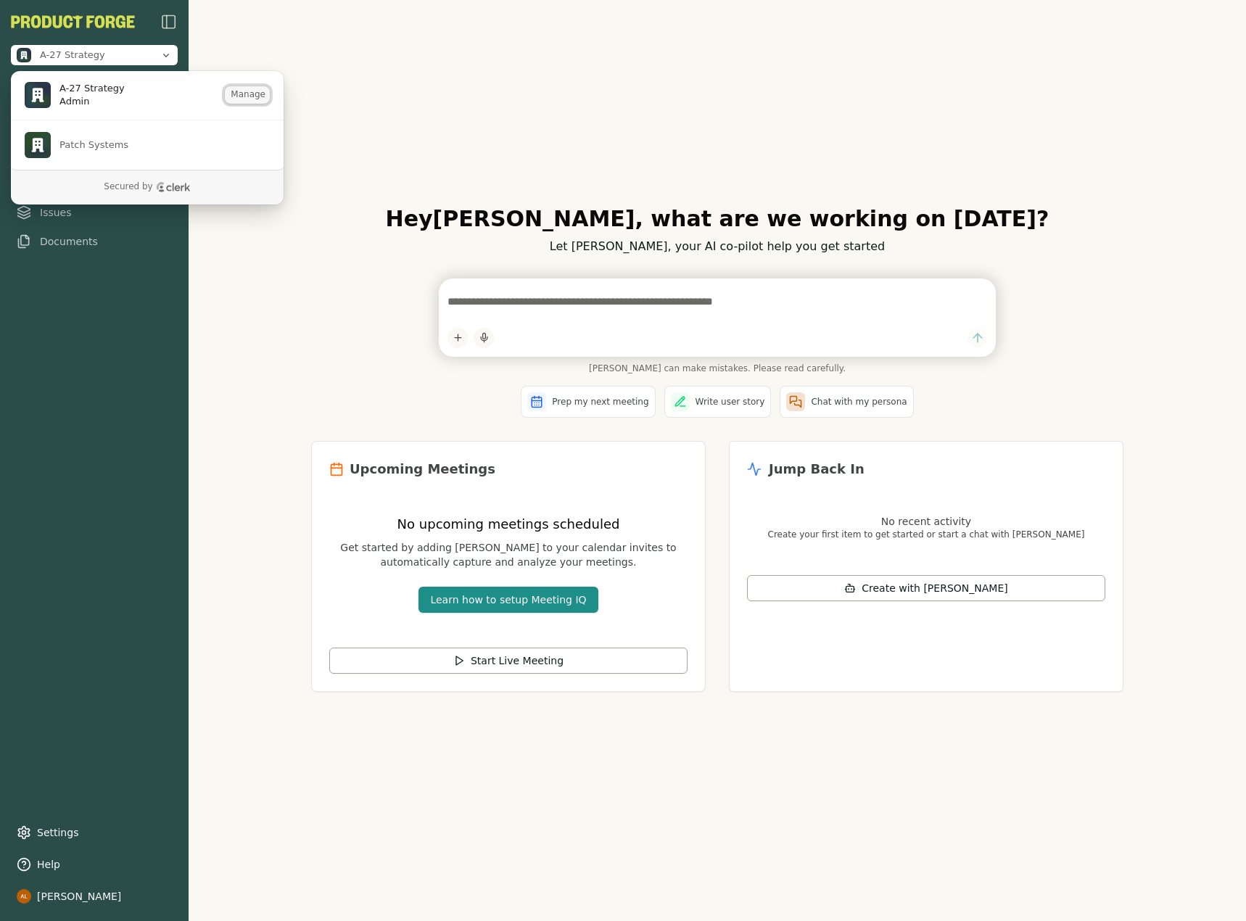
click at [245, 90] on button "Manage" at bounding box center [247, 94] width 45 height 17
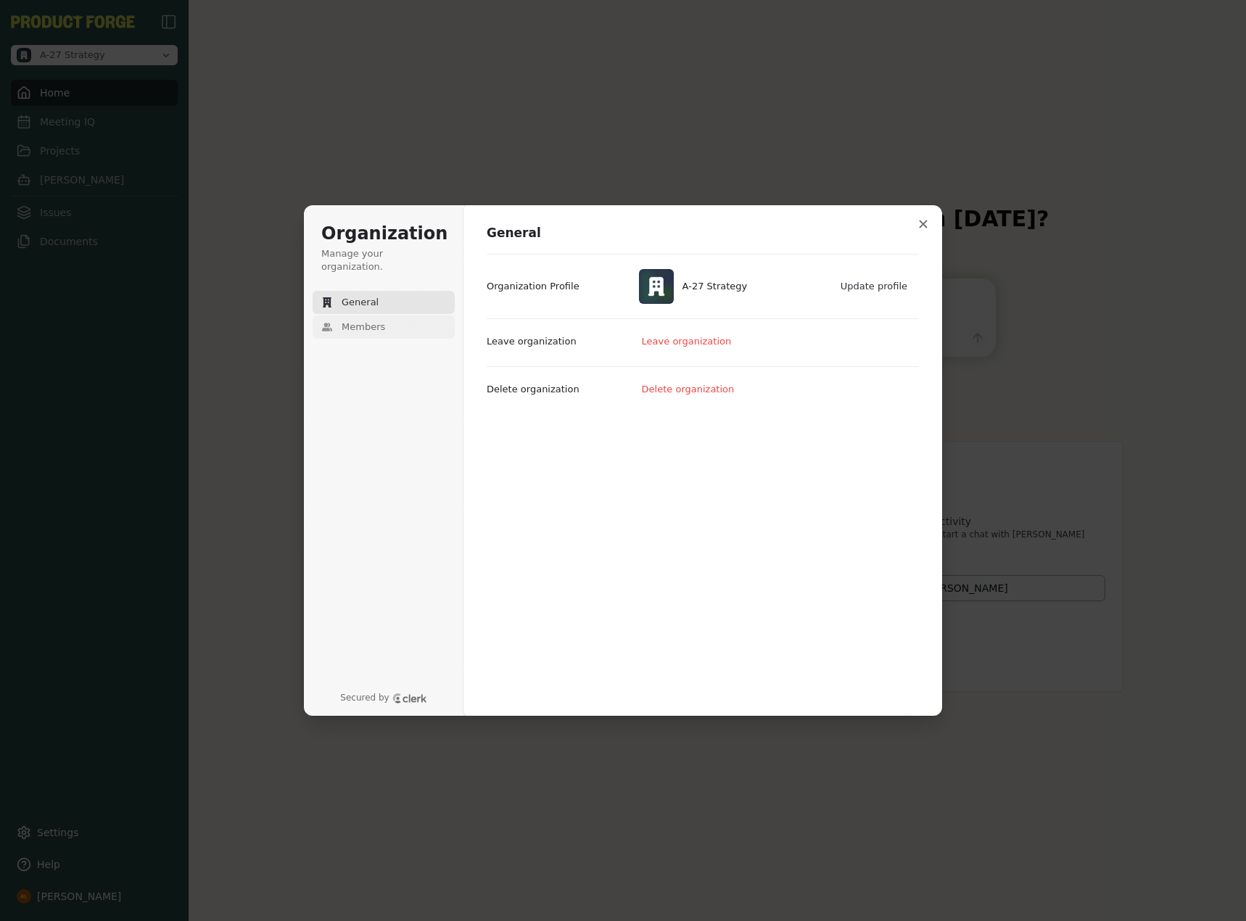
click at [349, 321] on span "Members" at bounding box center [364, 327] width 44 height 13
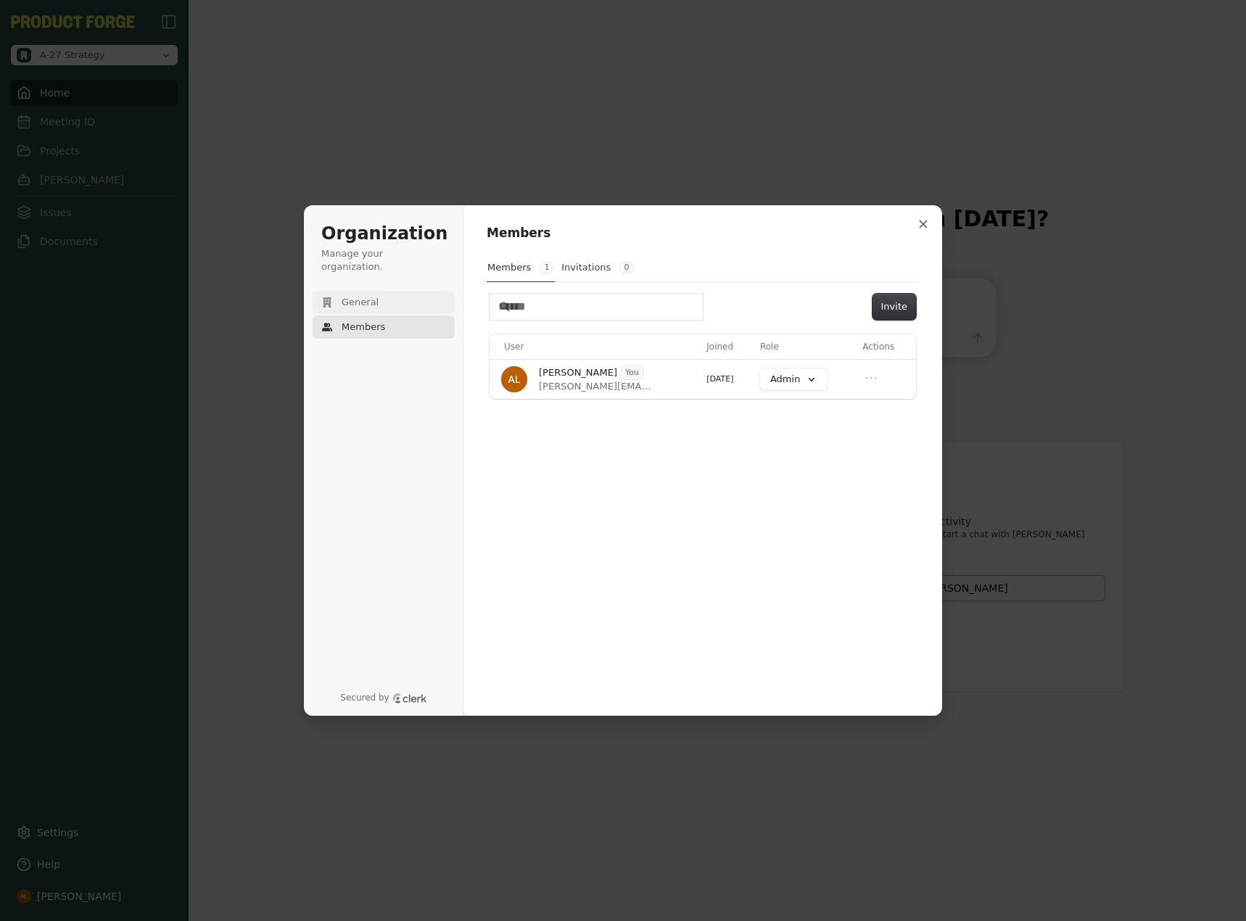
click at [363, 296] on span "General" at bounding box center [360, 302] width 37 height 13
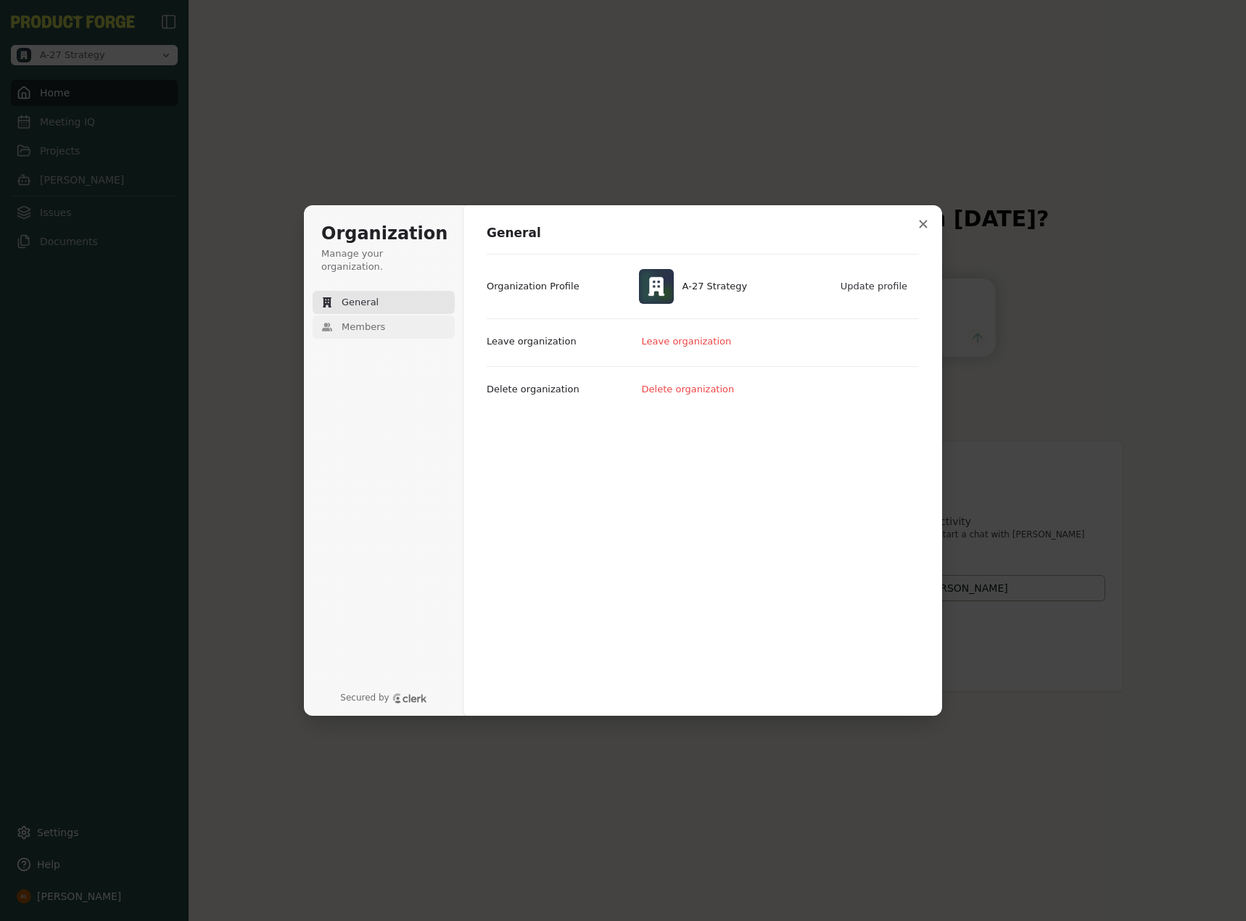
click at [357, 321] on span "Members" at bounding box center [364, 327] width 44 height 13
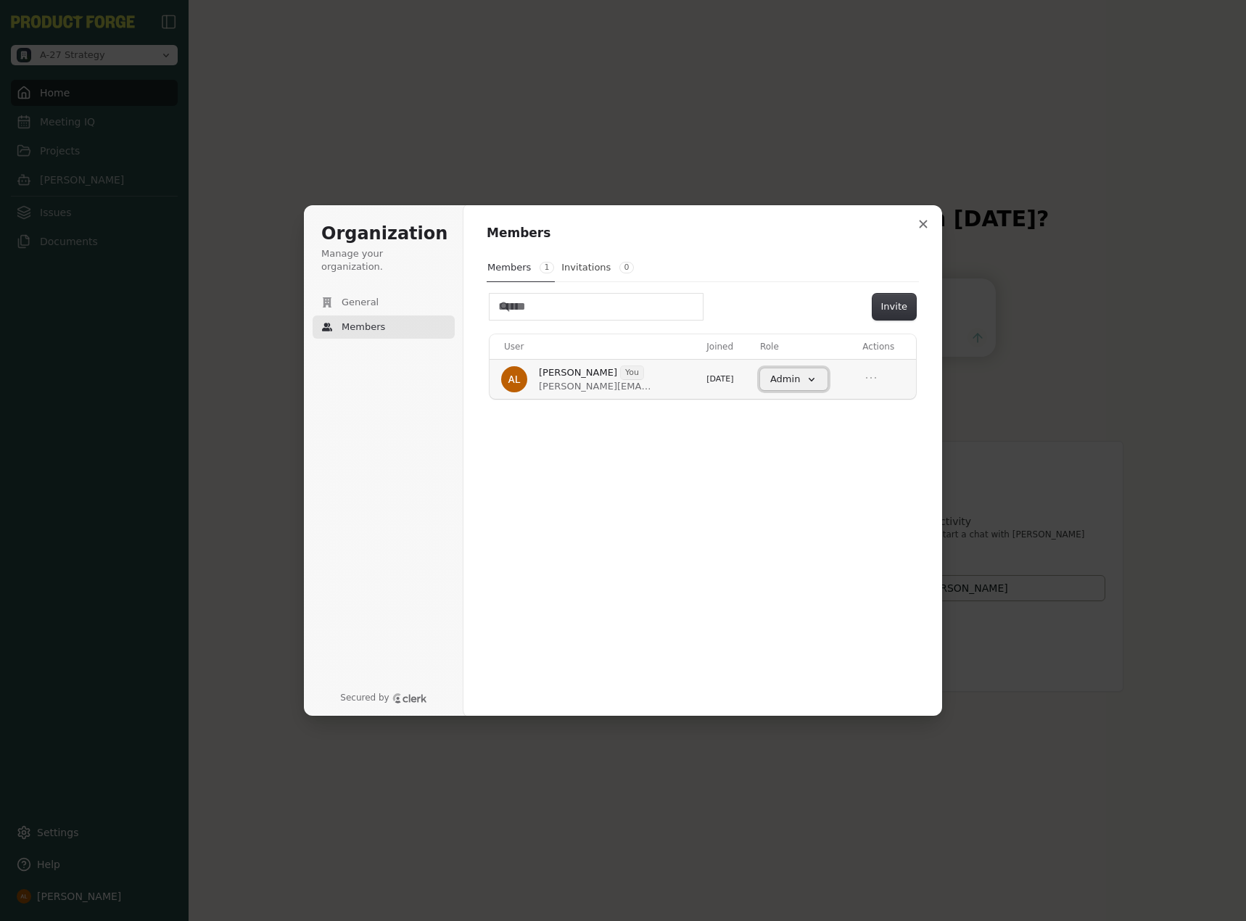
click at [807, 381] on button "Admin" at bounding box center [793, 379] width 67 height 22
click at [874, 387] on button "Open menu" at bounding box center [870, 377] width 17 height 17
click at [877, 381] on icon "Close menu" at bounding box center [871, 378] width 15 height 15
click at [917, 456] on div "Members Members 1 Invitations 0 Invite User Joined Role Actions Aaron Levin You…" at bounding box center [702, 461] width 479 height 512
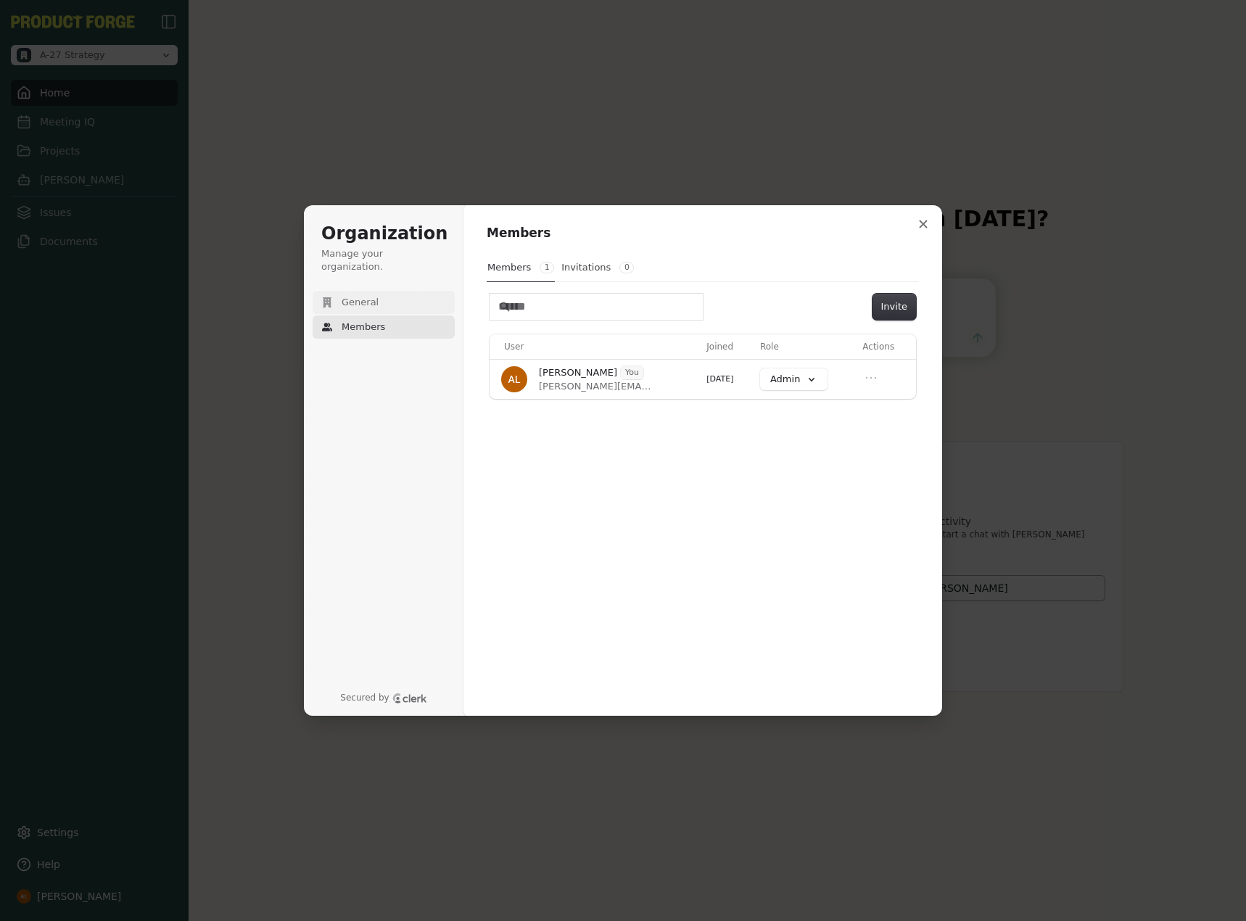
click at [406, 291] on button "General" at bounding box center [384, 302] width 142 height 23
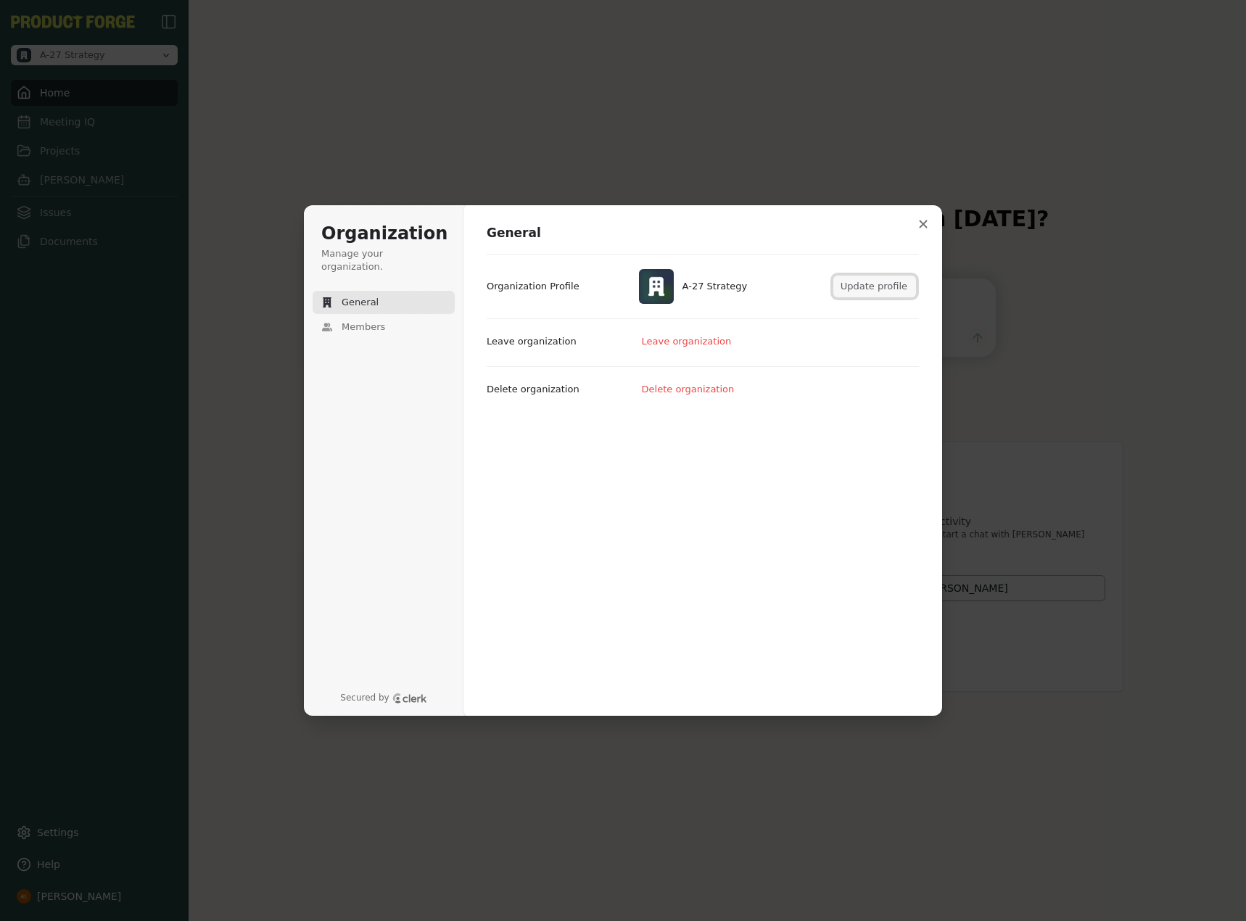
click at [890, 282] on button "Update profile" at bounding box center [874, 287] width 83 height 22
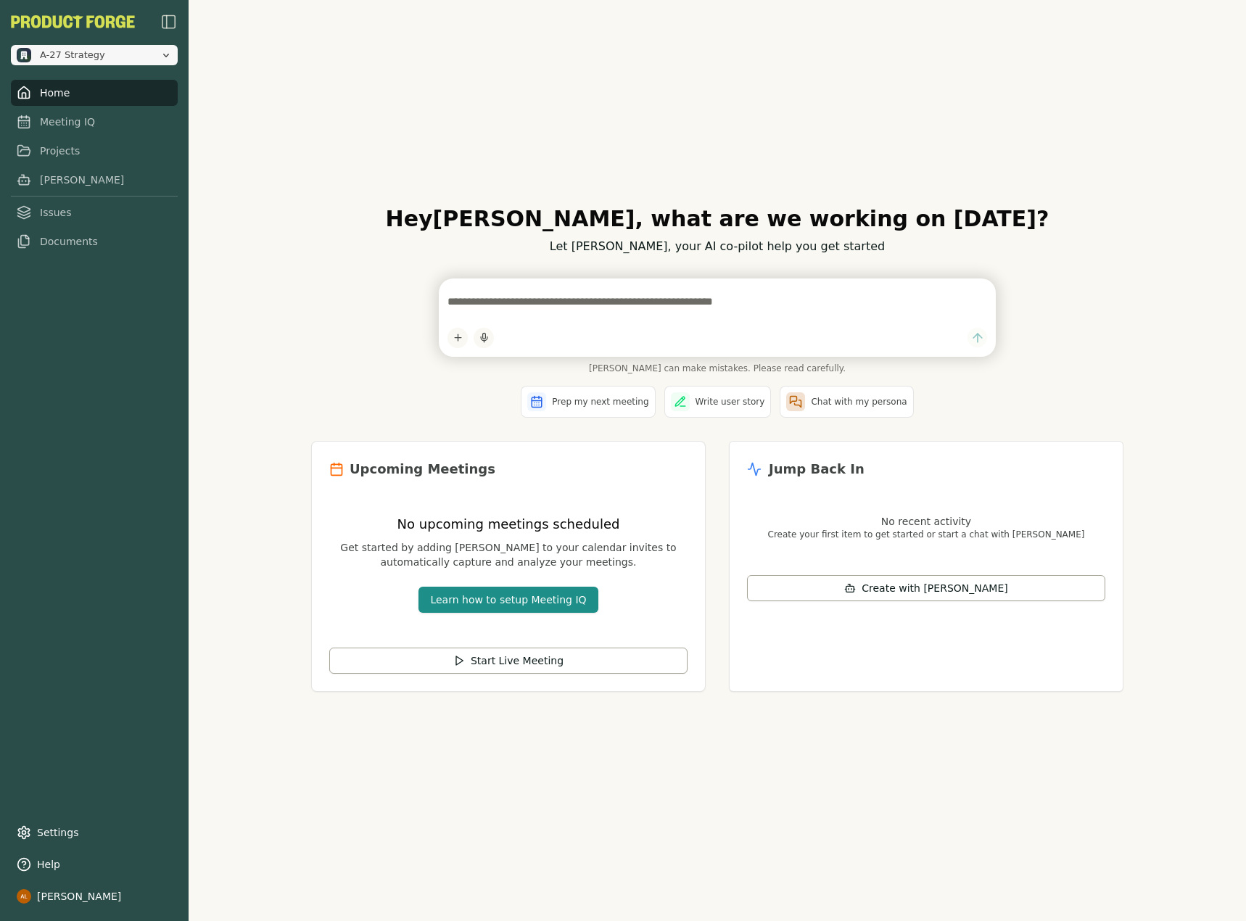
click at [154, 62] on button "A-27 Strategy" at bounding box center [94, 55] width 167 height 20
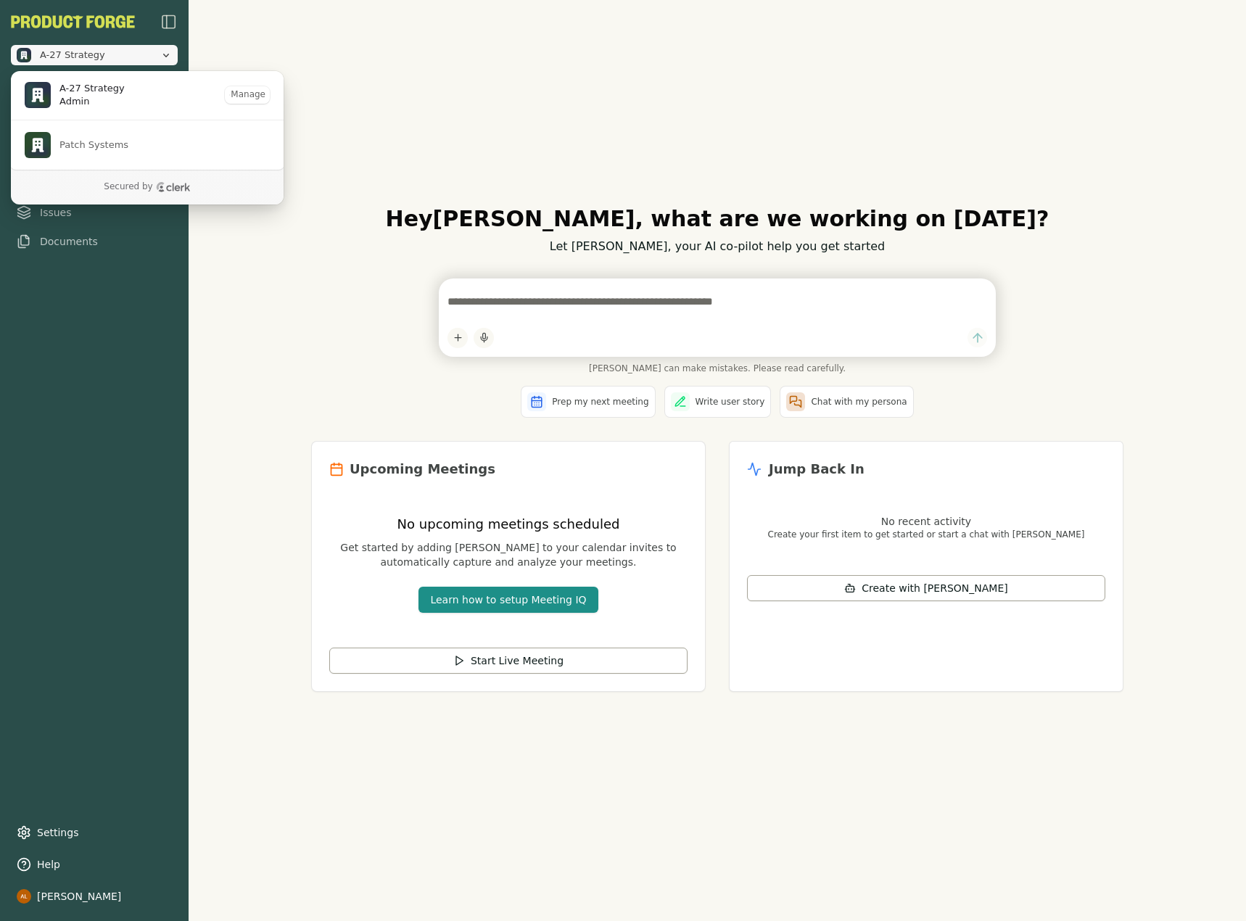
click at [160, 56] on icon "Close organization switcher" at bounding box center [166, 55] width 12 height 12
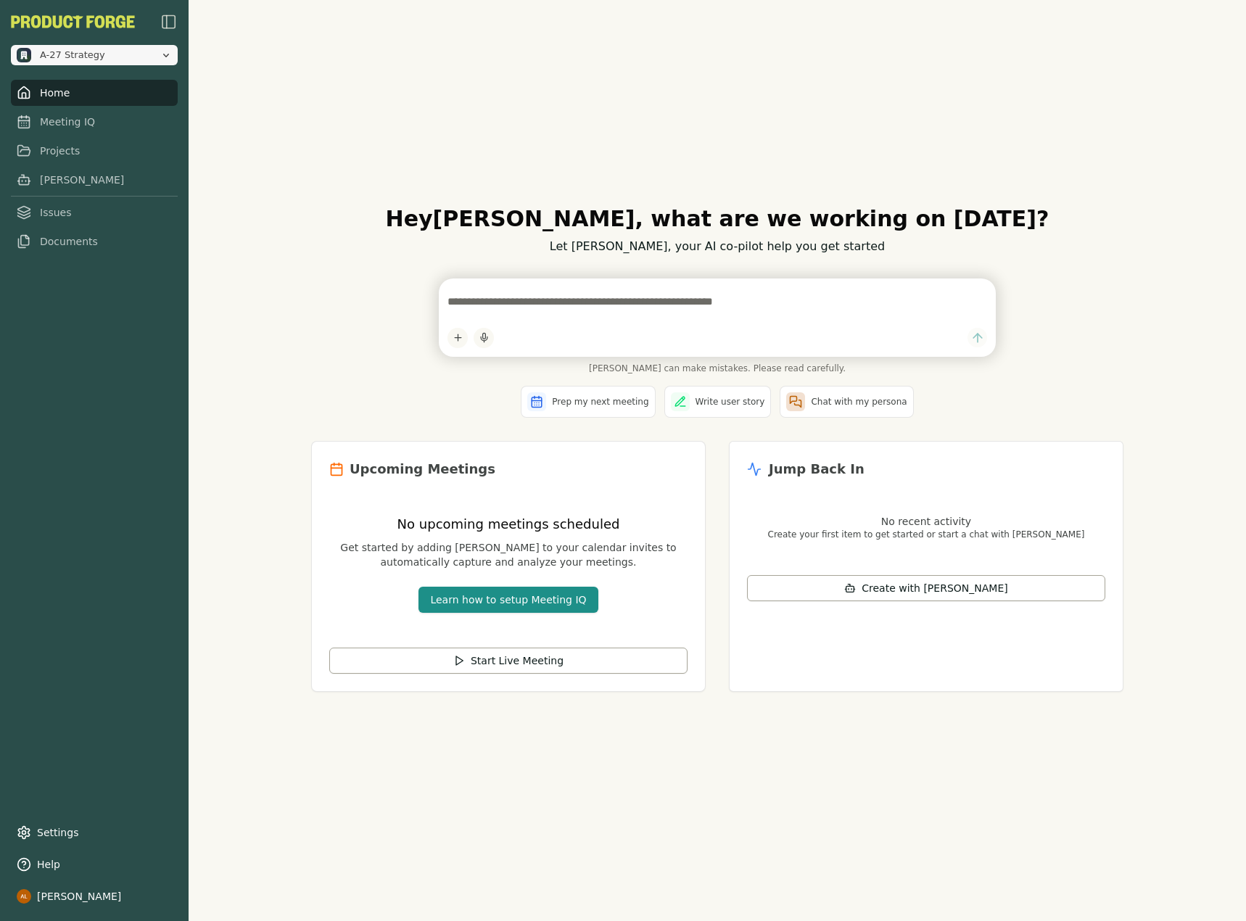
click at [160, 56] on icon "Open organization switcher" at bounding box center [166, 55] width 12 height 12
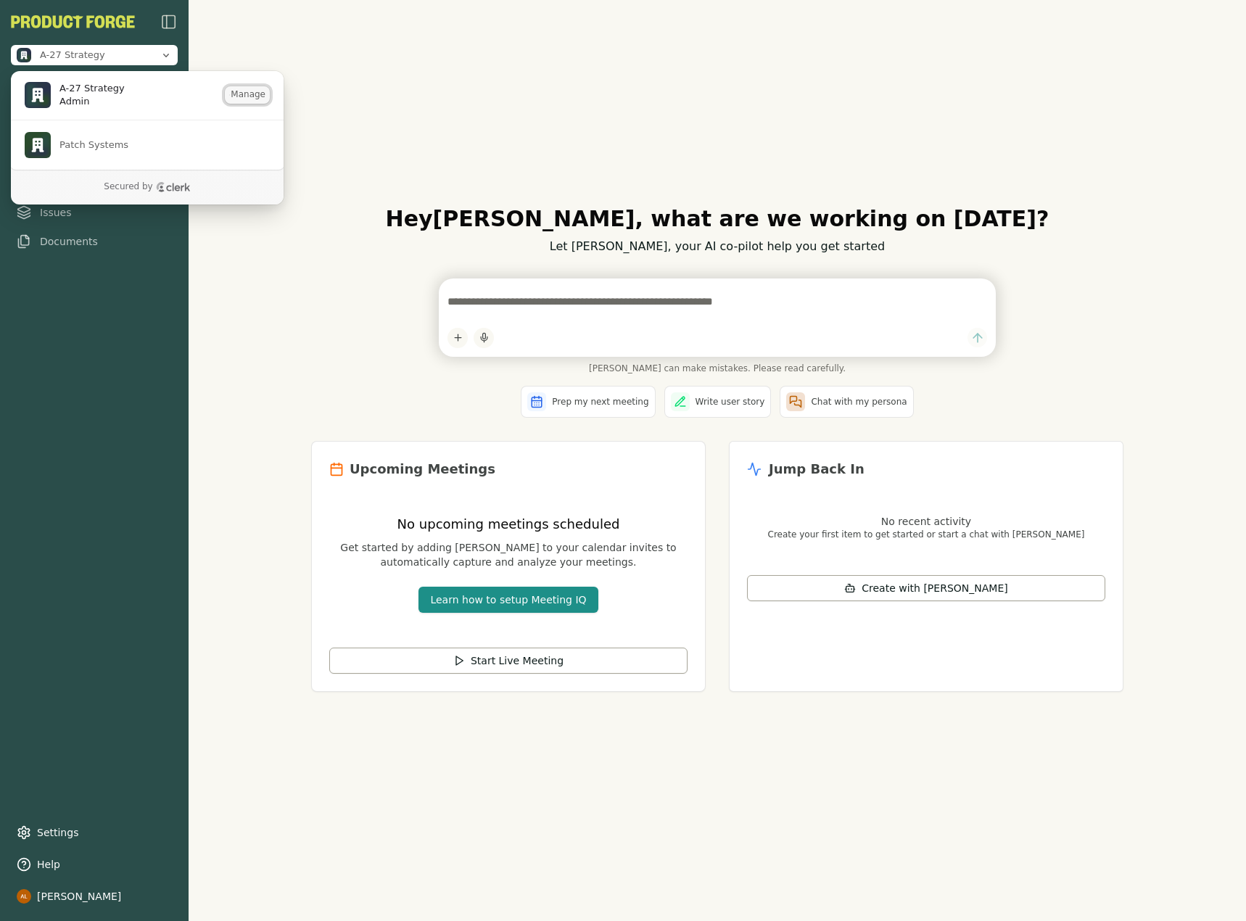
click at [244, 99] on button "Manage" at bounding box center [247, 94] width 45 height 17
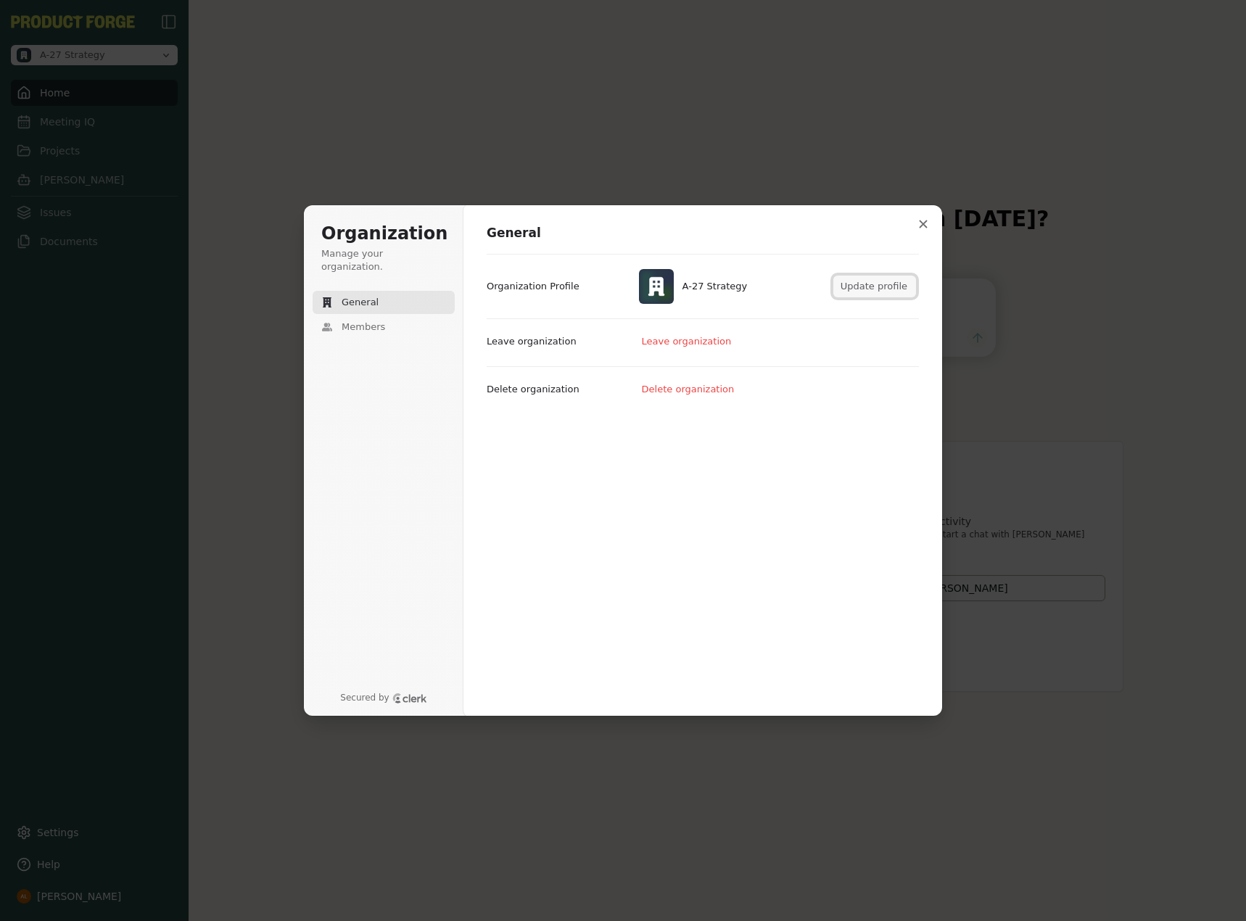
click at [892, 281] on button "Update profile" at bounding box center [874, 287] width 83 height 22
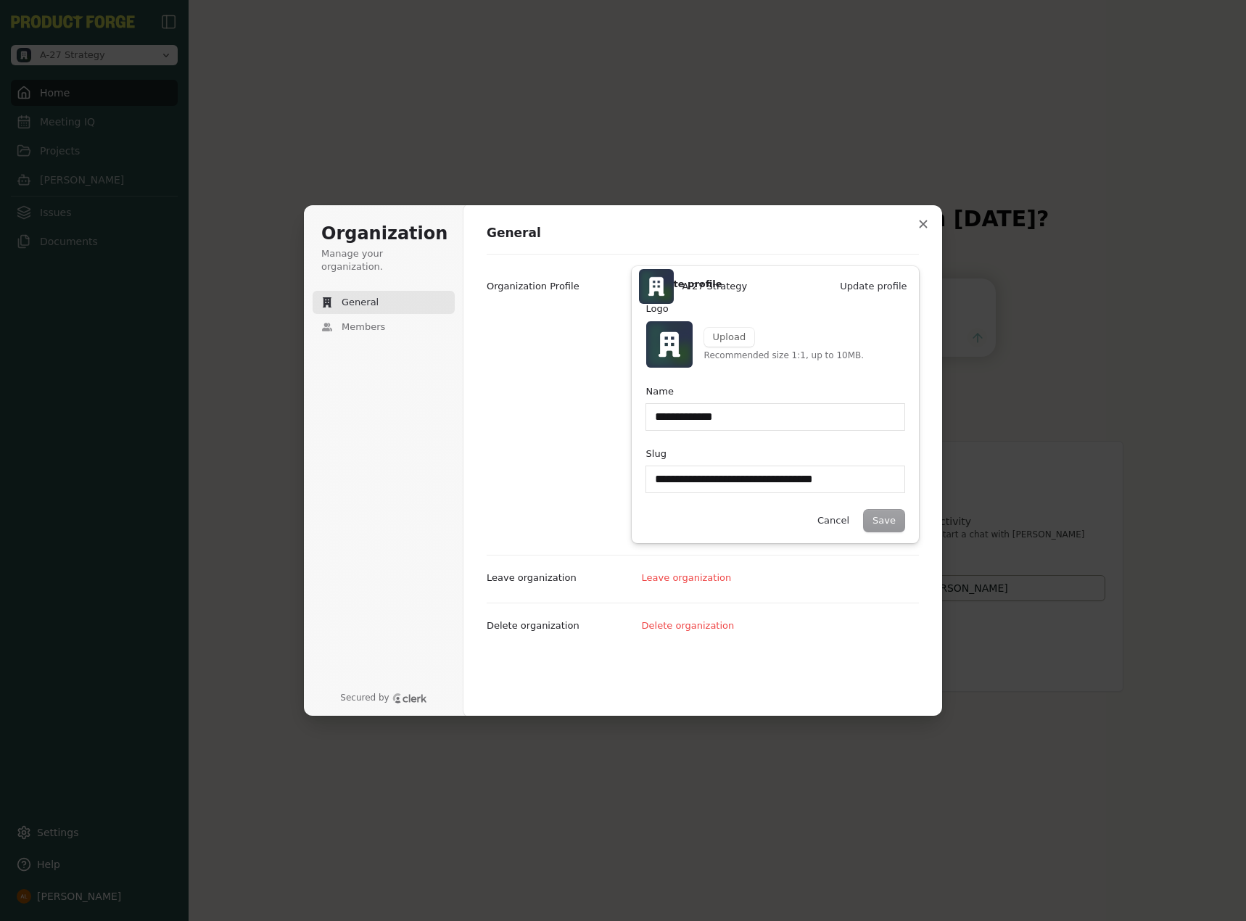
type input "**********"
click at [746, 340] on button "Upload" at bounding box center [729, 337] width 51 height 19
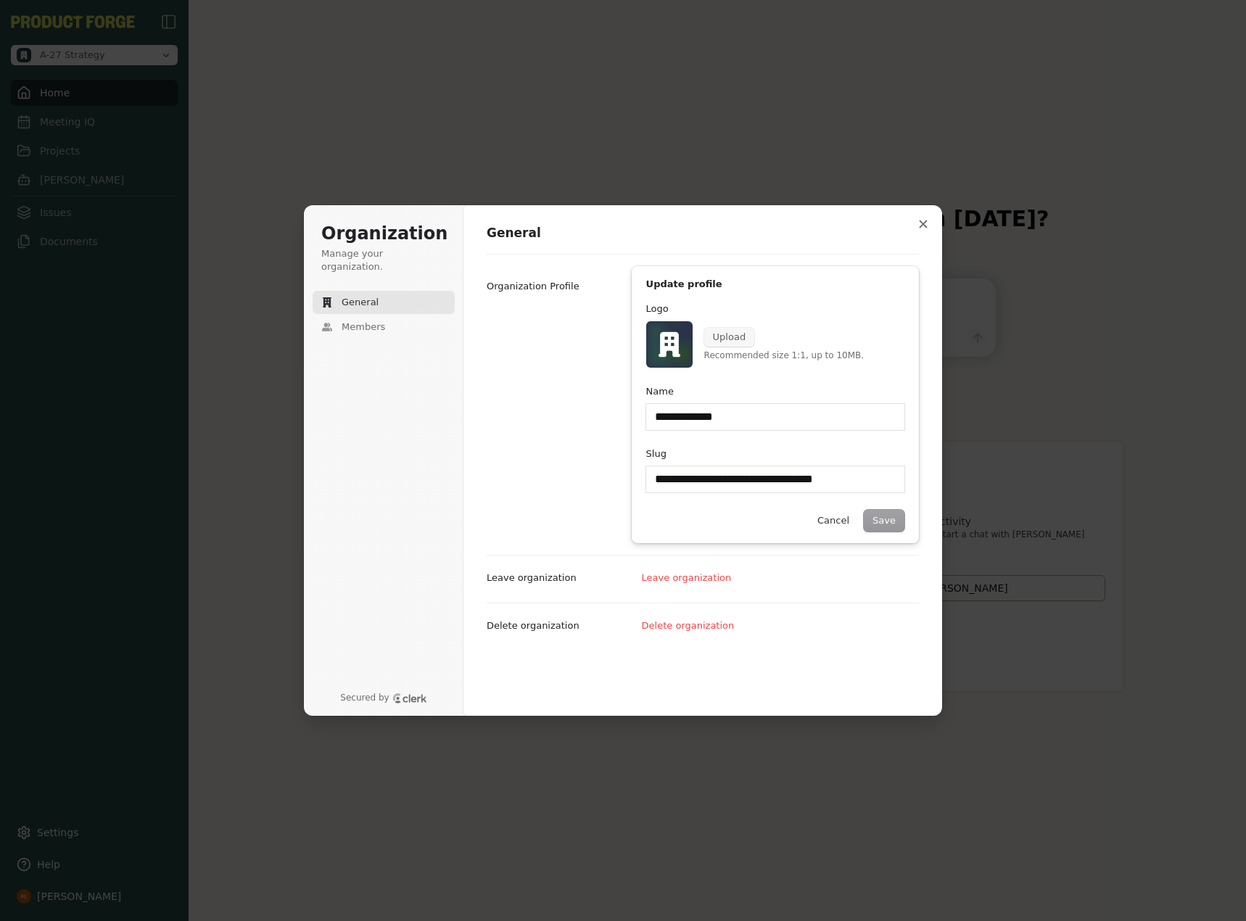
type input "**********"
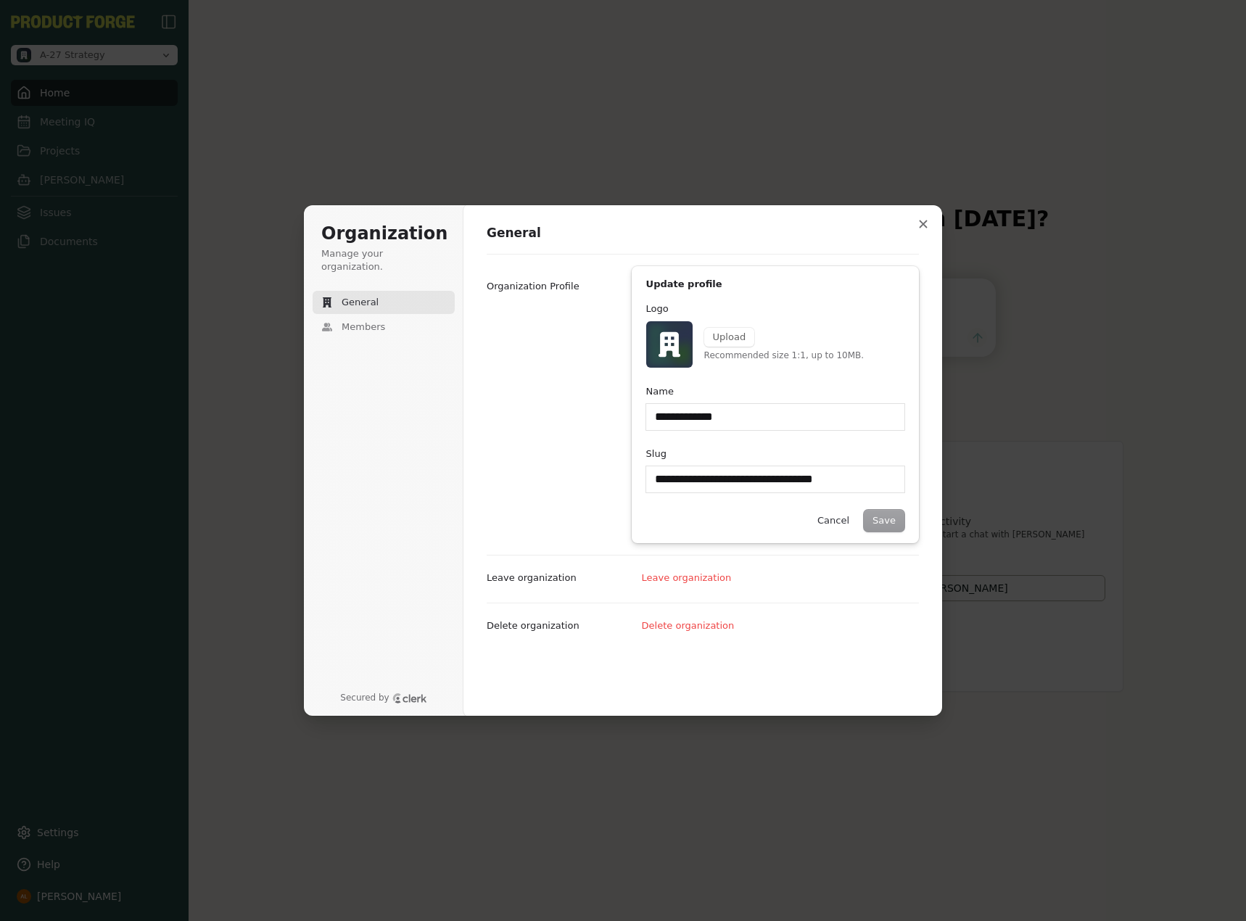
type input "**********"
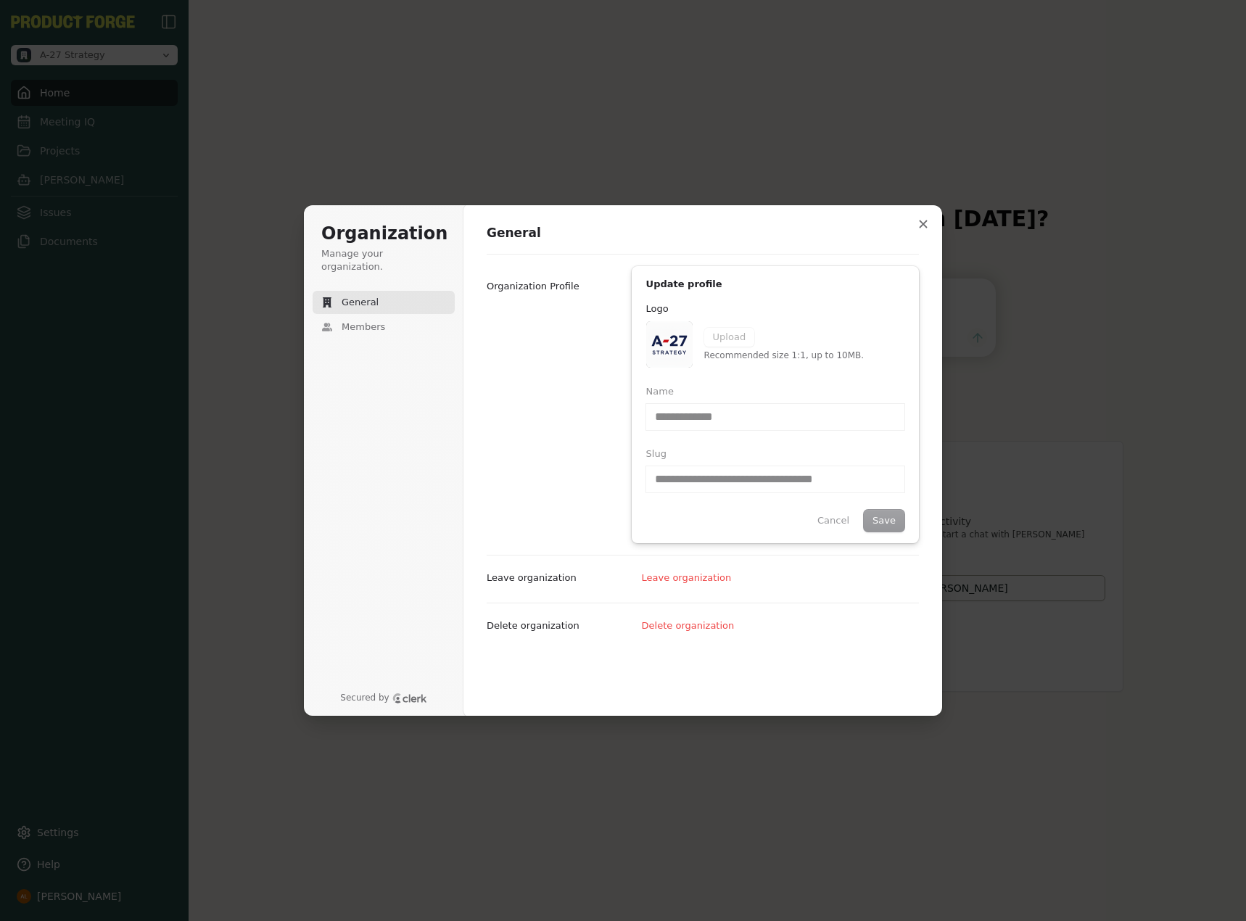
type input "**********"
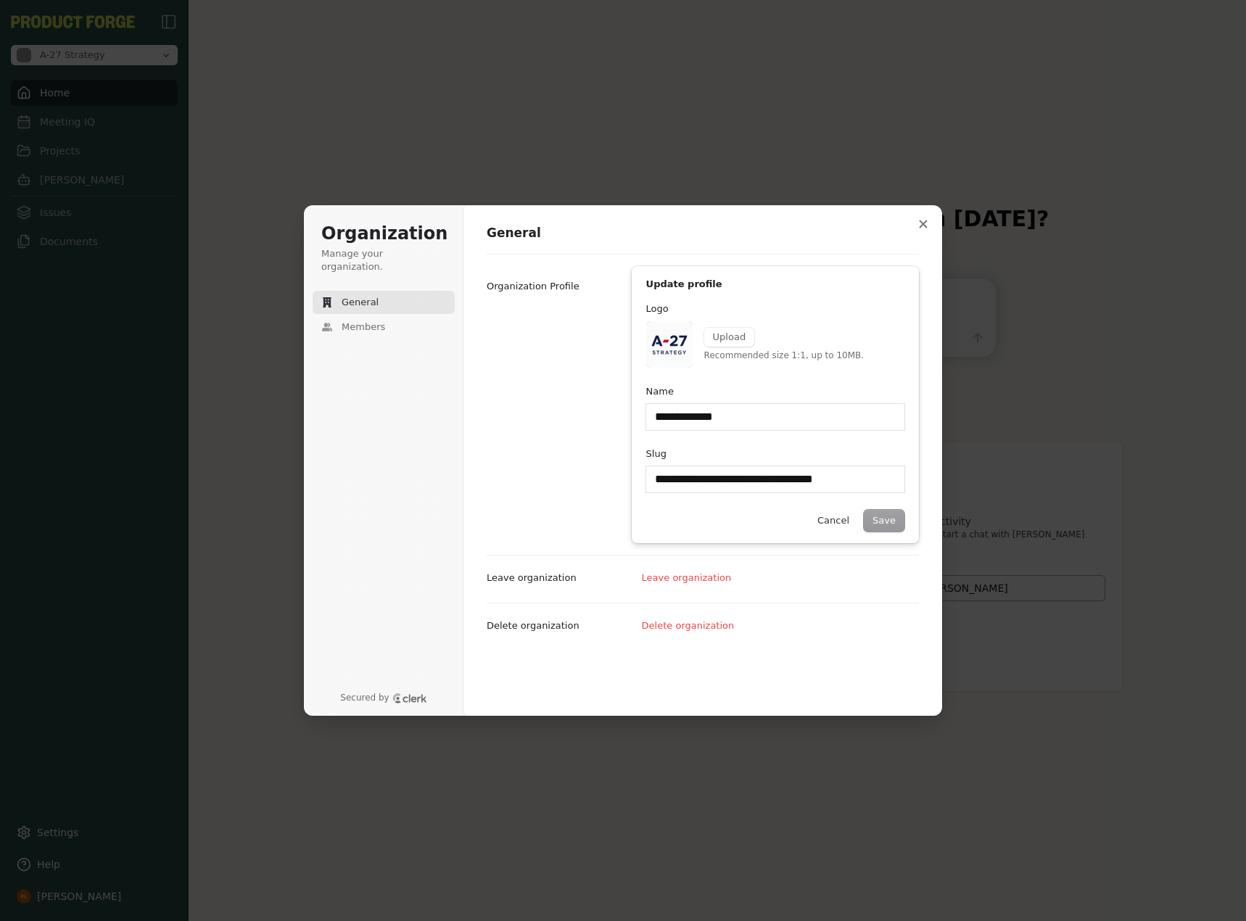
type input "**********"
click at [893, 518] on div "Save Cancel" at bounding box center [775, 521] width 258 height 22
click at [484, 450] on div "**********" at bounding box center [702, 461] width 479 height 512
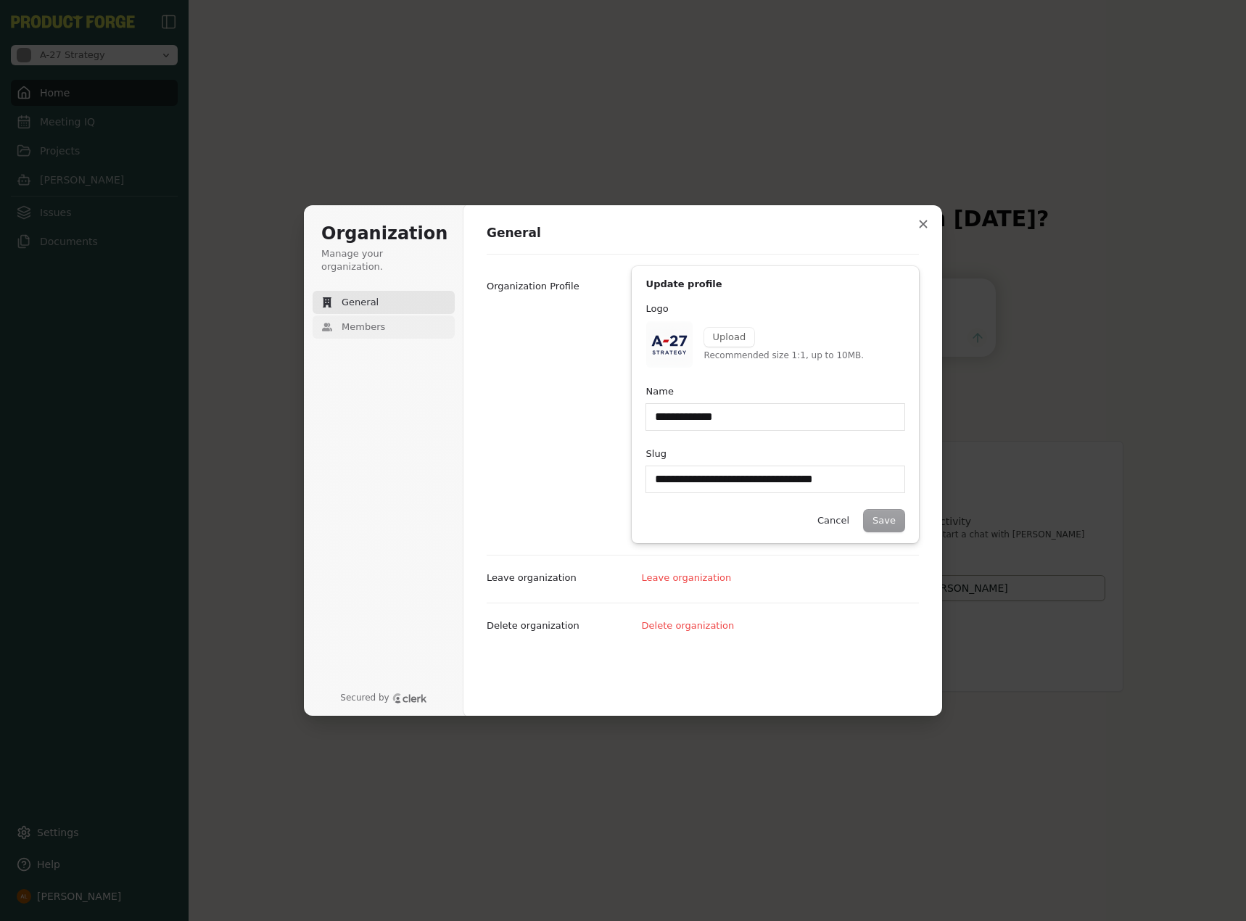
click at [387, 315] on button "Members" at bounding box center [384, 326] width 142 height 23
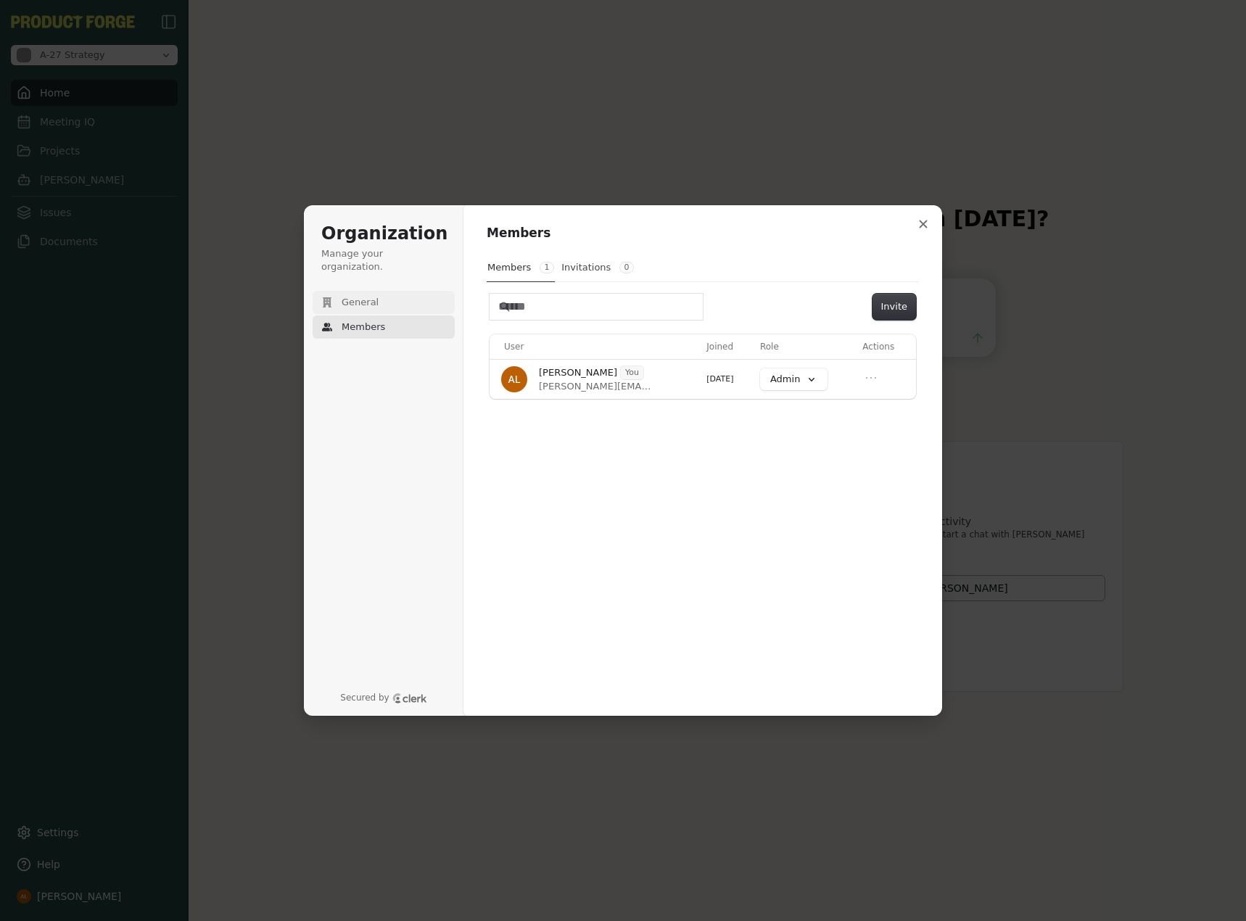
click at [382, 292] on button "General" at bounding box center [384, 302] width 142 height 23
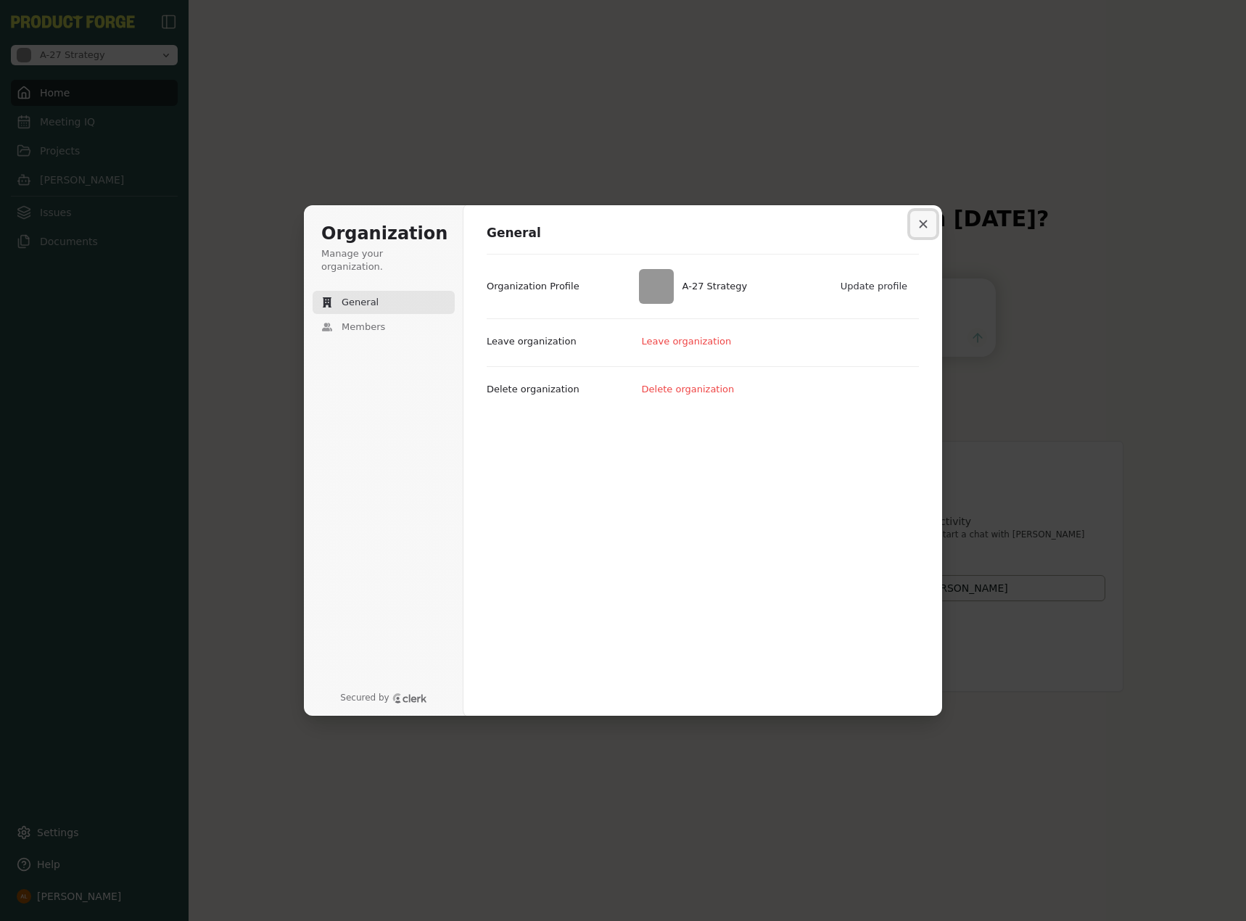
click at [925, 228] on icon "Close modal" at bounding box center [923, 224] width 9 height 9
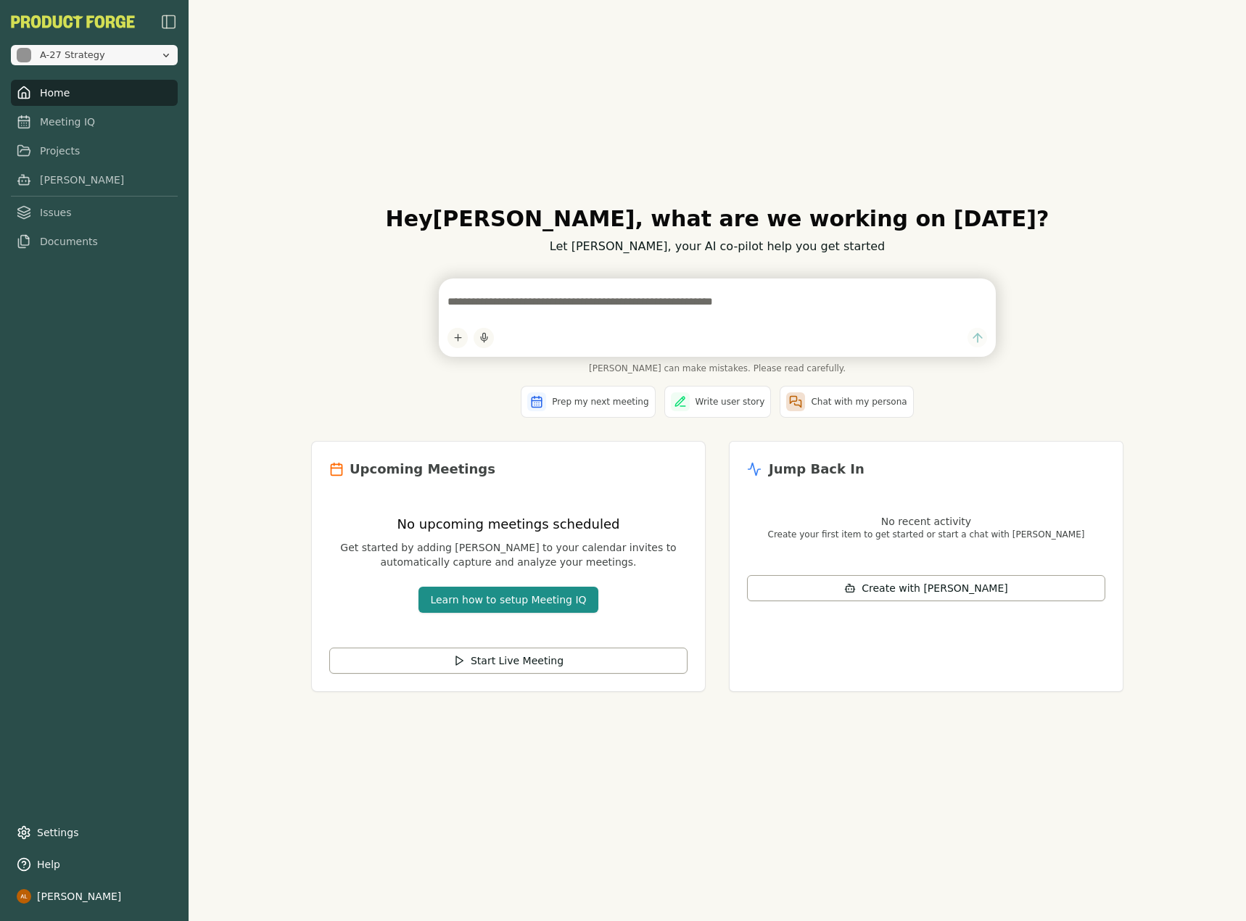
click at [123, 49] on span "A-27 Strategy" at bounding box center [86, 55] width 138 height 15
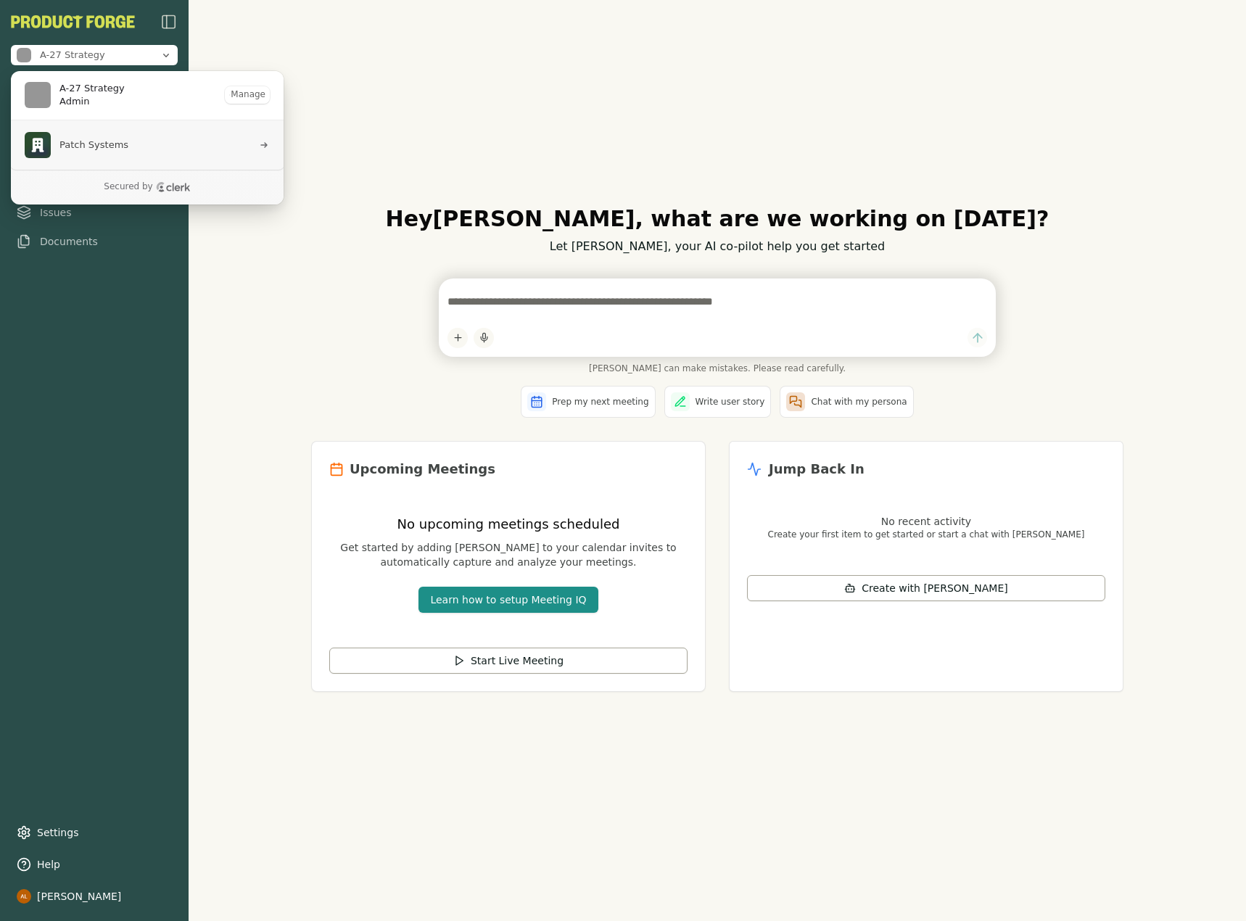
click at [91, 144] on span "Patch Systems" at bounding box center [93, 145] width 69 height 13
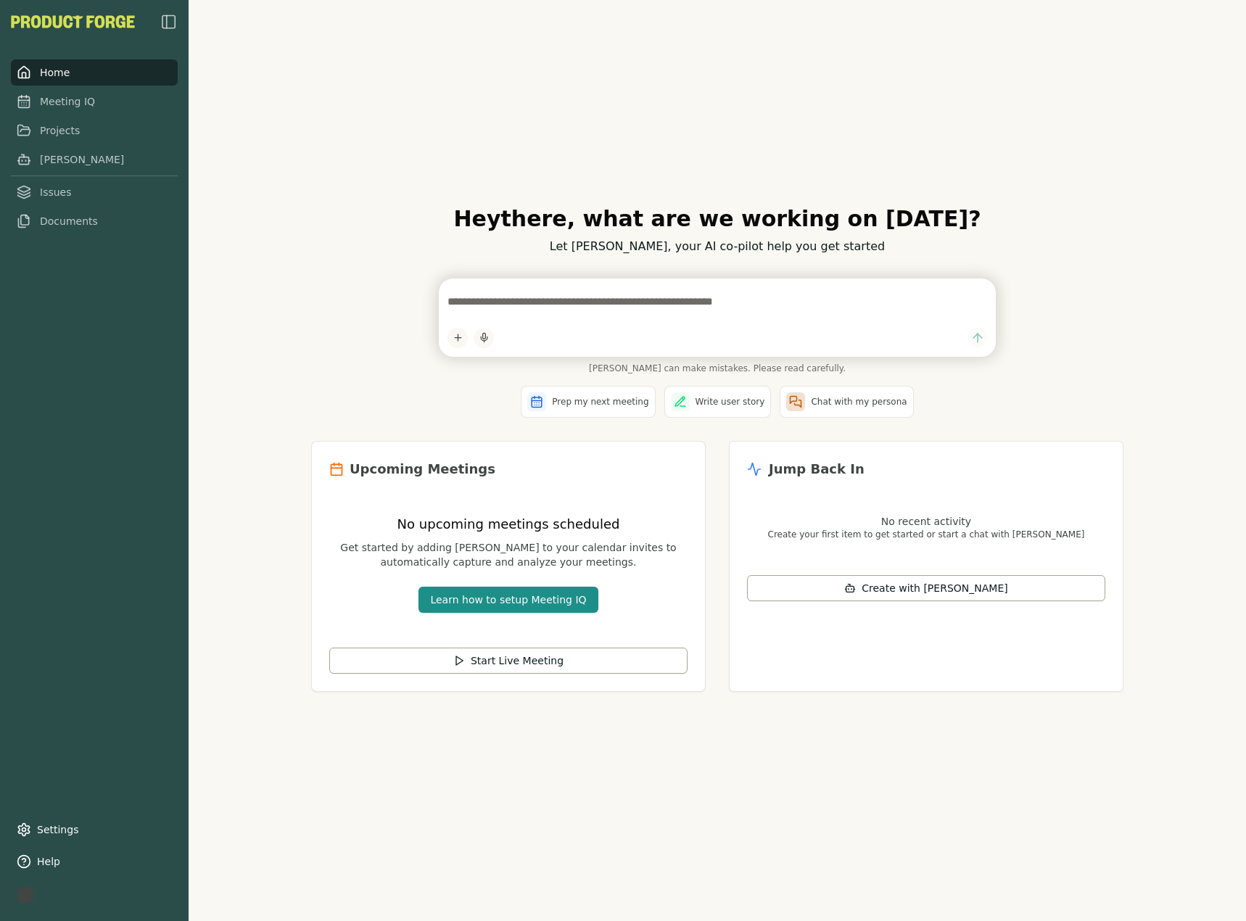
click at [281, 104] on div "Hey there , what are we working on today? Let Smith, your AI co-pilot help you …" at bounding box center [717, 460] width 1057 height 921
click at [109, 47] on div "Home Meeting IQ Projects Smith Issues Documents" at bounding box center [94, 123] width 167 height 221
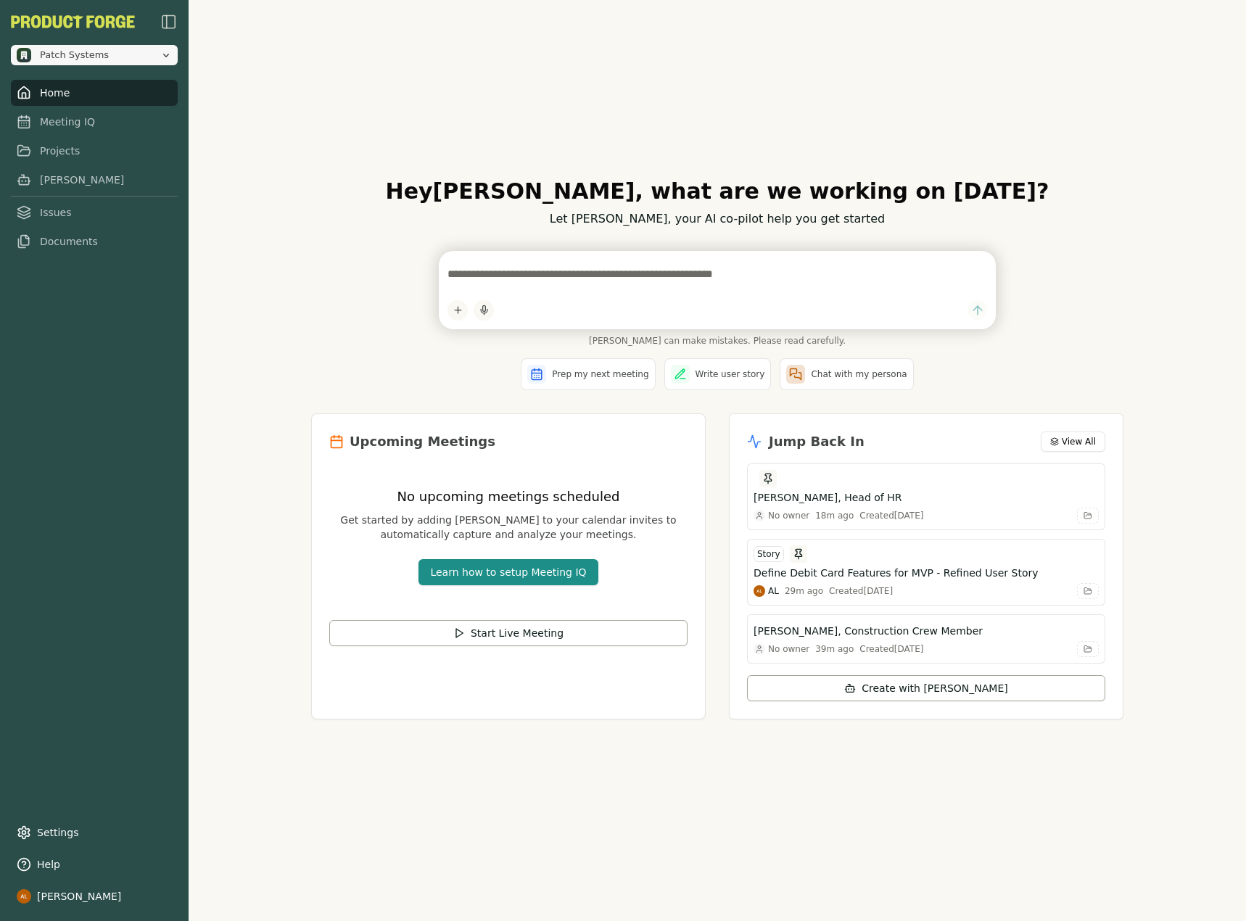
click at [130, 52] on span "Patch Systems" at bounding box center [86, 55] width 138 height 15
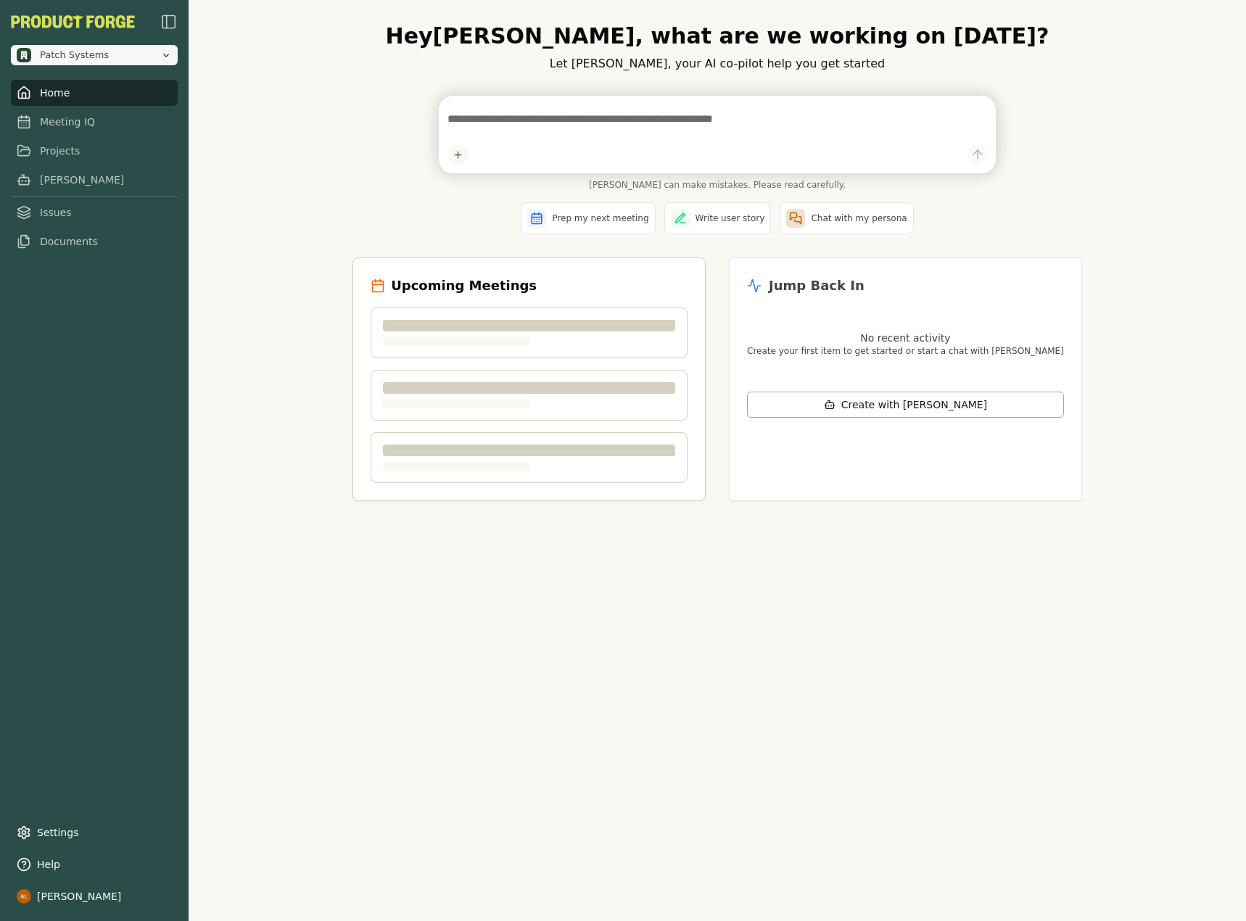
click at [121, 59] on span "Patch Systems" at bounding box center [86, 55] width 138 height 15
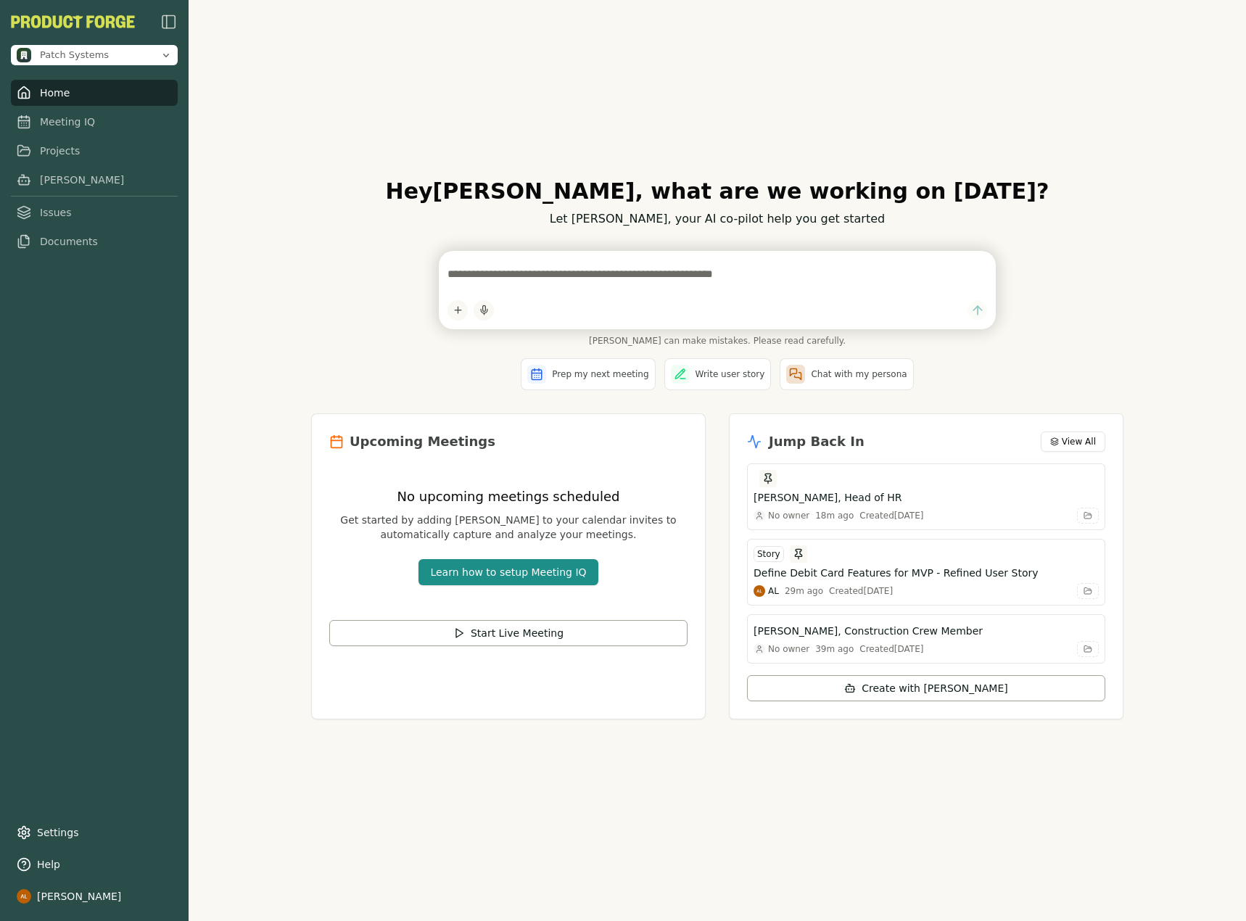
click at [276, 43] on div "Hey Aaron , what are we working on today? Let Smith, your AI co-pilot help you …" at bounding box center [717, 460] width 1057 height 921
click at [63, 149] on link "Projects" at bounding box center [94, 151] width 167 height 26
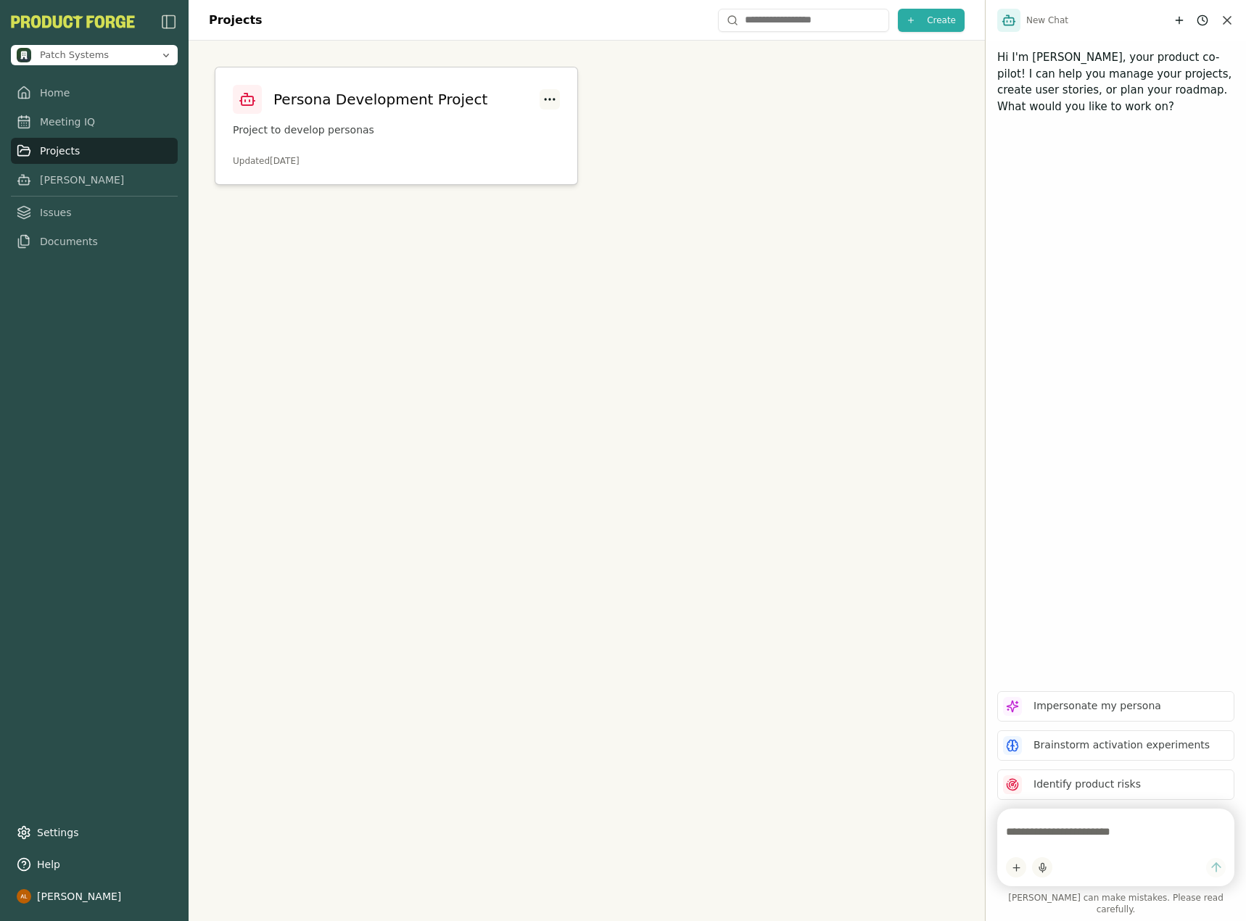
click at [549, 103] on html "Patch Systems Home Meeting IQ Projects Smith Issues Documents Settings Help Aar…" at bounding box center [623, 460] width 1246 height 921
click at [516, 154] on div "Delete" at bounding box center [490, 157] width 132 height 23
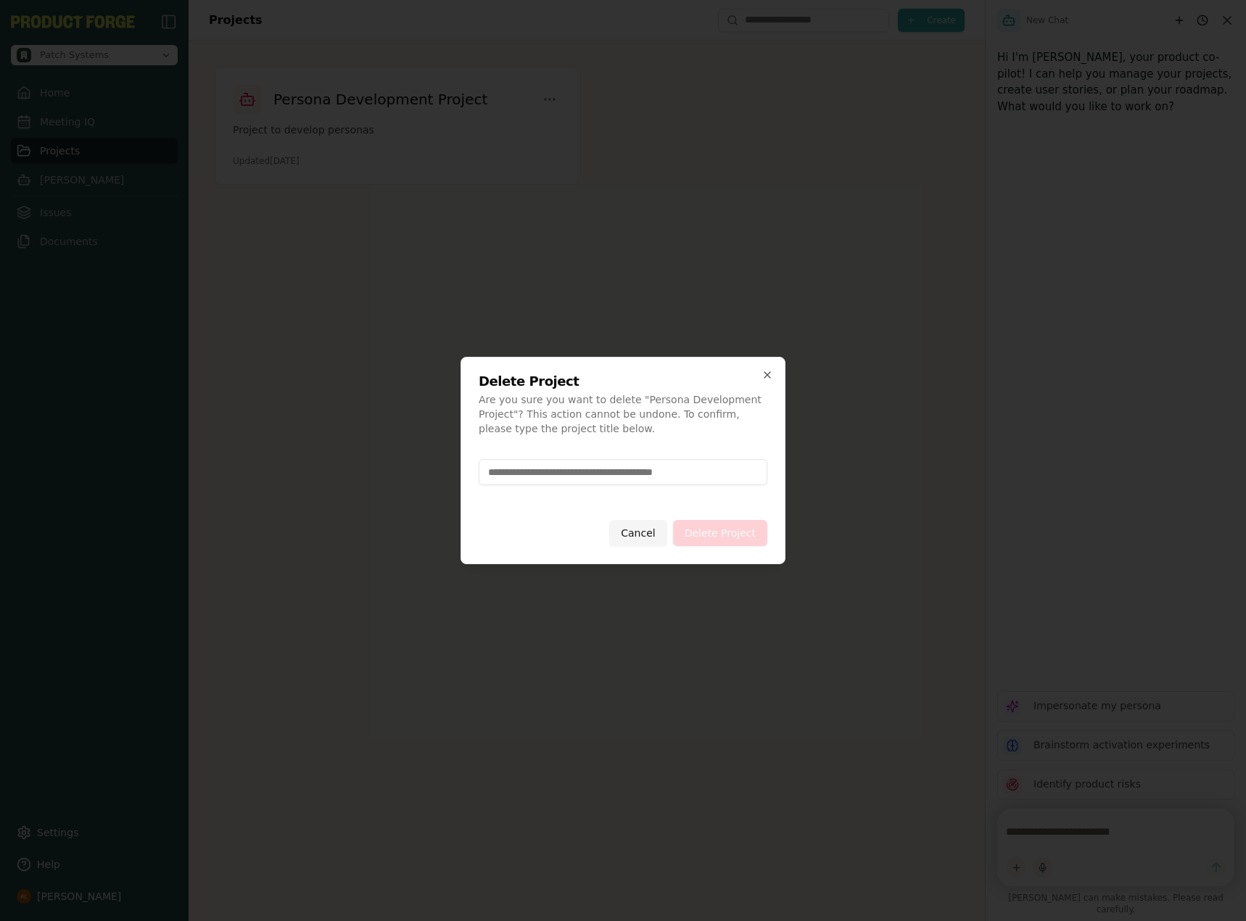
click at [701, 492] on div at bounding box center [623, 471] width 289 height 49
click at [677, 484] on div at bounding box center [623, 471] width 289 height 49
click at [675, 479] on input at bounding box center [623, 472] width 289 height 26
type input "**********"
click at [723, 529] on button "Delete Project" at bounding box center [720, 533] width 94 height 26
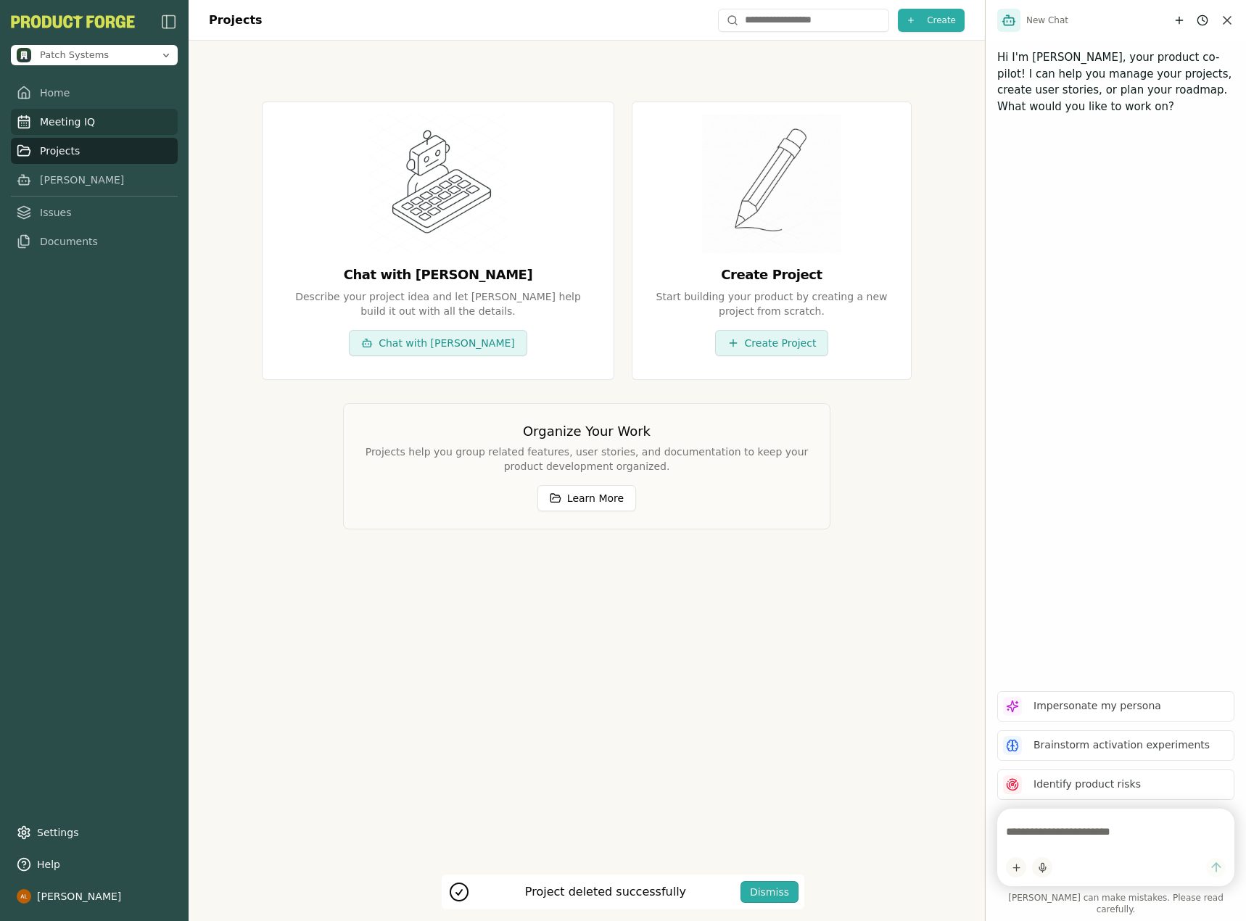
click at [80, 125] on link "Meeting IQ" at bounding box center [94, 122] width 167 height 26
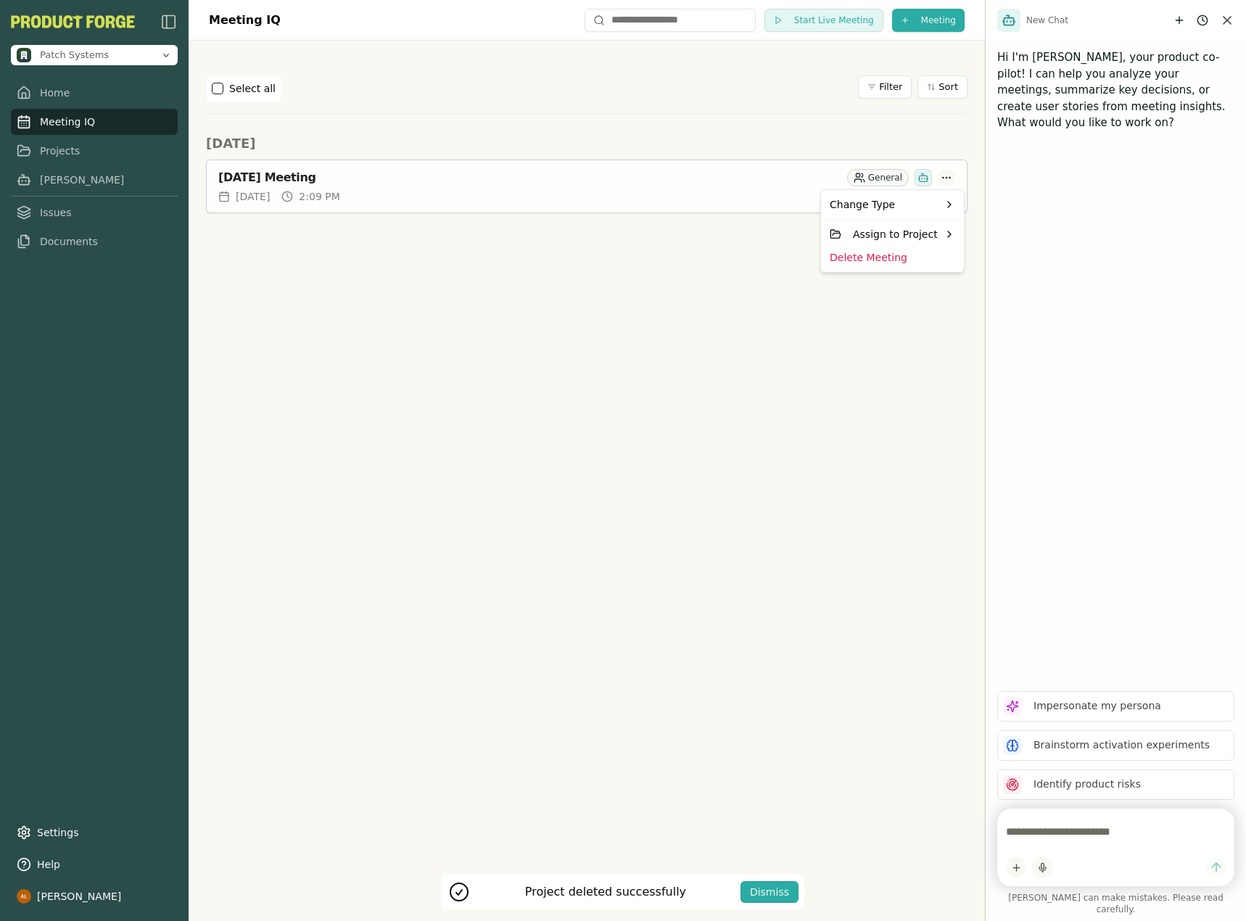
click at [946, 181] on html "Project deleted successfully Dismiss Patch Systems Home Meeting IQ Projects Smi…" at bounding box center [623, 460] width 1246 height 921
click at [885, 257] on div "Delete Meeting" at bounding box center [892, 257] width 137 height 23
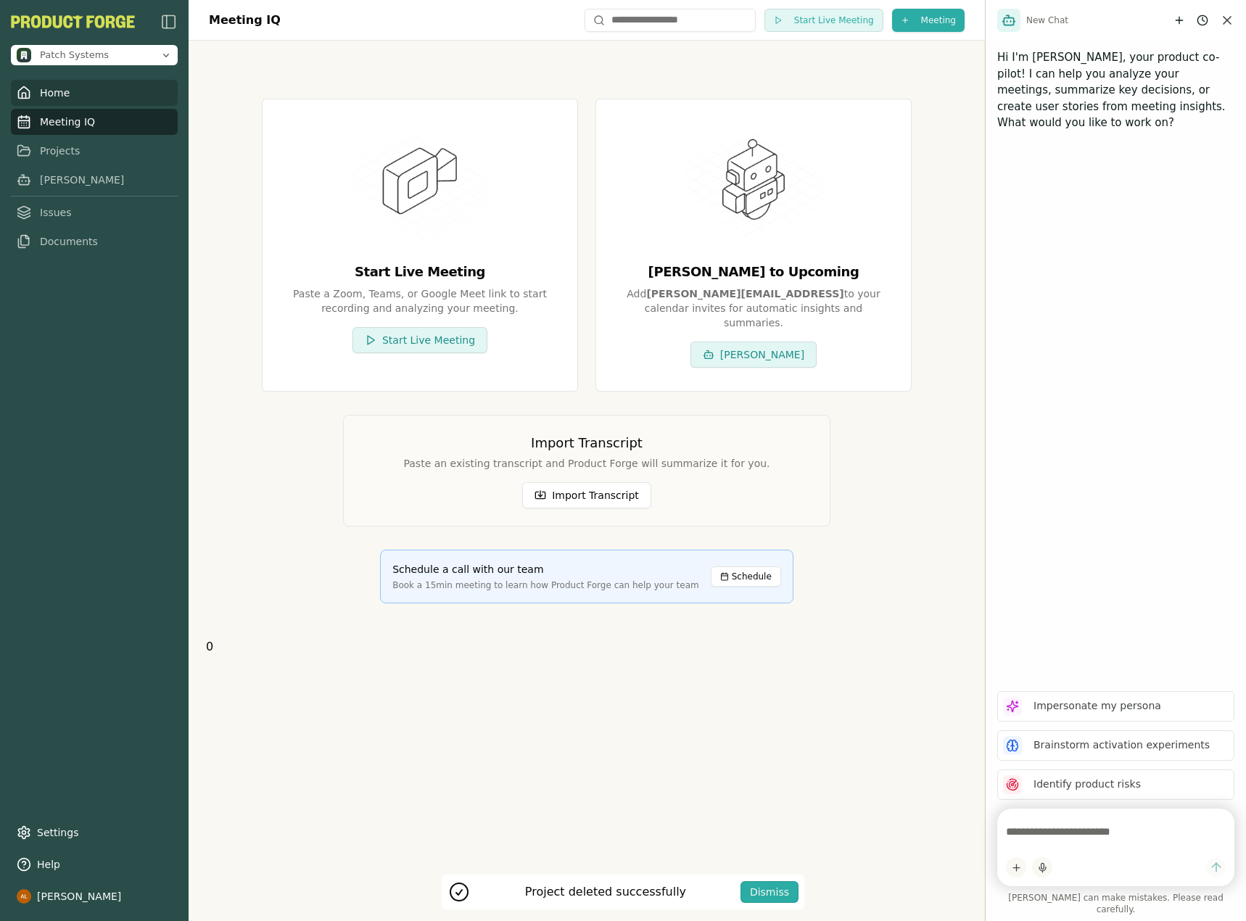
click at [81, 102] on link "Home" at bounding box center [94, 93] width 167 height 26
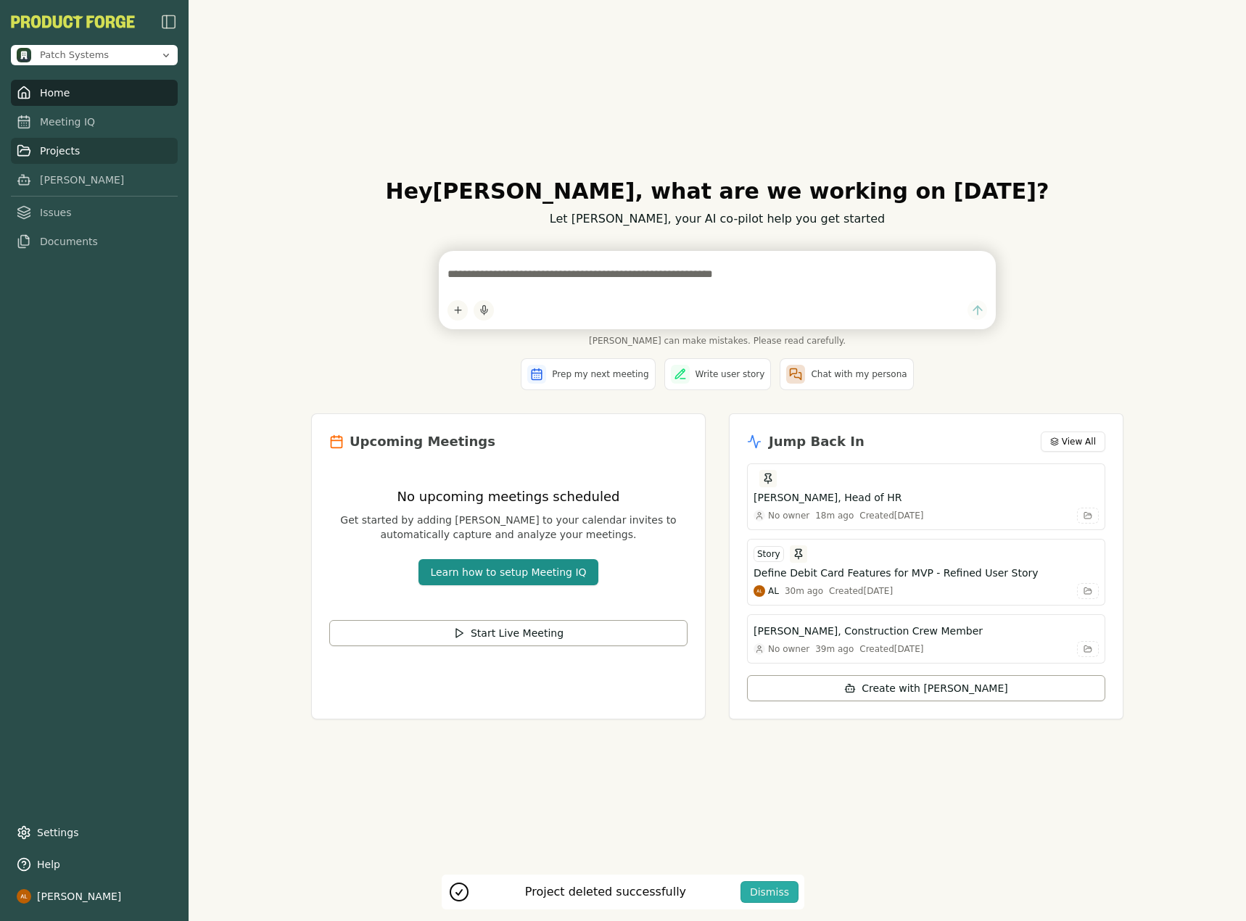
click at [75, 149] on link "Projects" at bounding box center [94, 151] width 167 height 26
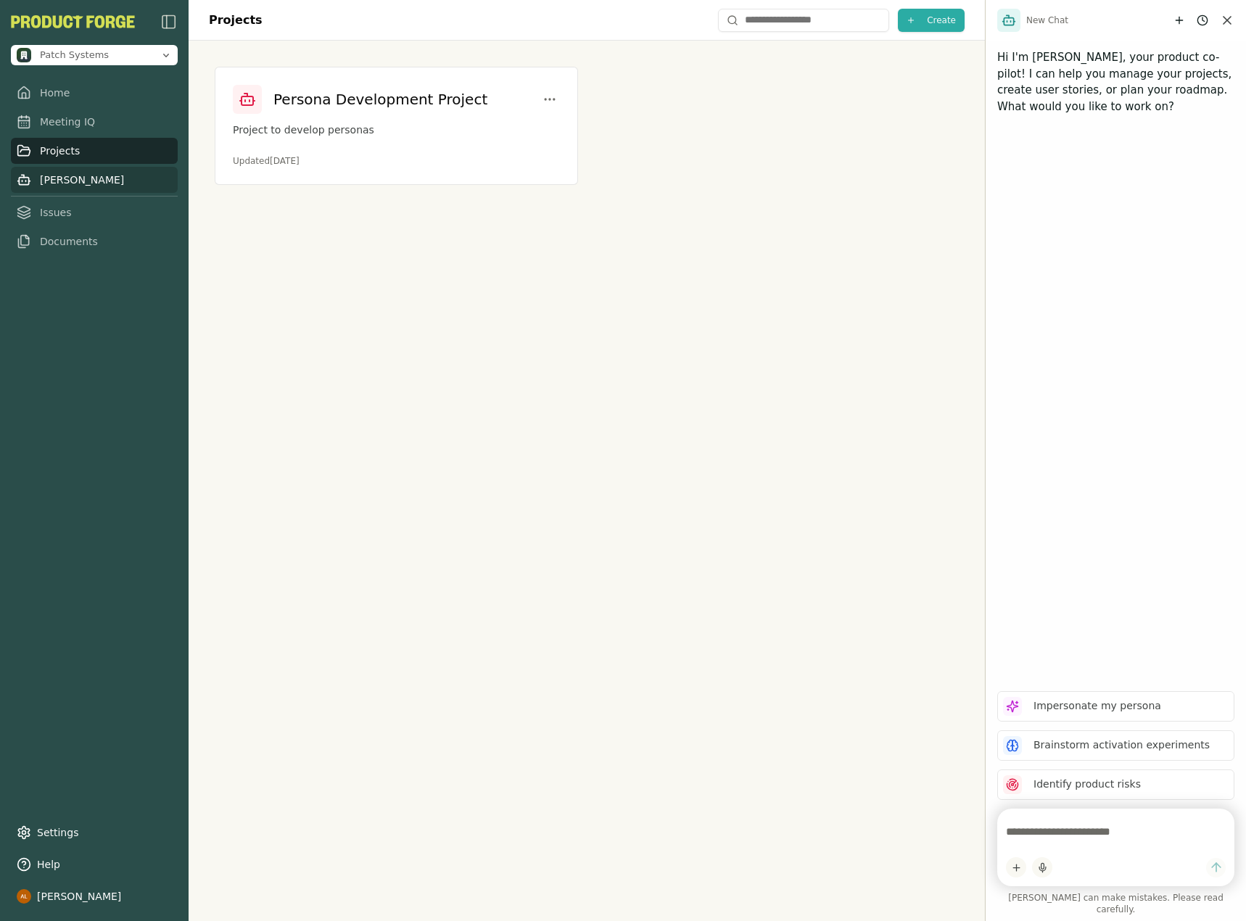
click at [71, 180] on link "Smith" at bounding box center [94, 180] width 167 height 26
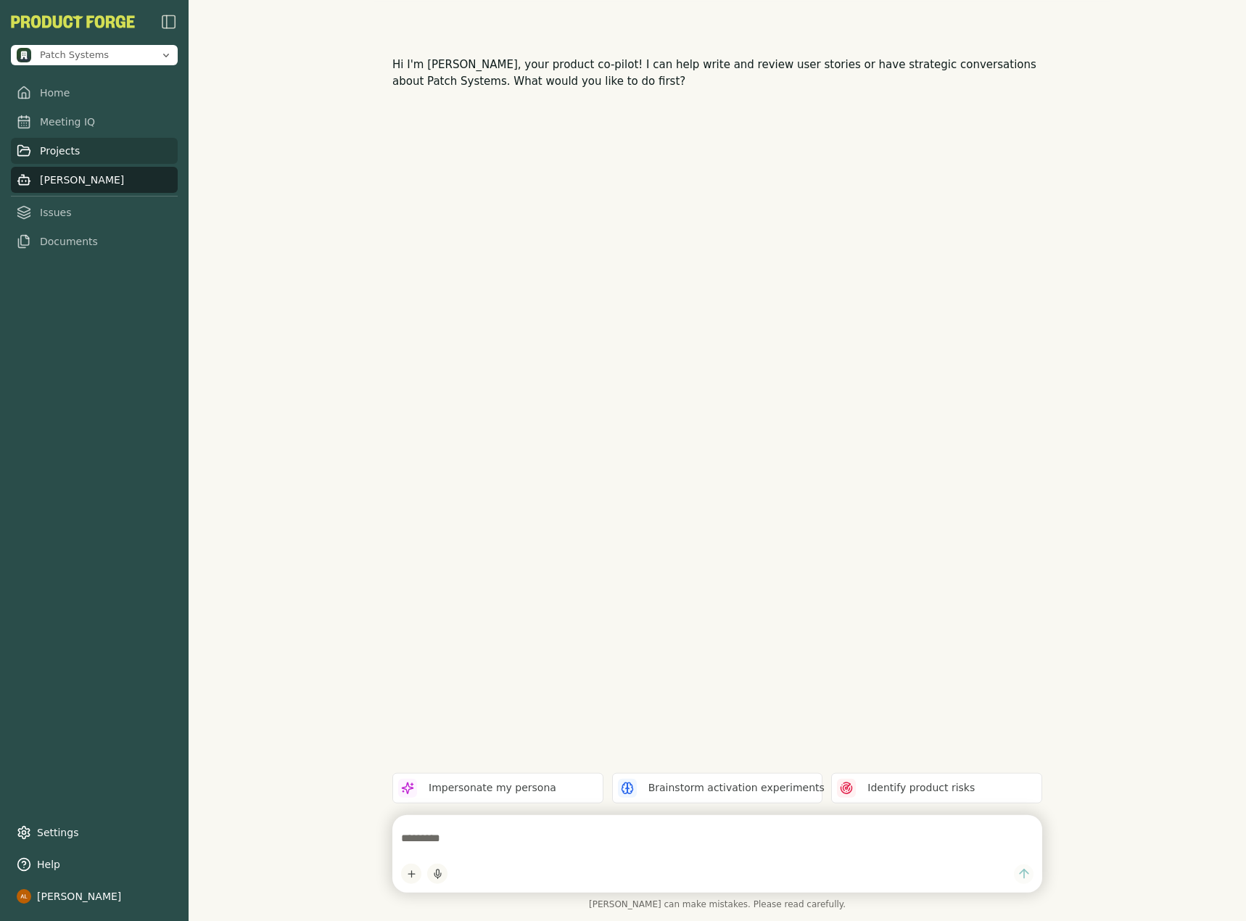
click at [81, 154] on link "Projects" at bounding box center [94, 151] width 167 height 26
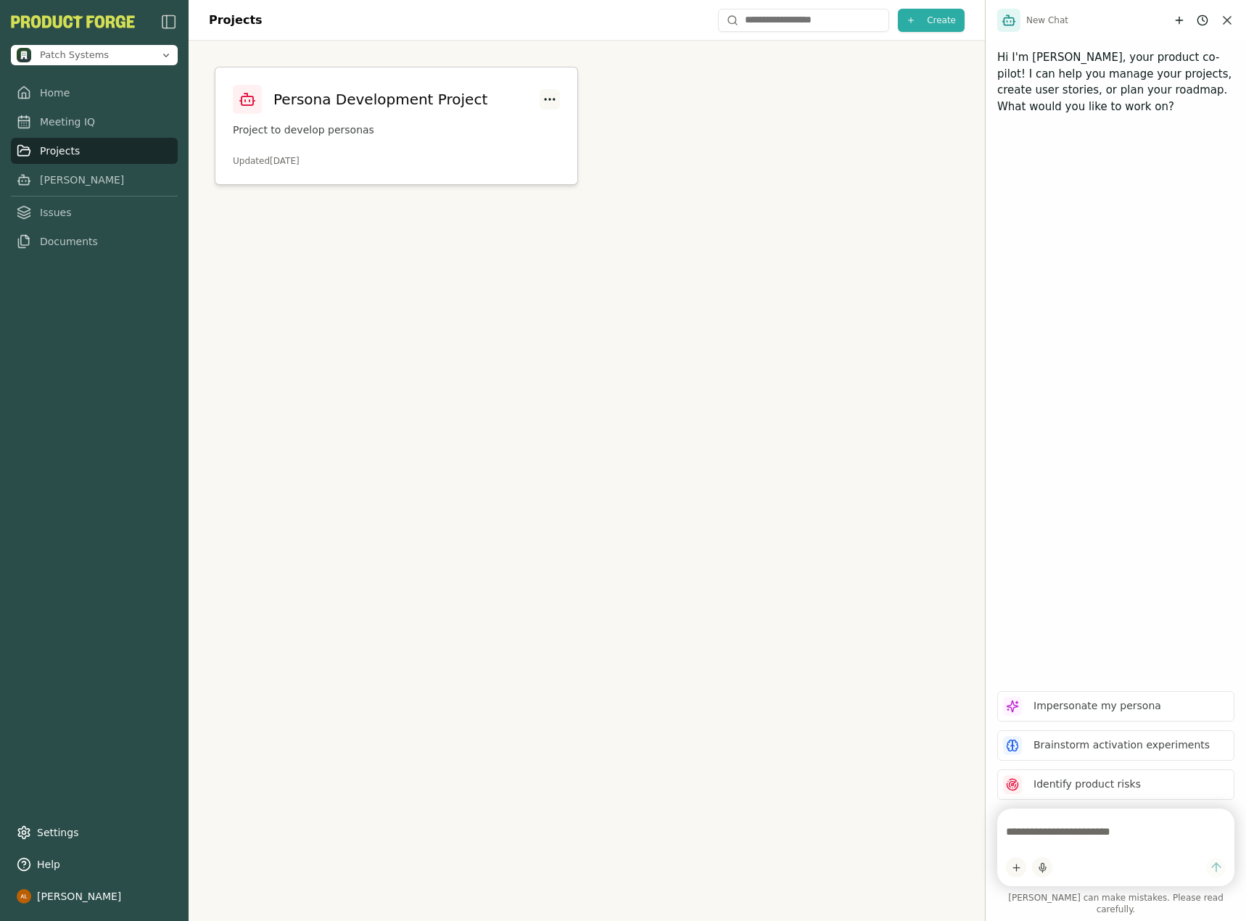
click at [552, 100] on html "Patch Systems Home Meeting IQ Projects Smith Issues Documents Settings Help Aar…" at bounding box center [623, 460] width 1246 height 921
click at [503, 152] on div "Delete" at bounding box center [490, 157] width 132 height 23
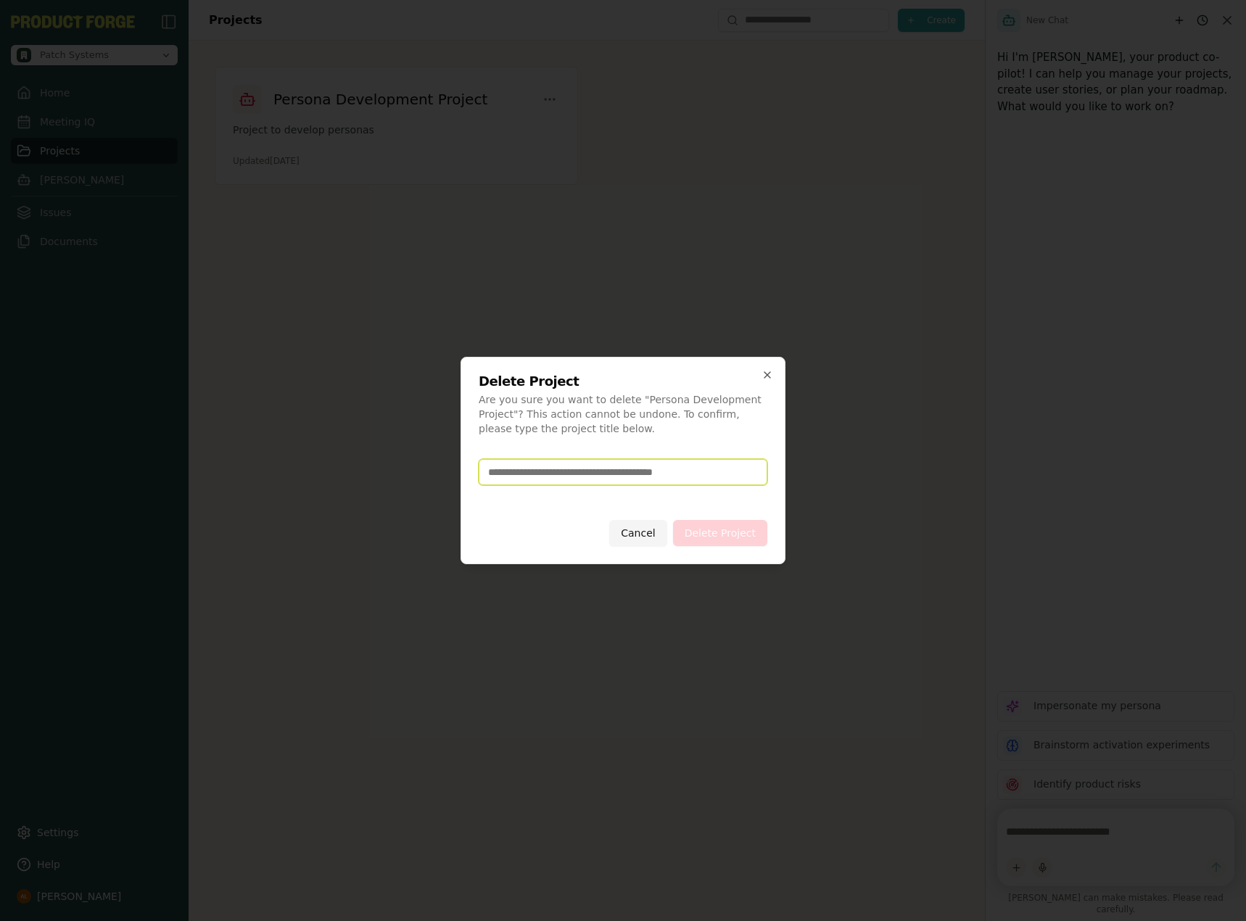
click at [584, 480] on input at bounding box center [623, 472] width 289 height 26
type input "**********"
click at [734, 535] on button "Delete Project" at bounding box center [720, 533] width 94 height 26
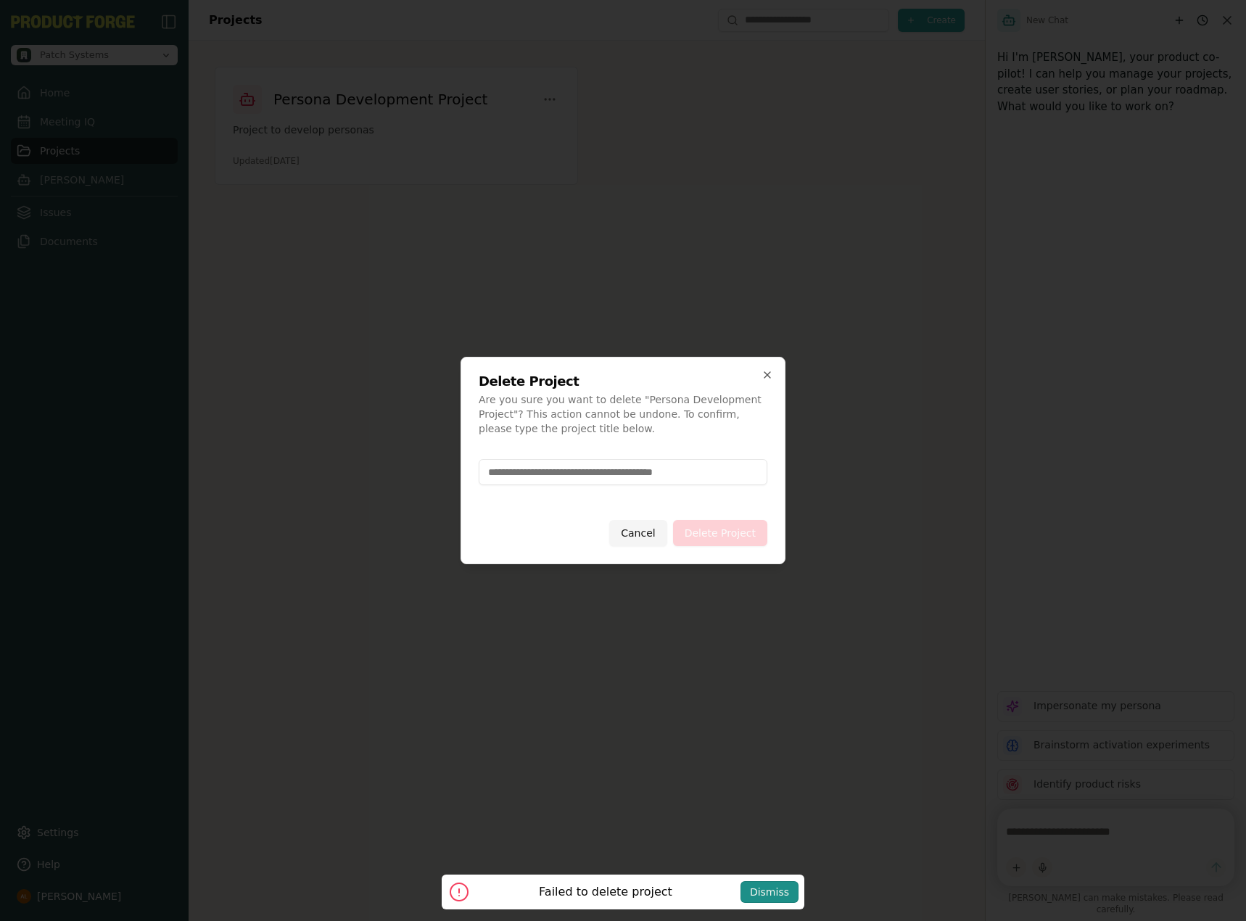
click at [763, 886] on div "Dismiss" at bounding box center [769, 892] width 39 height 15
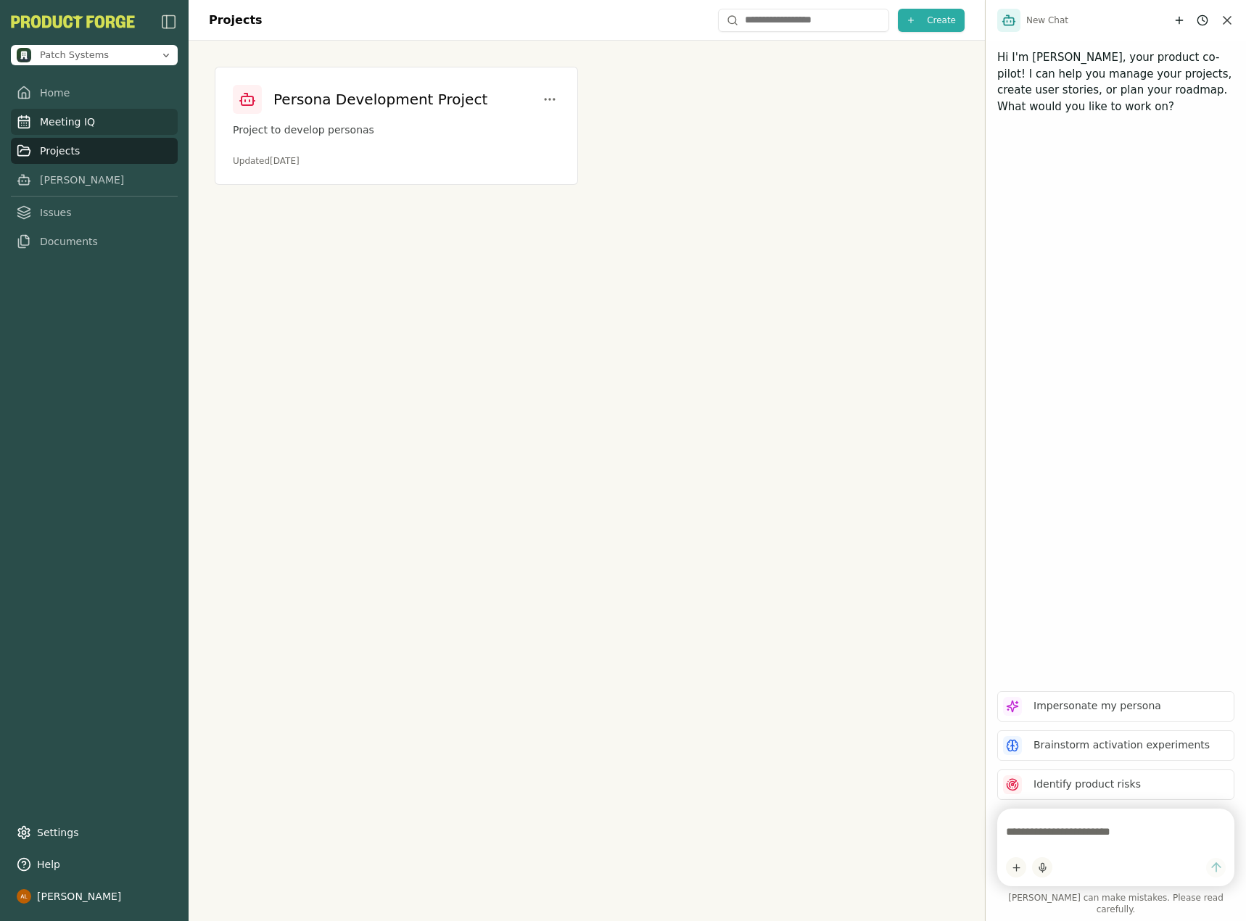
click at [119, 131] on link "Meeting IQ" at bounding box center [94, 122] width 167 height 26
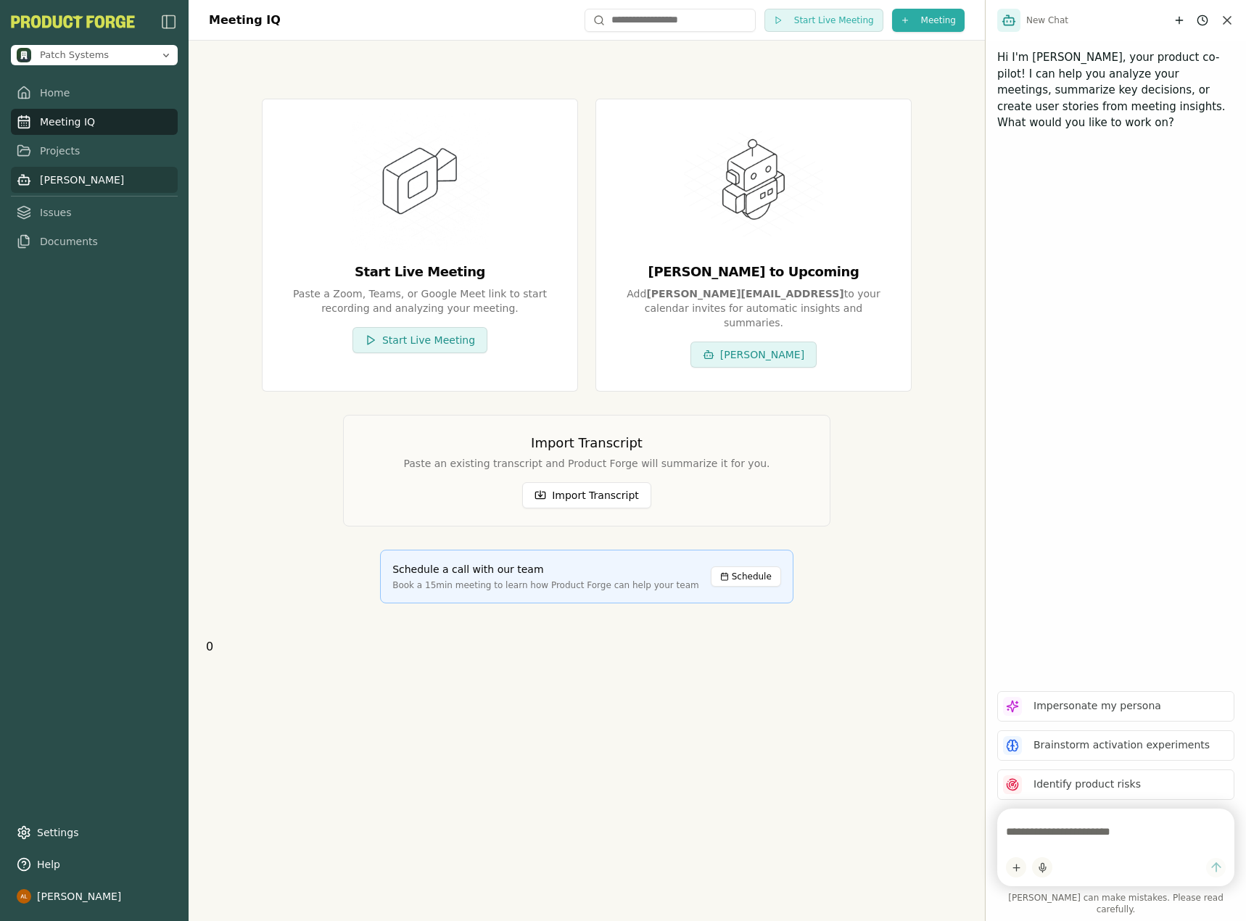
click at [86, 173] on link "Smith" at bounding box center [94, 180] width 167 height 26
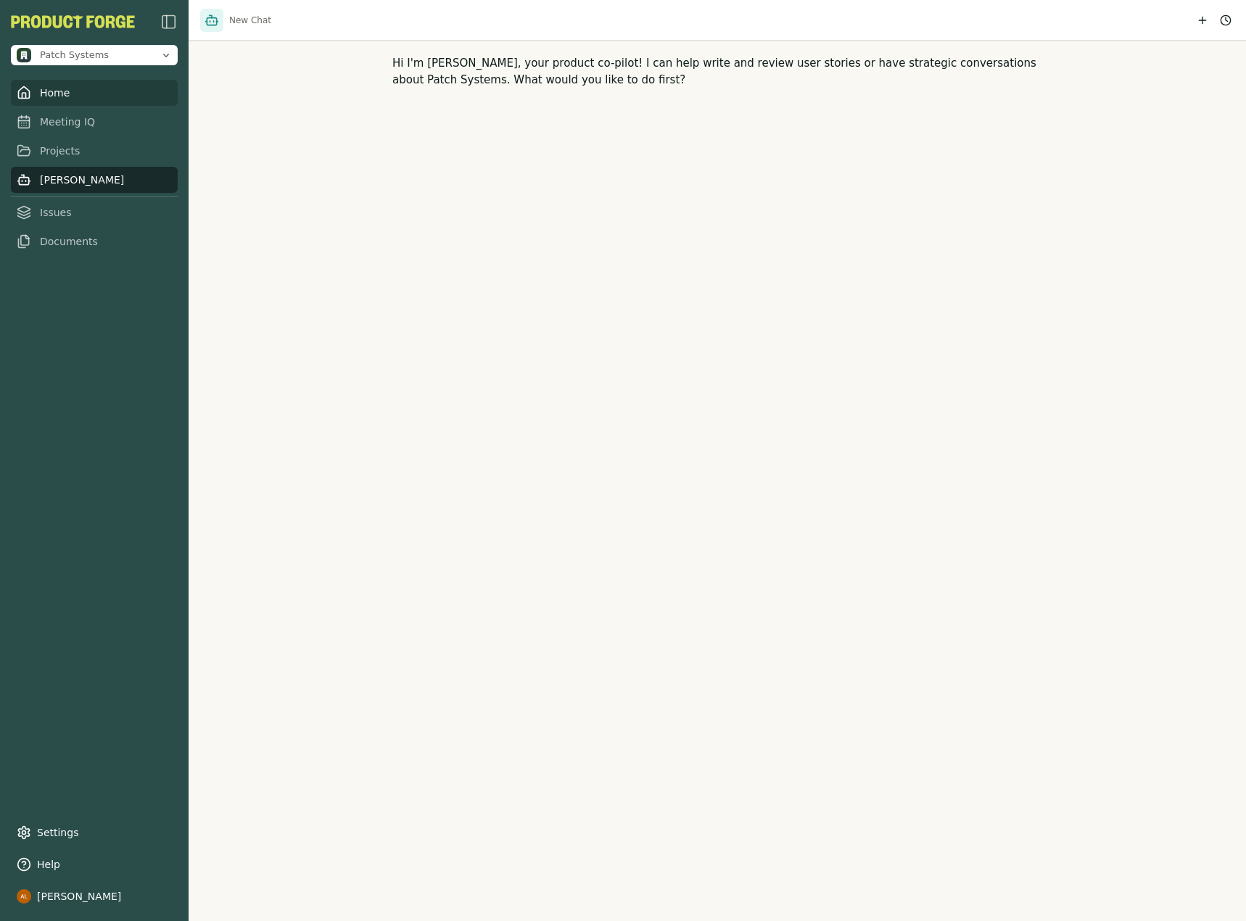
click at [102, 92] on link "Home" at bounding box center [94, 93] width 167 height 26
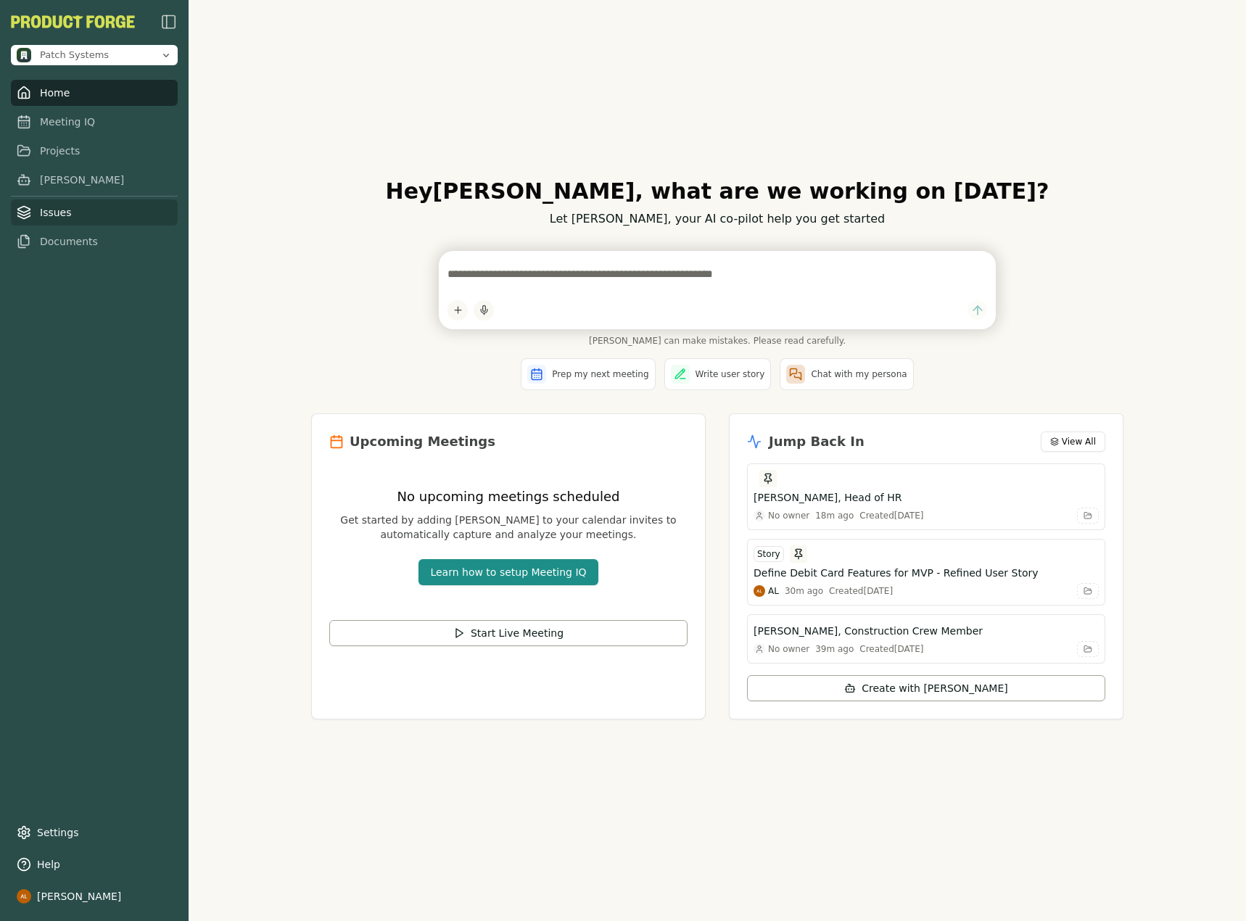
click at [85, 210] on link "Issues" at bounding box center [94, 212] width 167 height 26
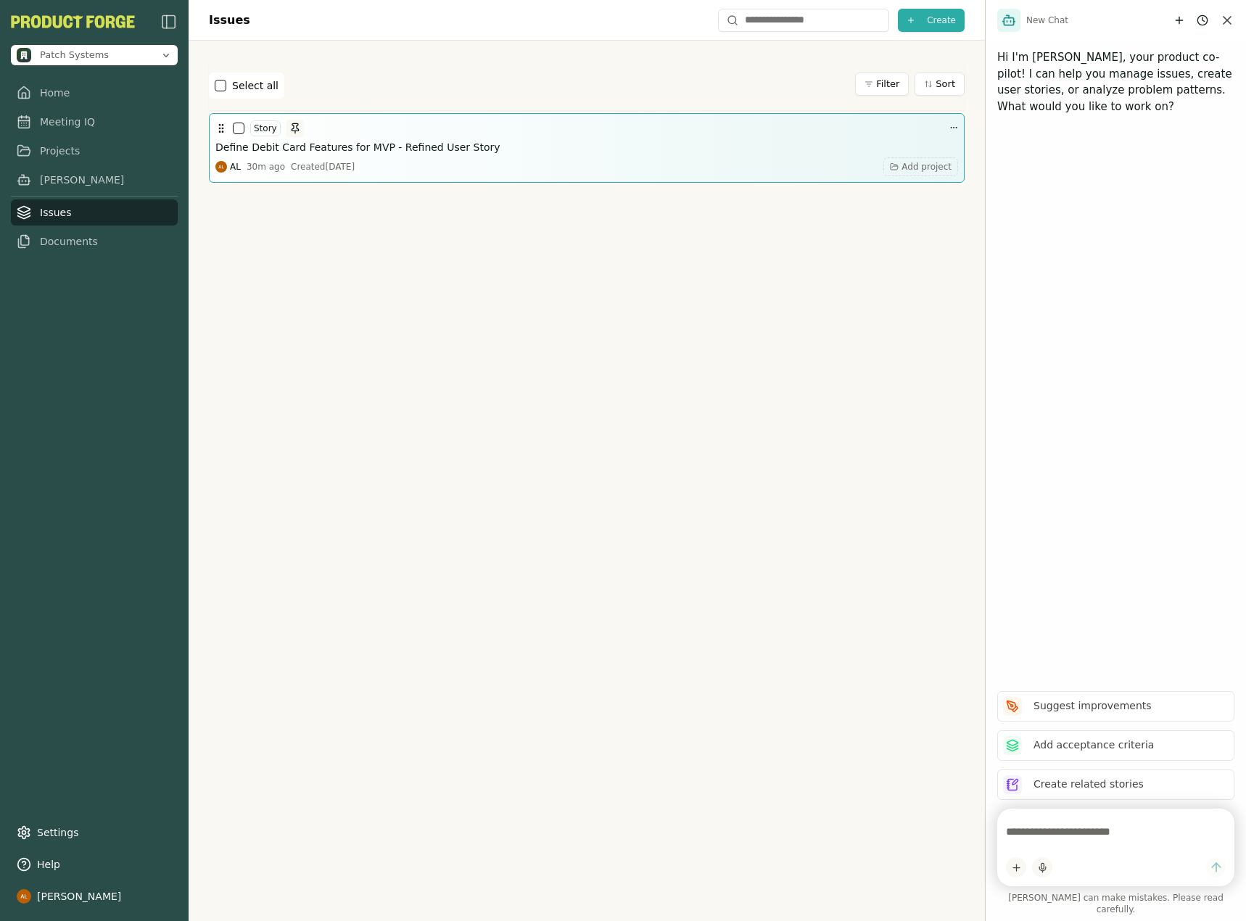
click at [937, 125] on div "Story" at bounding box center [586, 128] width 743 height 17
click at [942, 130] on html "Patch Systems Home Meeting IQ Projects Smith Issues Documents Settings Help Aar…" at bounding box center [623, 460] width 1246 height 921
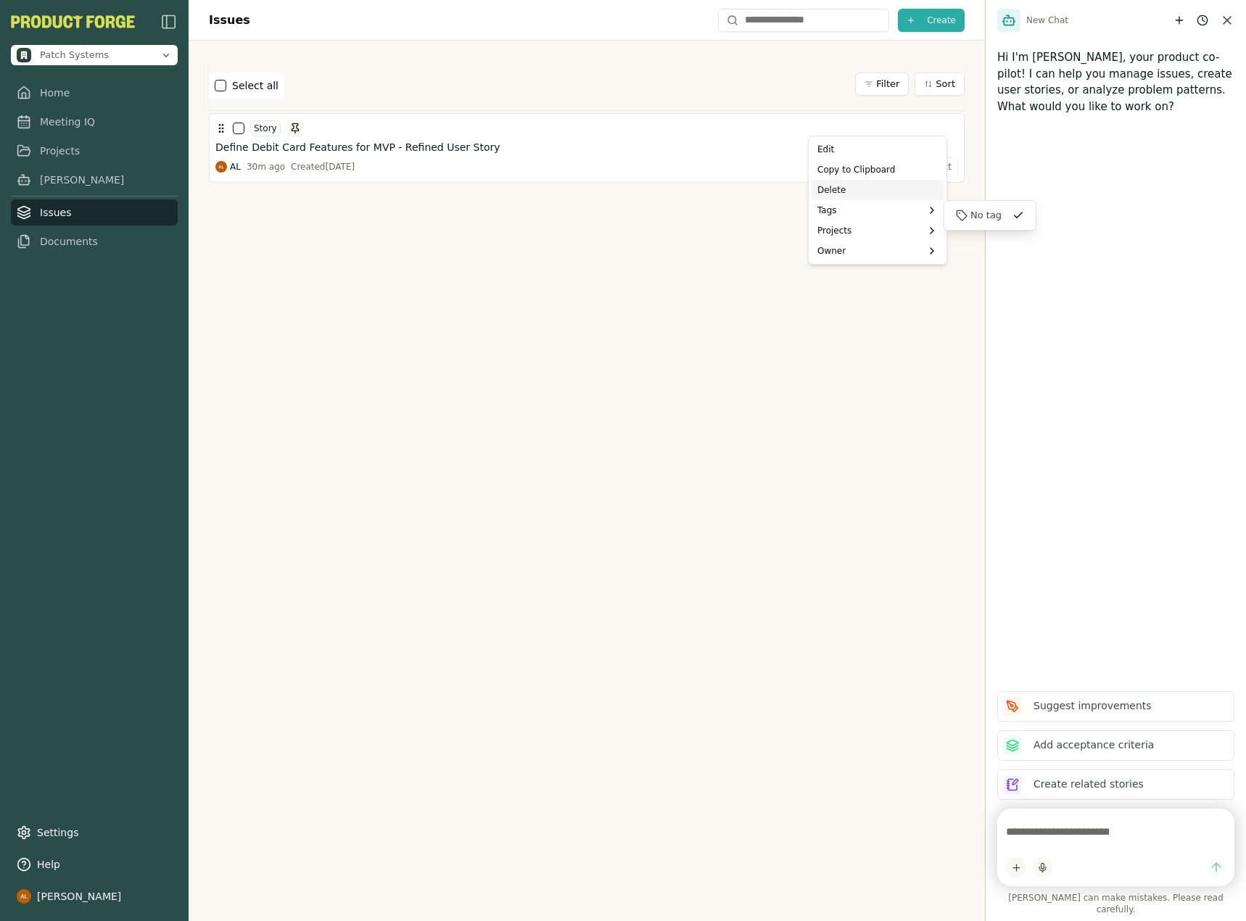
click at [854, 196] on div "Delete" at bounding box center [878, 190] width 132 height 20
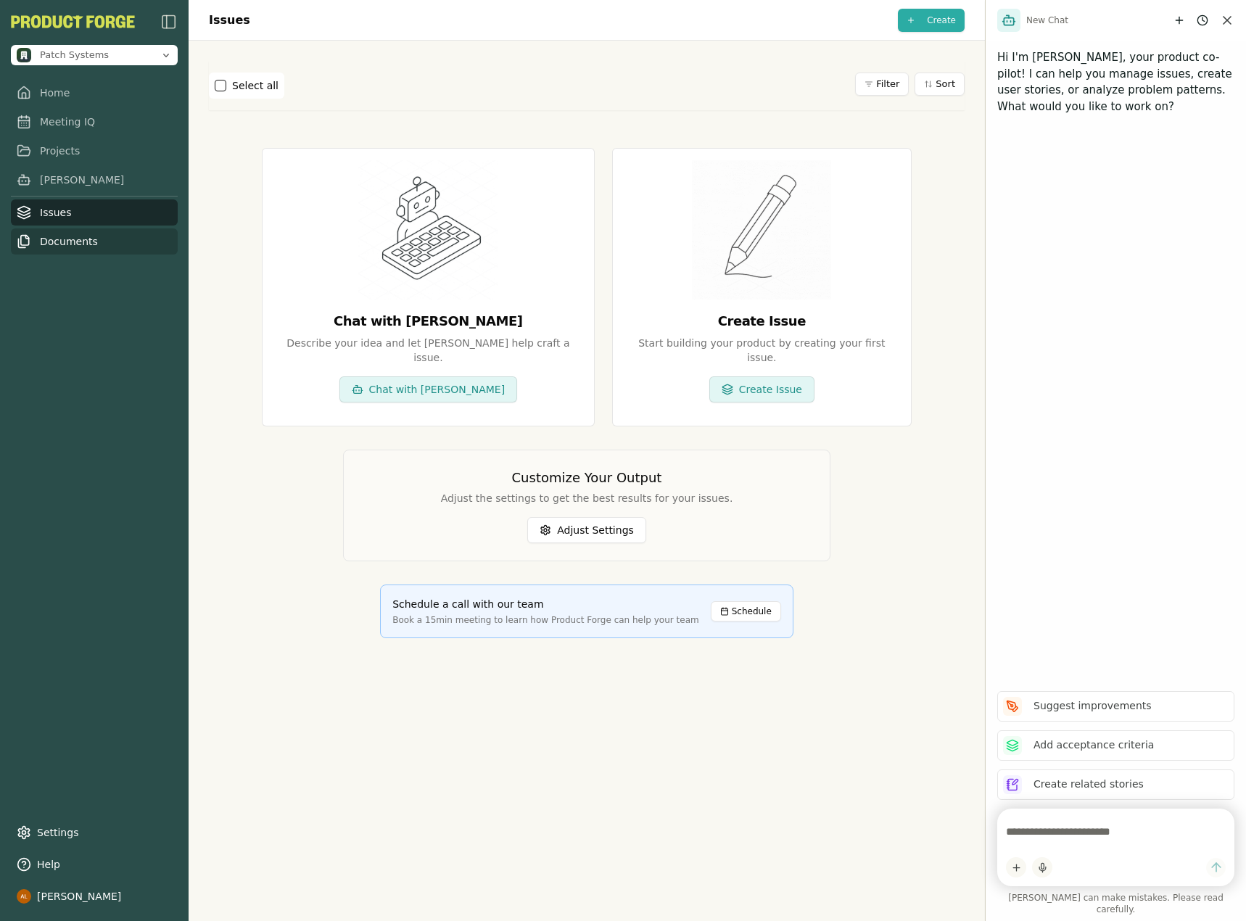
click at [73, 240] on link "Documents" at bounding box center [94, 241] width 167 height 26
click at [82, 212] on link "Issues" at bounding box center [94, 212] width 167 height 26
click at [80, 186] on link "Smith" at bounding box center [94, 180] width 167 height 26
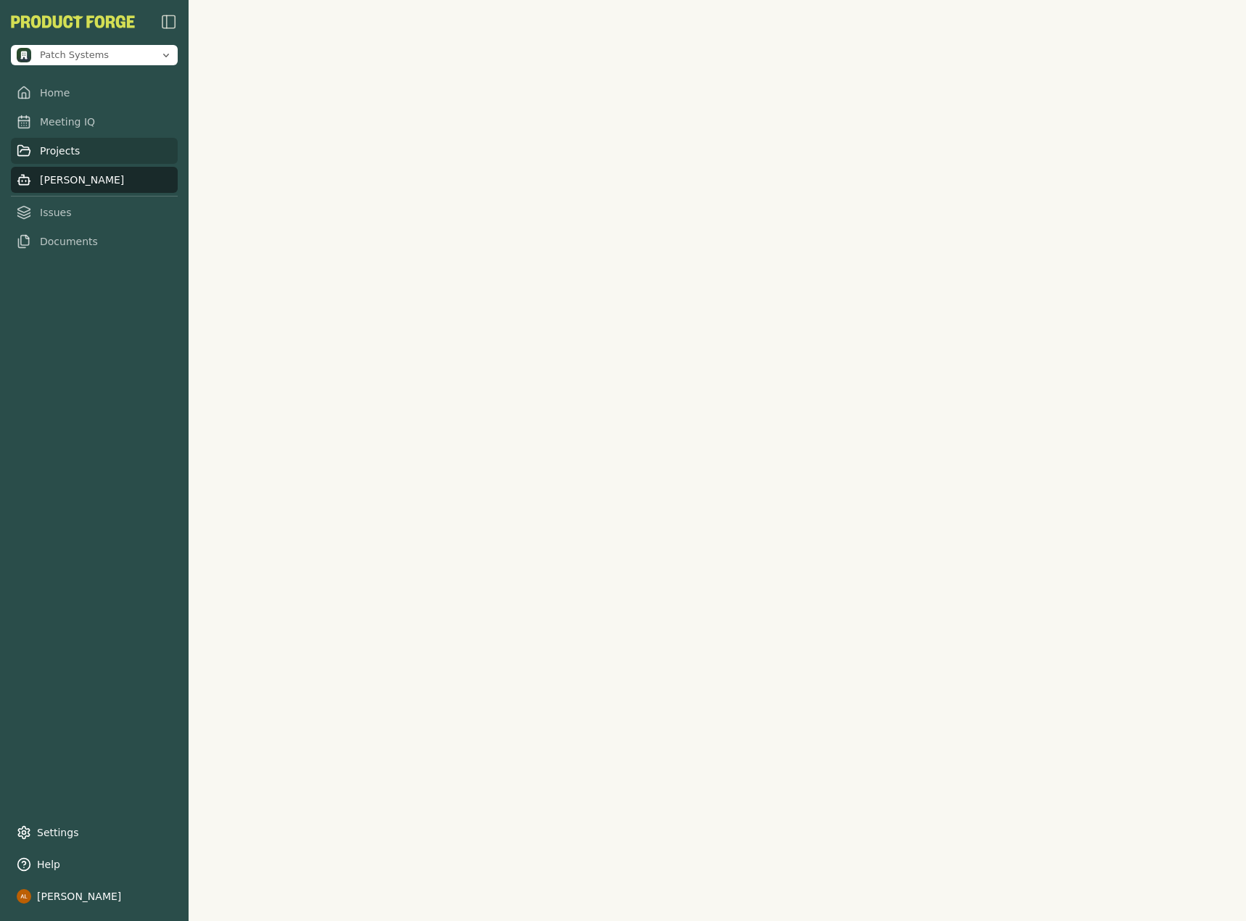
click at [78, 152] on link "Projects" at bounding box center [94, 151] width 167 height 26
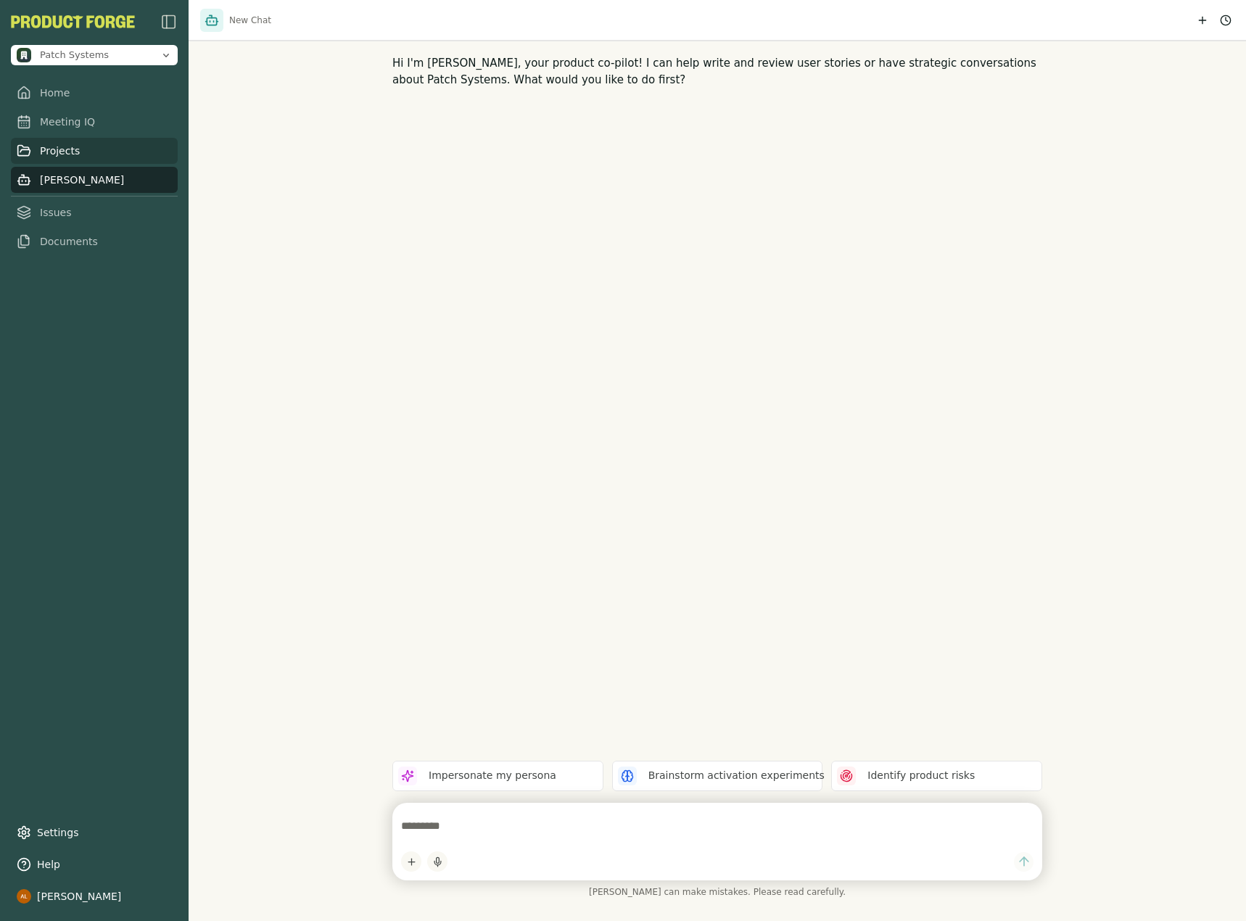
click at [87, 146] on link "Projects" at bounding box center [94, 151] width 167 height 26
click at [81, 152] on link "Projects" at bounding box center [94, 151] width 167 height 26
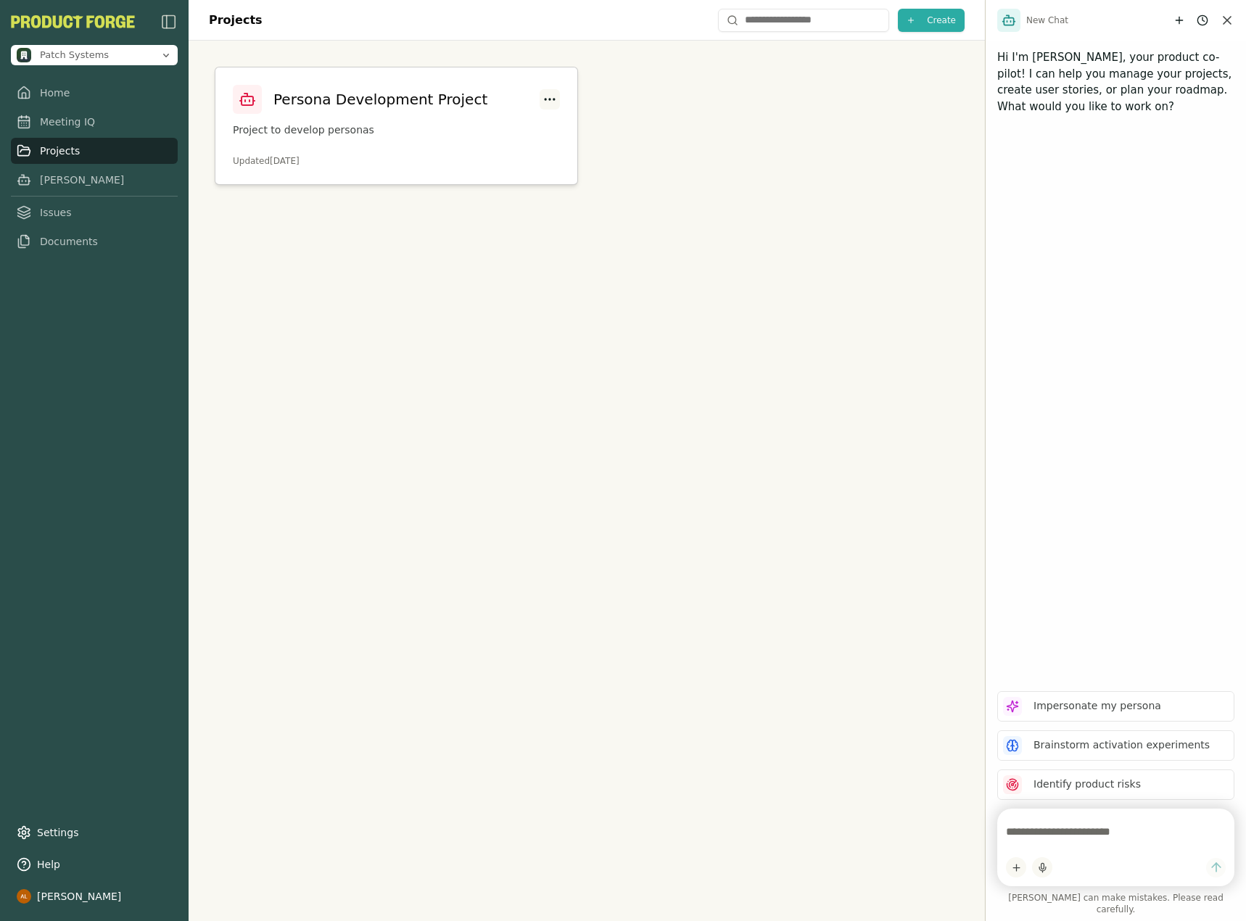
click at [548, 97] on html "Patch Systems Home Meeting IQ Projects Smith Issues Documents Settings Help Aar…" at bounding box center [623, 460] width 1246 height 921
click at [473, 152] on div "Delete" at bounding box center [490, 157] width 132 height 23
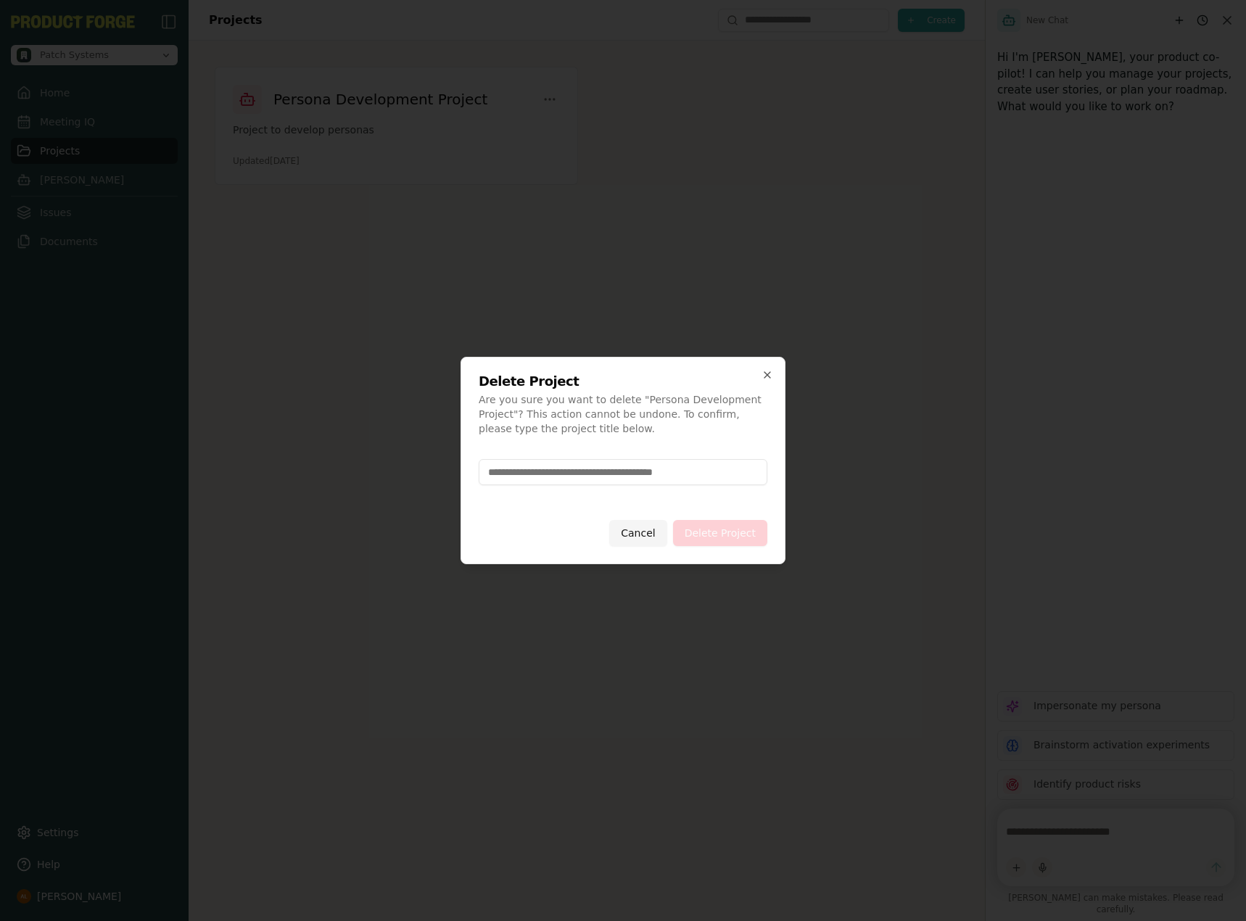
click at [598, 469] on input at bounding box center [623, 472] width 289 height 26
type input "**********"
click at [746, 521] on button "Delete Project" at bounding box center [720, 533] width 94 height 26
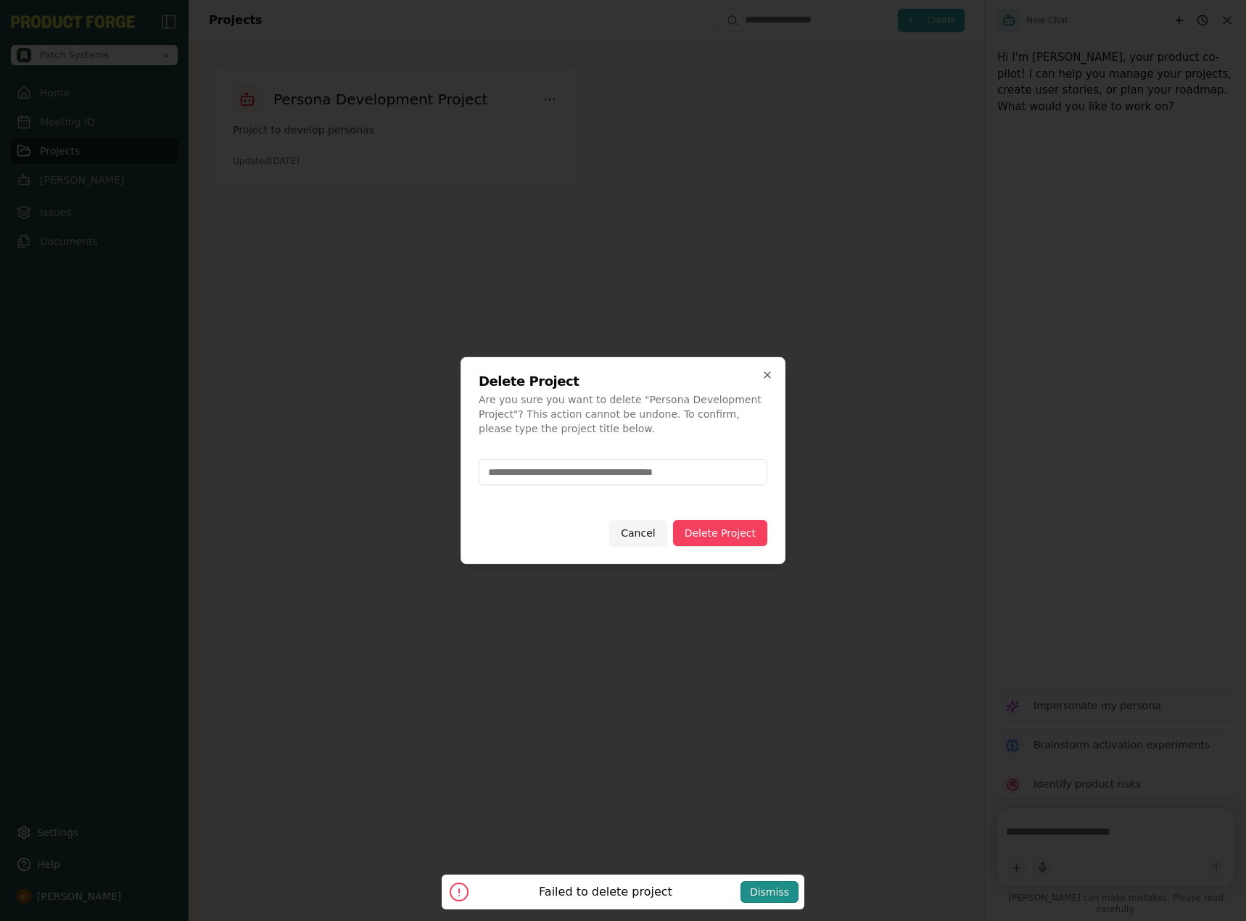
click at [766, 888] on div "Dismiss" at bounding box center [769, 892] width 39 height 15
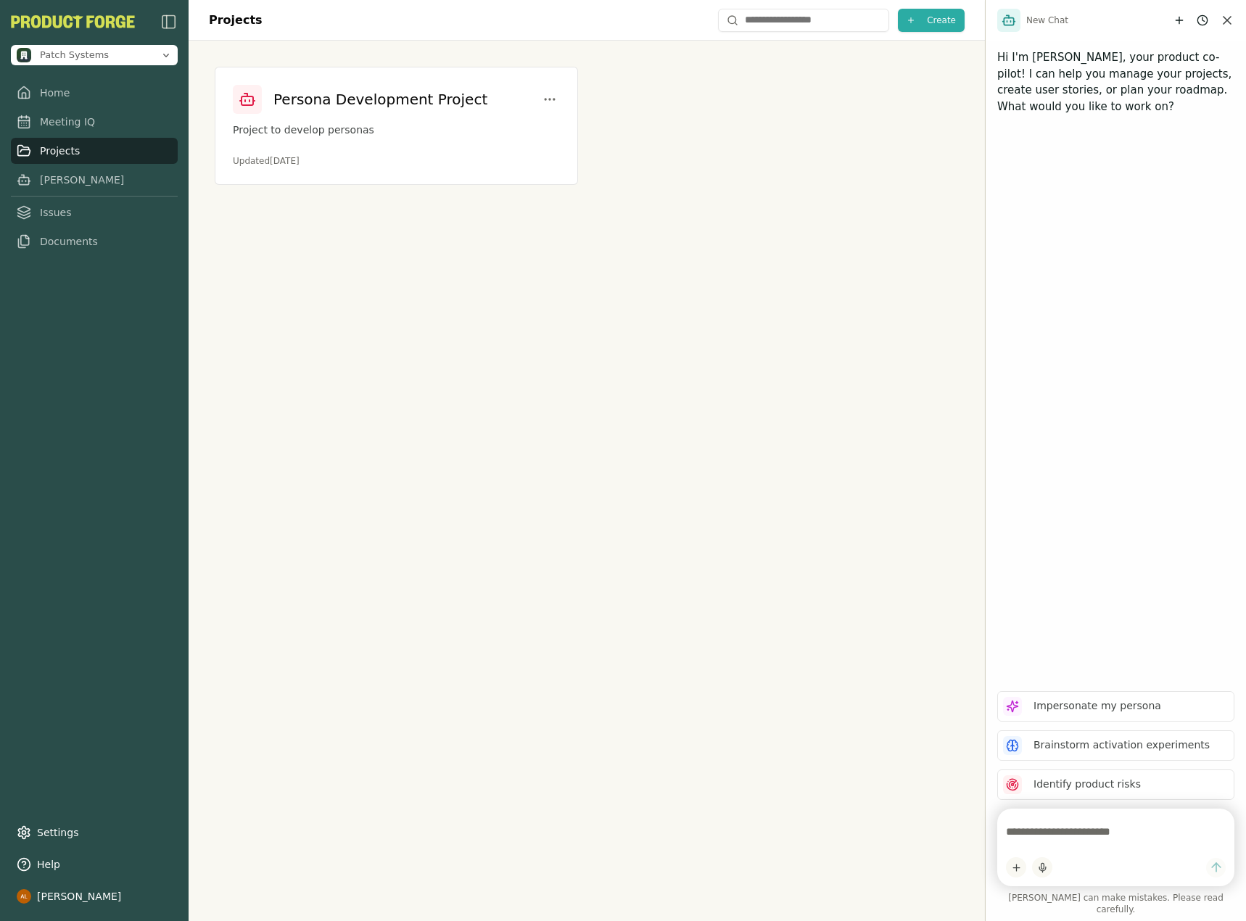
click at [638, 259] on div "Projects Create Persona Development Project Project to develop personas Updated…" at bounding box center [587, 460] width 796 height 921
click at [118, 100] on link "Home" at bounding box center [94, 93] width 167 height 26
